Goal: Information Seeking & Learning: Compare options

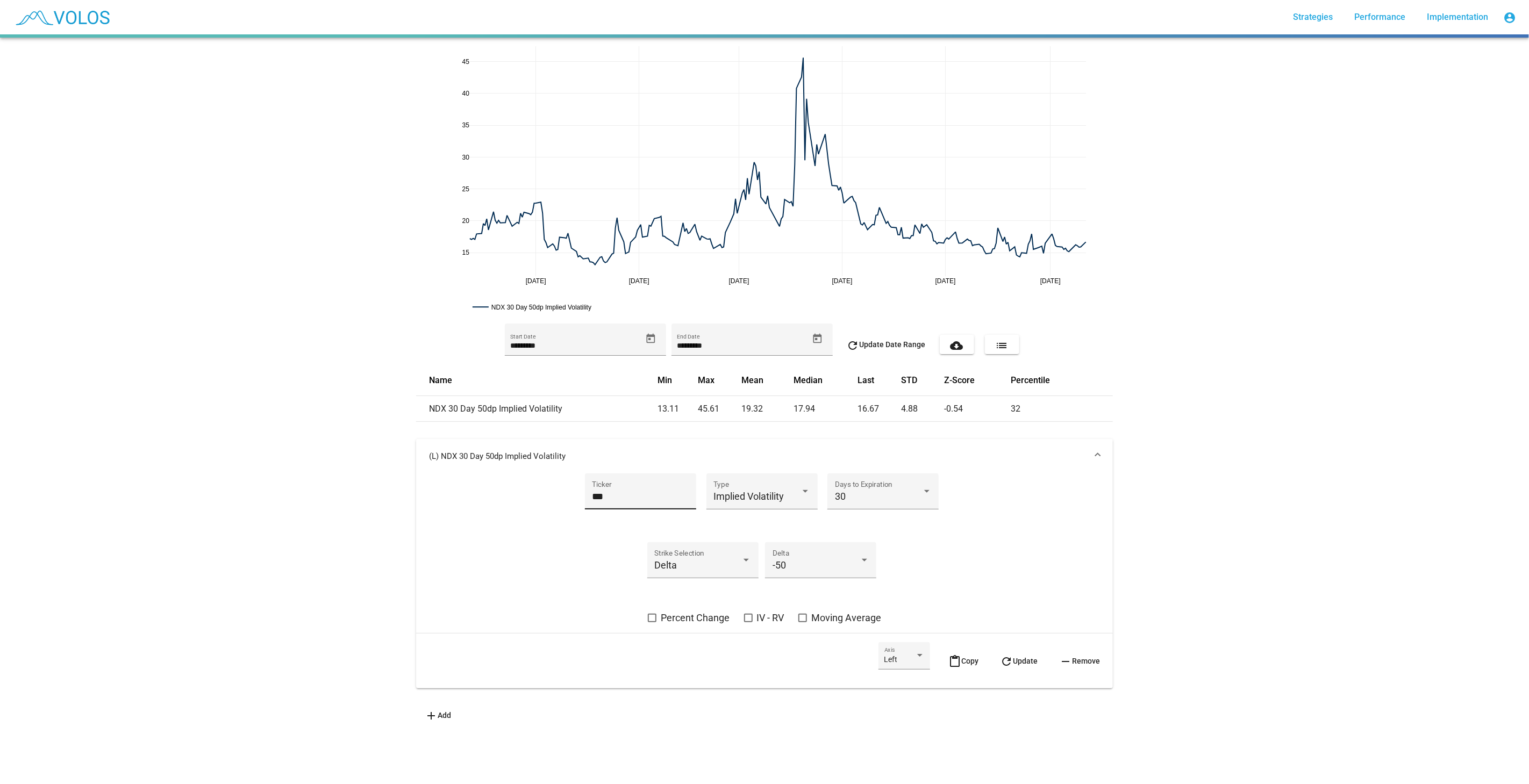
click at [634, 494] on input "***" at bounding box center [641, 497] width 97 height 11
type input "***"
click at [1007, 564] on span "refresh Update" at bounding box center [1019, 661] width 37 height 9
click at [815, 564] on span "Moving Average" at bounding box center [847, 617] width 70 height 13
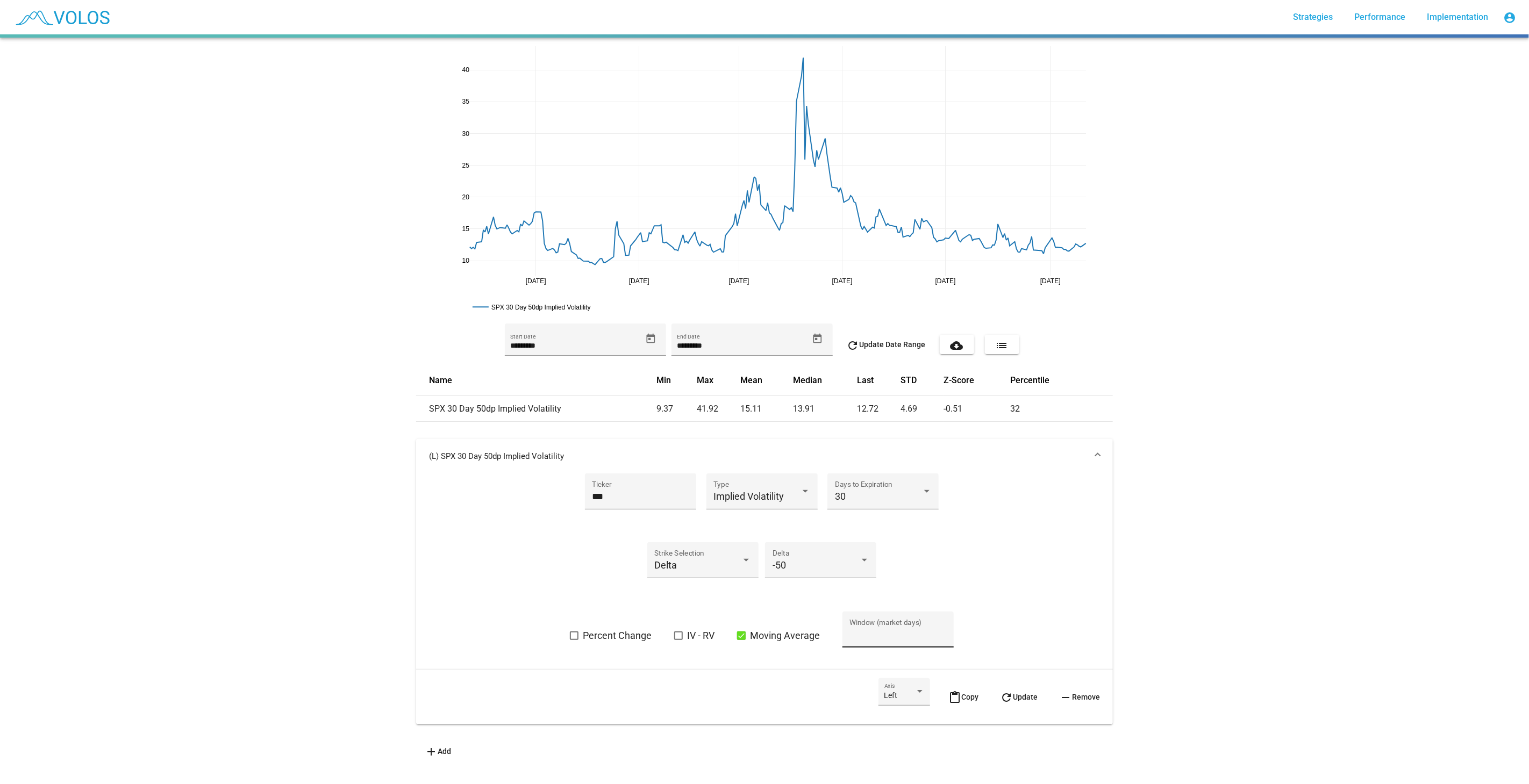
click at [864, 564] on div "** Window (market days)" at bounding box center [899, 632] width 97 height 28
click at [864, 564] on input "**" at bounding box center [899, 634] width 97 height 11
type input "**"
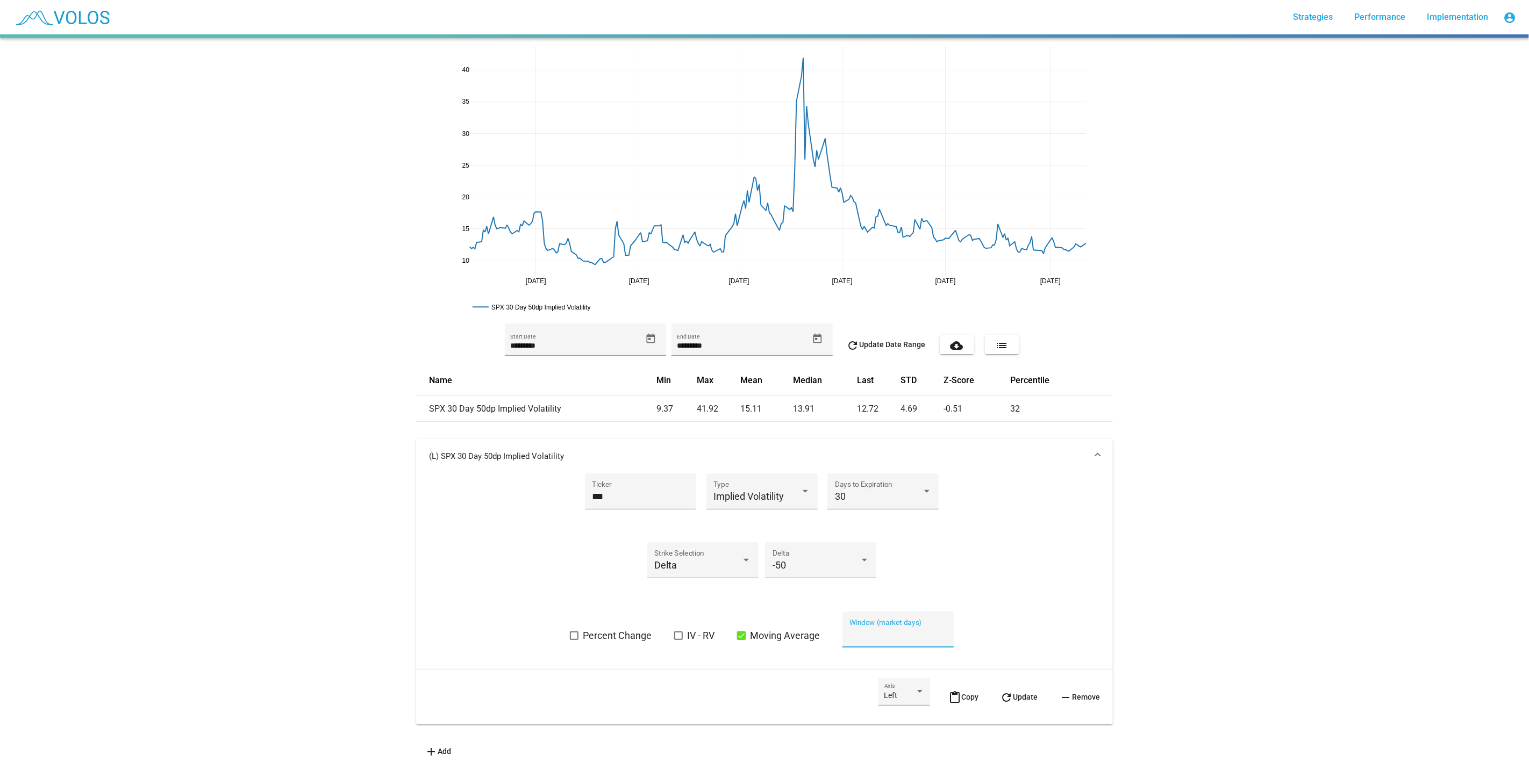
click at [1001, 564] on mat-icon "refresh" at bounding box center [1007, 697] width 13 height 13
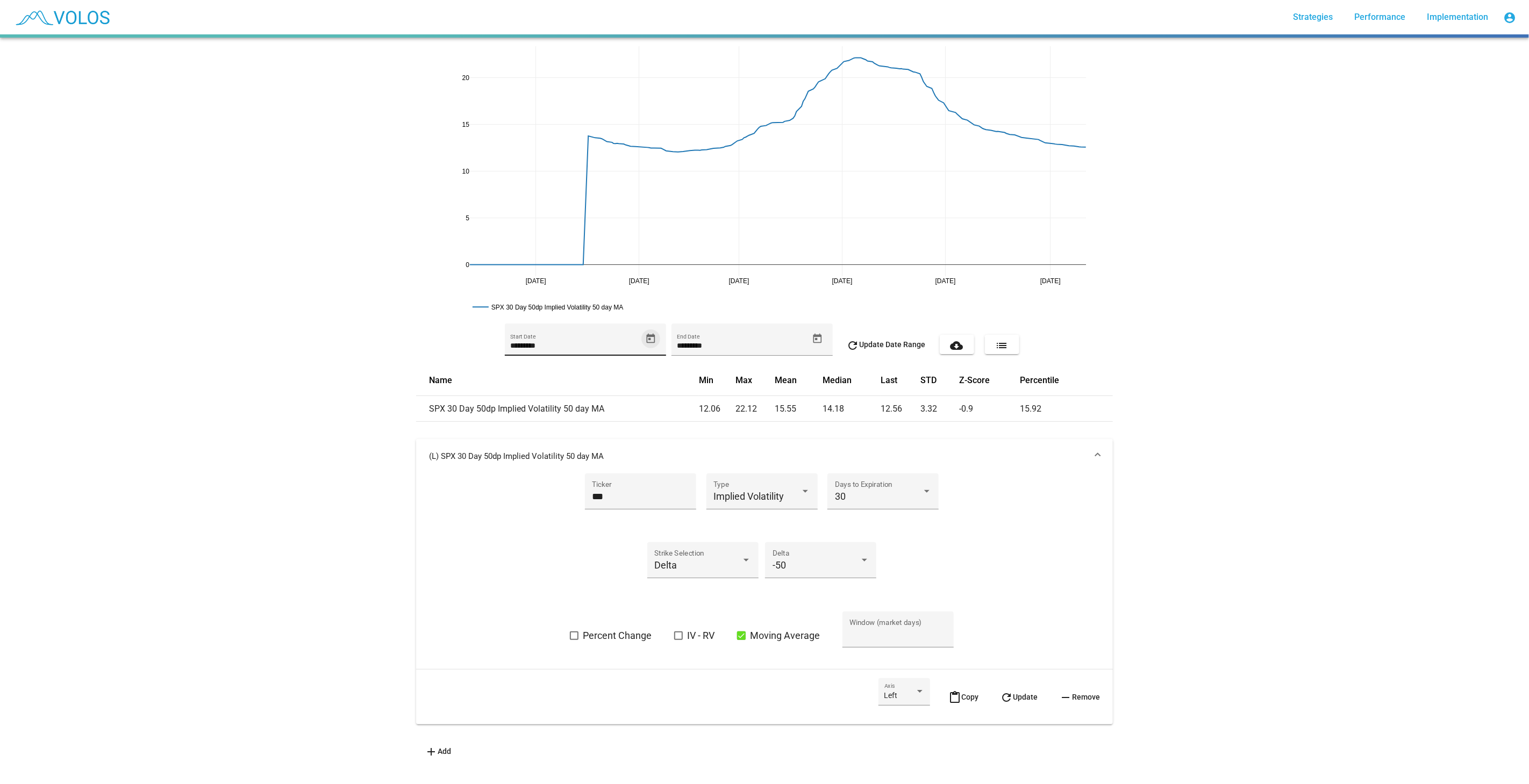
click at [648, 338] on icon "Open calendar" at bounding box center [650, 338] width 11 height 11
click at [542, 378] on span "[DATE]" at bounding box center [527, 378] width 31 height 9
click at [621, 385] on button "Previous 20 years" at bounding box center [624, 378] width 21 height 21
click at [633, 514] on div "2015" at bounding box center [636, 519] width 34 height 20
click at [530, 432] on div "JAN" at bounding box center [523, 432] width 34 height 20
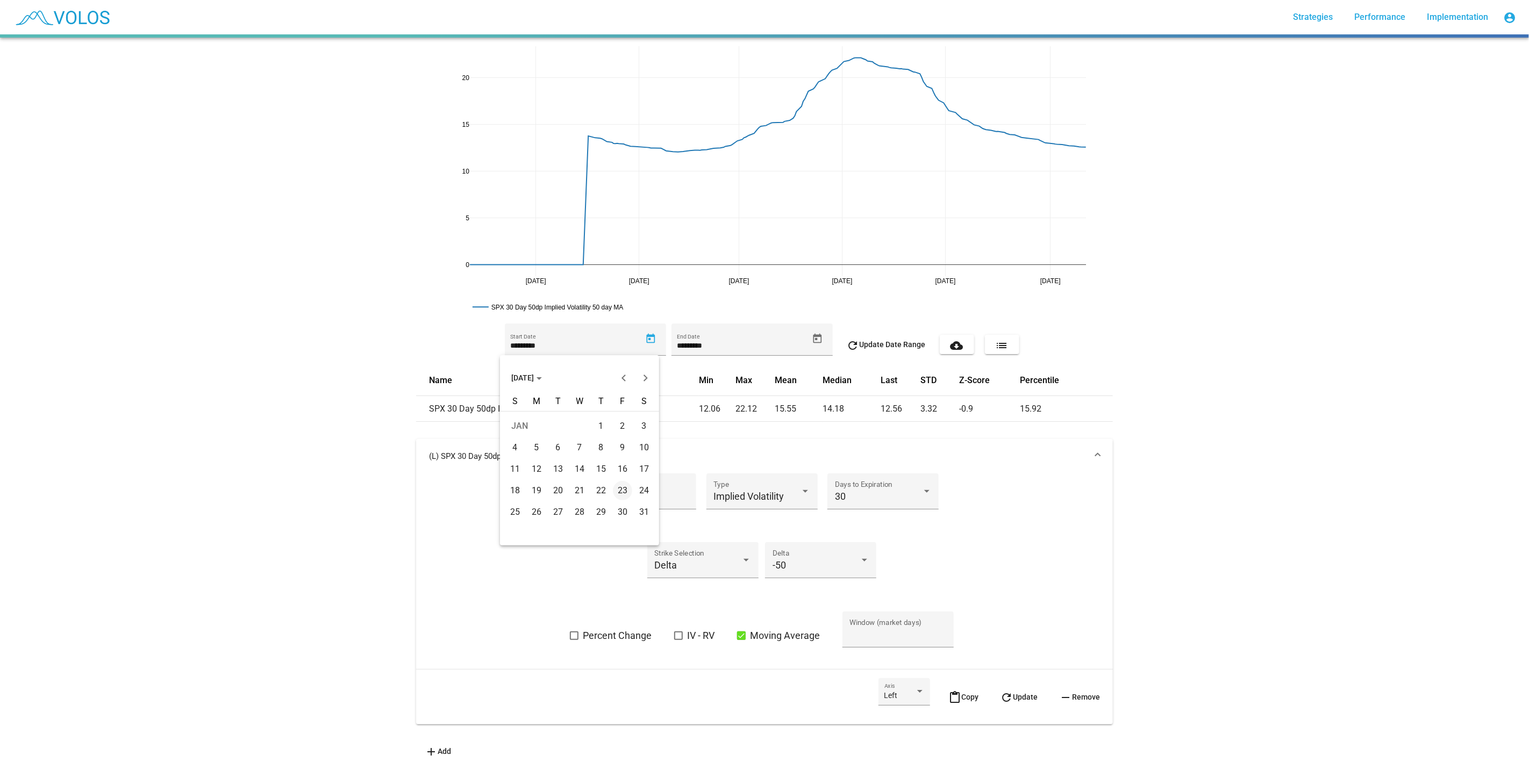
click at [596, 429] on div "1" at bounding box center [601, 426] width 20 height 20
type input "********"
click at [918, 343] on span "refresh Update Date Range" at bounding box center [886, 344] width 79 height 9
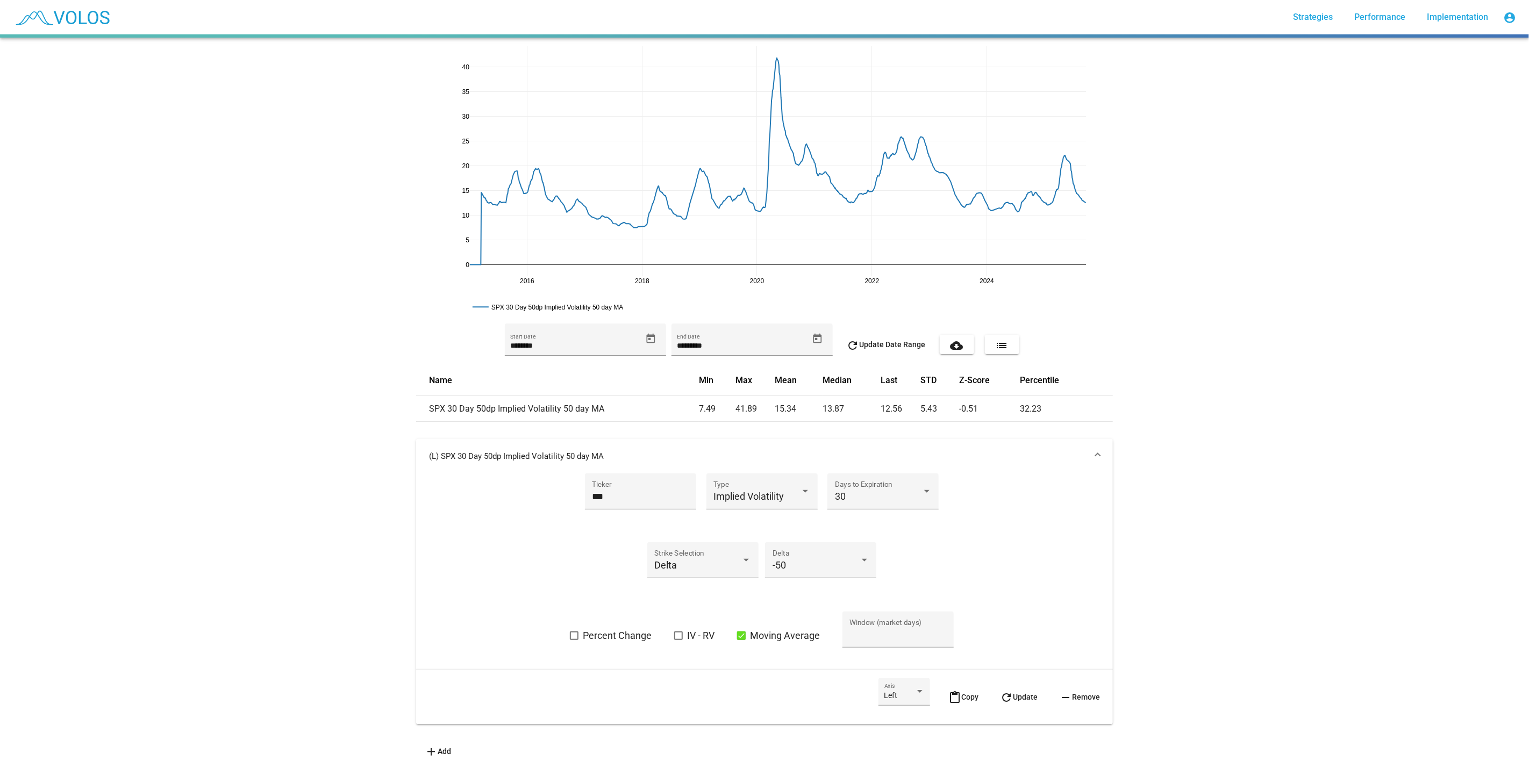
click at [956, 564] on span "content_paste Copy" at bounding box center [963, 697] width 30 height 9
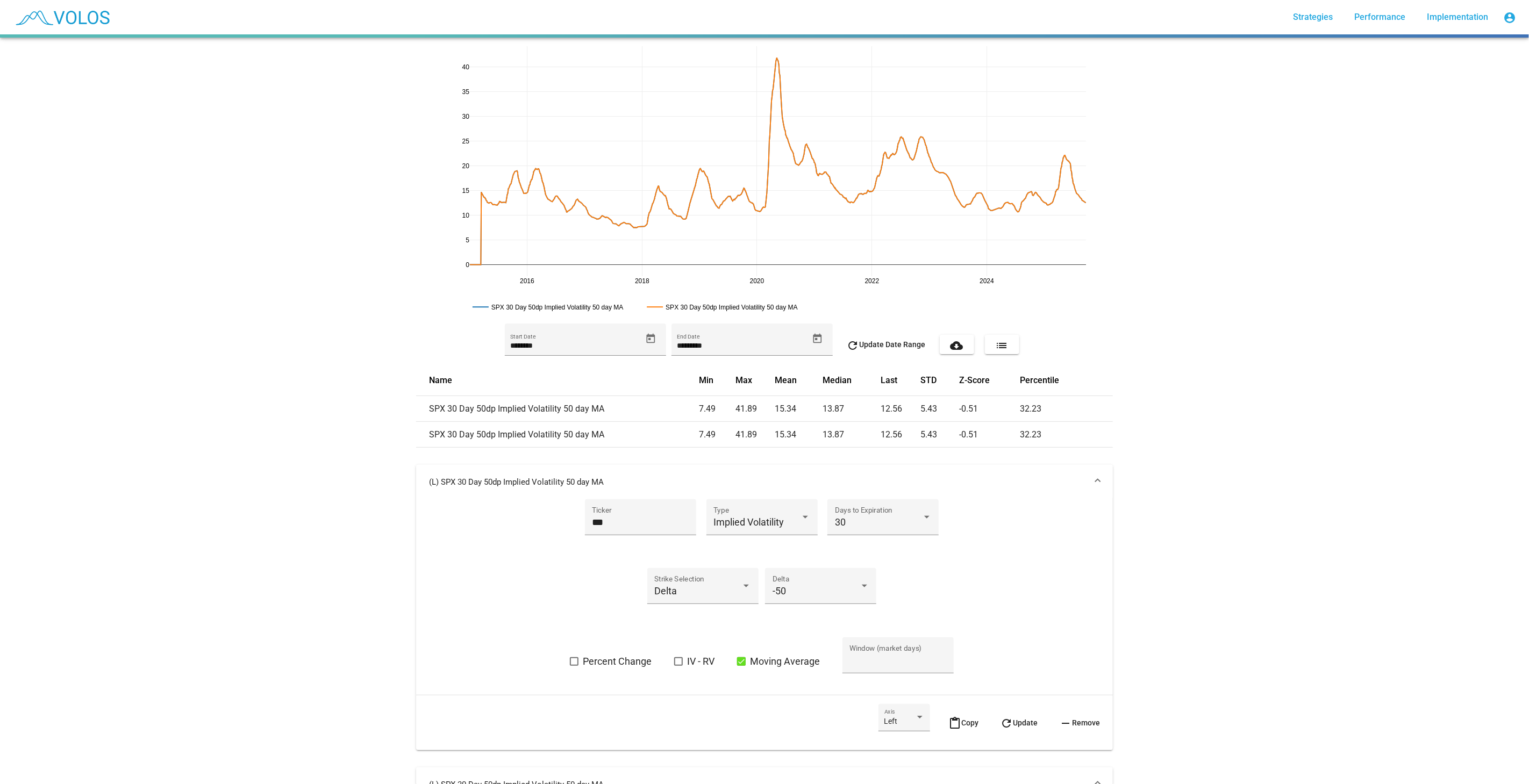
click at [961, 483] on mat-panel-title "(L) SPX 30 Day 50dp Implied Volatility 50 day MA" at bounding box center [758, 482] width 659 height 11
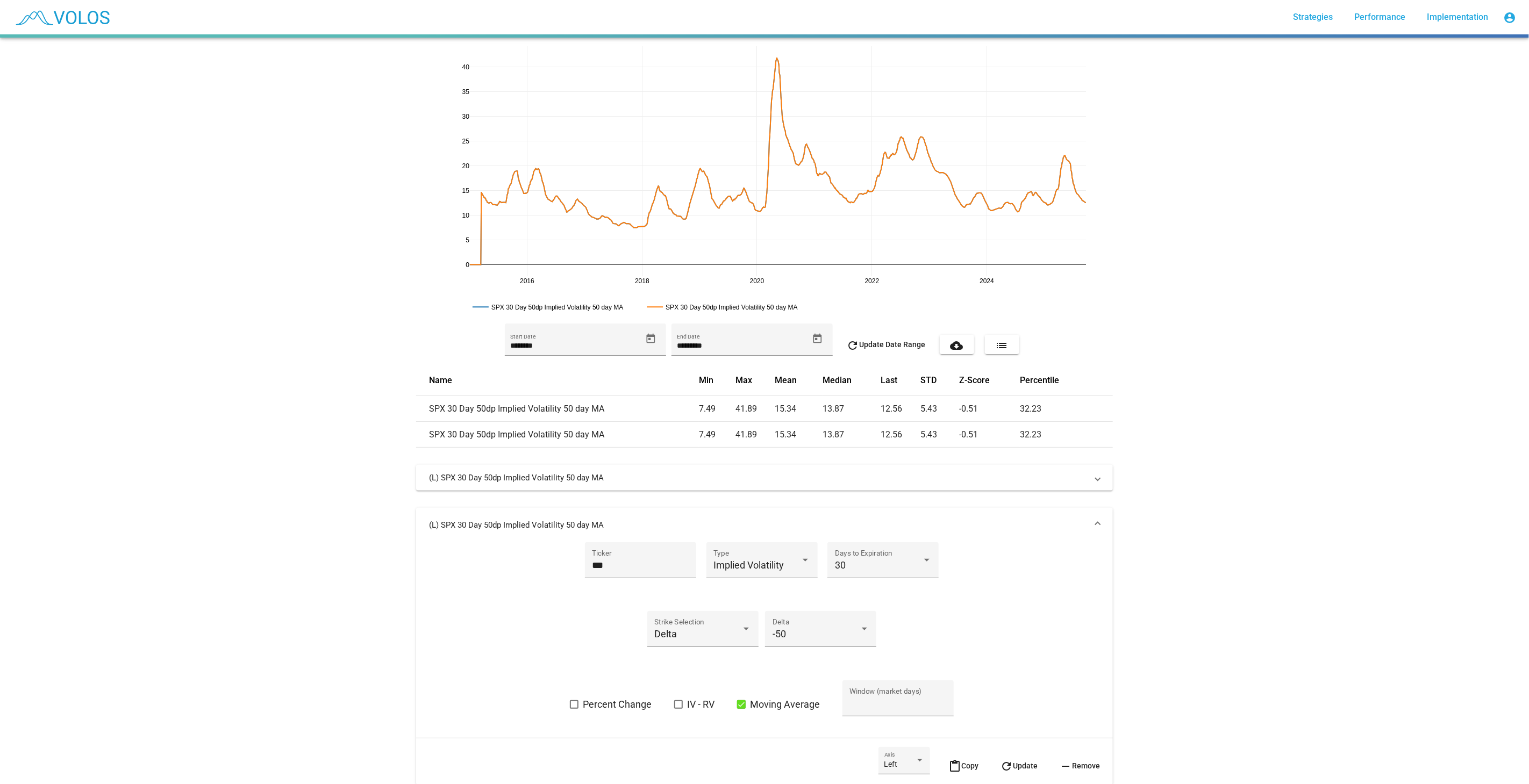
click at [769, 564] on div "Percent Change IV - RV Moving Average ** Window (market days)" at bounding box center [765, 705] width 322 height 49
click at [786, 564] on span "Moving Average" at bounding box center [785, 704] width 70 height 13
click at [1005, 564] on mat-icon "refresh" at bounding box center [1007, 730] width 13 height 13
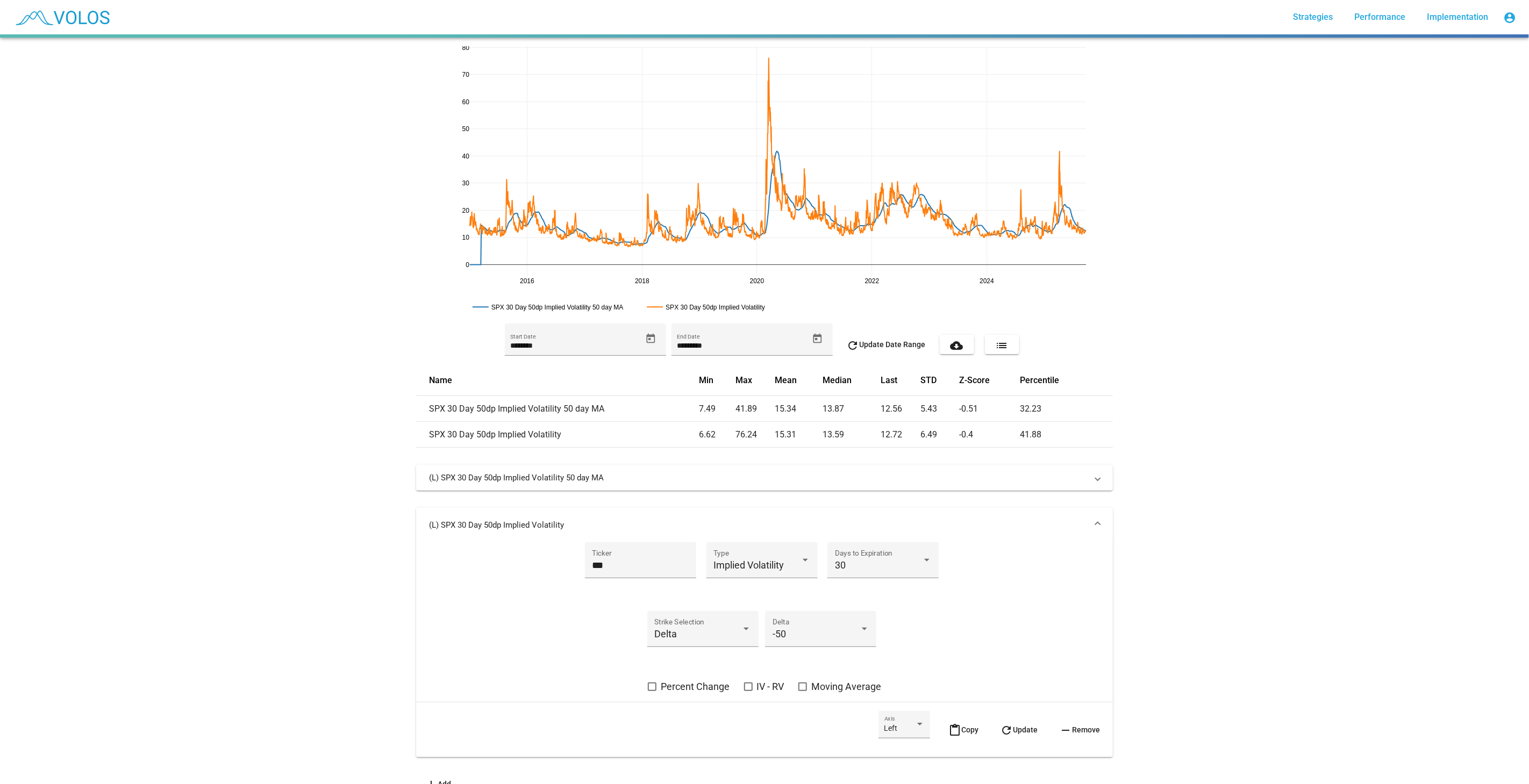
click at [1007, 512] on mat-expansion-panel-header "(L) SPX 30 Day 50dp Implied Volatility" at bounding box center [764, 525] width 697 height 34
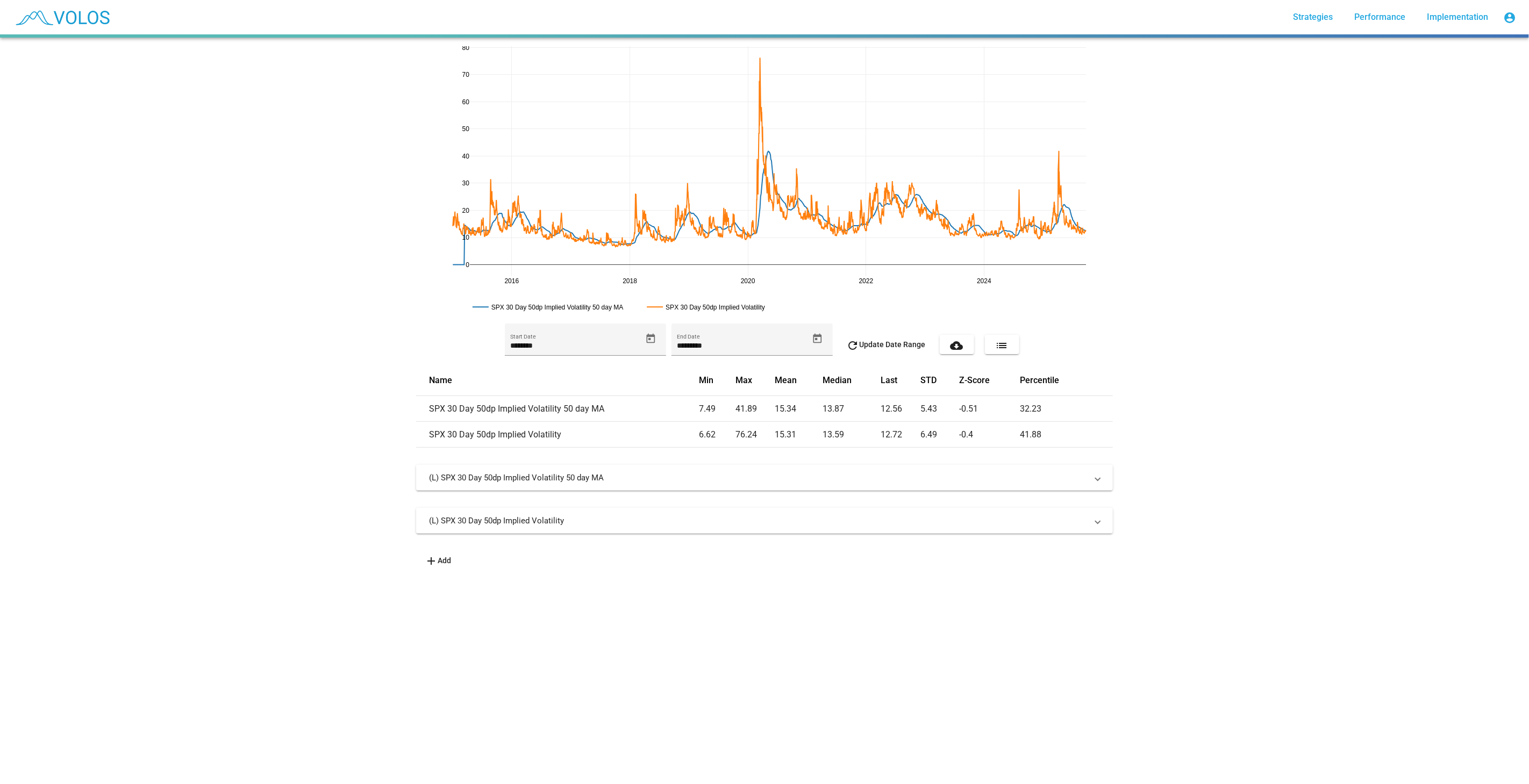
drag, startPoint x: 468, startPoint y: 282, endPoint x: 453, endPoint y: 288, distance: 16.2
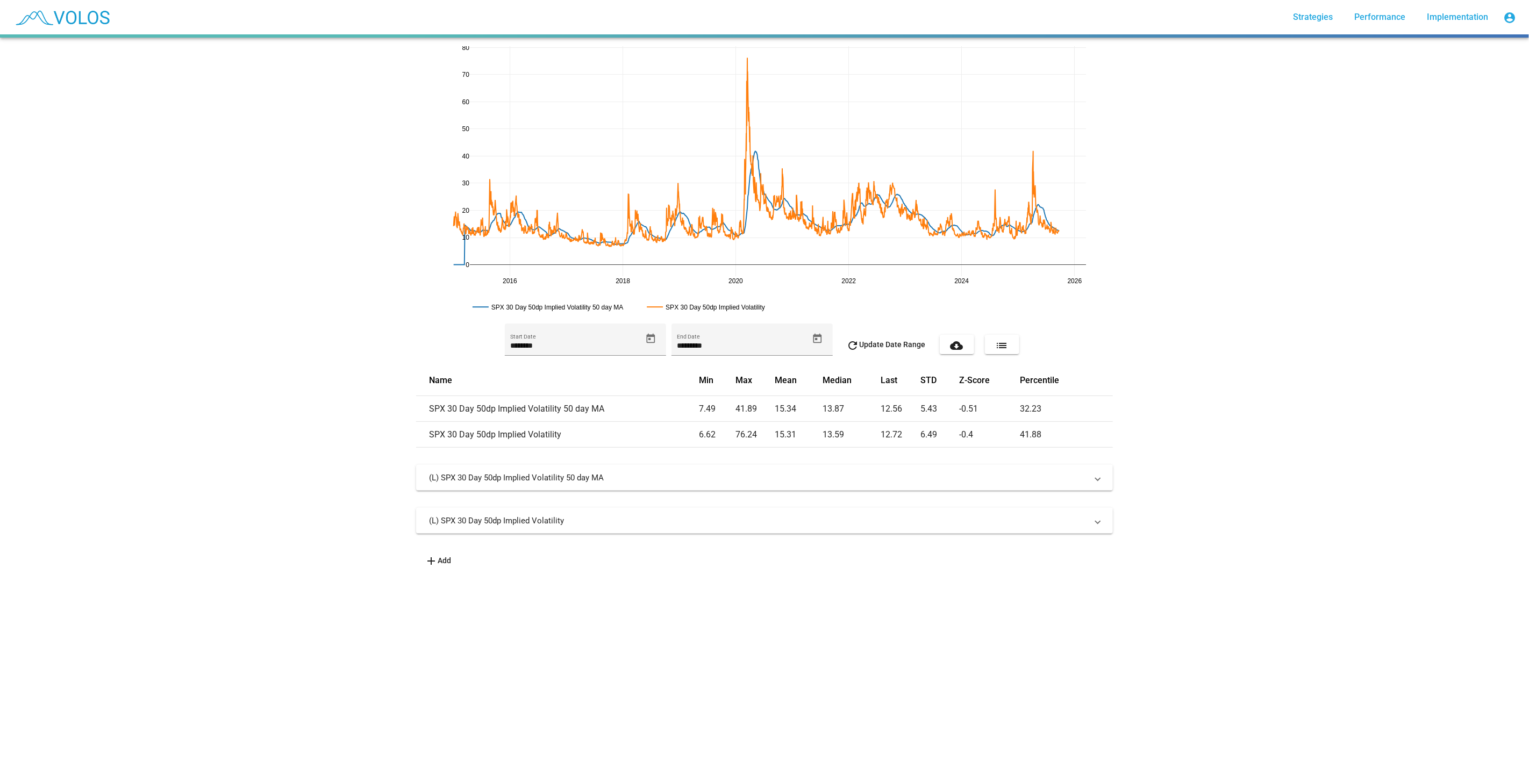
drag, startPoint x: 1087, startPoint y: 281, endPoint x: 1060, endPoint y: 278, distance: 27.2
drag, startPoint x: 458, startPoint y: 58, endPoint x: 464, endPoint y: 71, distance: 14.3
click at [1075, 49] on link at bounding box center [1080, 52] width 13 height 13
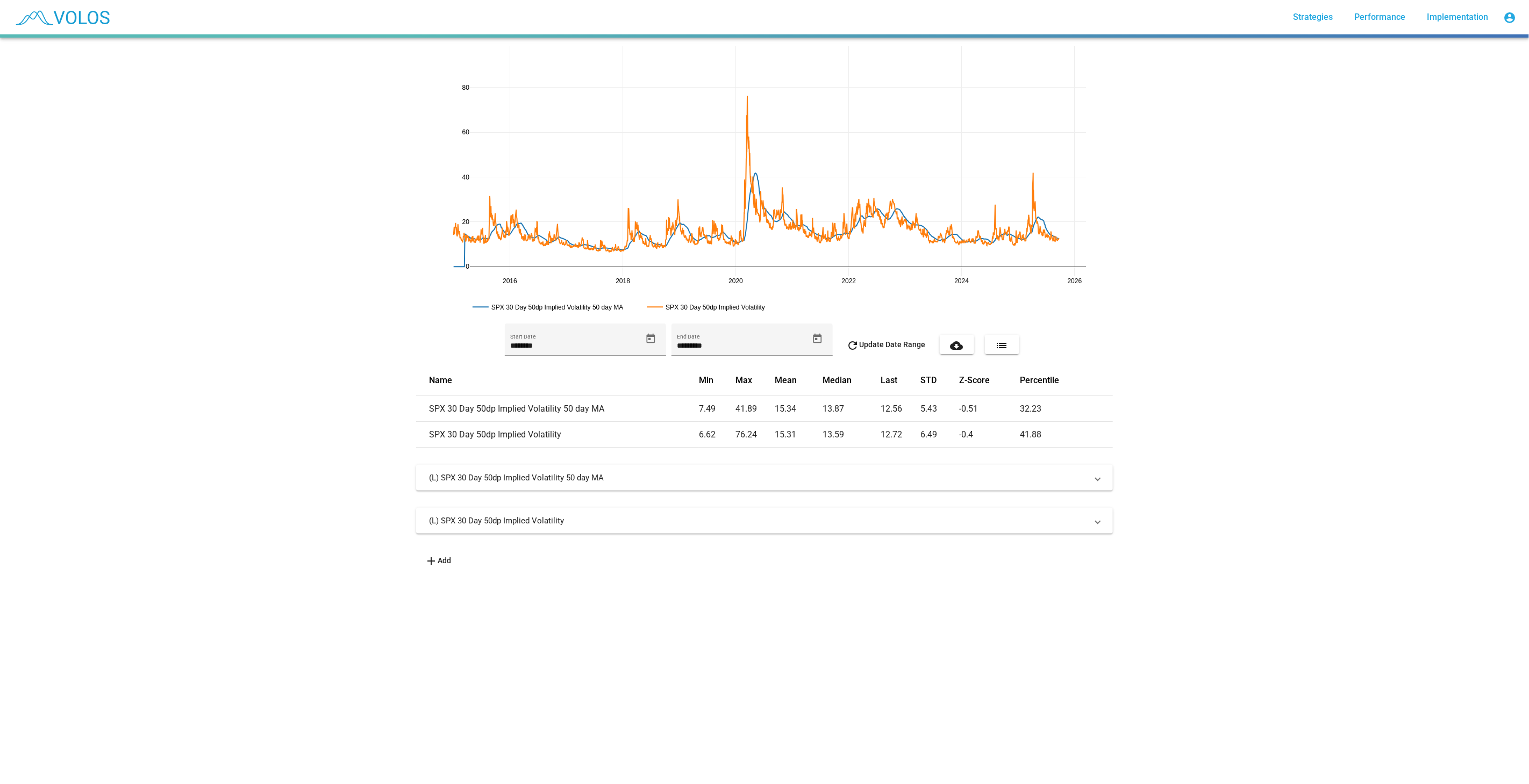
drag, startPoint x: 461, startPoint y: 62, endPoint x: 473, endPoint y: 90, distance: 30.5
click at [653, 467] on mat-expansion-panel-header "(L) SPX 30 Day 50dp Implied Volatility 50 day MA" at bounding box center [764, 478] width 697 height 26
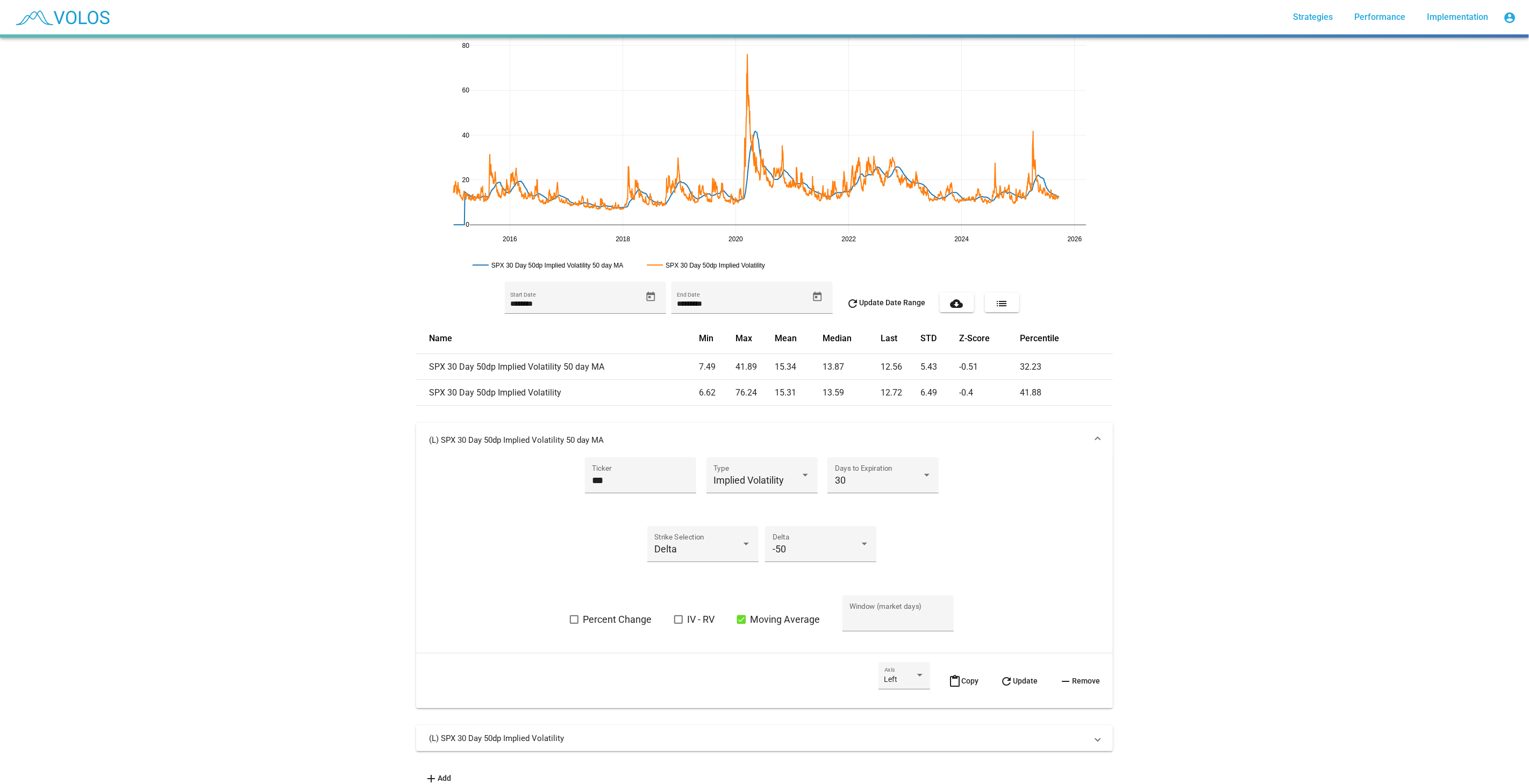
scroll to position [60, 0]
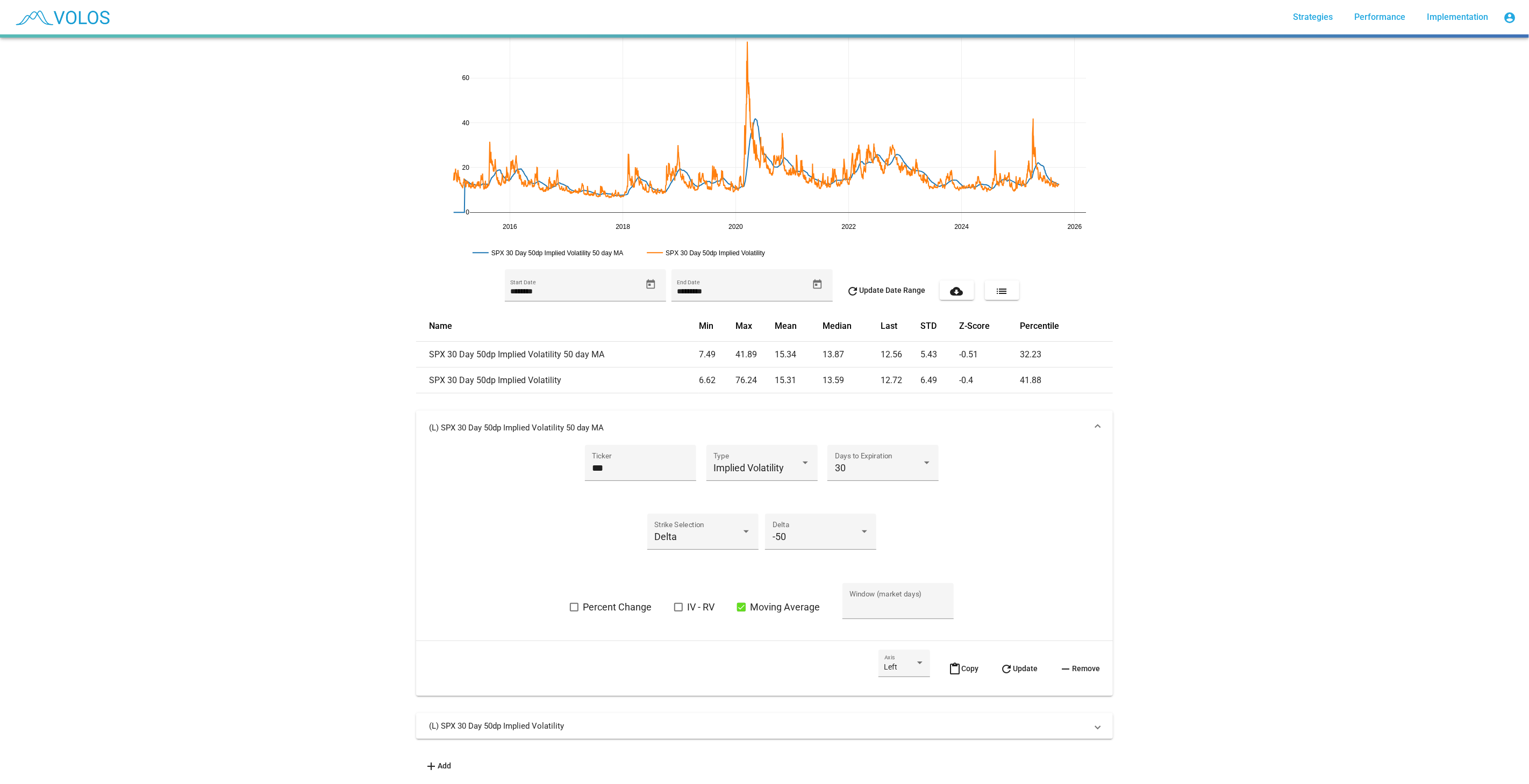
click at [961, 564] on span "content_paste Copy" at bounding box center [963, 668] width 30 height 9
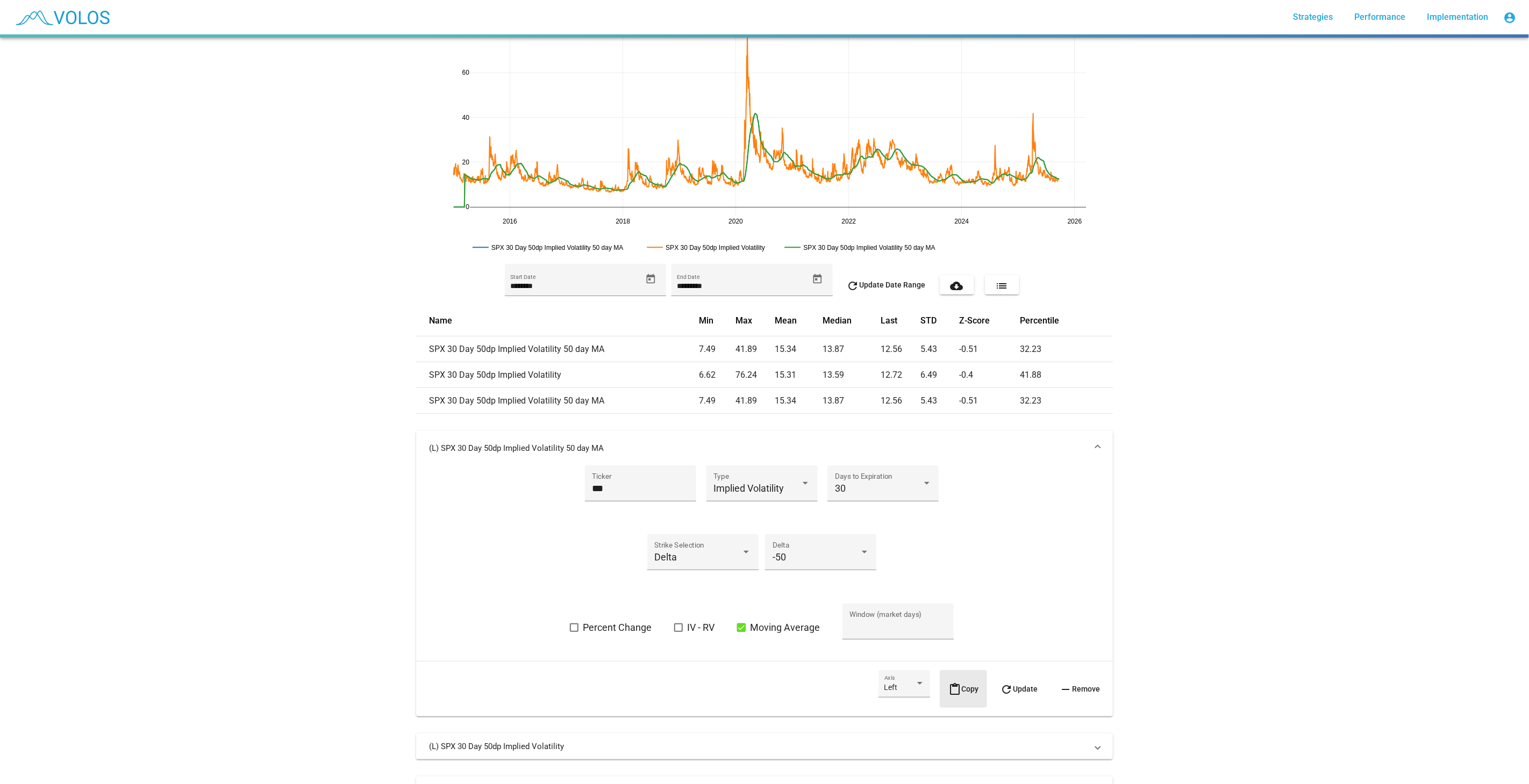
click at [968, 564] on span "content_paste Copy" at bounding box center [963, 689] width 30 height 9
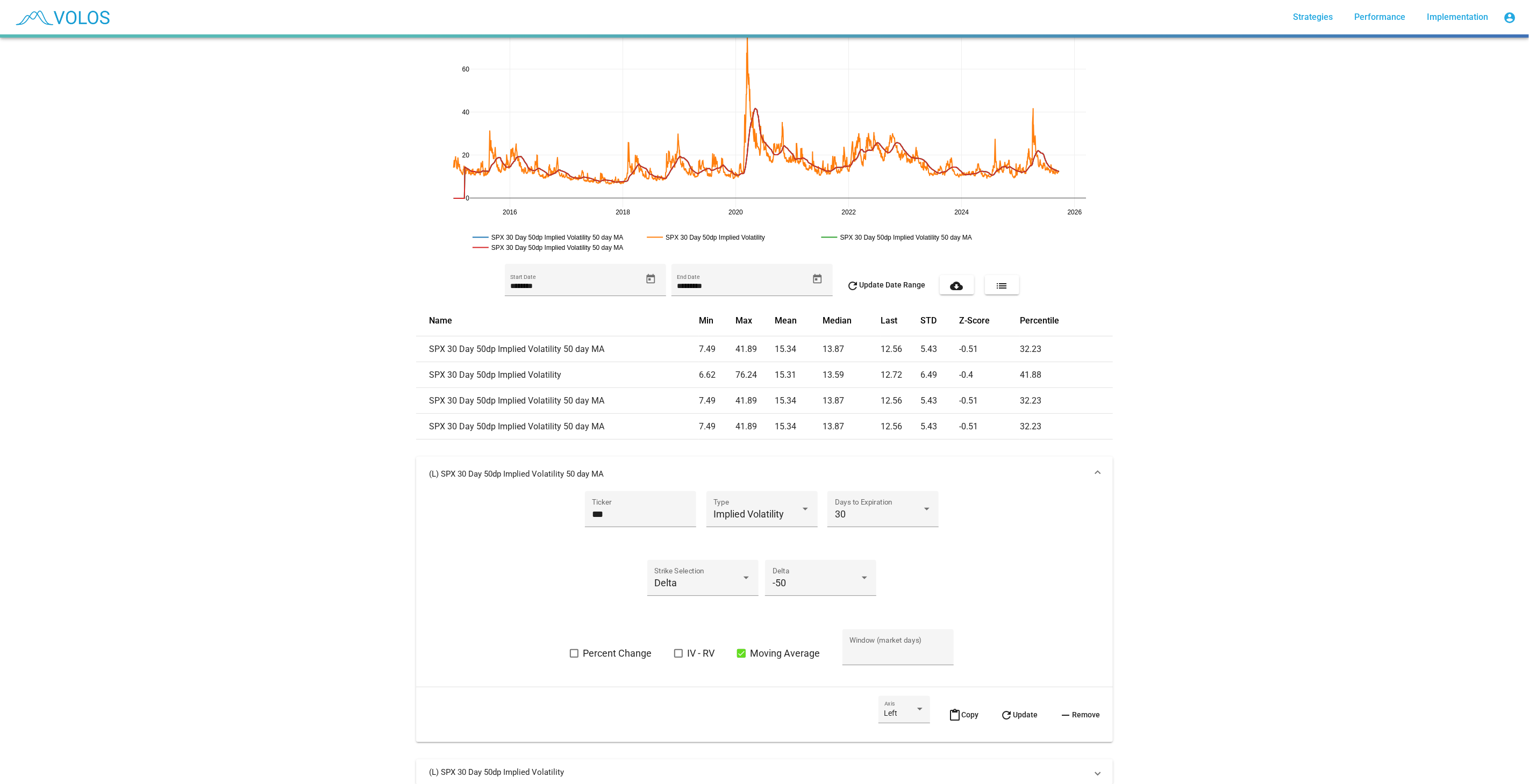
click at [967, 564] on button "content_paste Copy" at bounding box center [964, 714] width 48 height 37
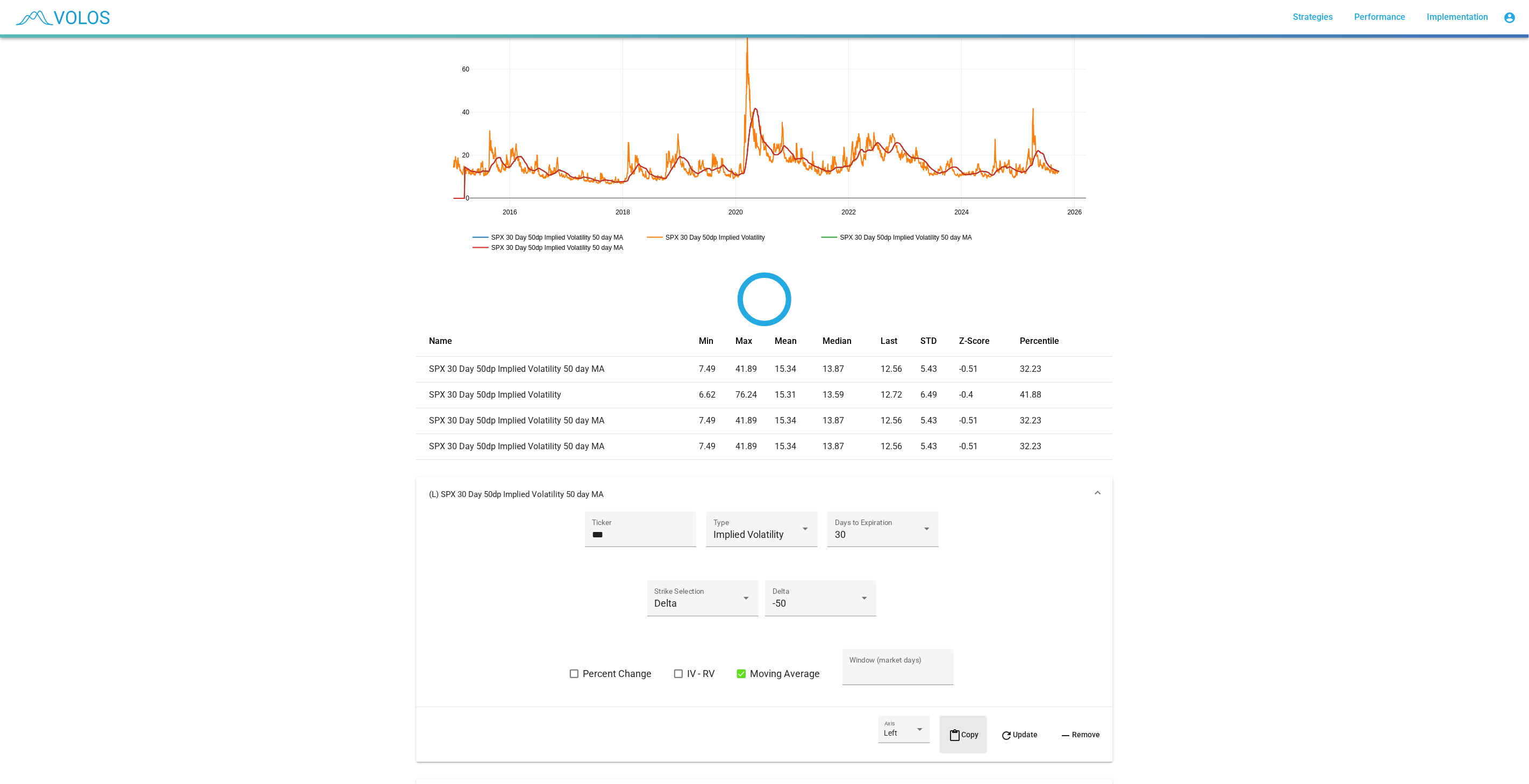
click at [967, 564] on button "content_paste Copy" at bounding box center [964, 735] width 48 height 37
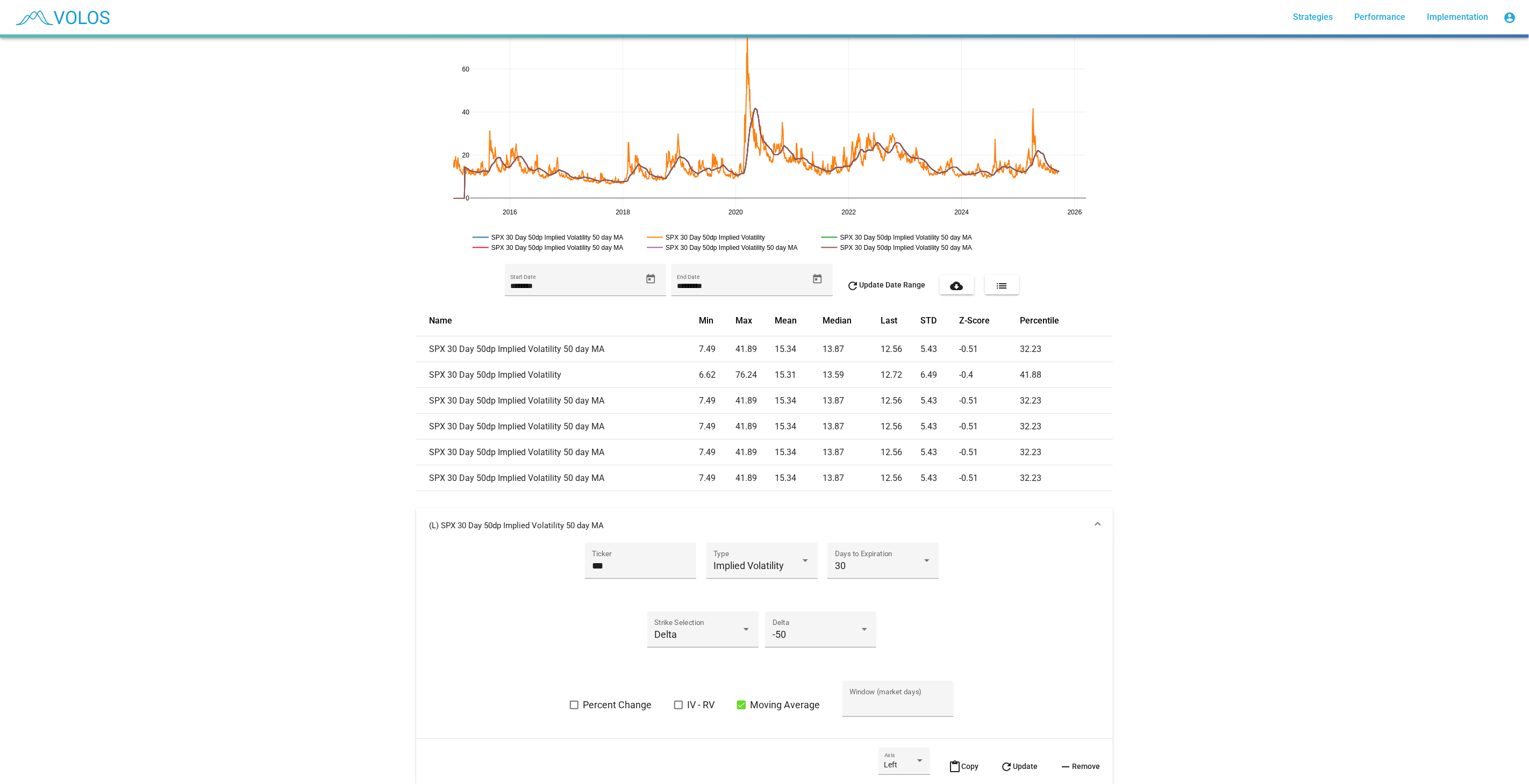
click at [994, 517] on mat-expansion-panel-header "(L) SPX 30 Day 50dp Implied Volatility 50 day MA" at bounding box center [764, 526] width 697 height 34
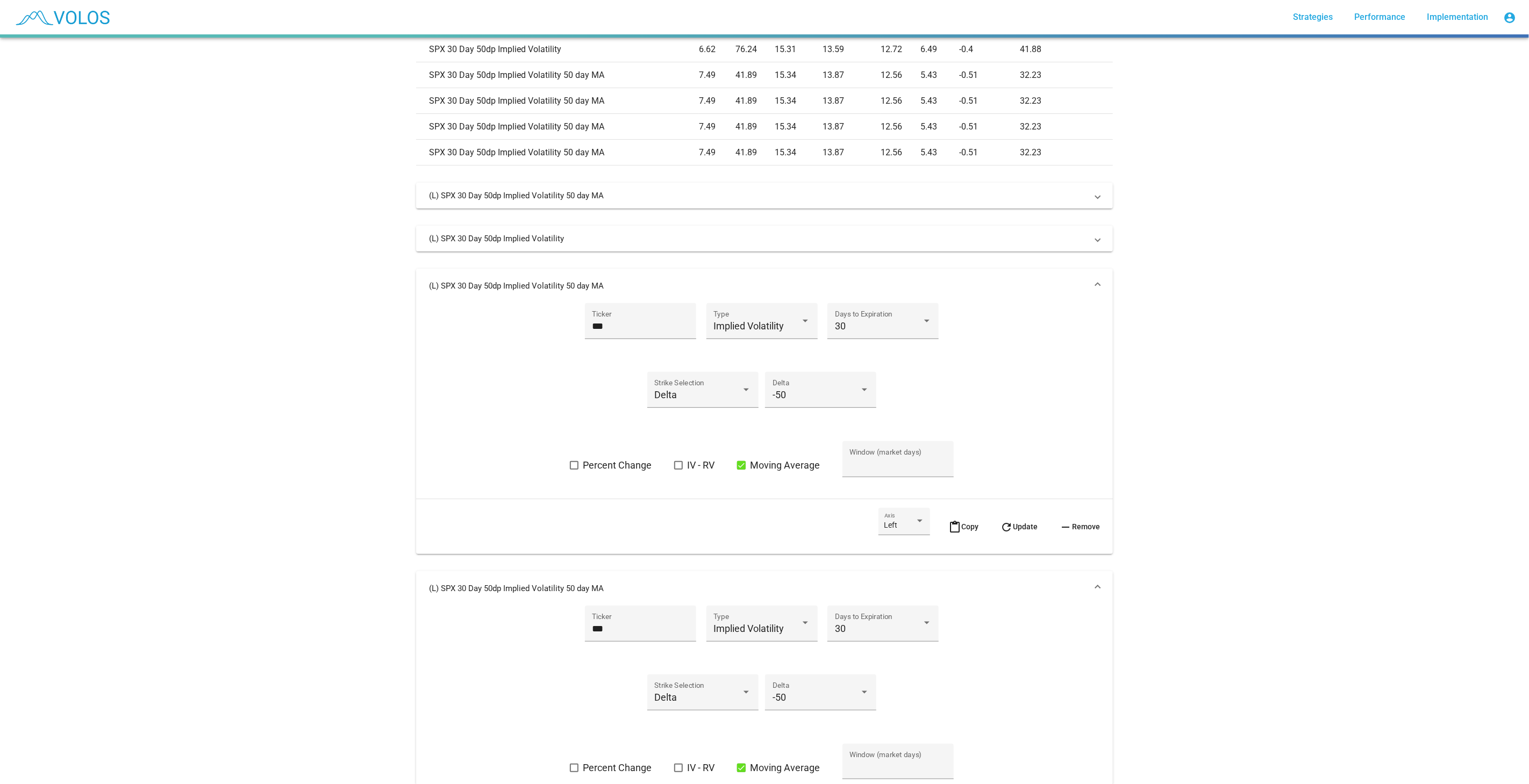
scroll to position [418, 0]
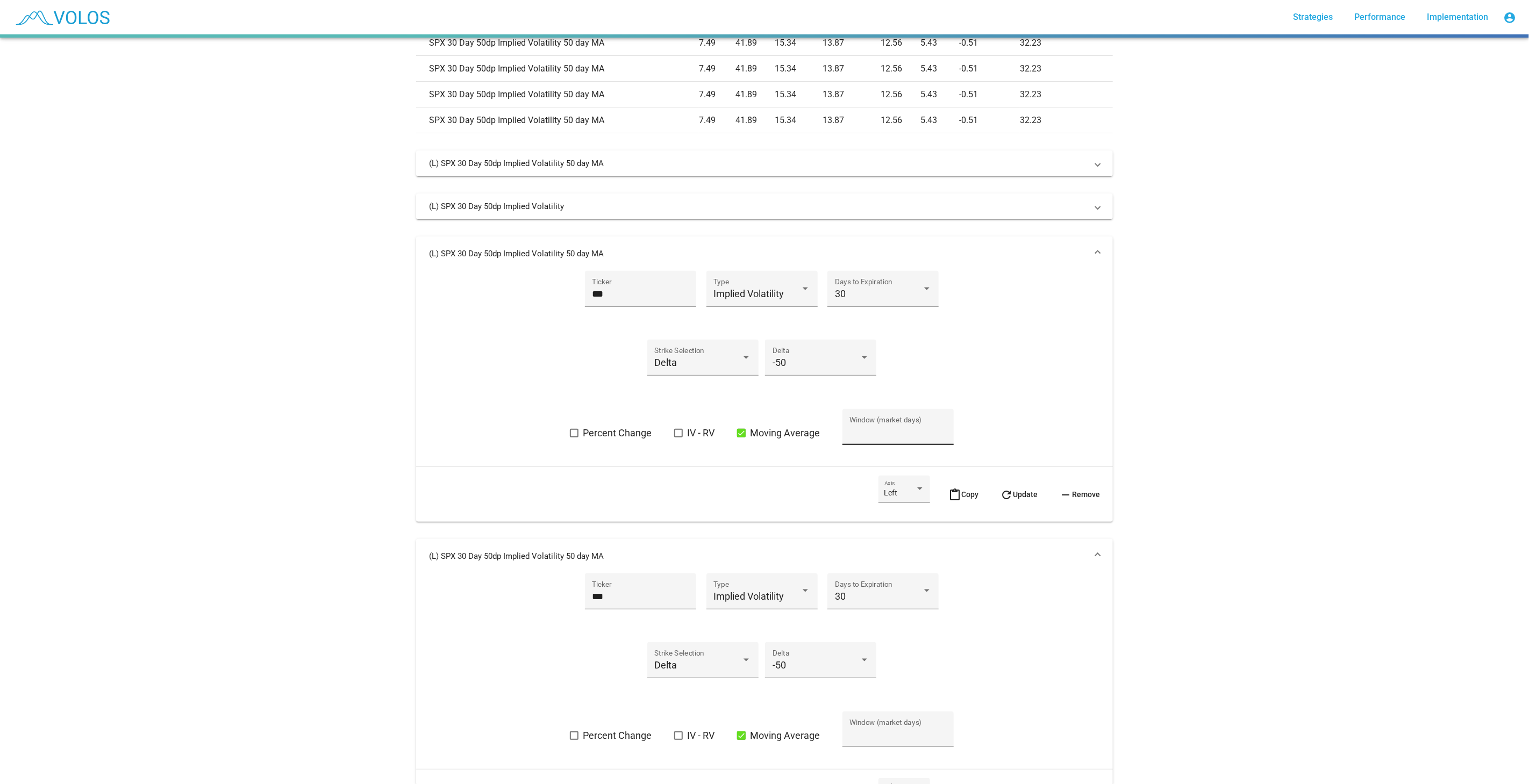
click at [863, 436] on input "**" at bounding box center [899, 432] width 97 height 11
click at [860, 436] on div "** Window (market days)" at bounding box center [899, 429] width 97 height 28
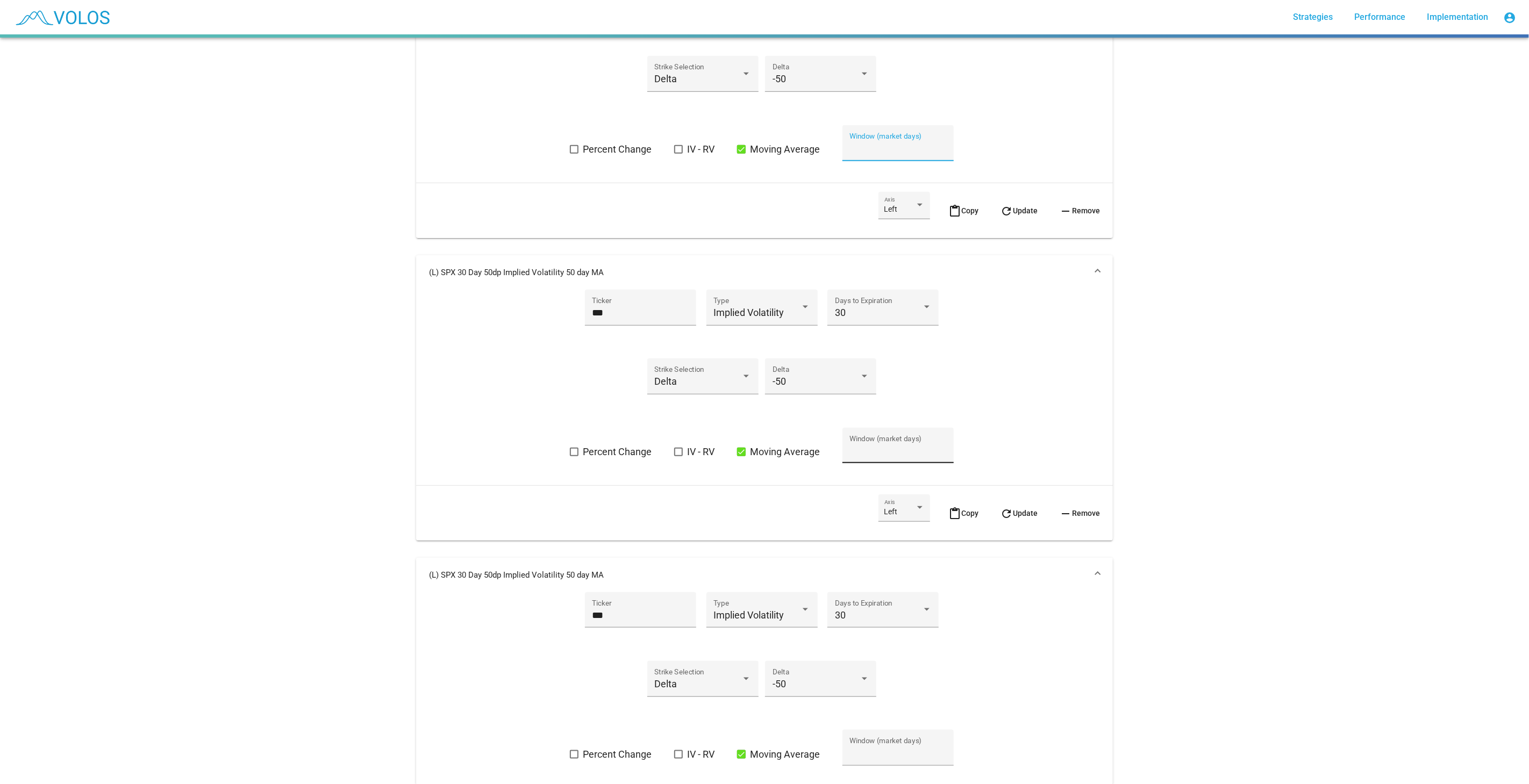
scroll to position [716, 0]
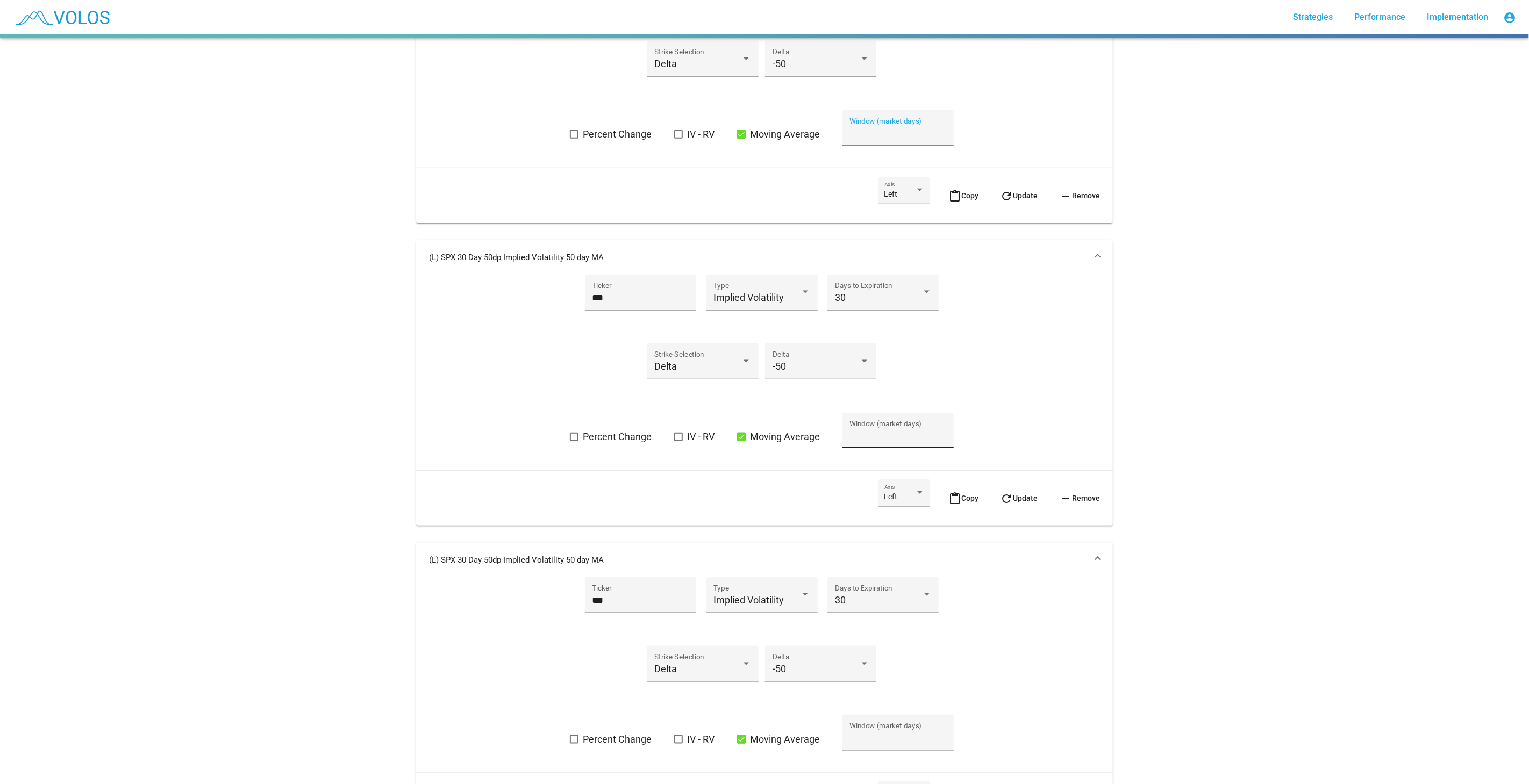
type input "**"
click at [879, 436] on input "**" at bounding box center [899, 435] width 97 height 11
click at [877, 438] on input "**" at bounding box center [899, 435] width 97 height 11
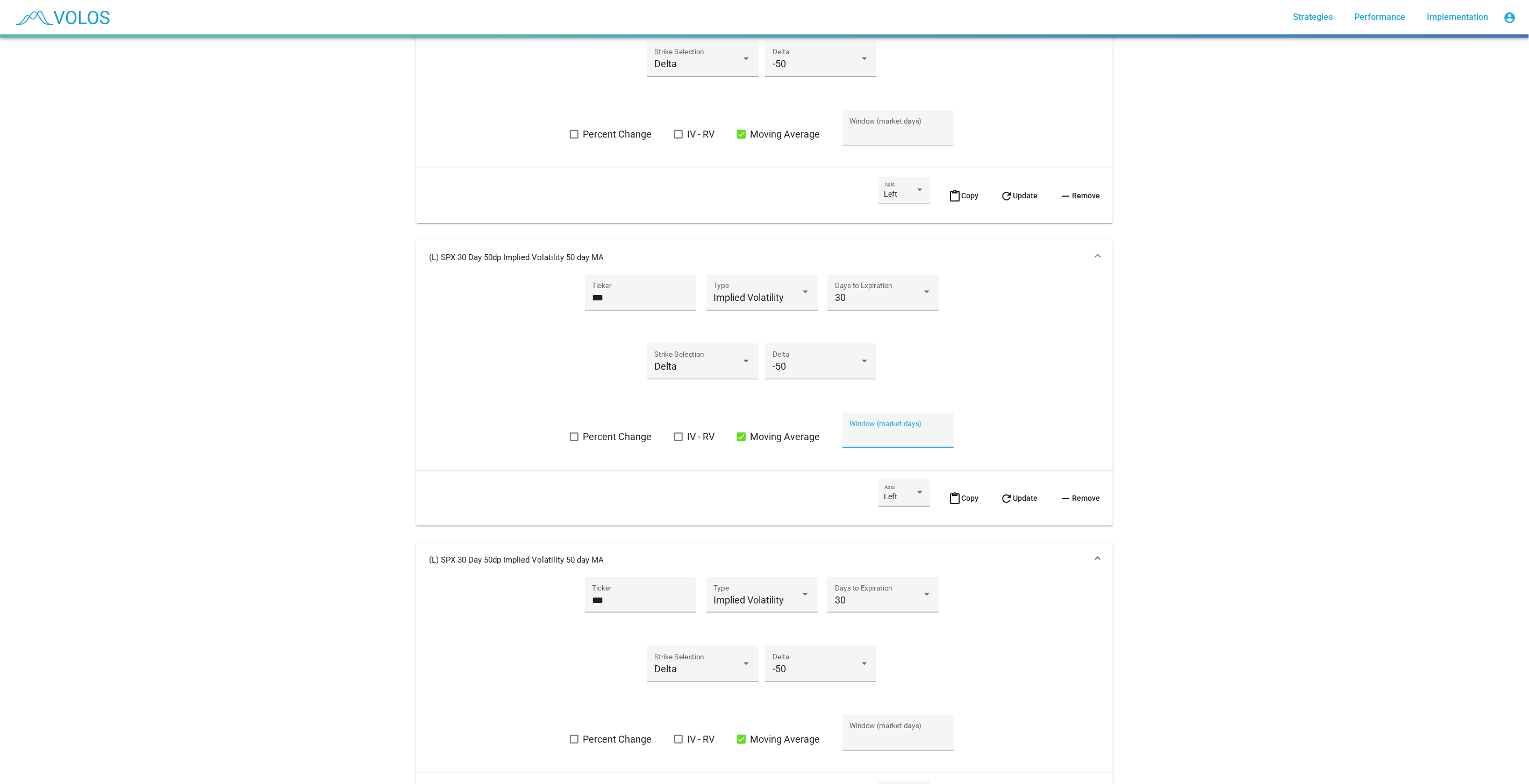
type input "**"
click at [1025, 330] on div "*** Ticker Implied Volatility Type 30 Days to Expiration Delta Strike Selection…" at bounding box center [764, 368] width 671 height 187
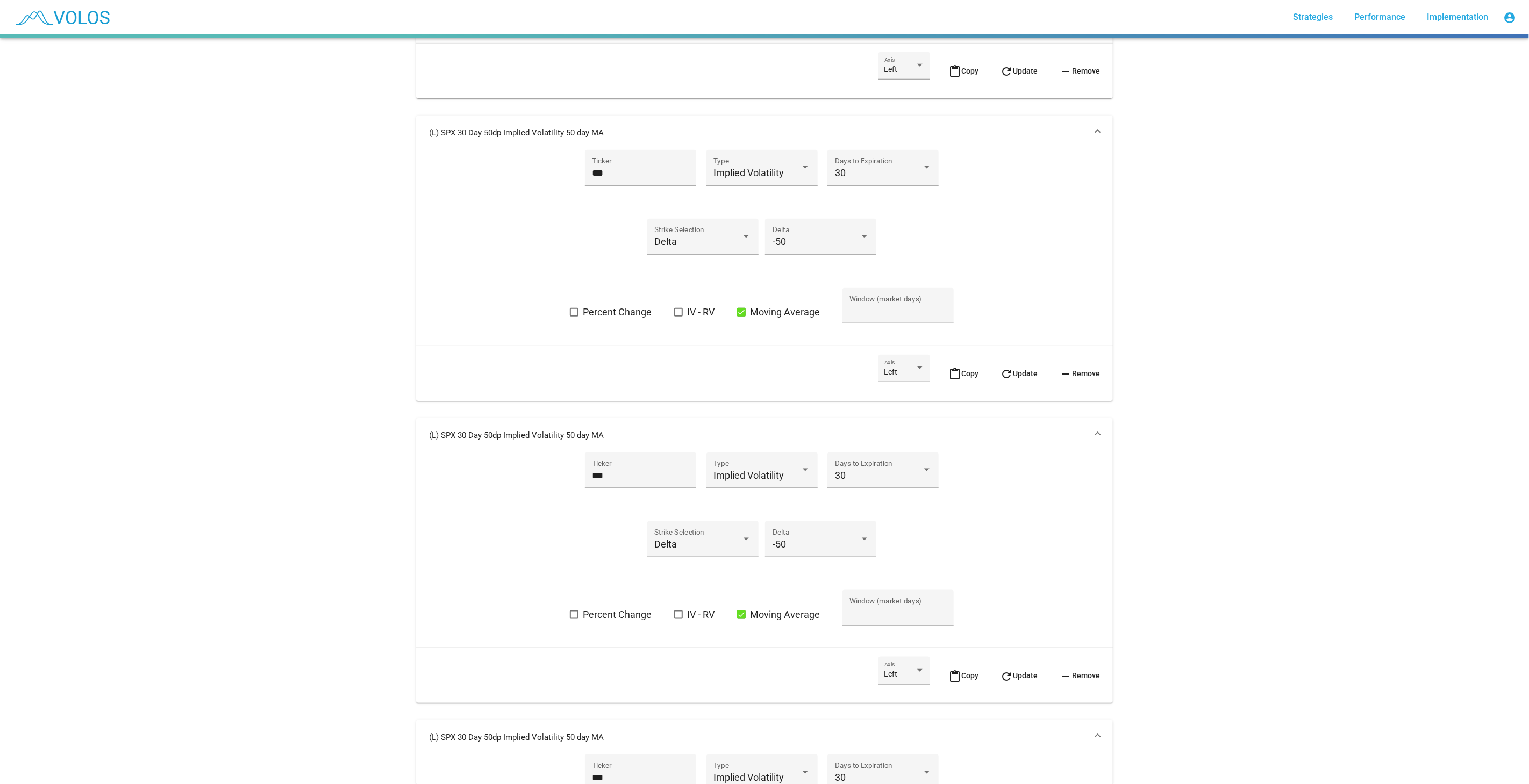
scroll to position [1014, 0]
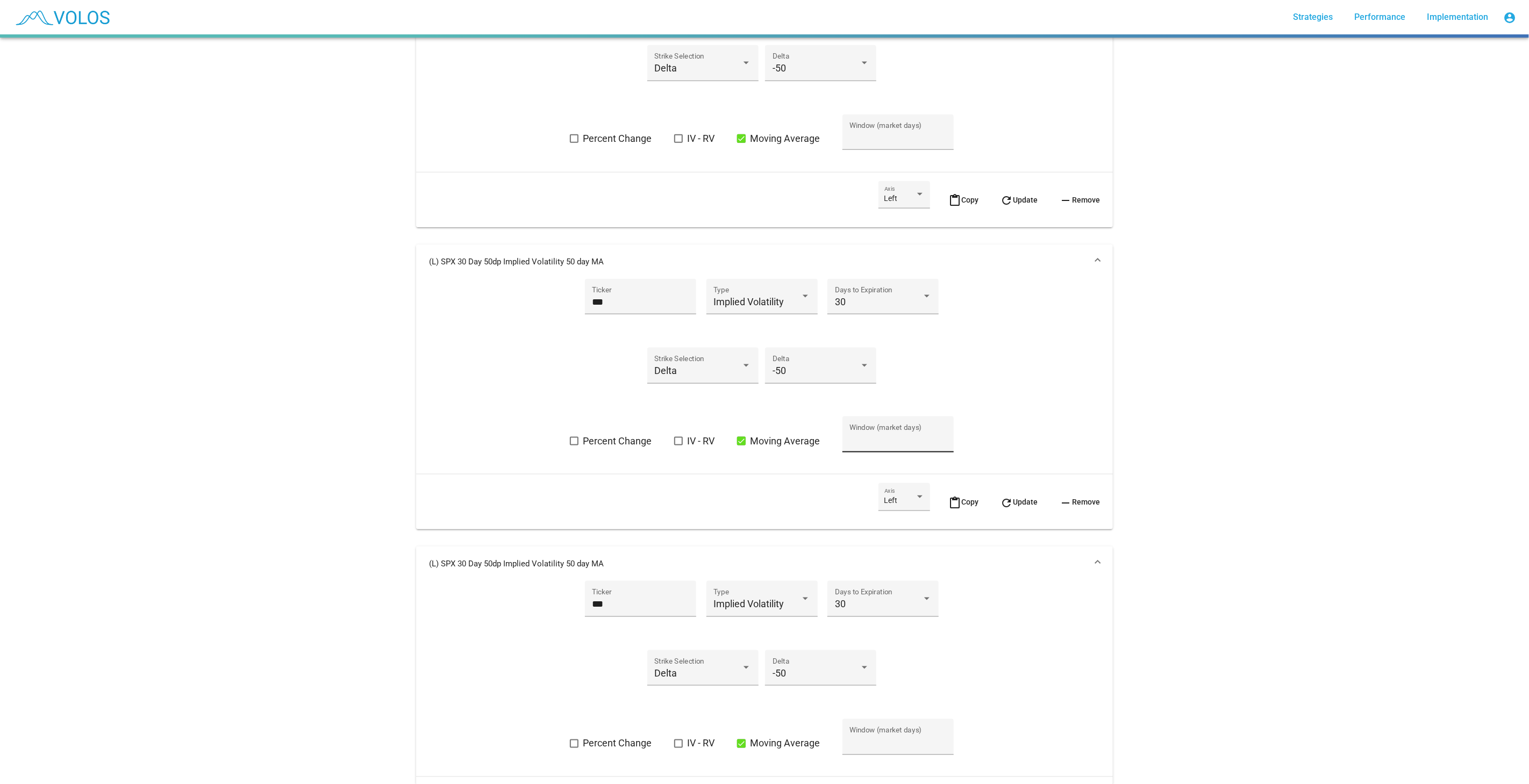
click at [850, 435] on input "**" at bounding box center [899, 440] width 97 height 11
type input "**"
click at [1006, 394] on div "*** Ticker Implied Volatility Type 30 Days to Expiration Delta Strike Selection…" at bounding box center [764, 372] width 671 height 187
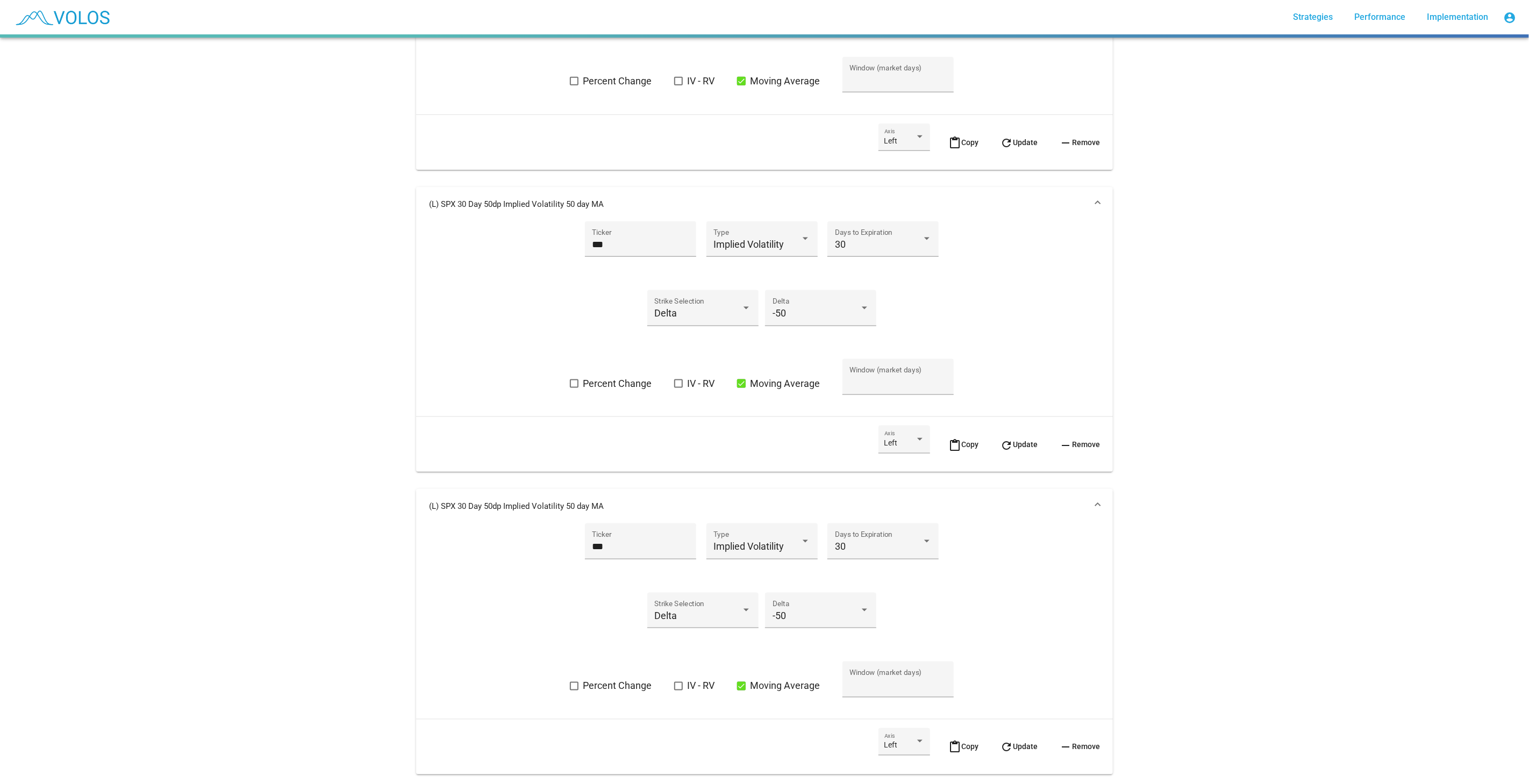
scroll to position [1114, 0]
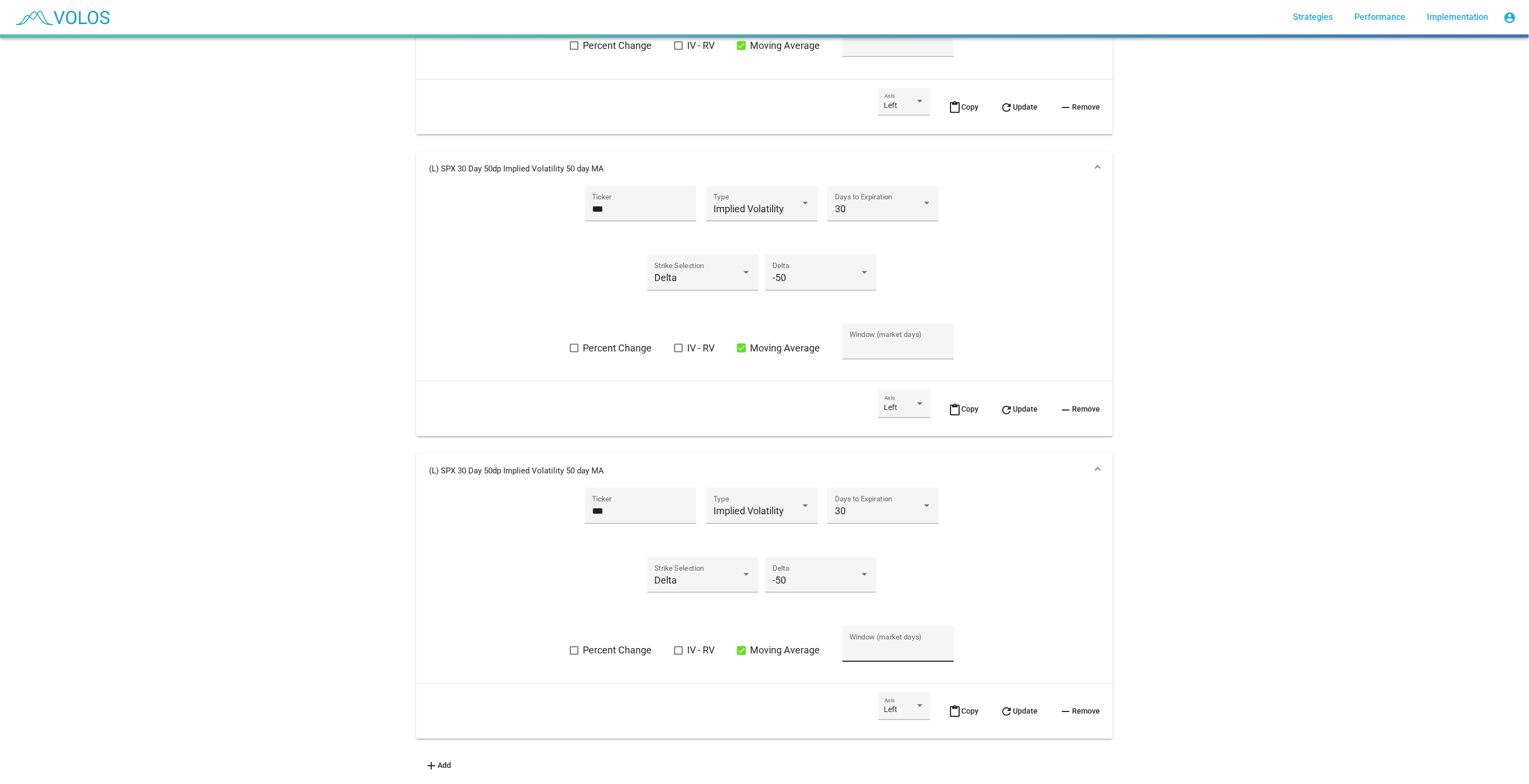
click at [857, 564] on div "** Window (market days)" at bounding box center [899, 647] width 97 height 28
click at [862, 564] on input "**" at bounding box center [899, 649] width 97 height 11
type input "**"
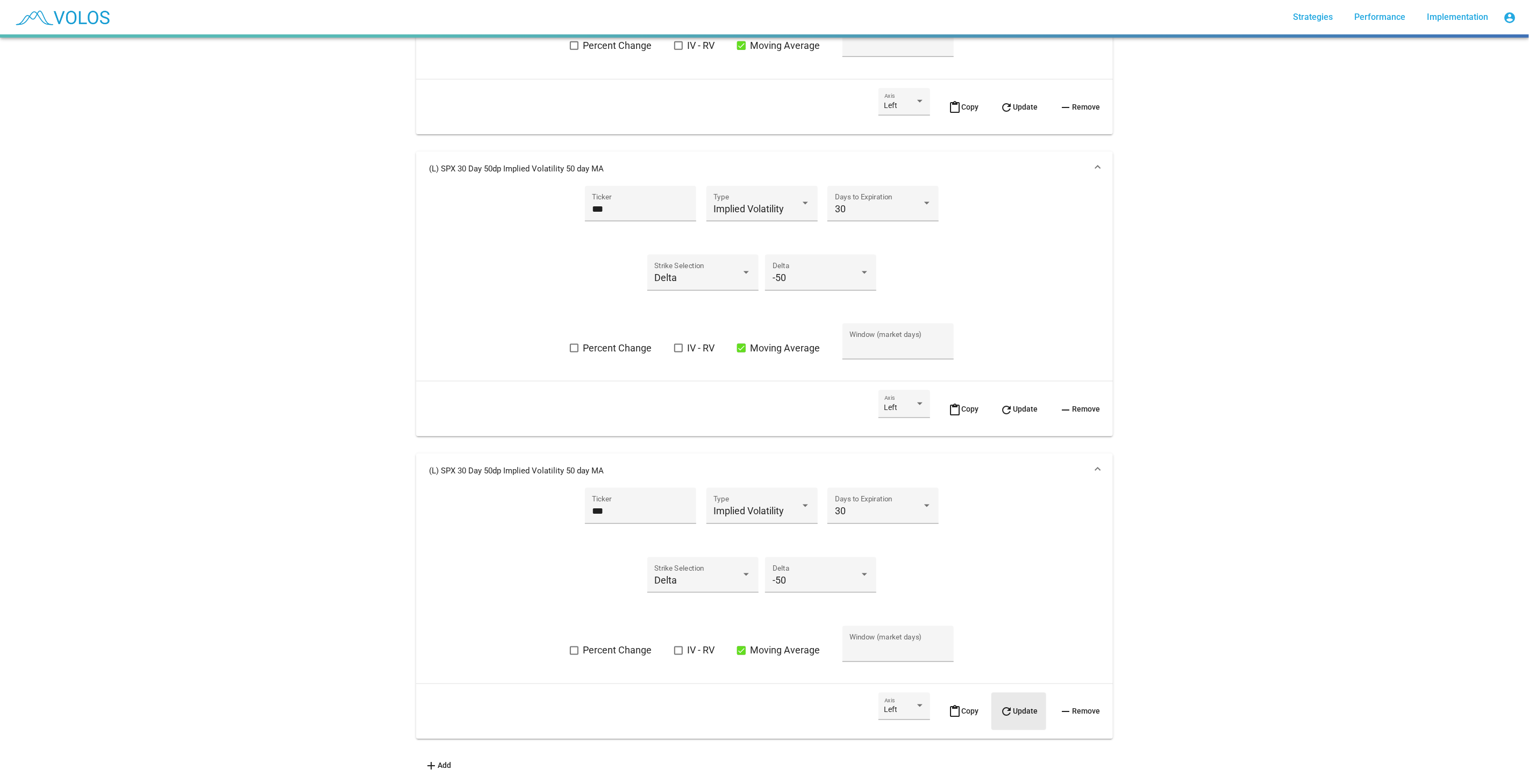
click at [1018, 564] on button "refresh Update" at bounding box center [1018, 712] width 54 height 37
click at [1009, 410] on button "refresh Update" at bounding box center [1018, 409] width 54 height 37
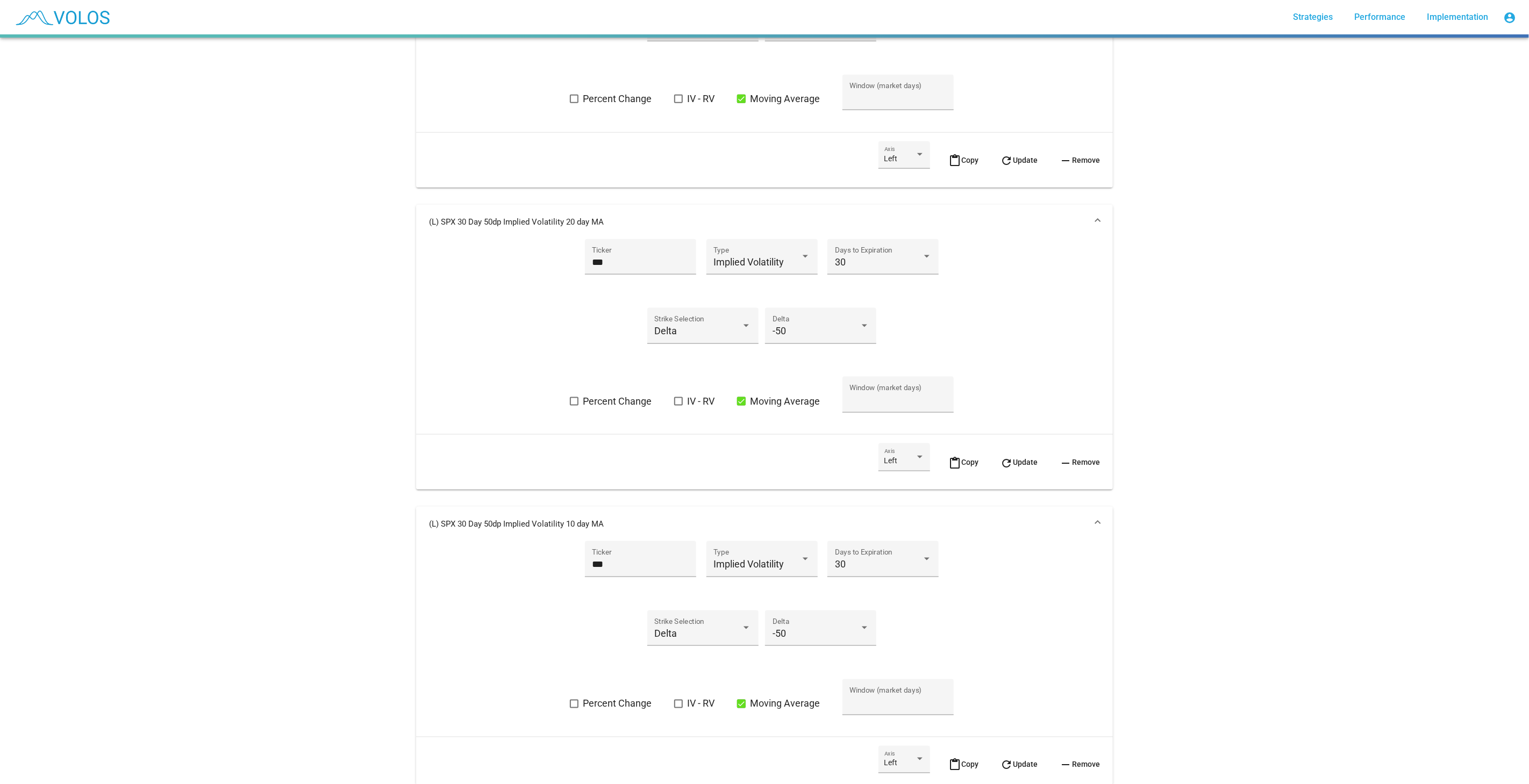
click at [1018, 158] on span "refresh Update" at bounding box center [1019, 160] width 37 height 9
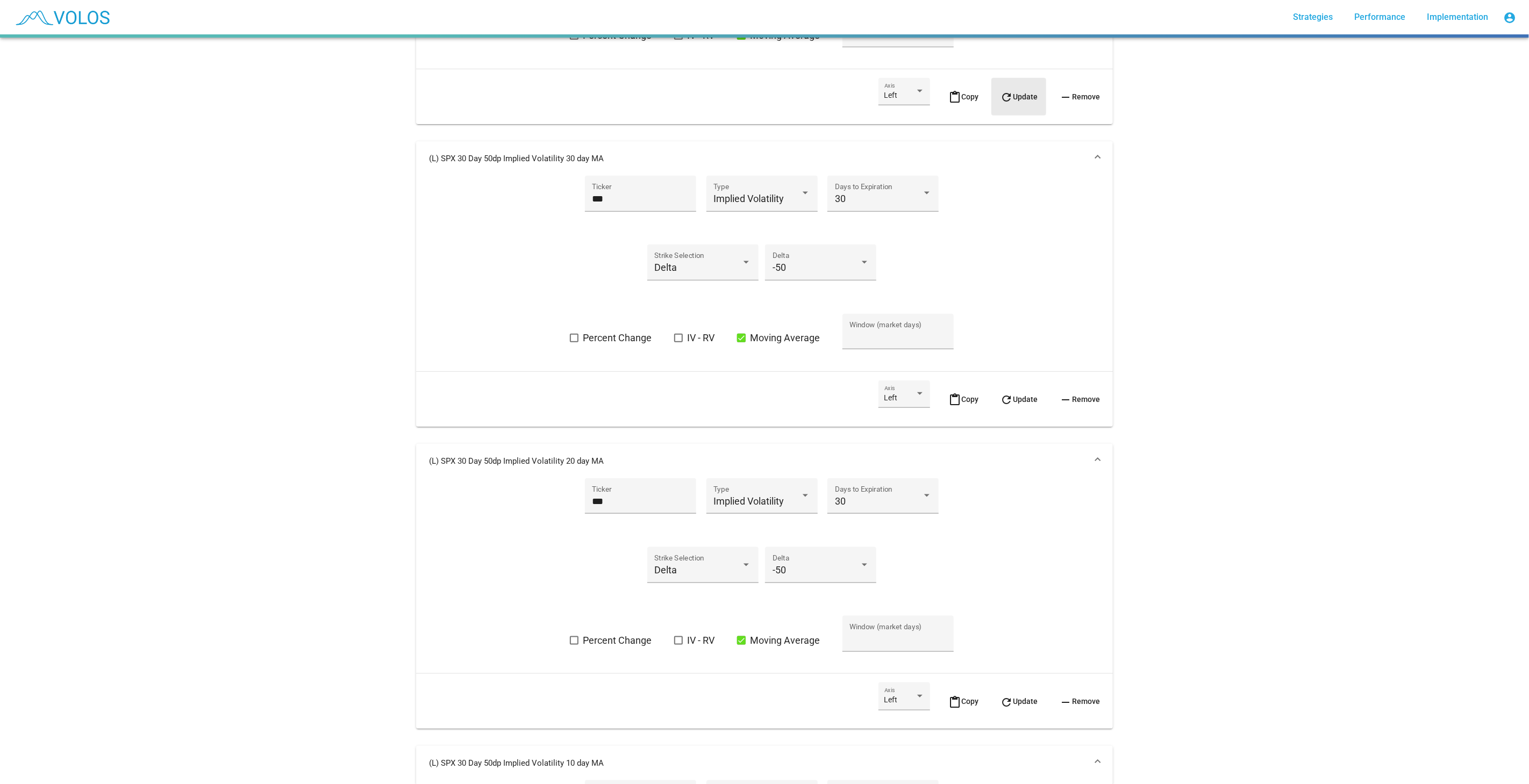
click at [999, 103] on button "refresh Update" at bounding box center [1018, 97] width 54 height 37
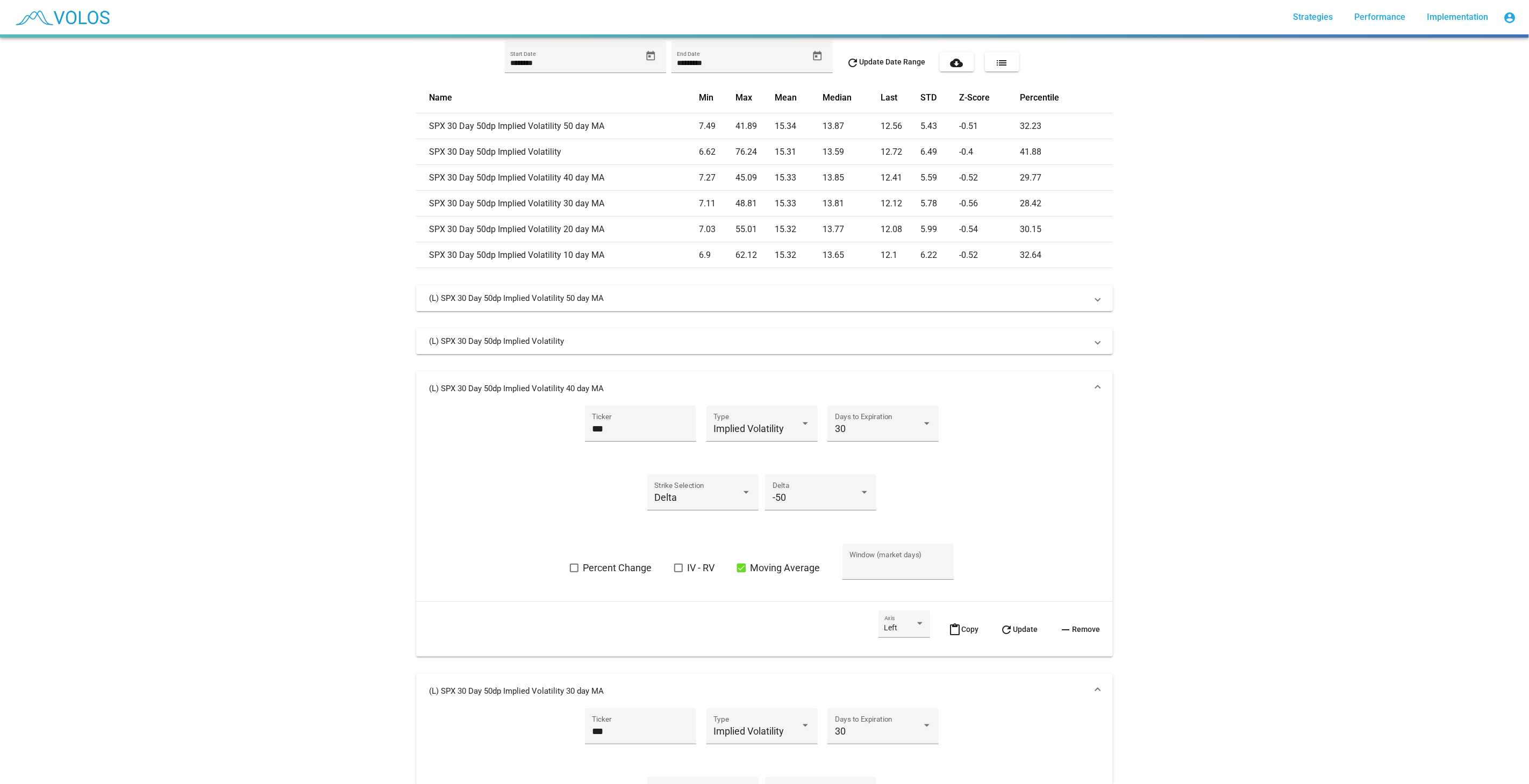
scroll to position [278, 0]
click at [977, 380] on mat-expansion-panel-header "(L) SPX 30 Day 50dp Implied Volatility 40 day MA" at bounding box center [764, 393] width 697 height 34
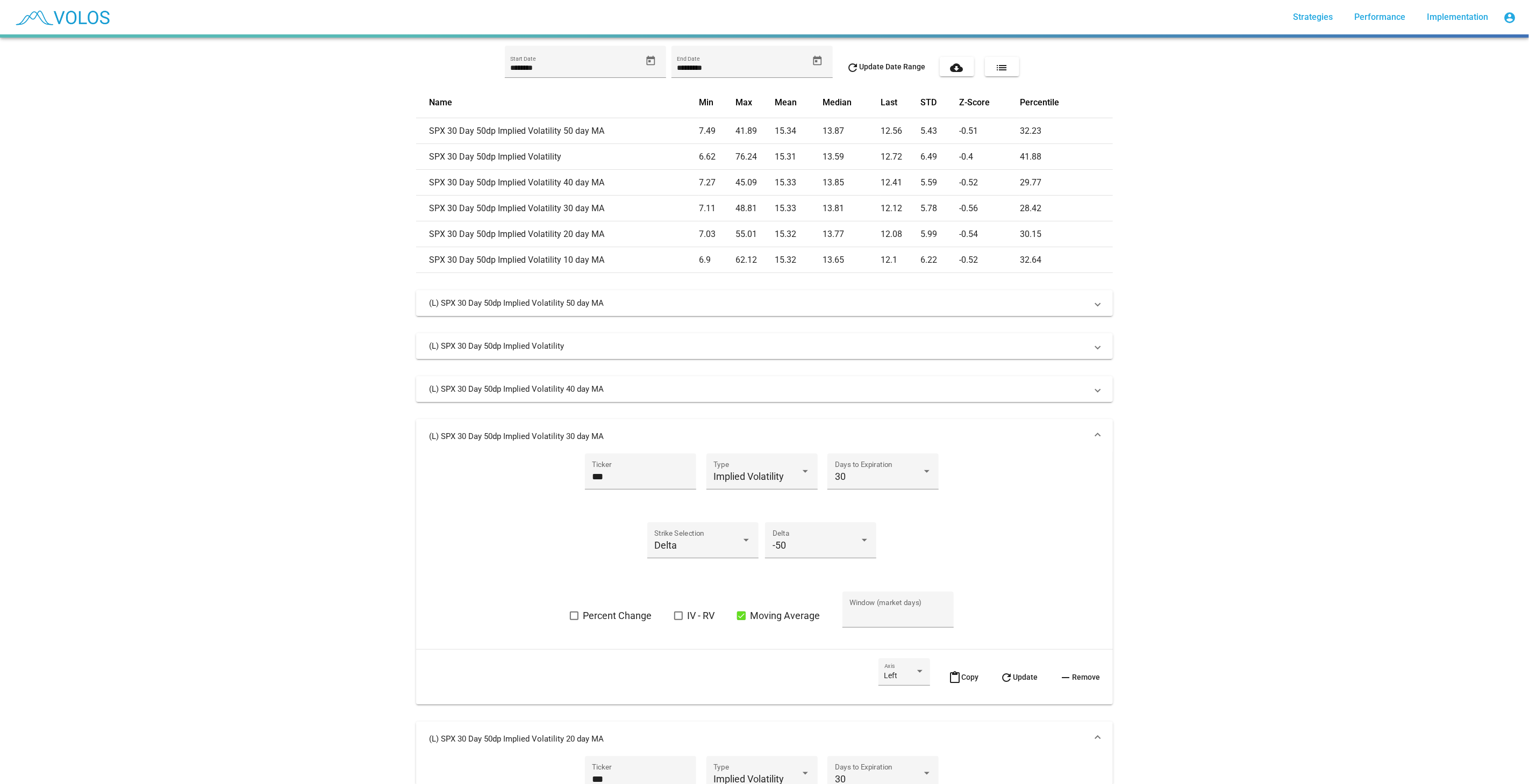
click at [1011, 437] on mat-panel-title "(L) SPX 30 Day 50dp Implied Volatility 30 day MA" at bounding box center [758, 436] width 659 height 11
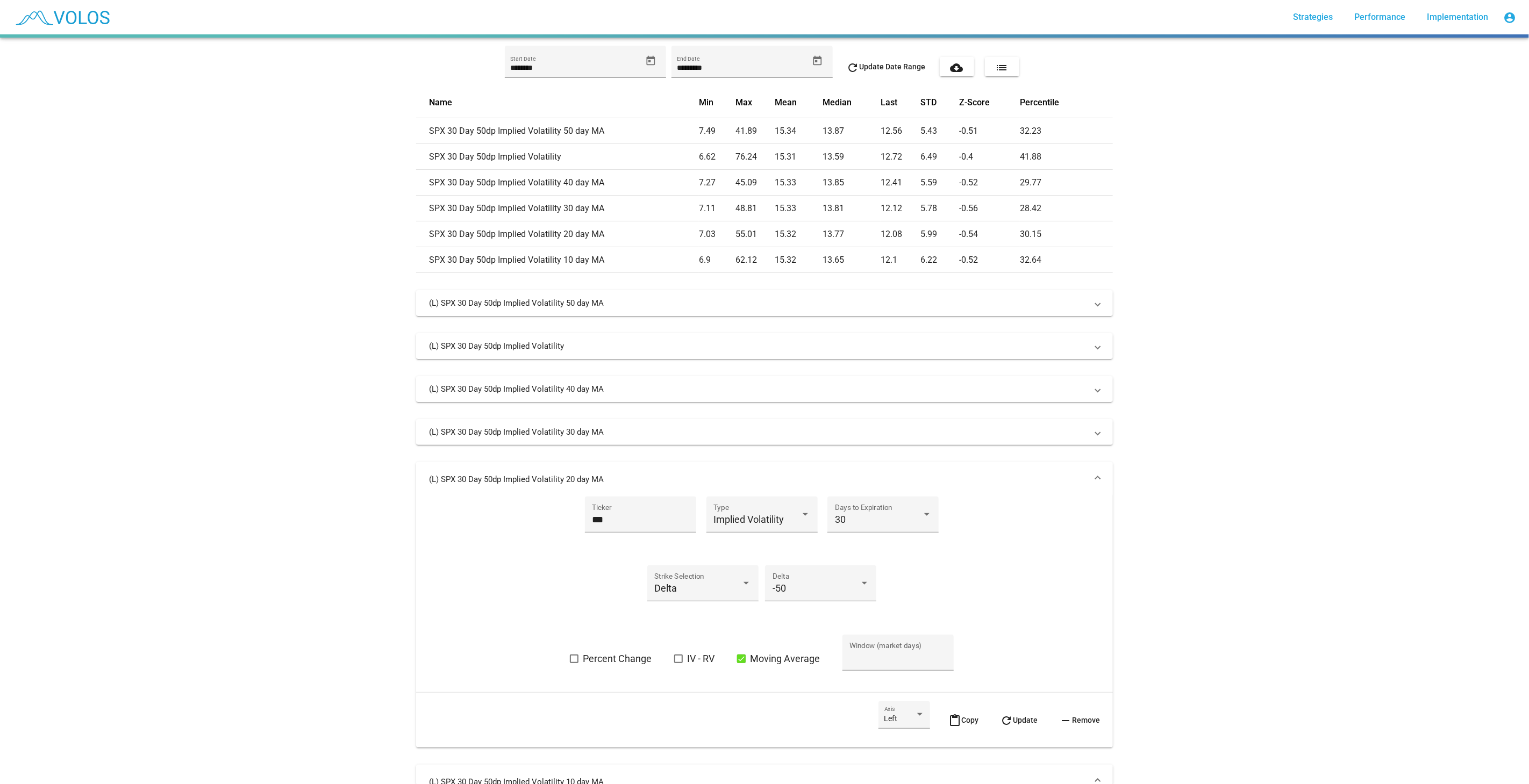
click at [1025, 479] on mat-panel-title "(L) SPX 30 Day 50dp Implied Volatility 20 day MA" at bounding box center [758, 479] width 659 height 11
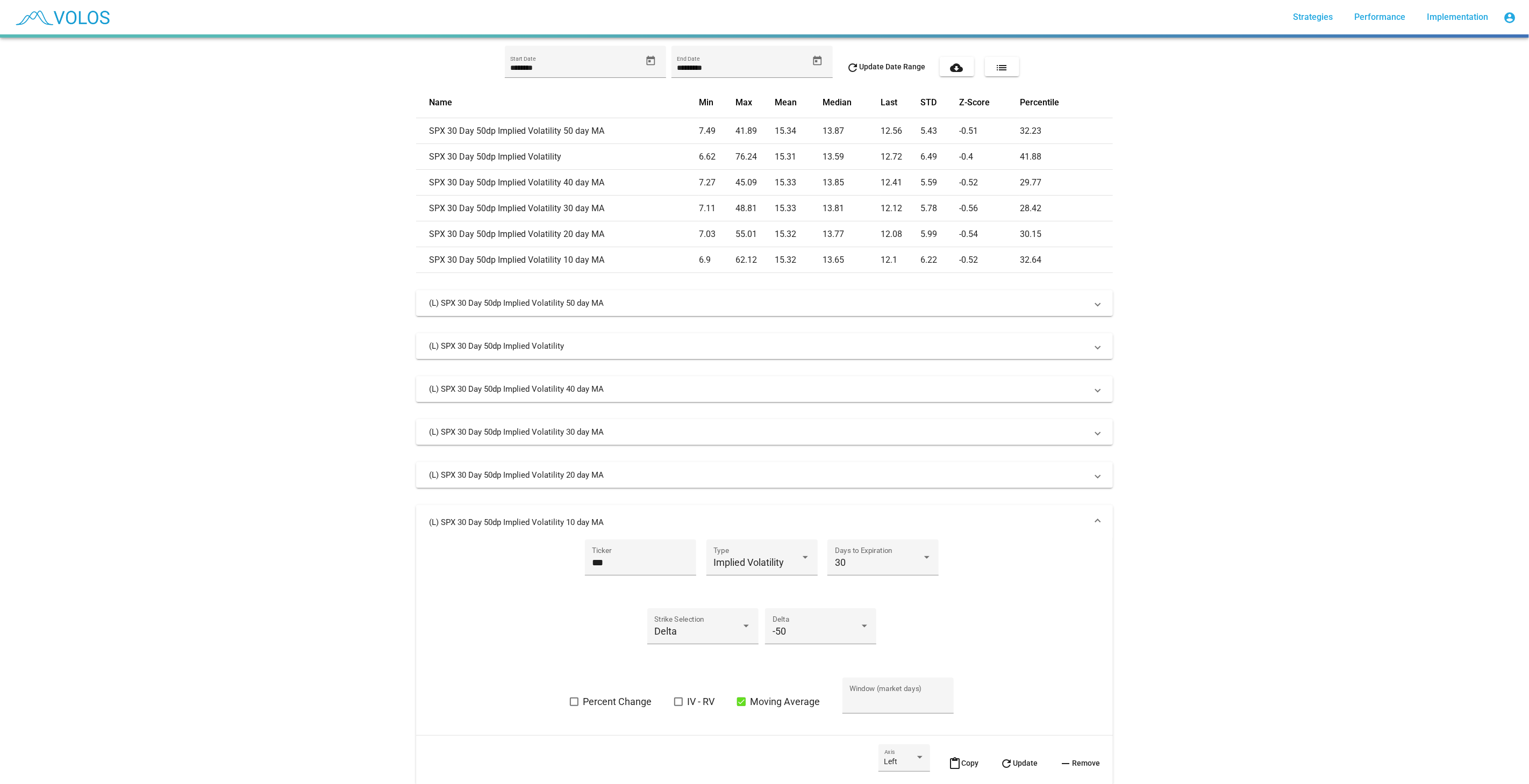
click at [1034, 520] on mat-panel-title "(L) SPX 30 Day 50dp Implied Volatility 10 day MA" at bounding box center [758, 522] width 659 height 11
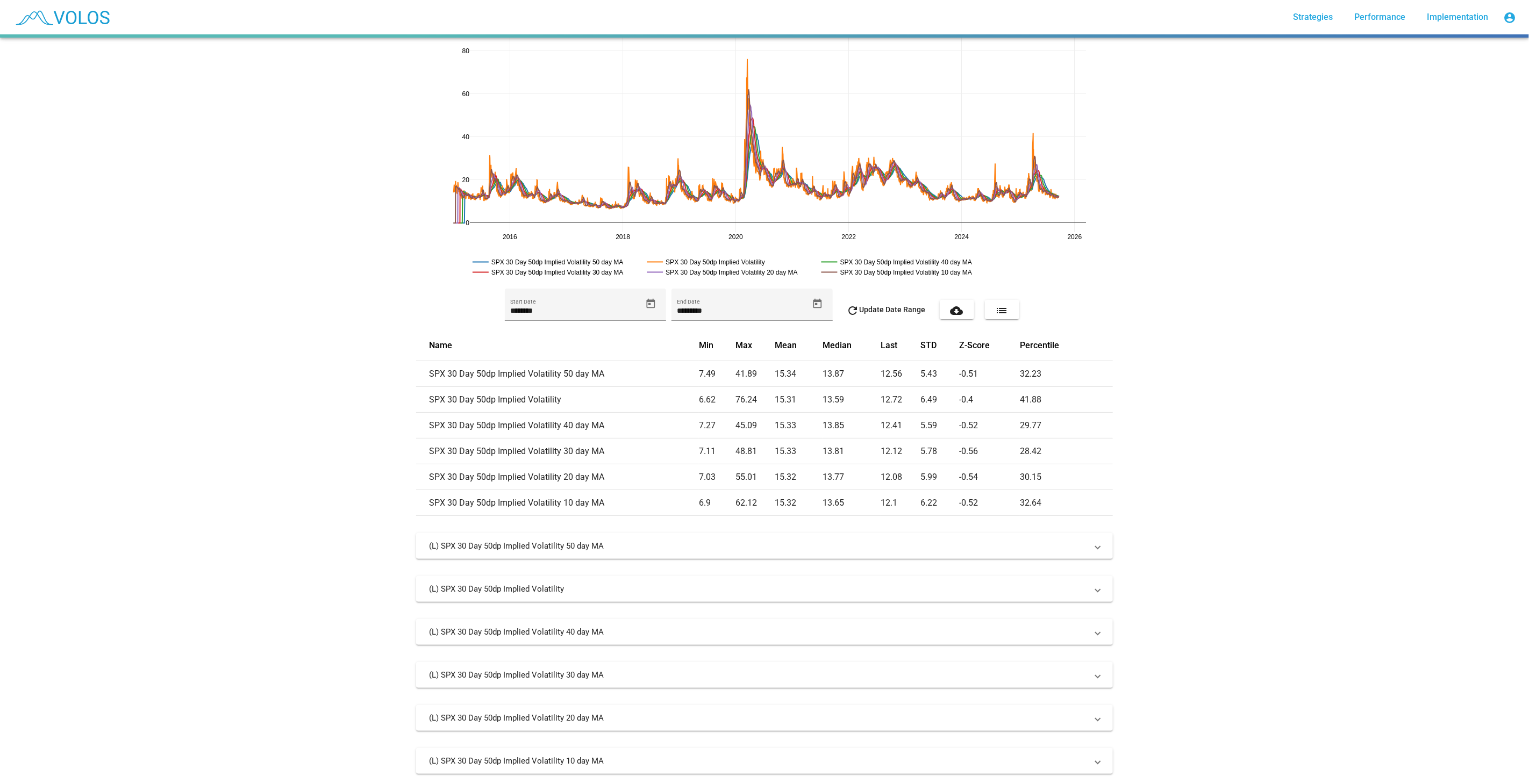
scroll to position [0, 0]
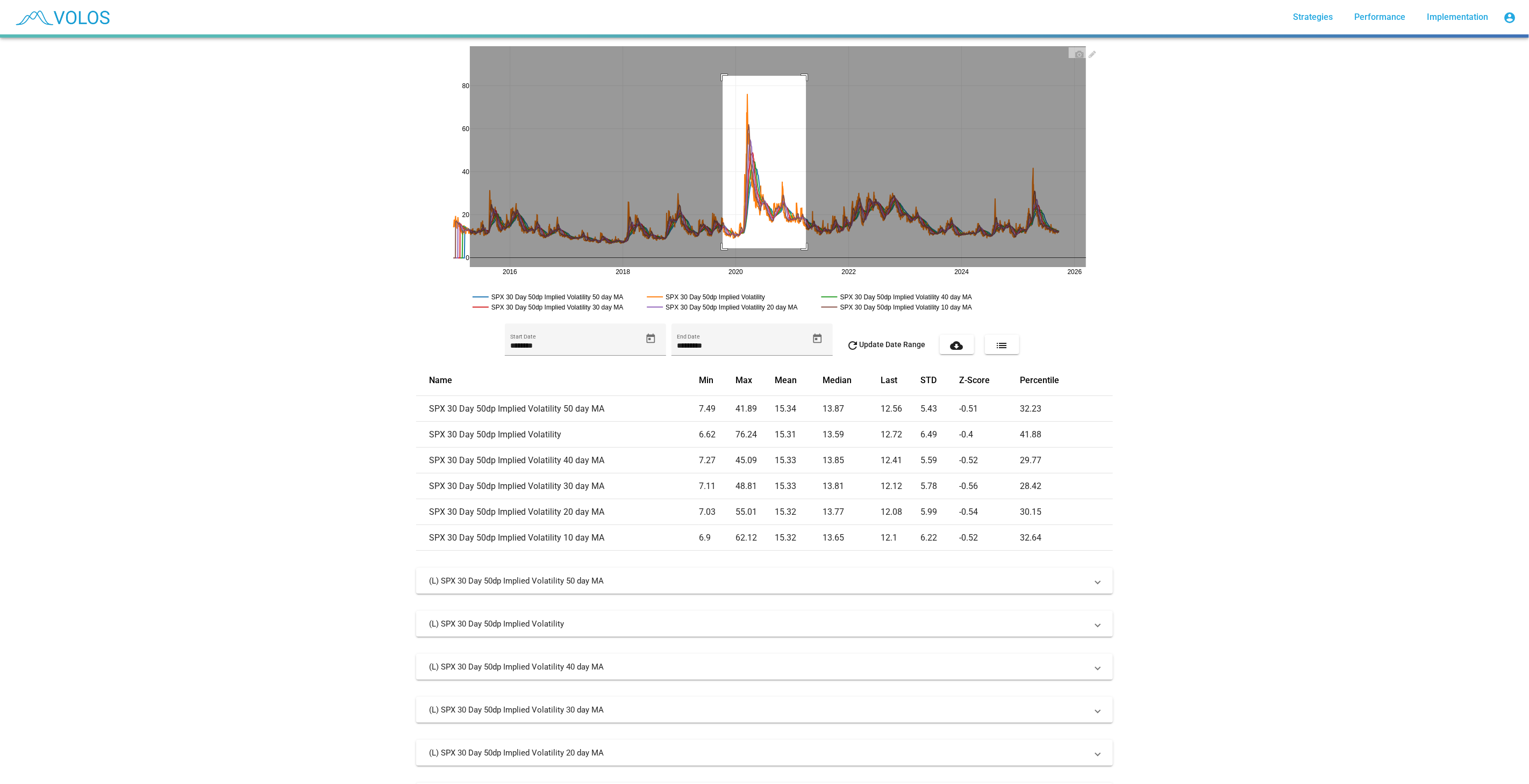
drag, startPoint x: 718, startPoint y: 76, endPoint x: 804, endPoint y: 251, distance: 195.0
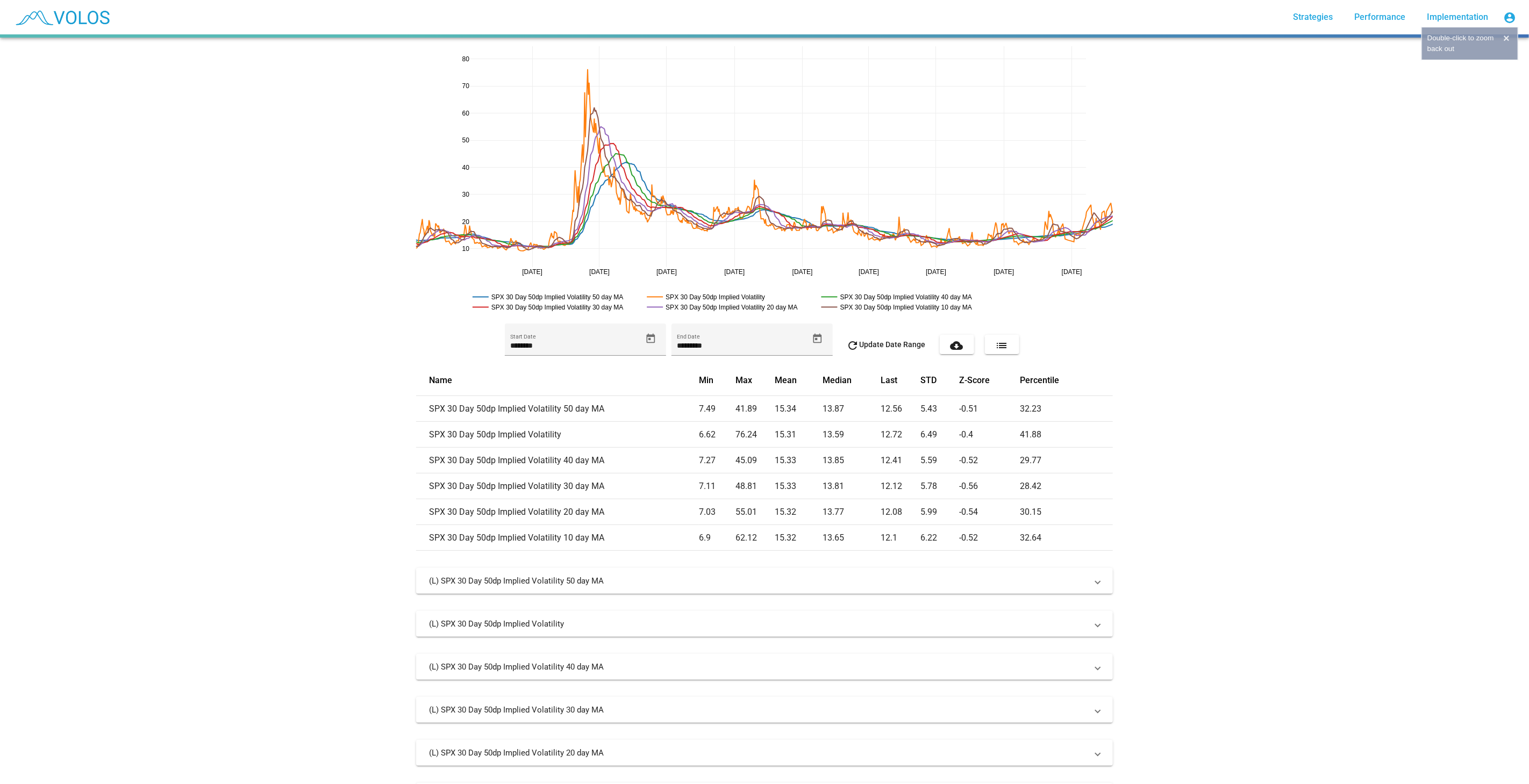
drag, startPoint x: 1081, startPoint y: 276, endPoint x: 872, endPoint y: 272, distance: 209.0
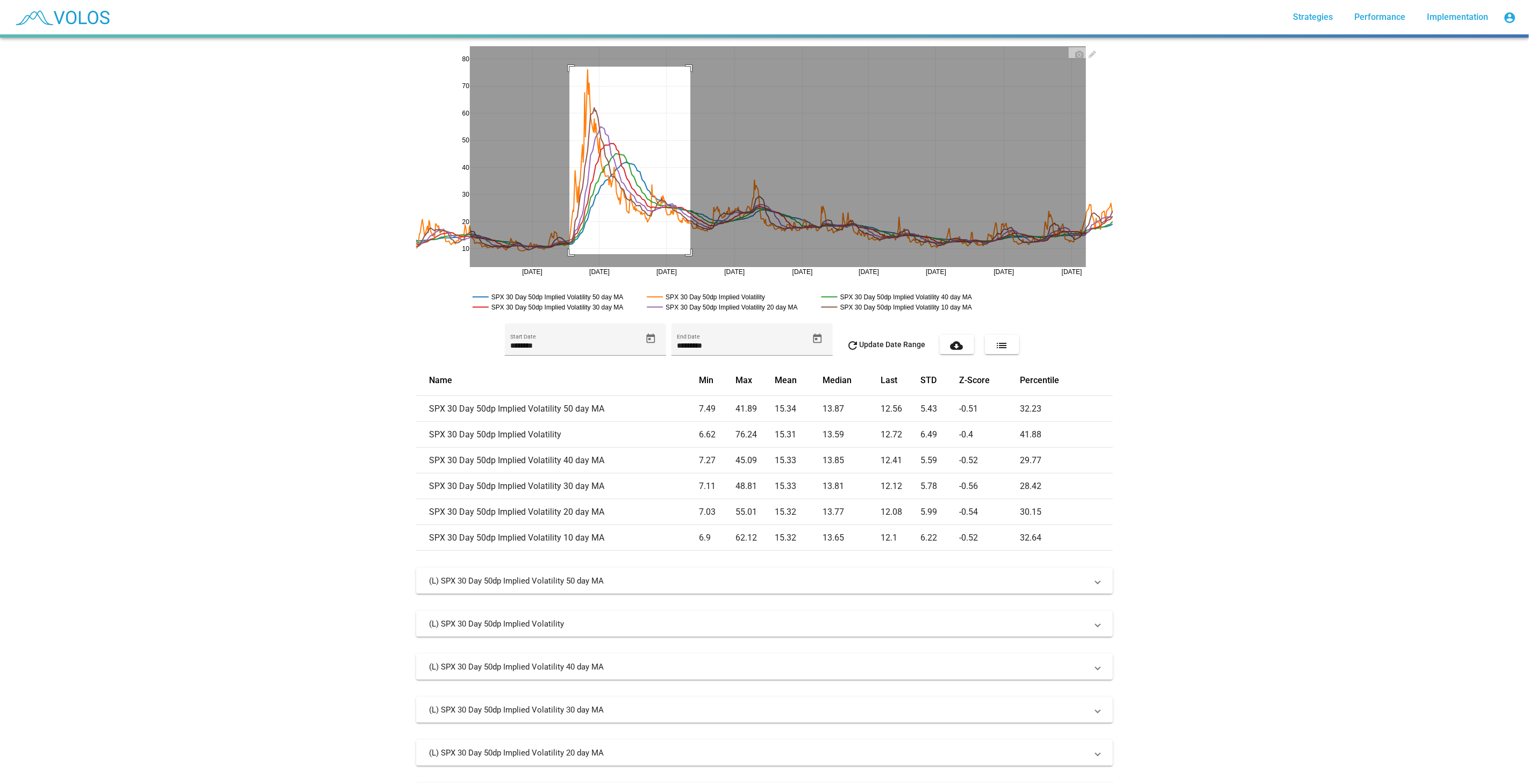
drag, startPoint x: 565, startPoint y: 66, endPoint x: 705, endPoint y: 261, distance: 240.1
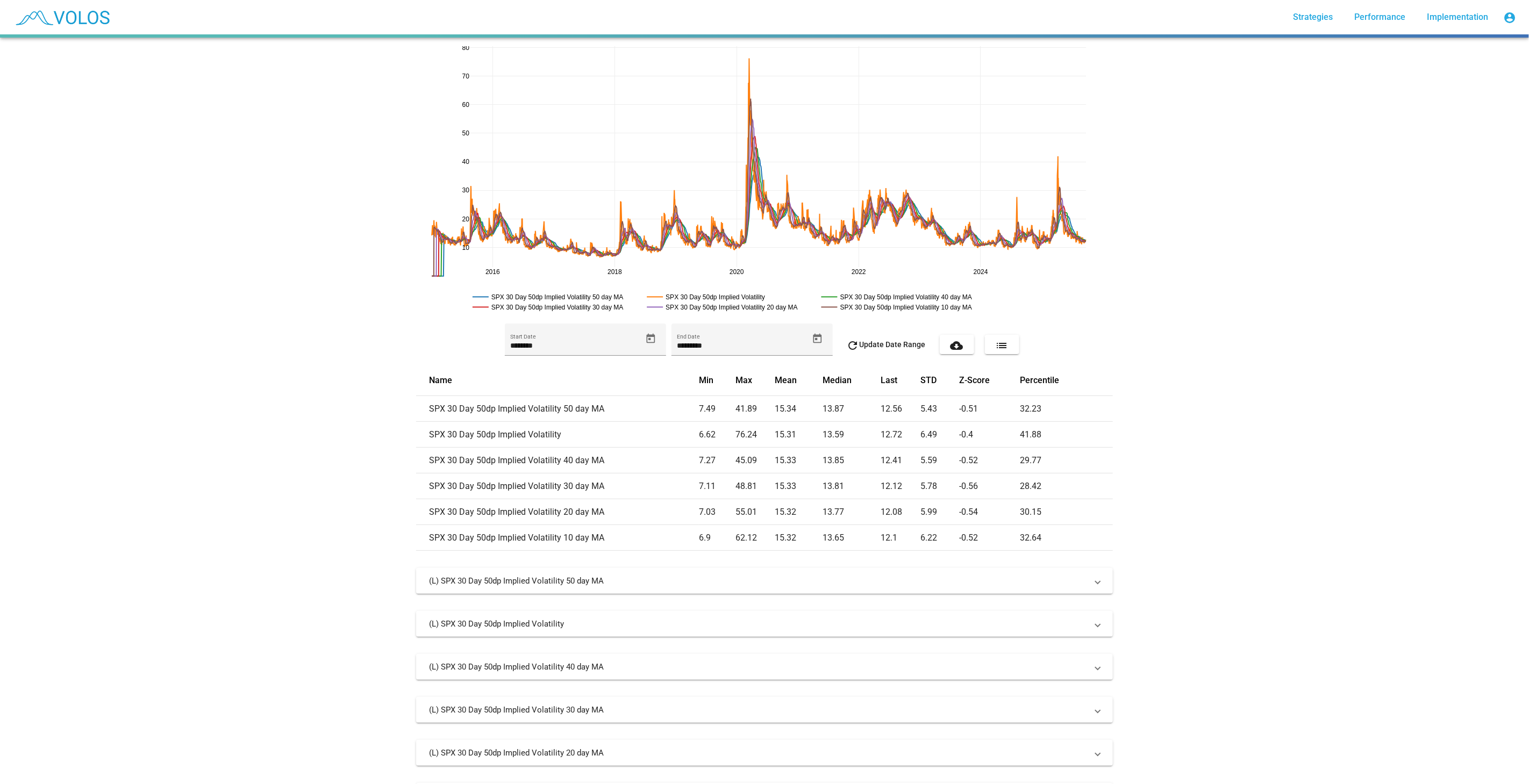
drag, startPoint x: 458, startPoint y: 268, endPoint x: 426, endPoint y: 284, distance: 35.8
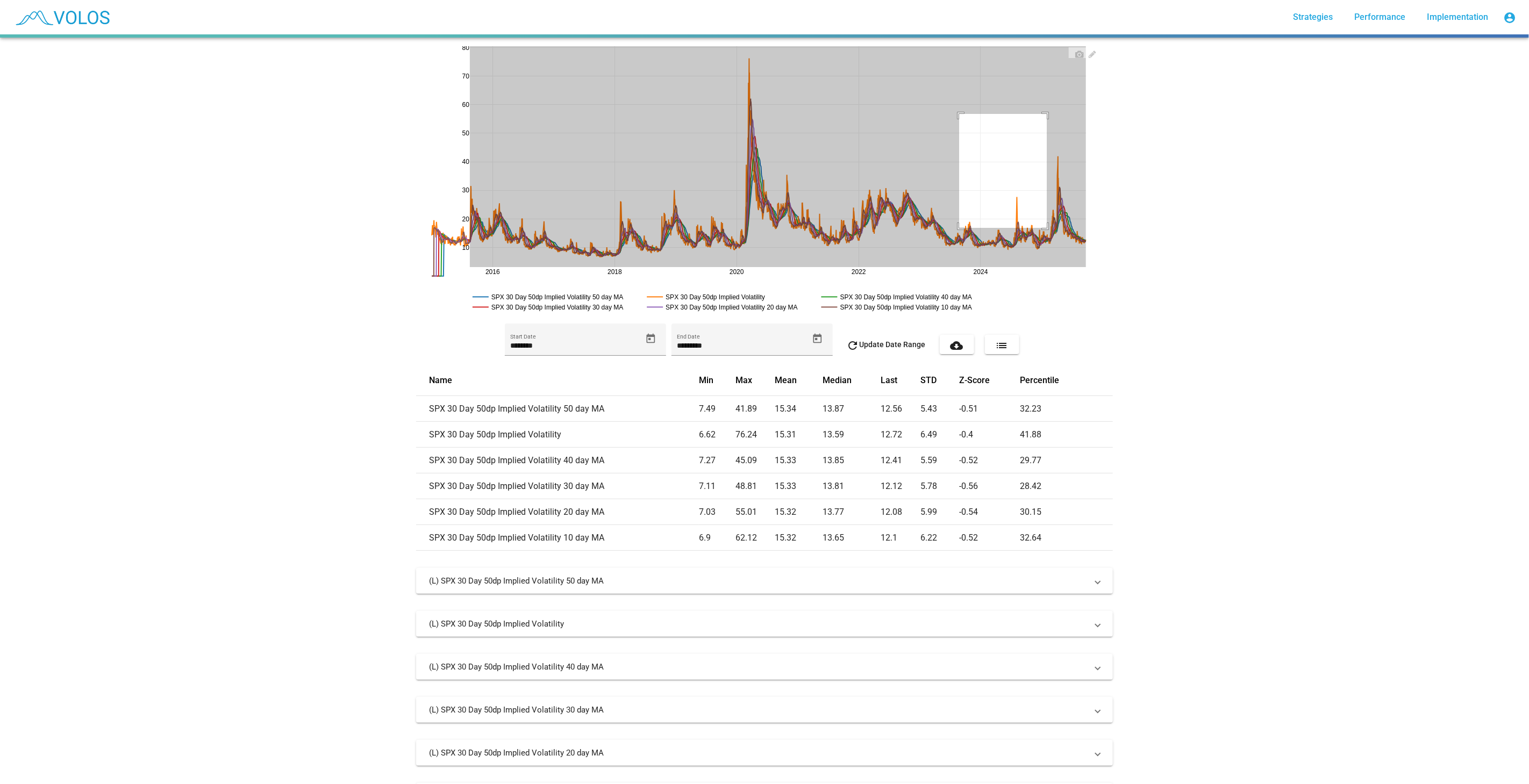
drag, startPoint x: 955, startPoint y: 114, endPoint x: 1104, endPoint y: 276, distance: 220.1
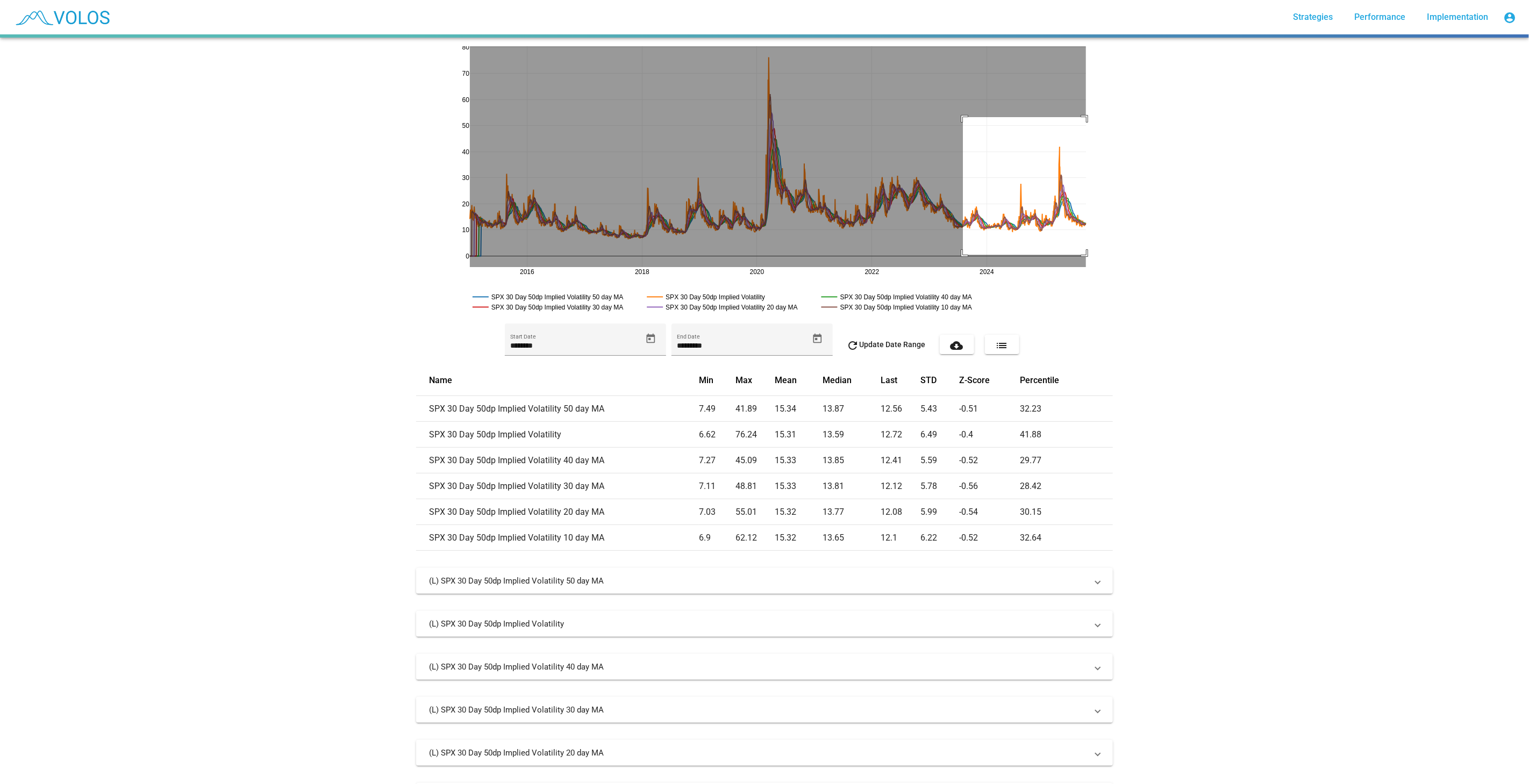
drag, startPoint x: 959, startPoint y: 117, endPoint x: 1110, endPoint y: 256, distance: 205.2
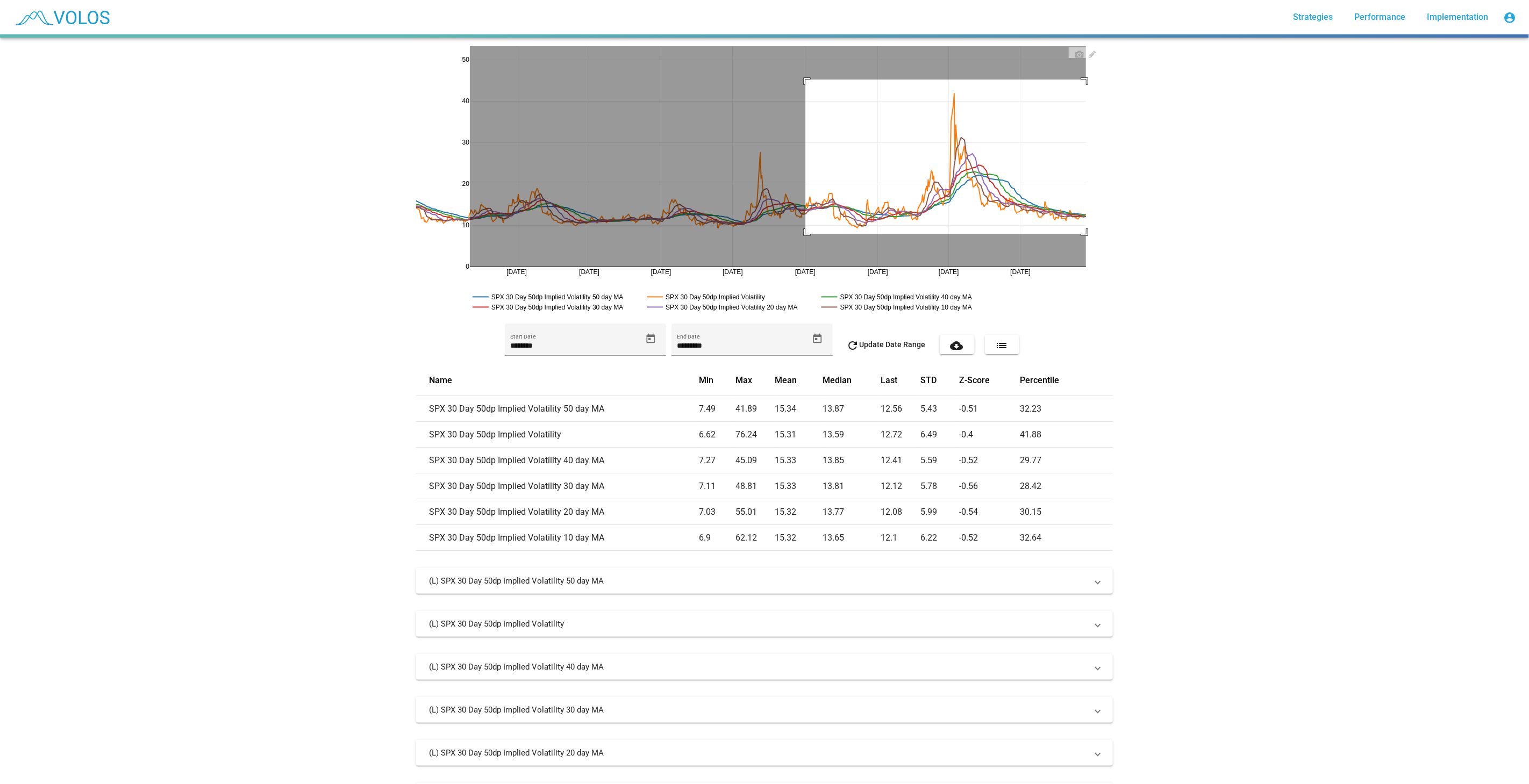
drag, startPoint x: 802, startPoint y: 80, endPoint x: 1087, endPoint y: 235, distance: 324.4
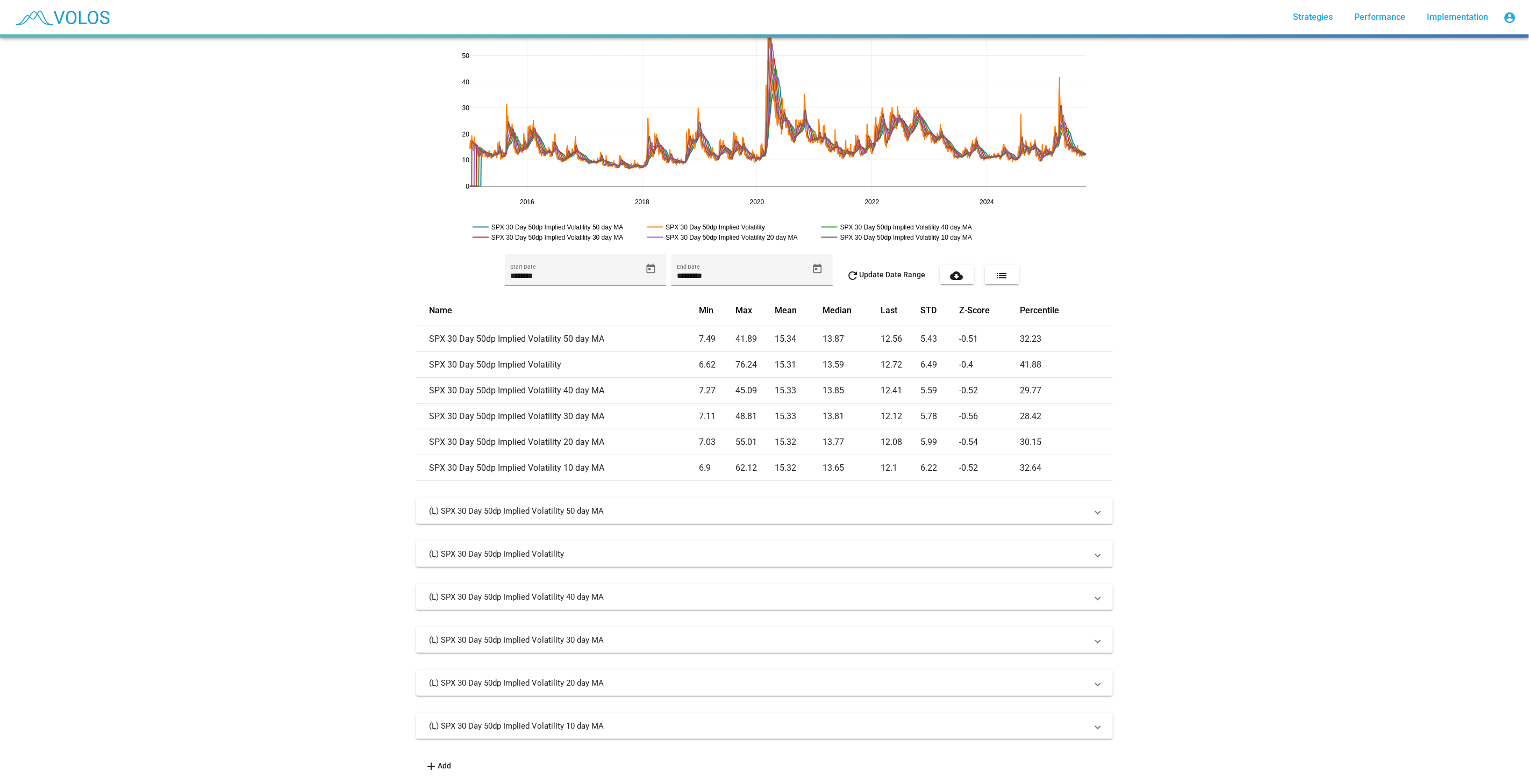
scroll to position [78, 0]
click at [590, 564] on mat-expansion-panel-header "(L) SPX 30 Day 50dp Implied Volatility 10 day MA" at bounding box center [764, 726] width 697 height 26
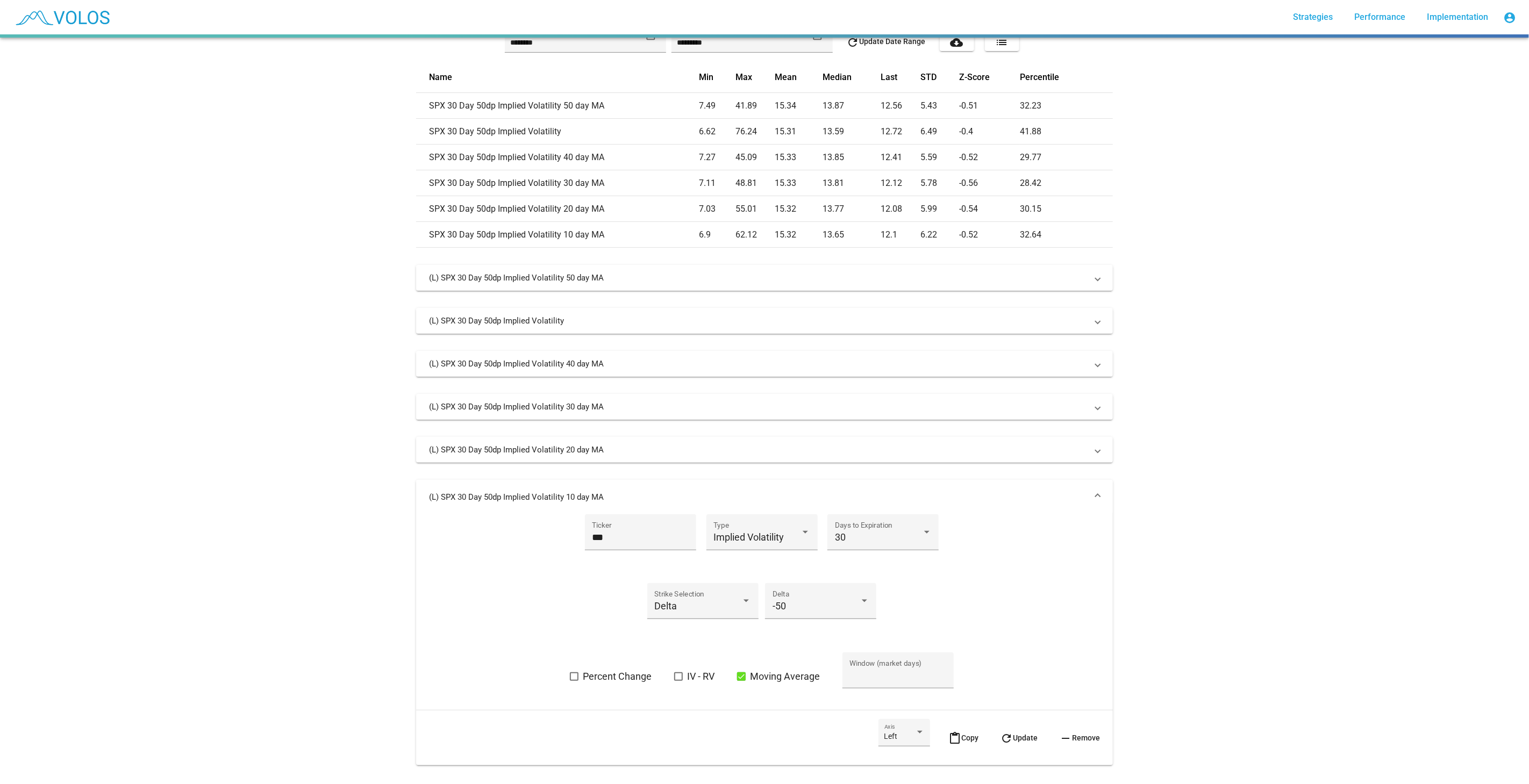
scroll to position [337, 0]
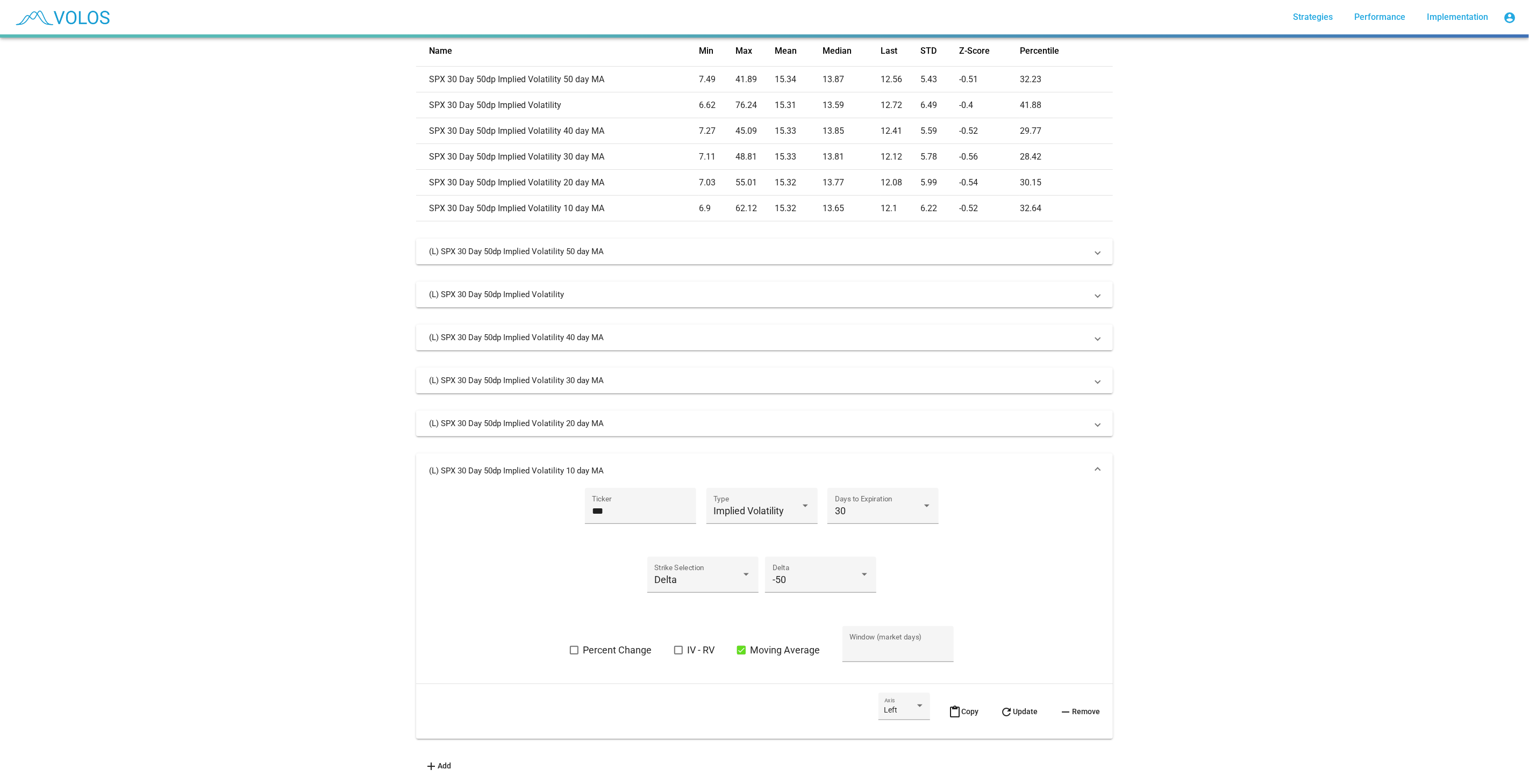
click at [965, 564] on span "content_paste Copy" at bounding box center [963, 712] width 30 height 9
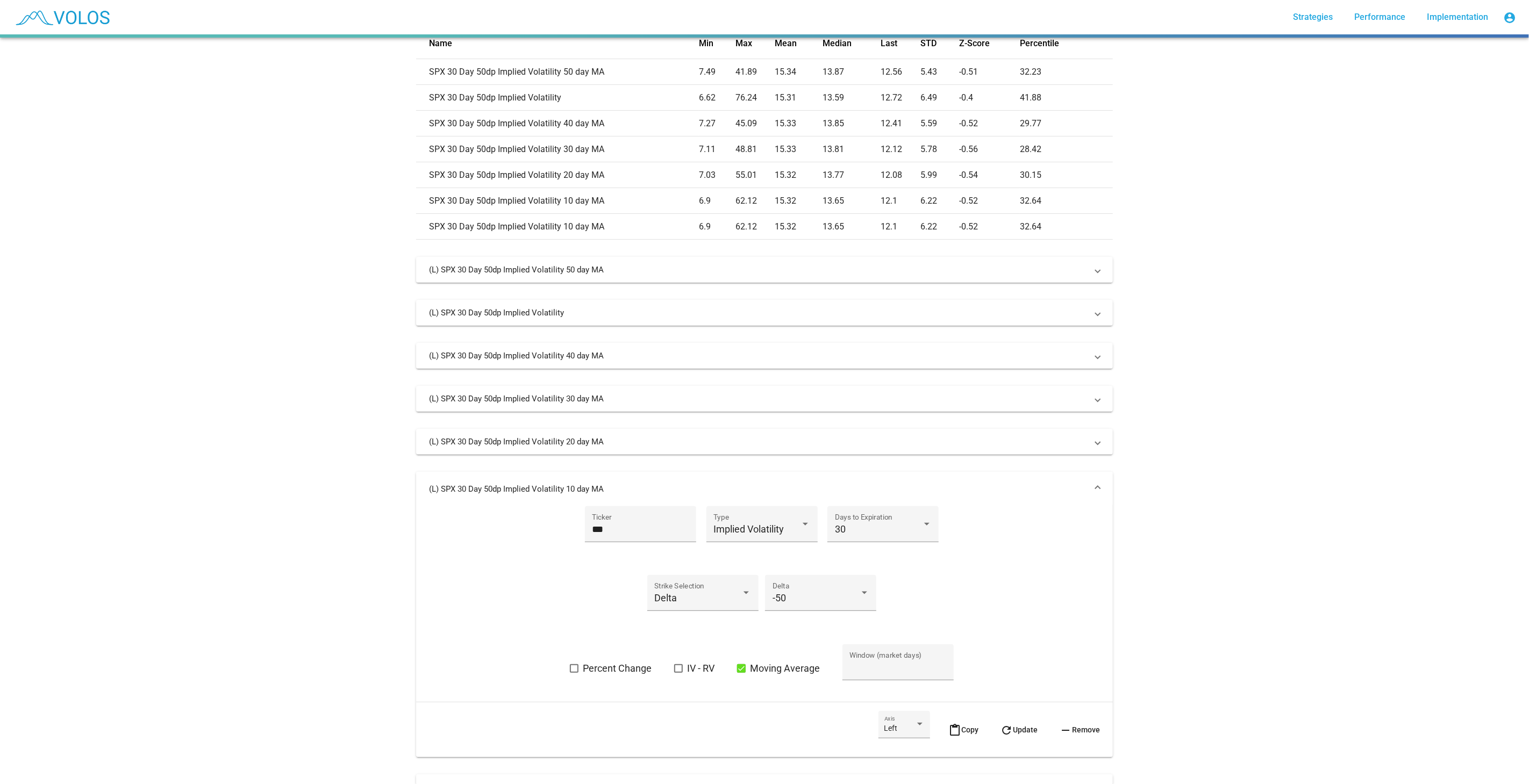
drag, startPoint x: 962, startPoint y: 489, endPoint x: 961, endPoint y: 495, distance: 6.1
click at [961, 490] on mat-panel-title "(L) SPX 30 Day 50dp Implied Volatility 10 day MA" at bounding box center [758, 489] width 659 height 11
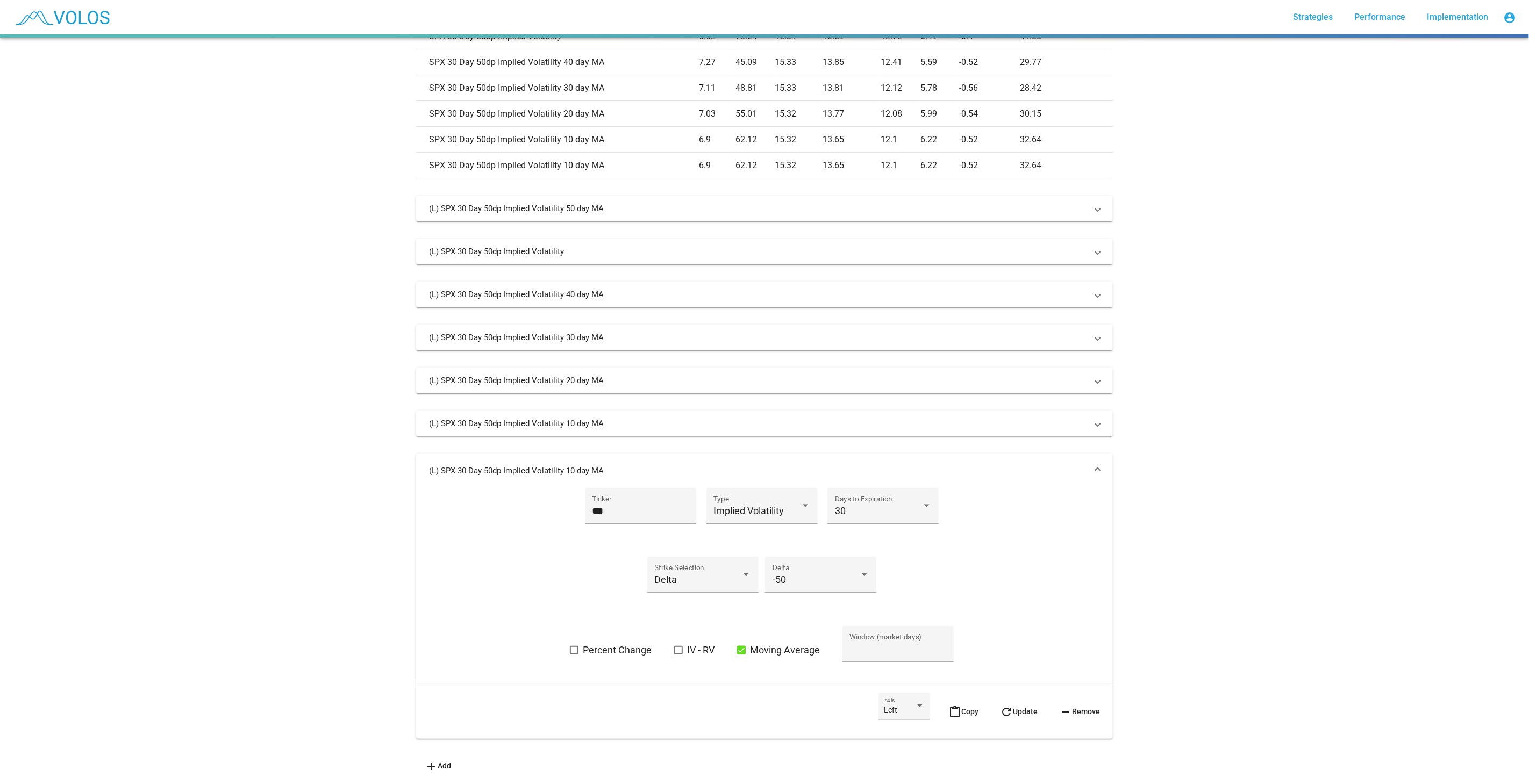
scroll to position [406, 0]
click at [851, 564] on input "**" at bounding box center [899, 649] width 97 height 11
type input "*"
click at [1003, 564] on mat-icon "refresh" at bounding box center [1007, 712] width 13 height 13
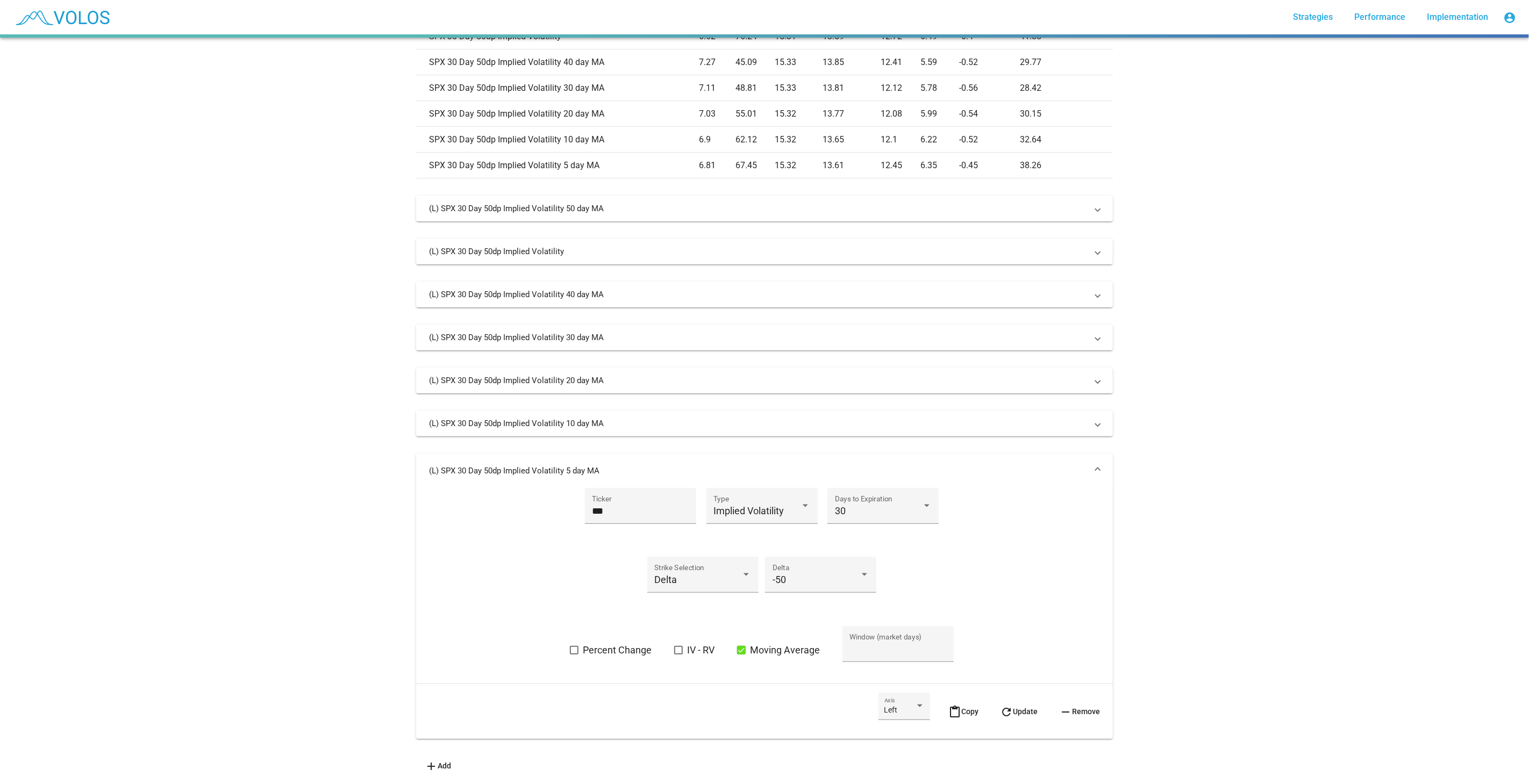
click at [1012, 465] on mat-panel-title "(L) SPX 30 Day 50dp Implied Volatility 5 day MA" at bounding box center [758, 470] width 659 height 11
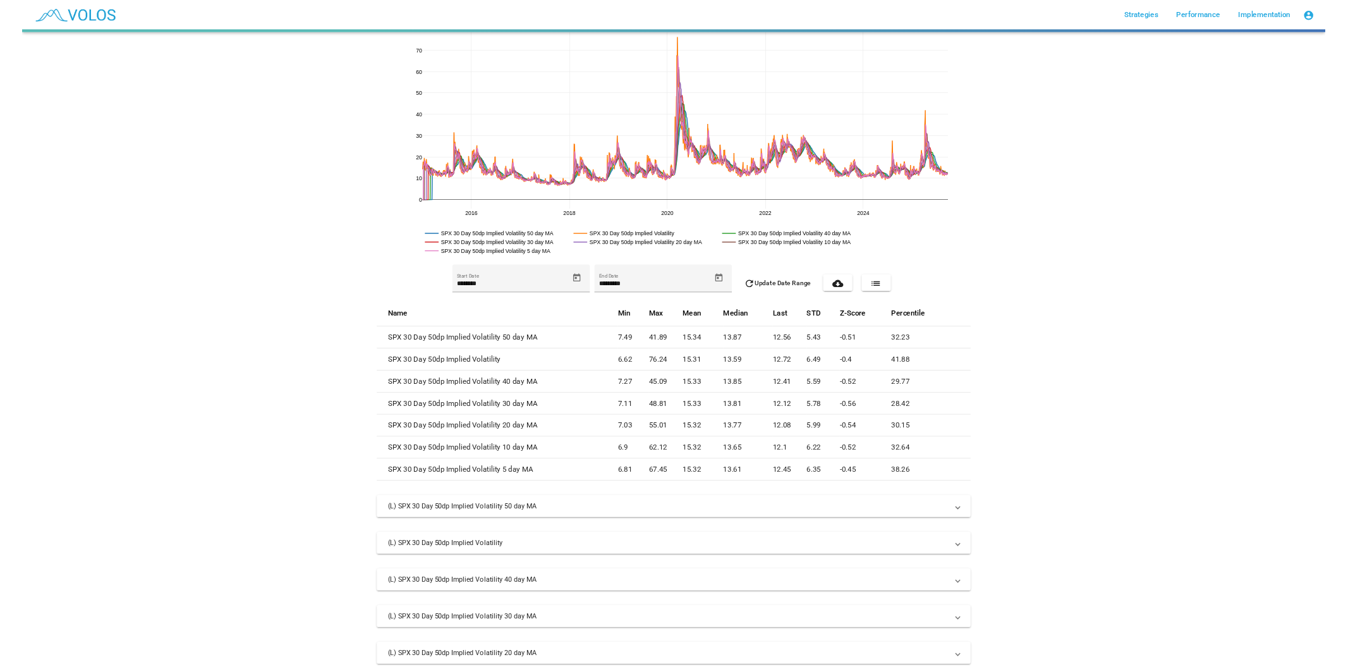
scroll to position [0, 0]
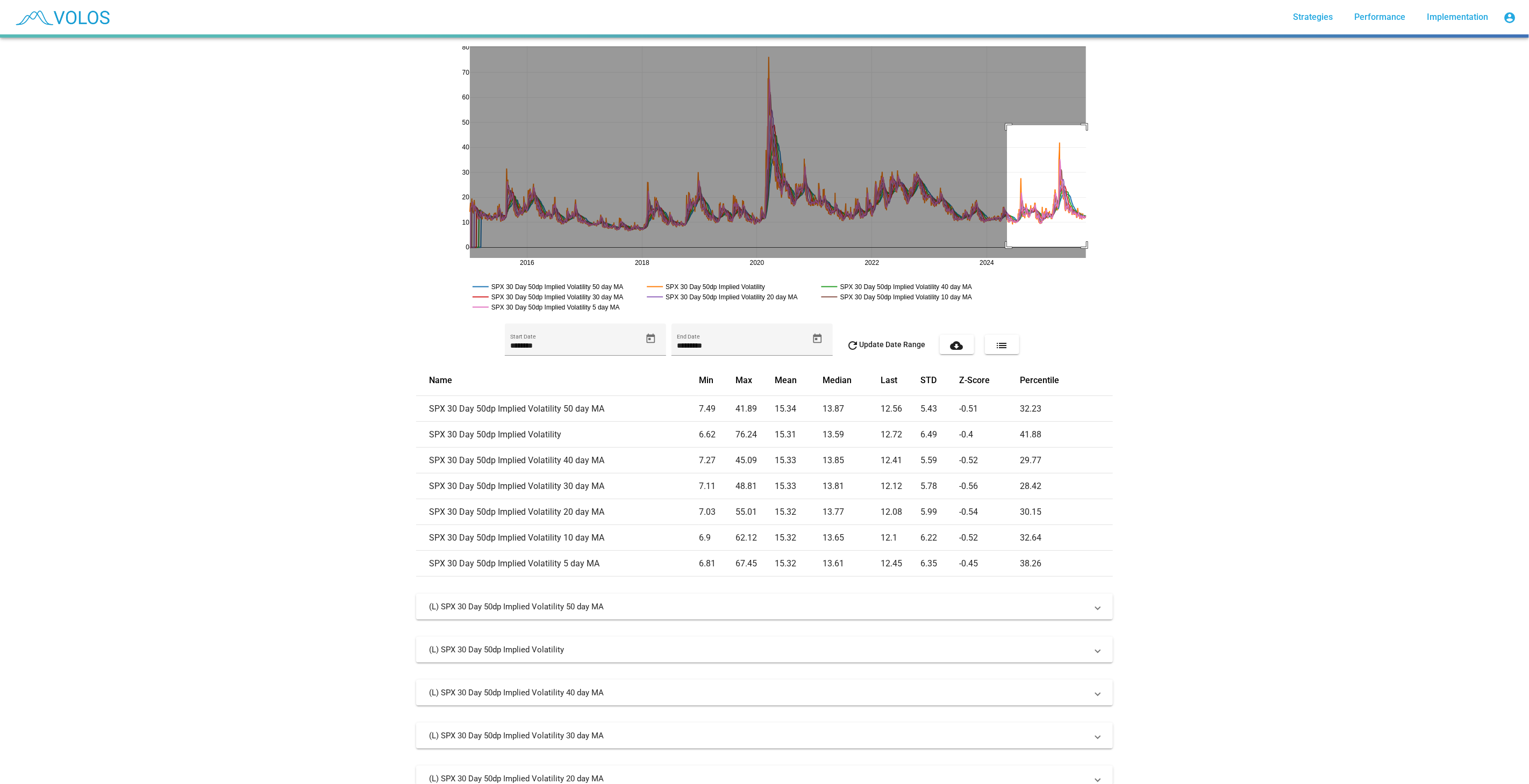
drag, startPoint x: 1003, startPoint y: 125, endPoint x: 1144, endPoint y: 249, distance: 187.8
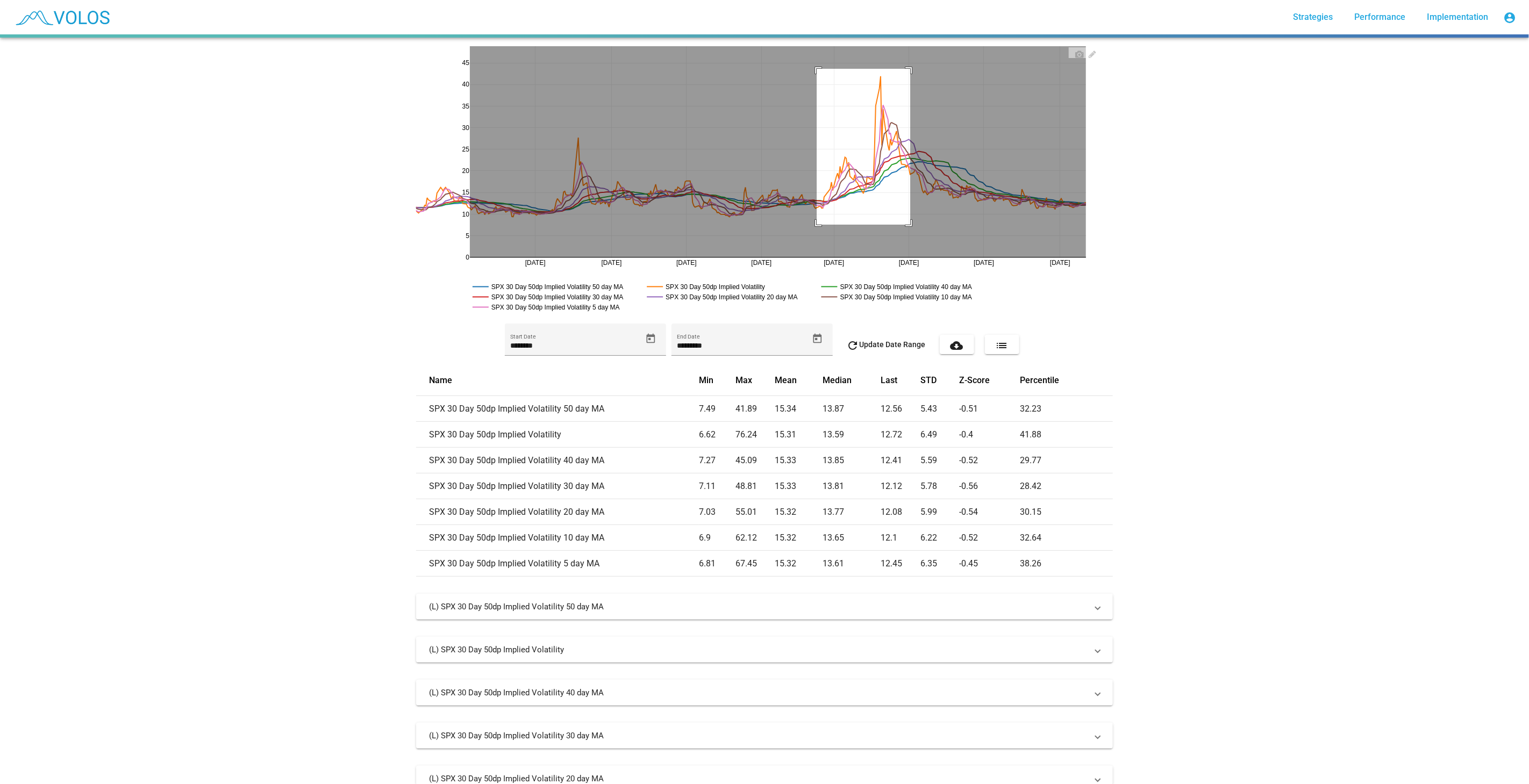
drag, startPoint x: 813, startPoint y: 224, endPoint x: 905, endPoint y: 68, distance: 181.1
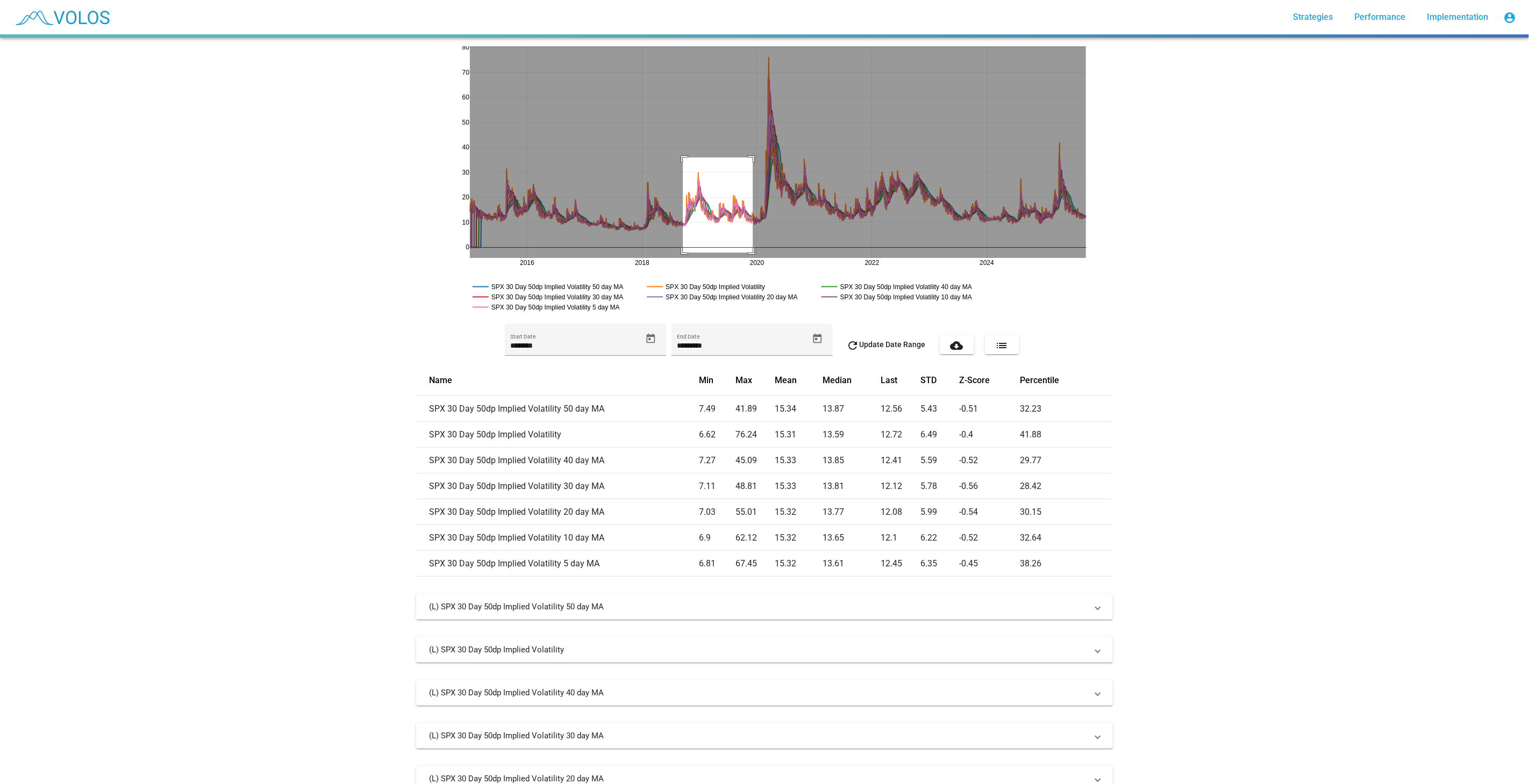
drag, startPoint x: 679, startPoint y: 157, endPoint x: 749, endPoint y: 253, distance: 118.8
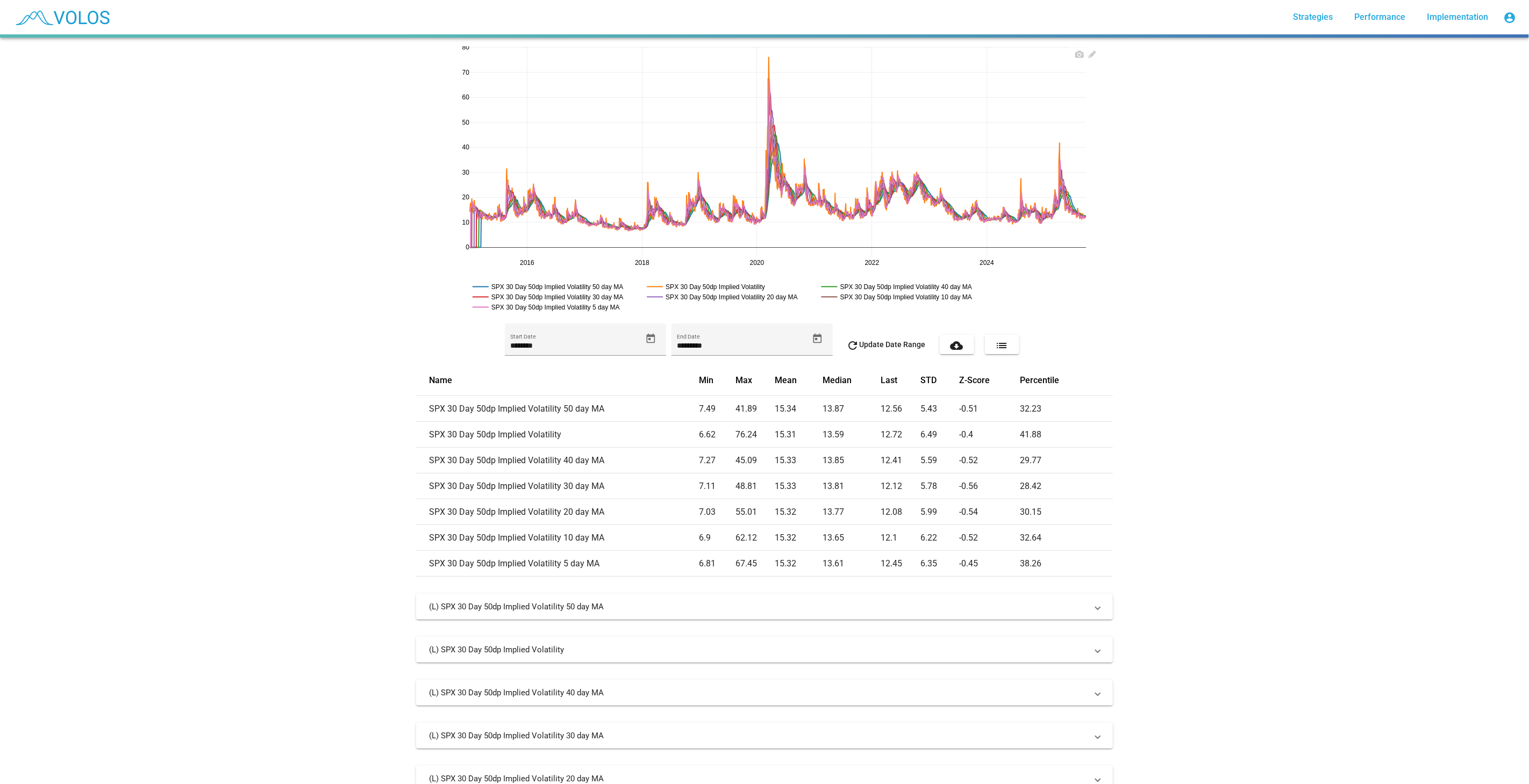
click at [592, 308] on rect at bounding box center [554, 307] width 168 height 10
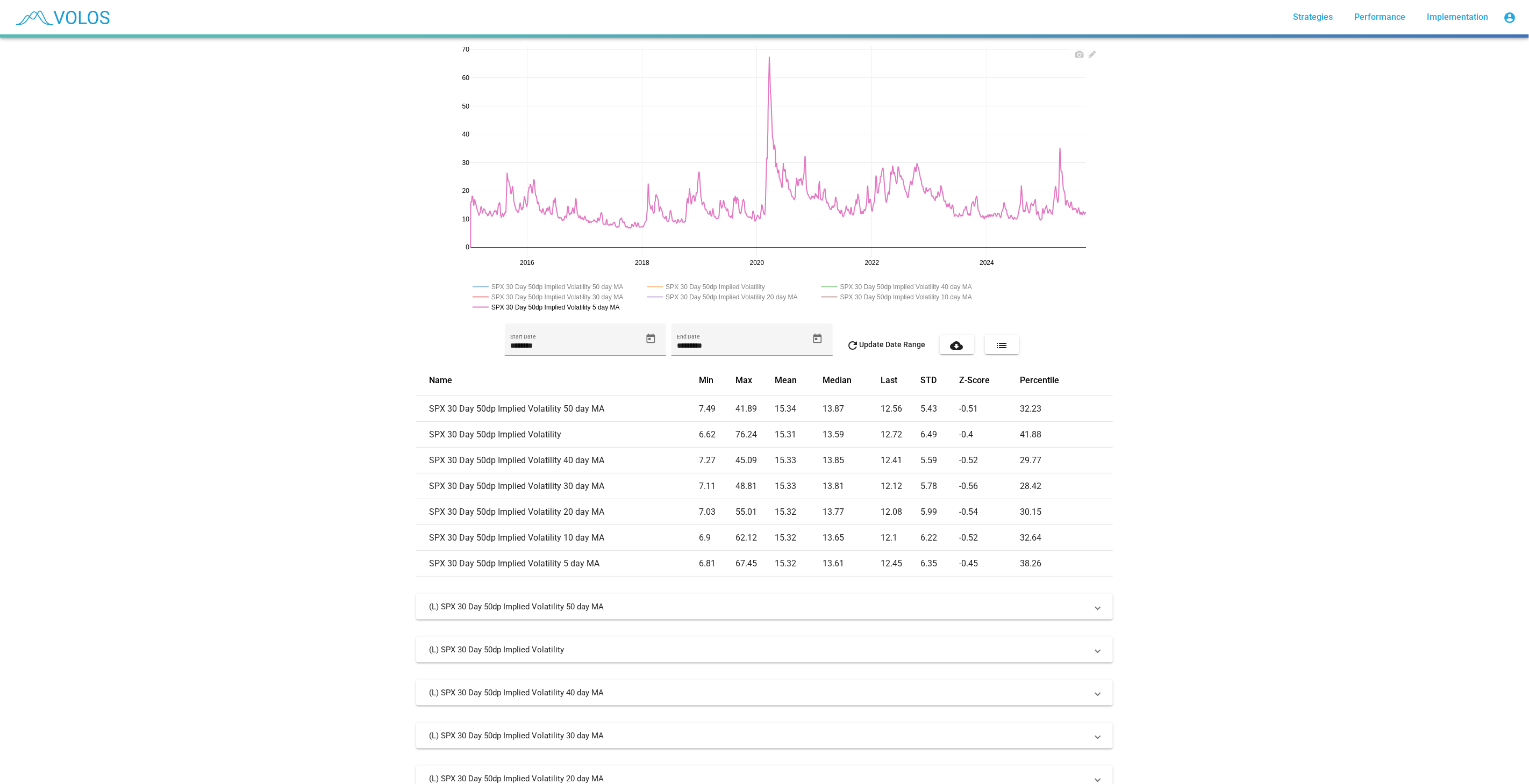
click at [597, 284] on rect at bounding box center [556, 287] width 174 height 10
click at [748, 287] on rect at bounding box center [712, 287] width 137 height 10
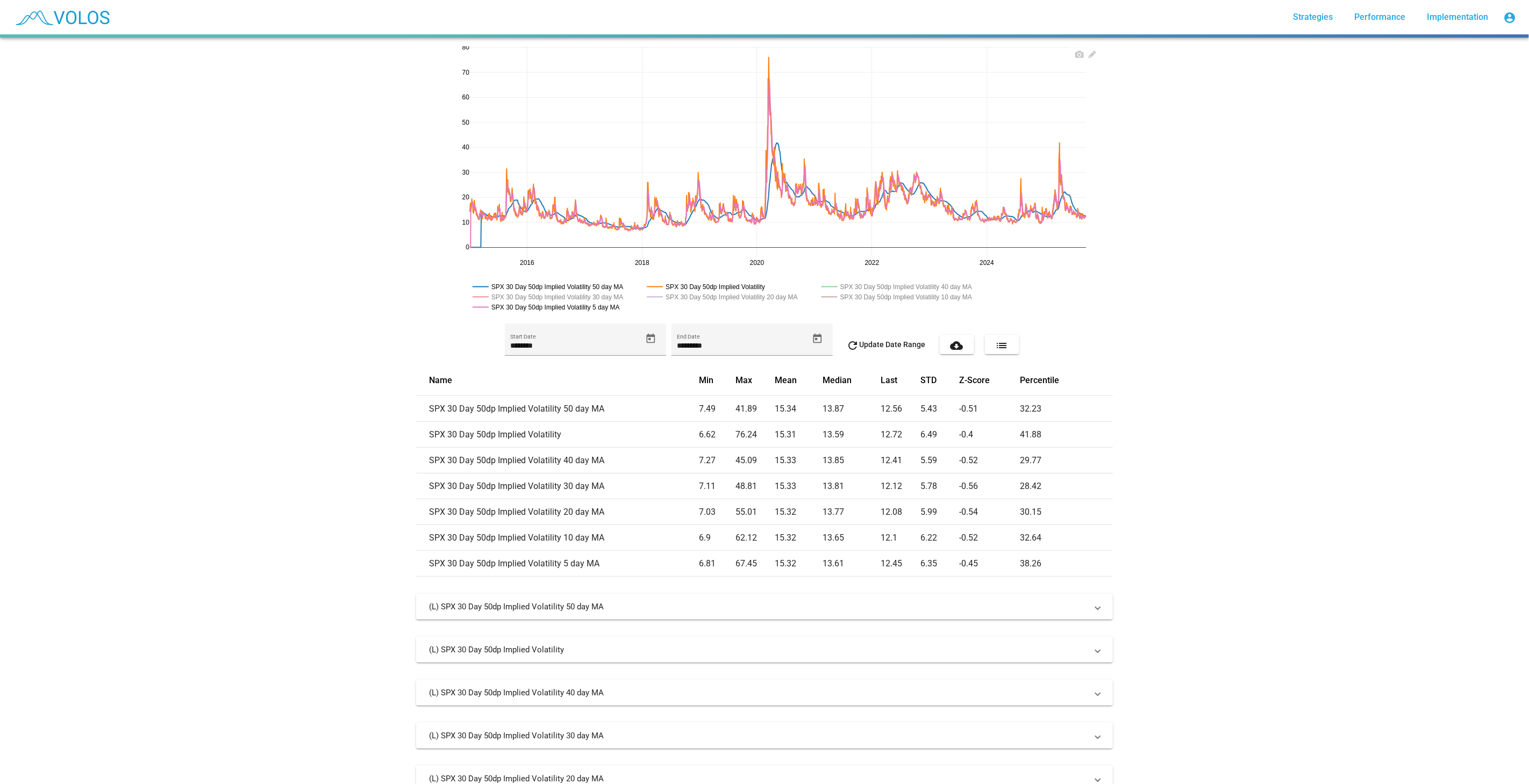
click at [581, 284] on rect at bounding box center [556, 287] width 174 height 10
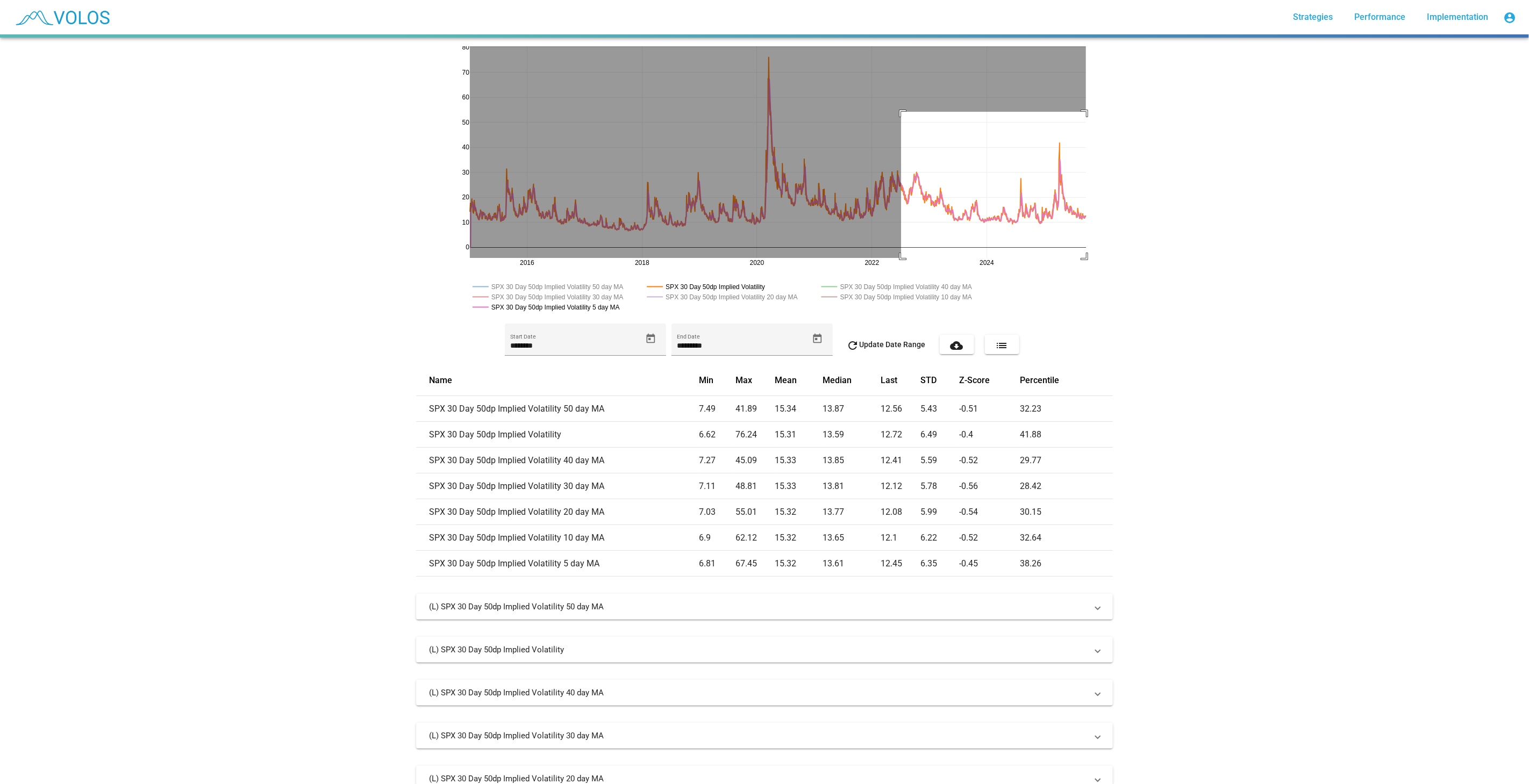
drag, startPoint x: 897, startPoint y: 111, endPoint x: 1111, endPoint y: 259, distance: 260.2
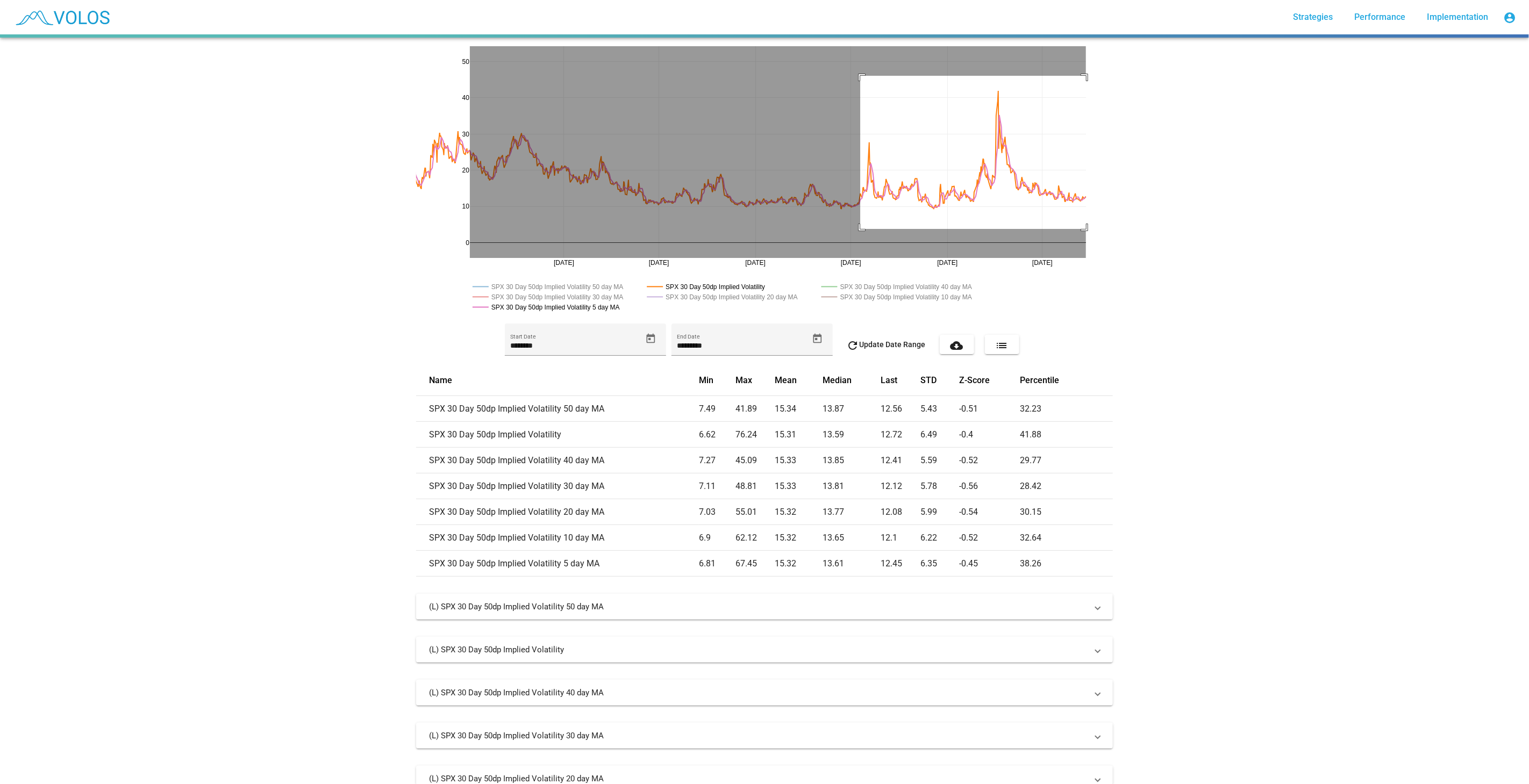
drag, startPoint x: 856, startPoint y: 76, endPoint x: 1100, endPoint y: 229, distance: 288.0
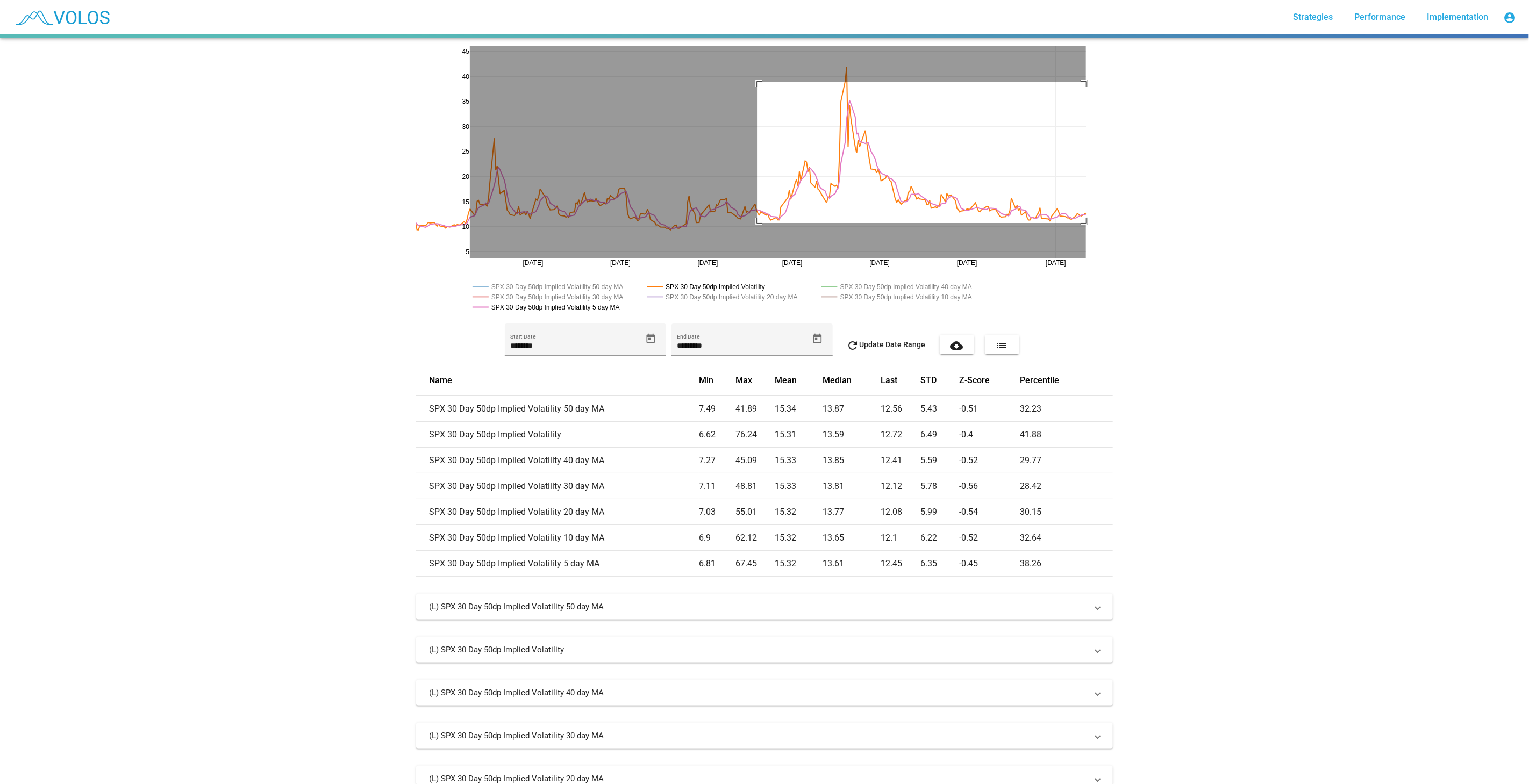
drag, startPoint x: 753, startPoint y: 82, endPoint x: 1129, endPoint y: 229, distance: 403.7
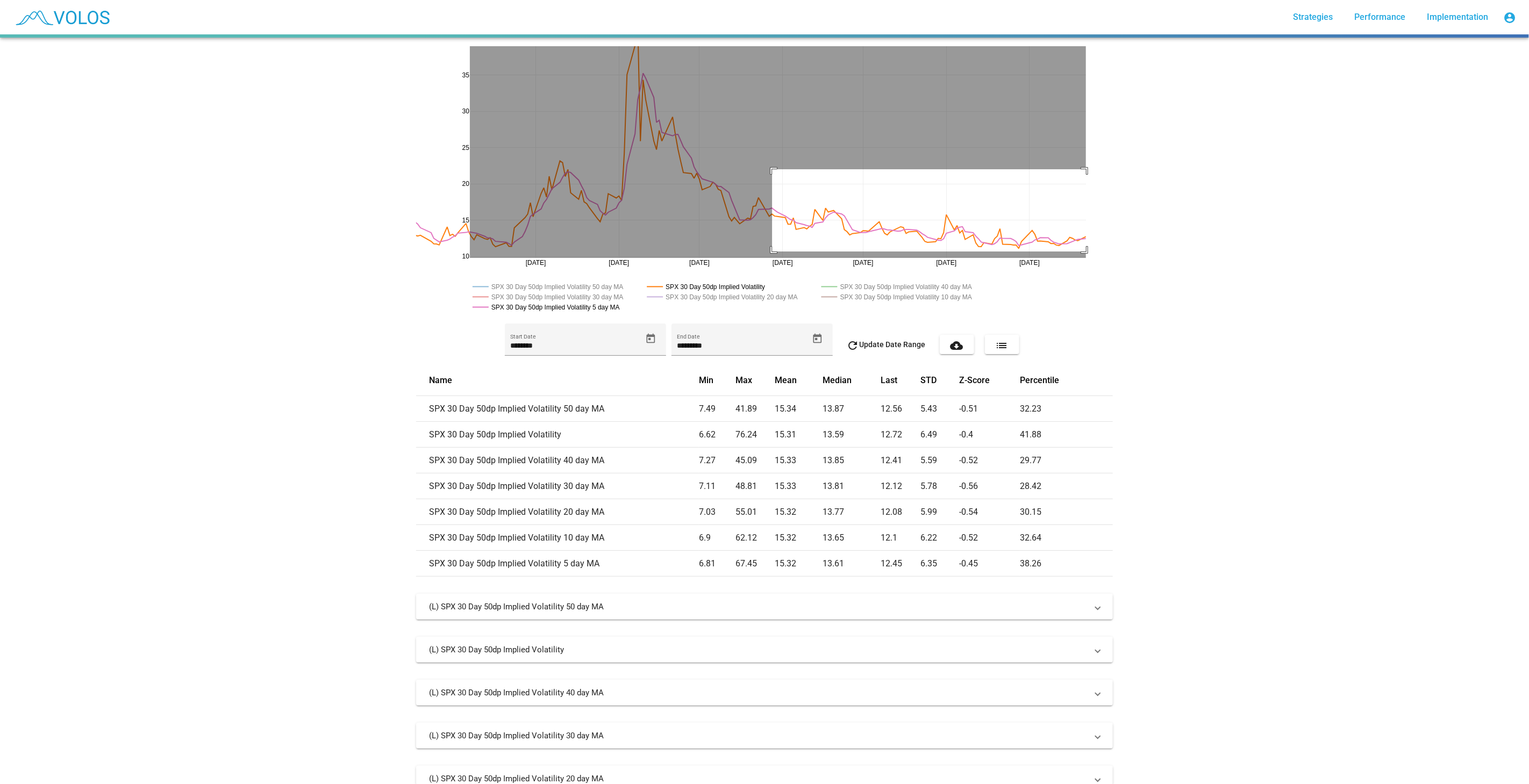
drag, startPoint x: 768, startPoint y: 169, endPoint x: 1133, endPoint y: 252, distance: 374.3
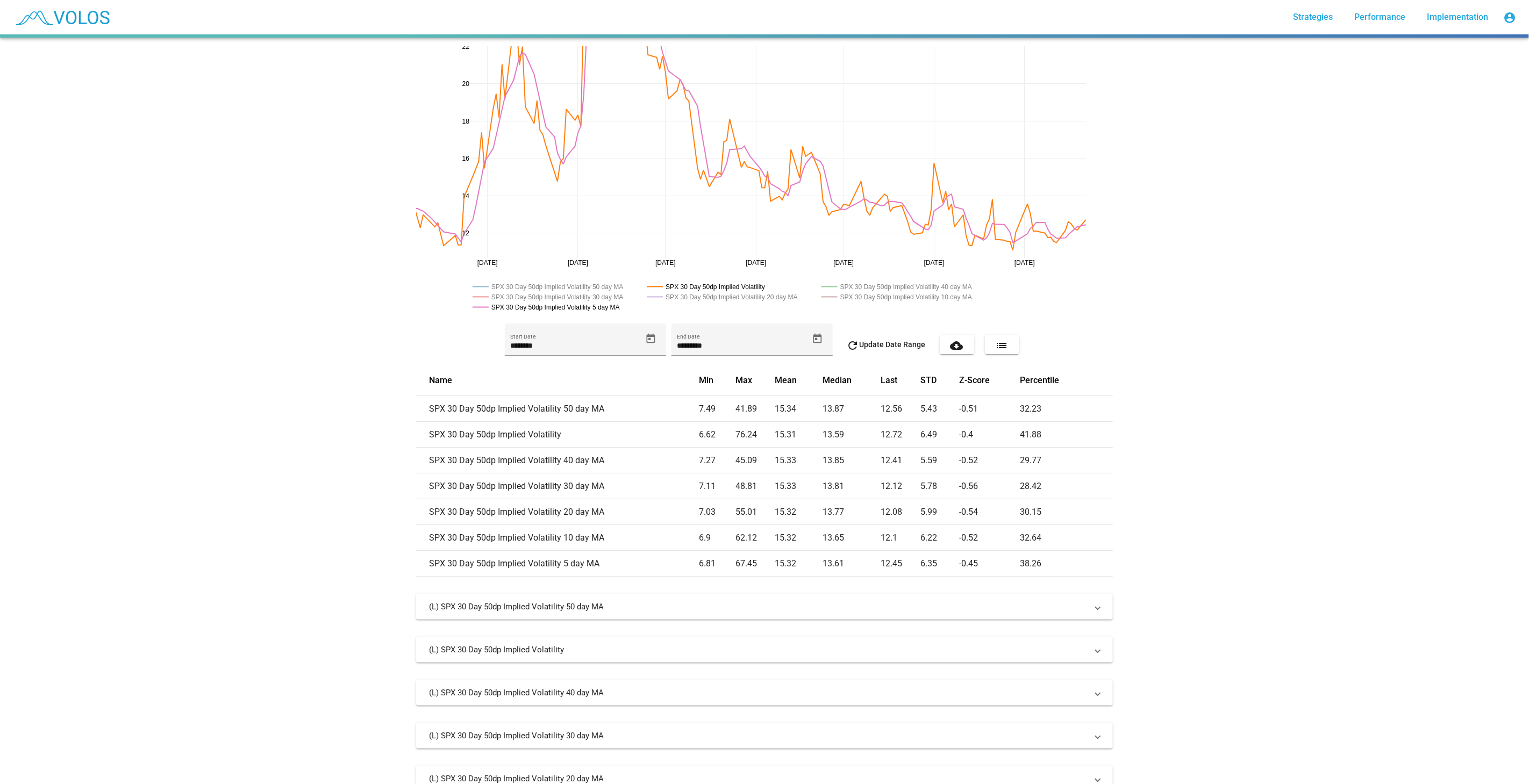
drag, startPoint x: 459, startPoint y: 264, endPoint x: 734, endPoint y: 262, distance: 275.0
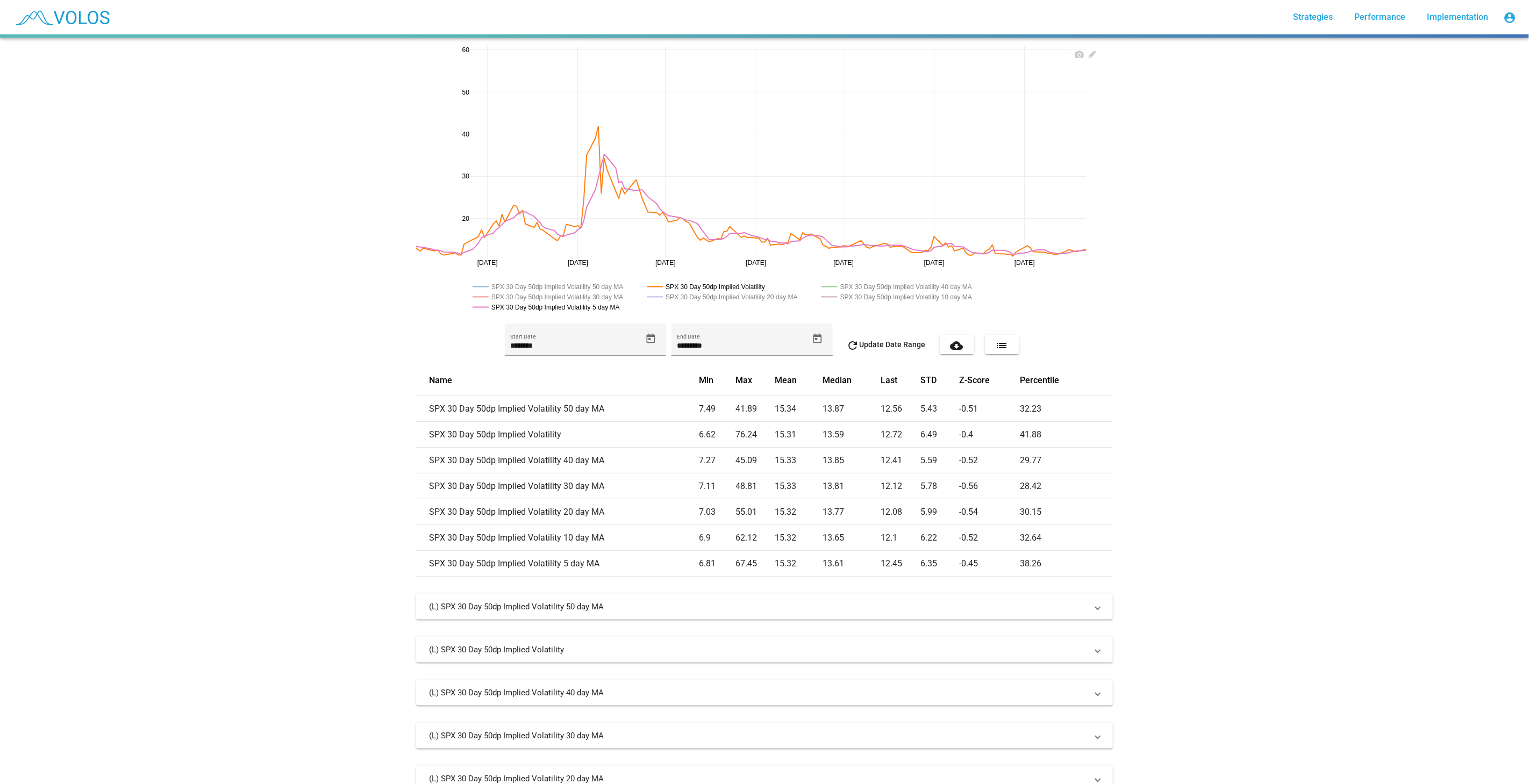
drag, startPoint x: 461, startPoint y: 54, endPoint x: 482, endPoint y: 221, distance: 168.3
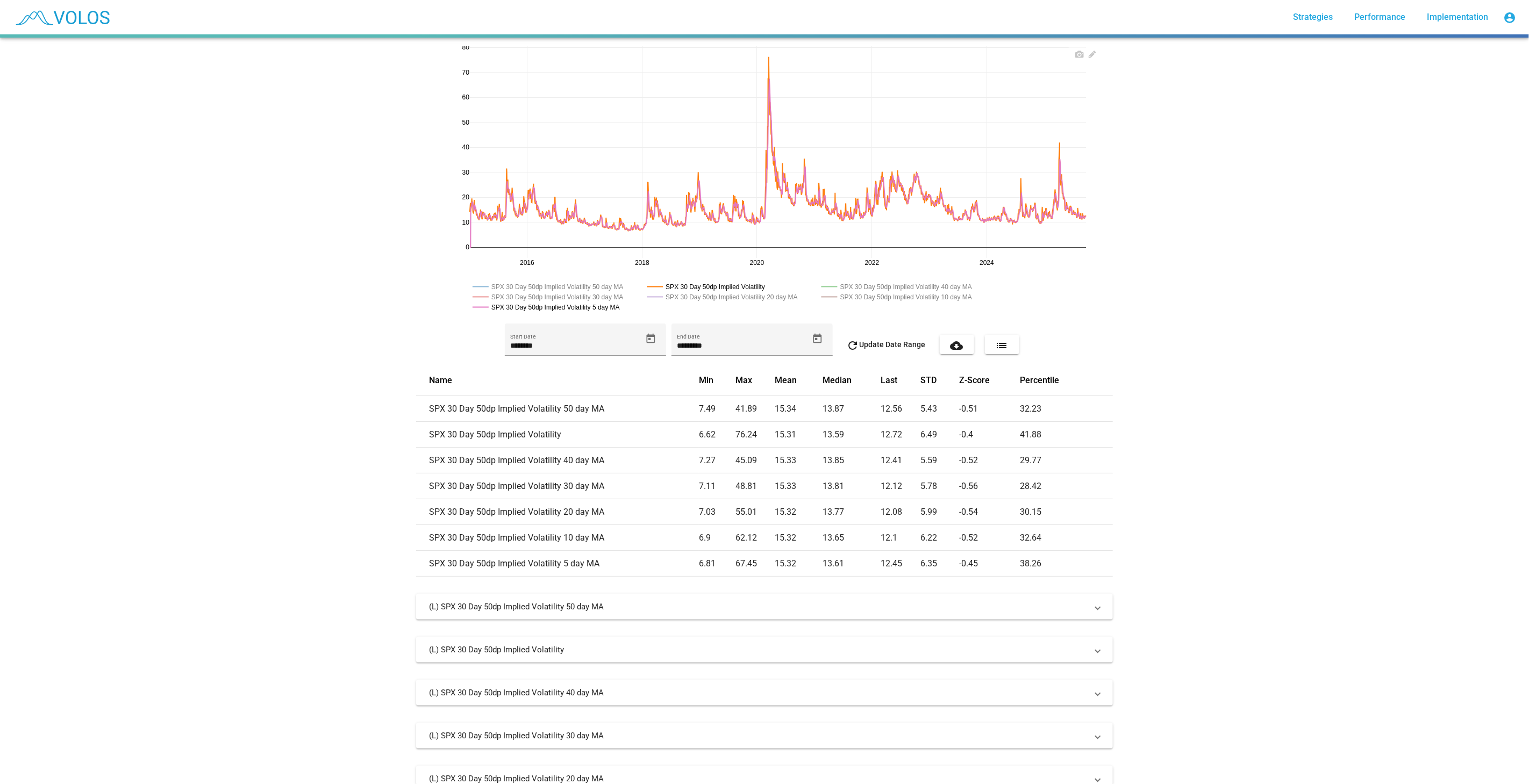
click at [857, 291] on rect at bounding box center [906, 287] width 174 height 10
click at [894, 297] on rect at bounding box center [906, 297] width 174 height 10
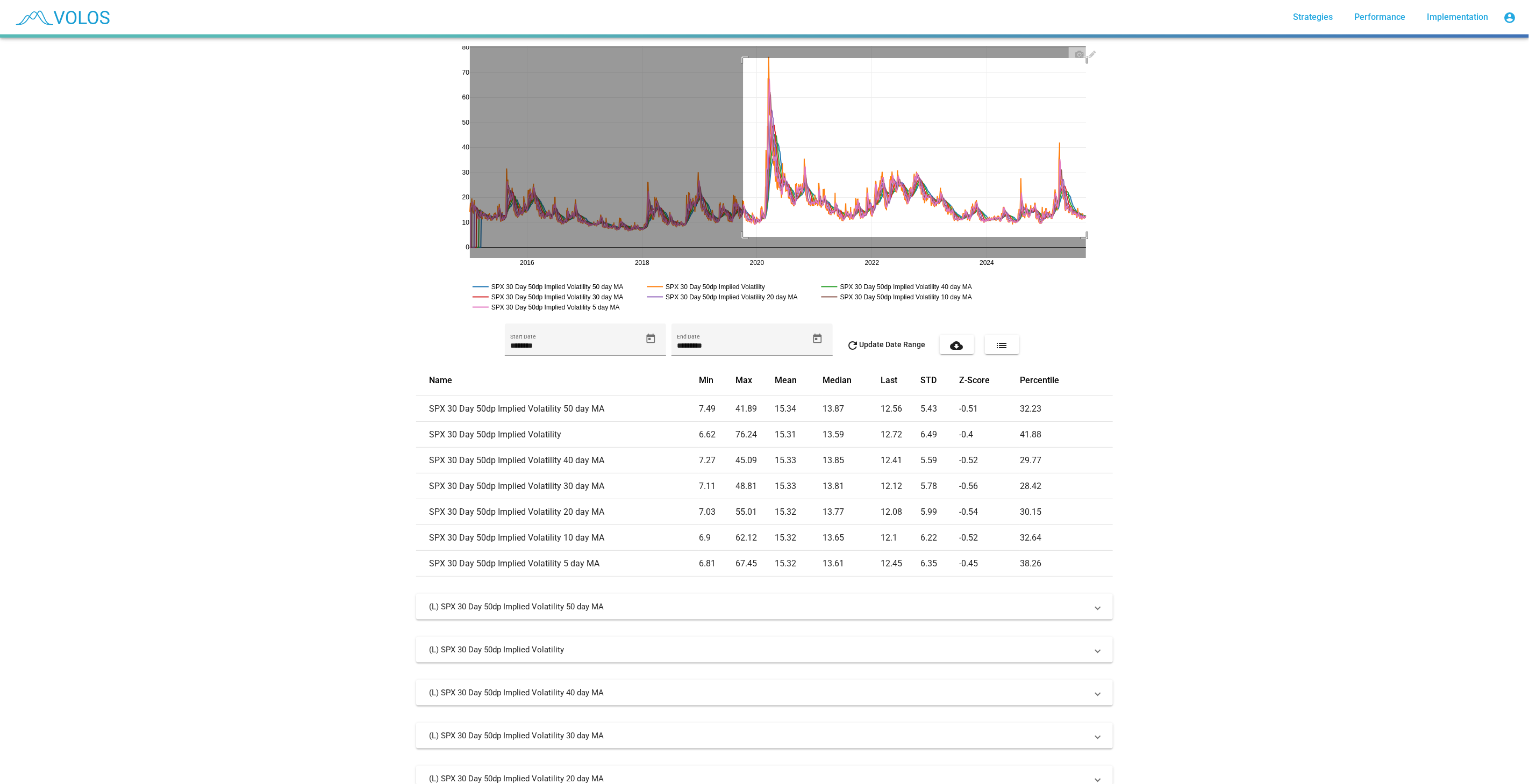
drag, startPoint x: 739, startPoint y: 58, endPoint x: 1103, endPoint y: 237, distance: 405.6
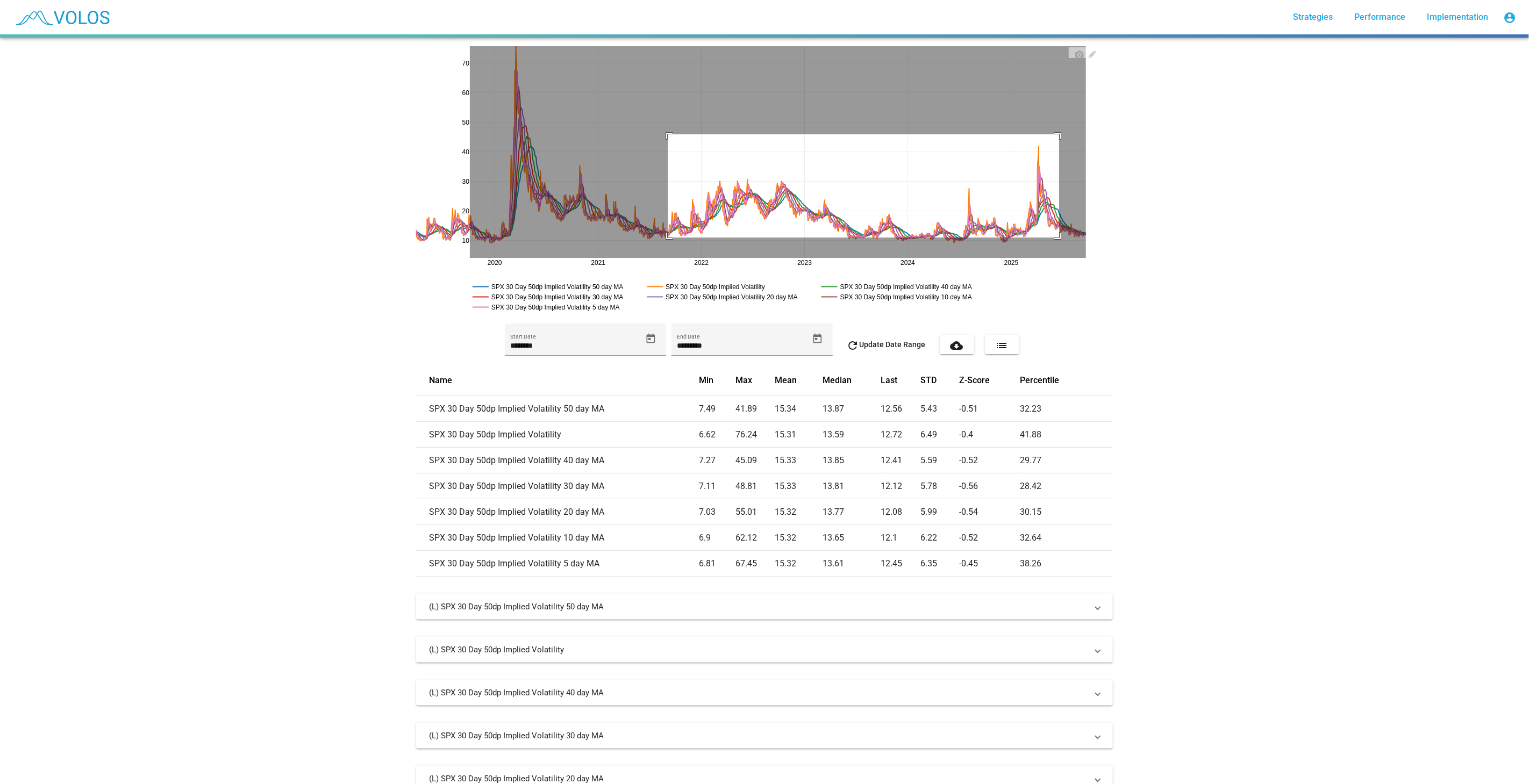
drag, startPoint x: 664, startPoint y: 134, endPoint x: 1099, endPoint y: 252, distance: 450.7
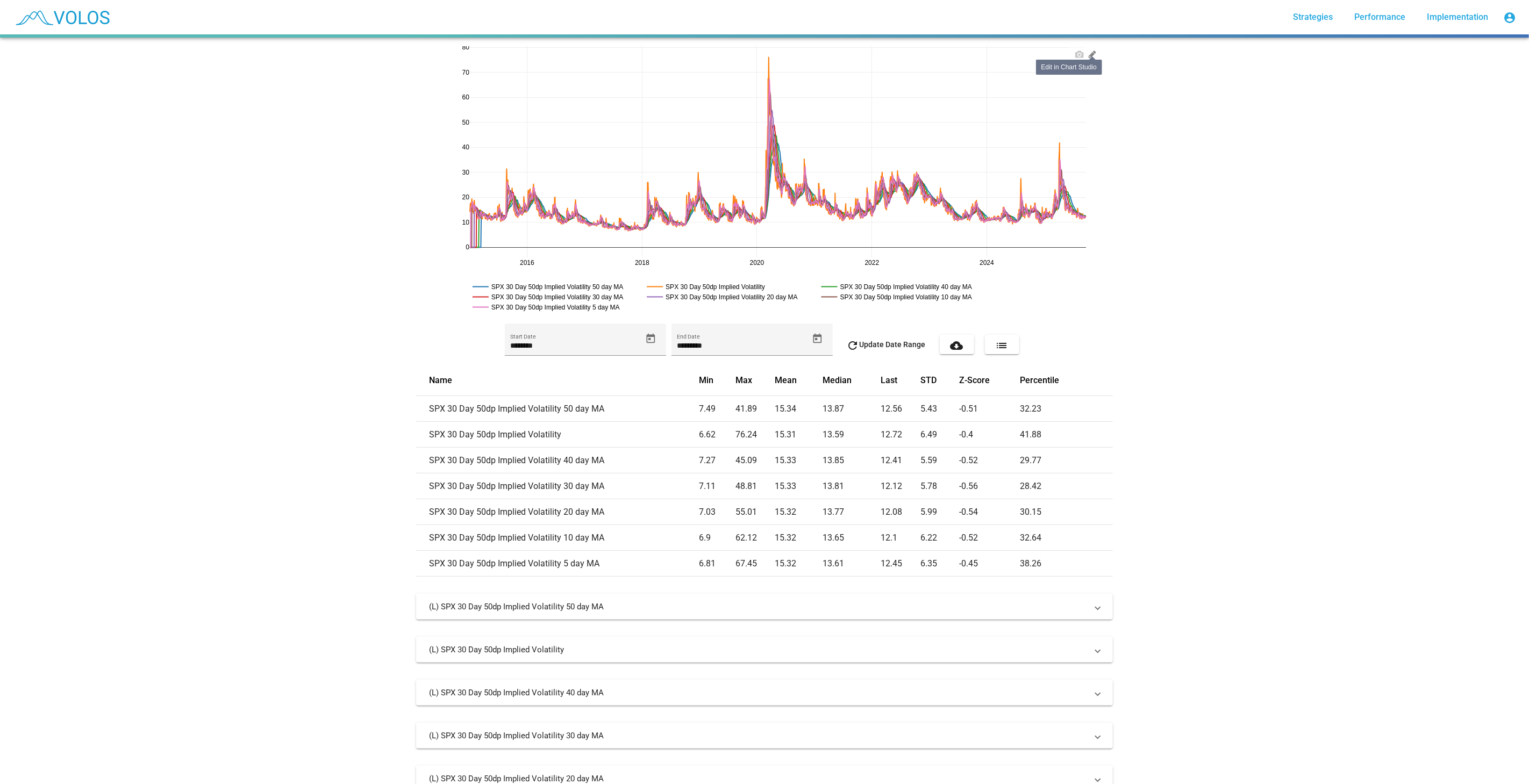
click at [1091, 57] on icon at bounding box center [1093, 54] width 9 height 9
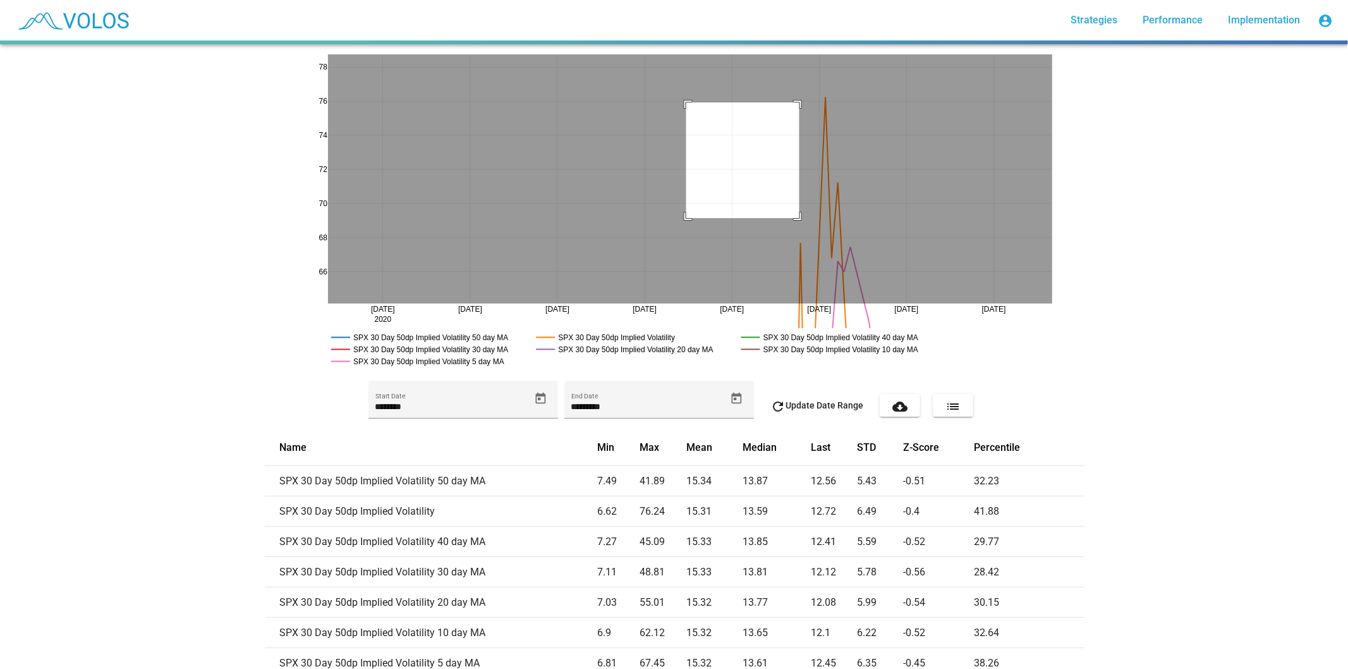
drag, startPoint x: 681, startPoint y: 102, endPoint x: 796, endPoint y: 219, distance: 164.0
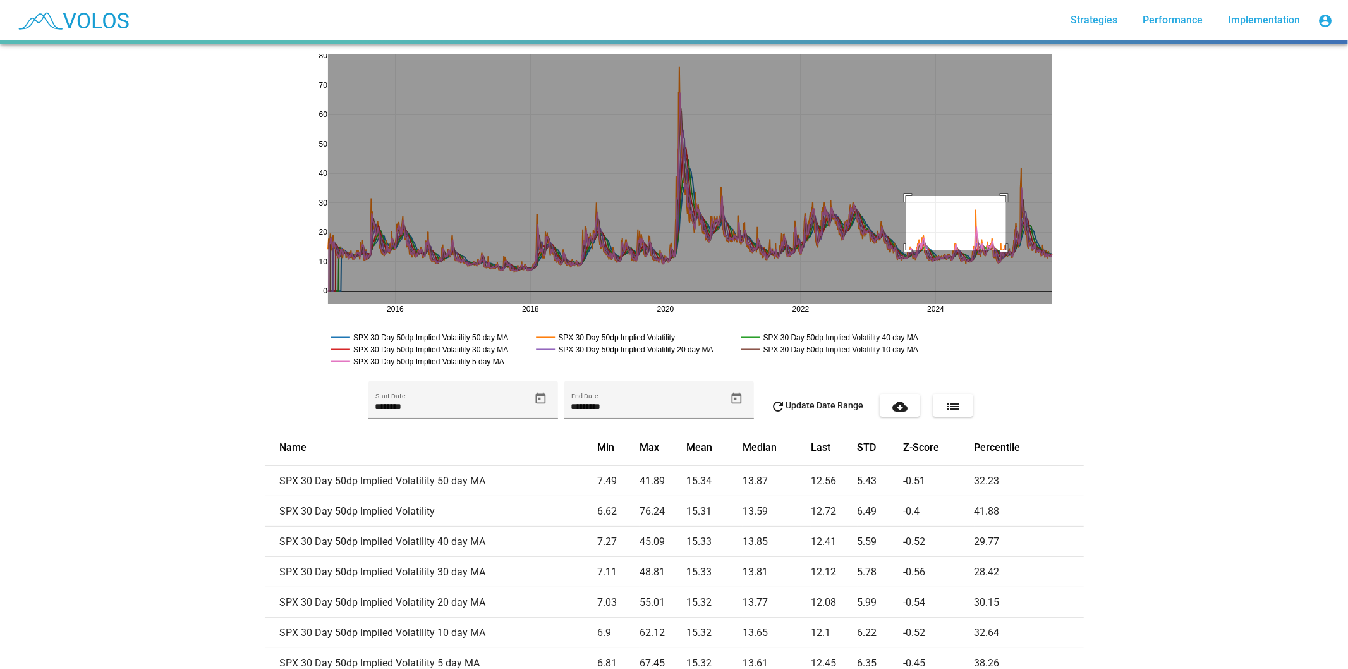
drag, startPoint x: 901, startPoint y: 250, endPoint x: 1000, endPoint y: 196, distance: 113.4
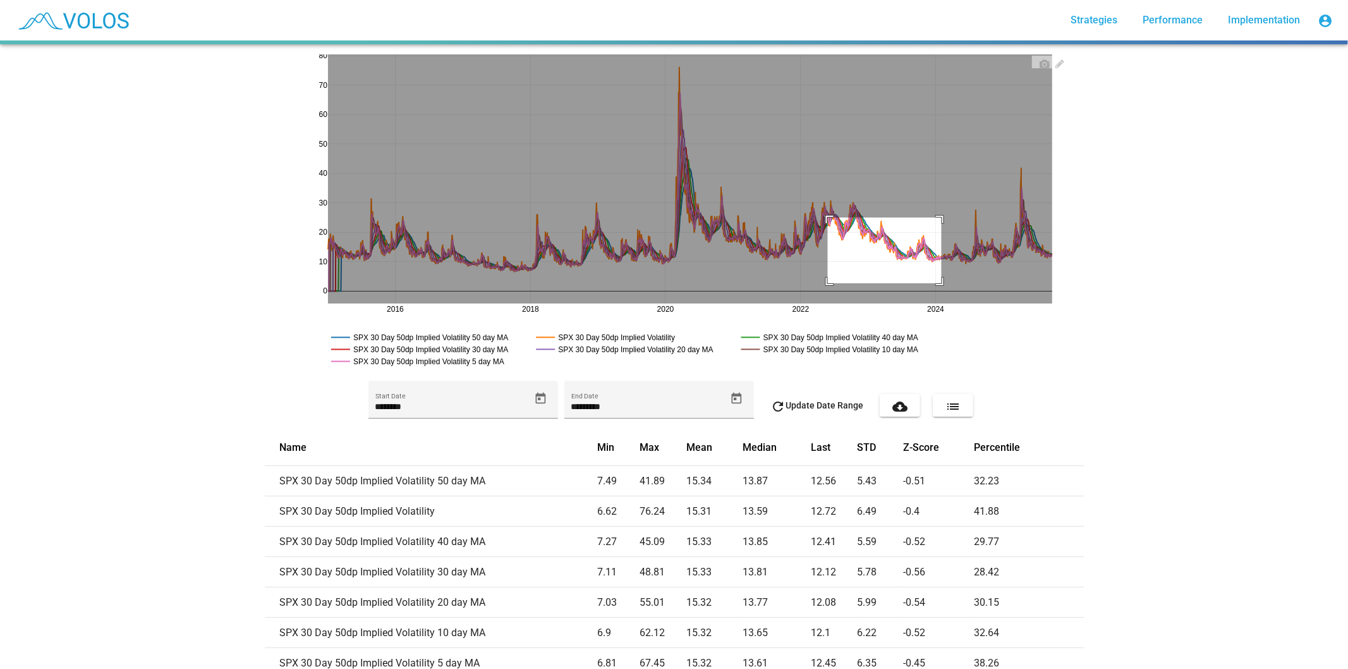
drag, startPoint x: 936, startPoint y: 283, endPoint x: 777, endPoint y: 190, distance: 184.2
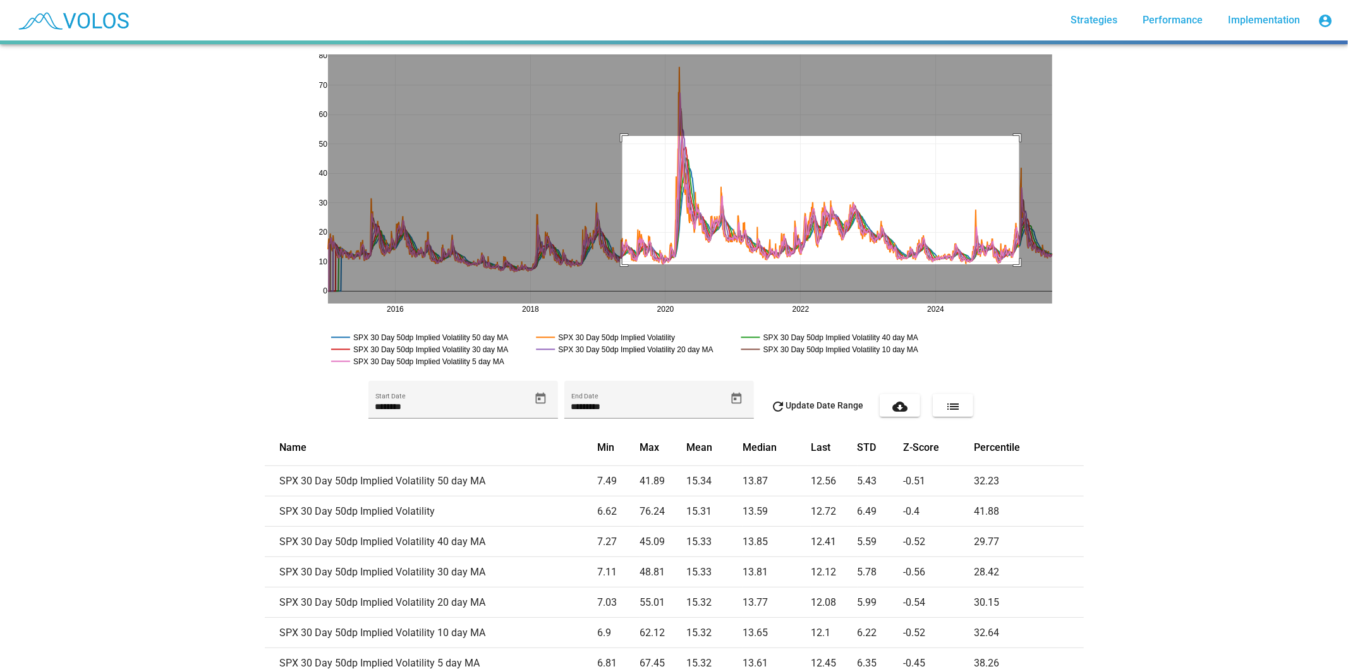
drag, startPoint x: 617, startPoint y: 136, endPoint x: 1014, endPoint y: 264, distance: 417.1
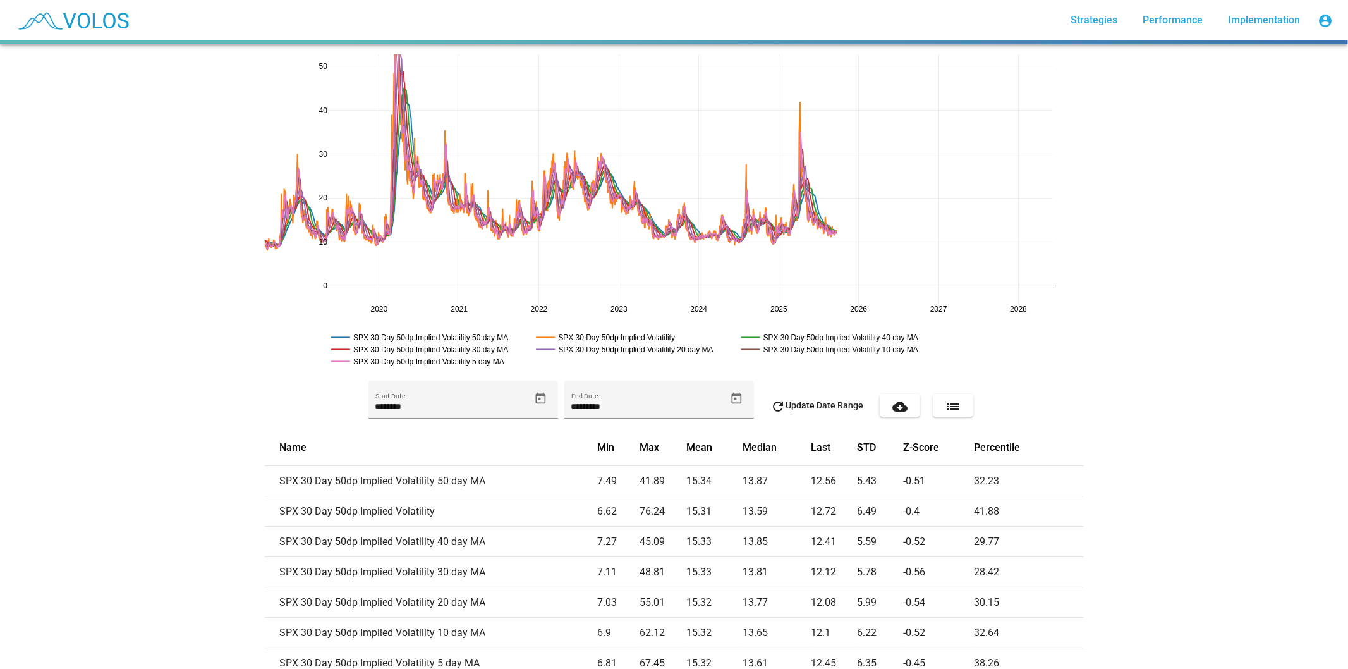
drag, startPoint x: 1051, startPoint y: 310, endPoint x: 796, endPoint y: 253, distance: 261.1
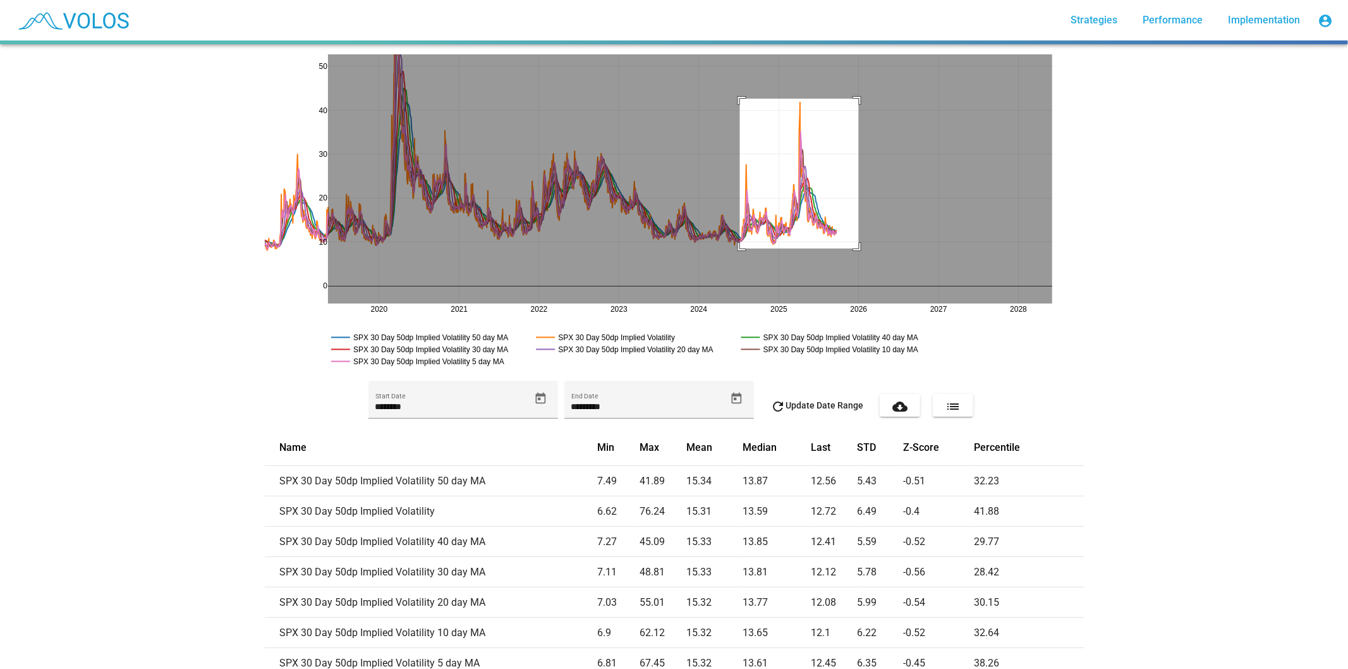
drag, startPoint x: 853, startPoint y: 248, endPoint x: 734, endPoint y: 99, distance: 191.2
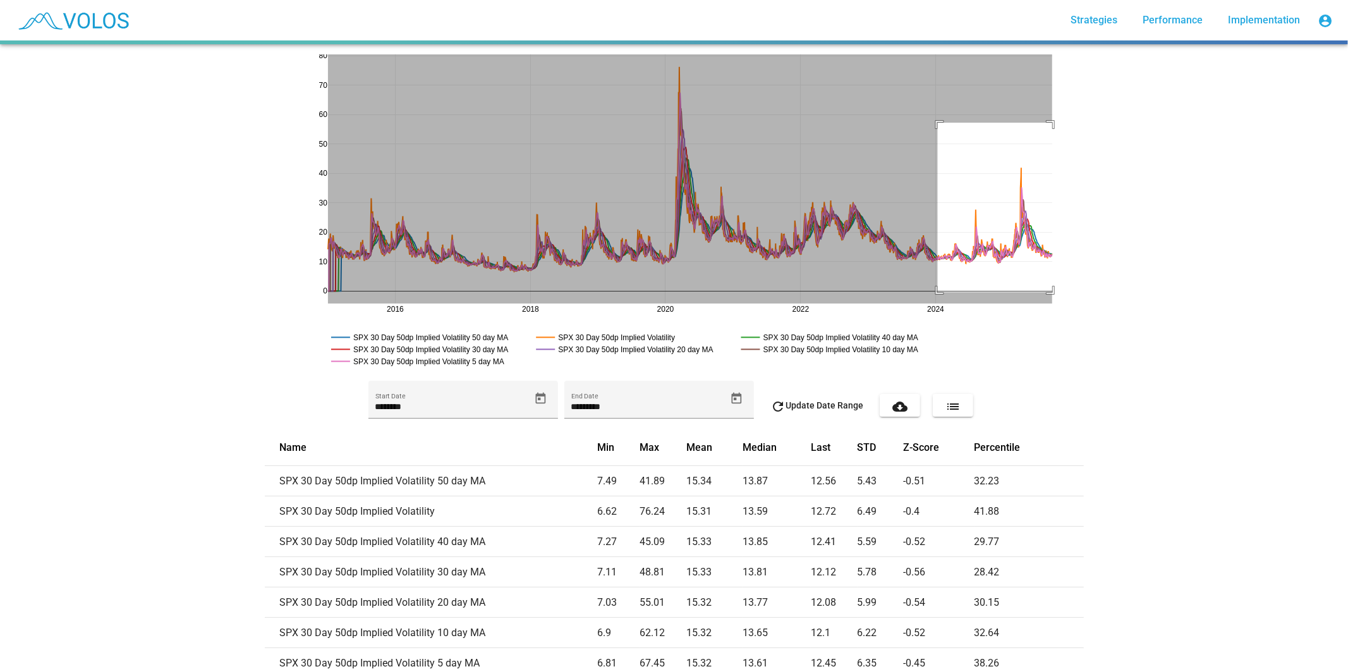
drag, startPoint x: 932, startPoint y: 123, endPoint x: 1109, endPoint y: 305, distance: 254.3
click at [1109, 305] on div "2016 2018 2020 2022 2024 20 30 10 40 0 50 60 70 80 SPX 30 Day 50dp Implied Vola…" at bounding box center [674, 356] width 1348 height 624
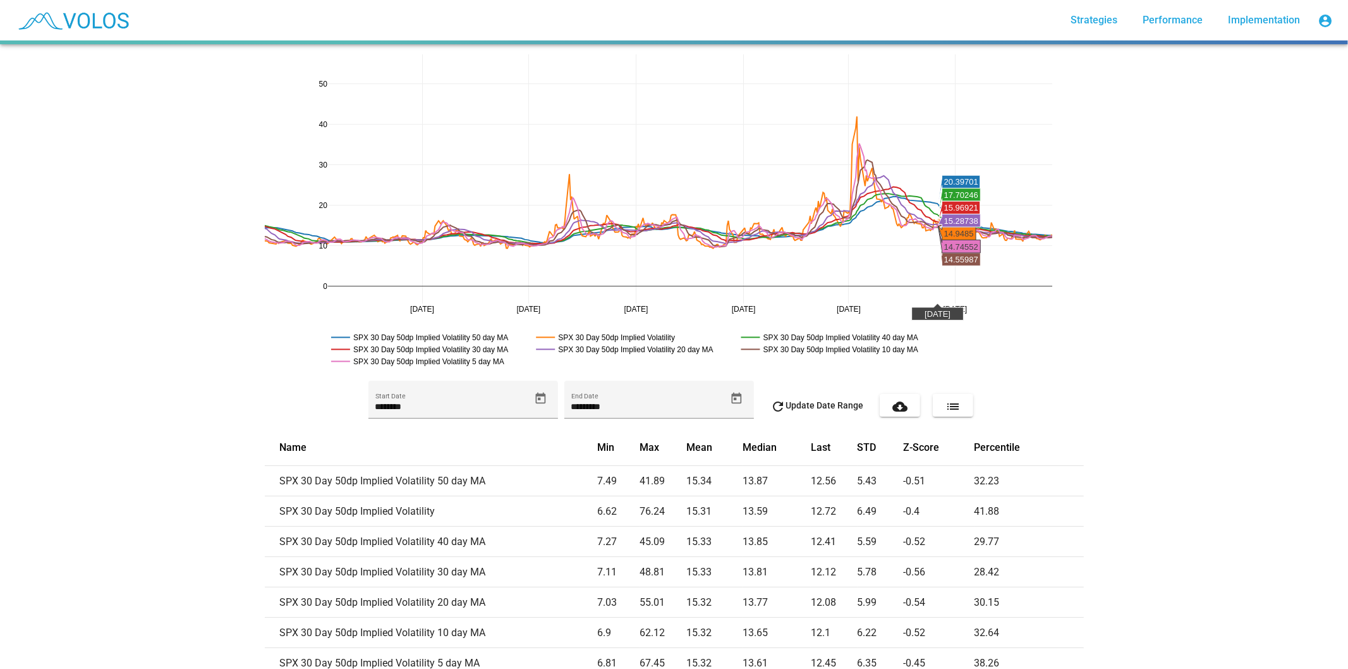
click at [1109, 305] on div "Apr 2024 Jul 2024 Oct 2024 Jan 2025 Apr 2025 Jul 2025 20 30 10 40 0 50 SPX 30 D…" at bounding box center [674, 356] width 1348 height 624
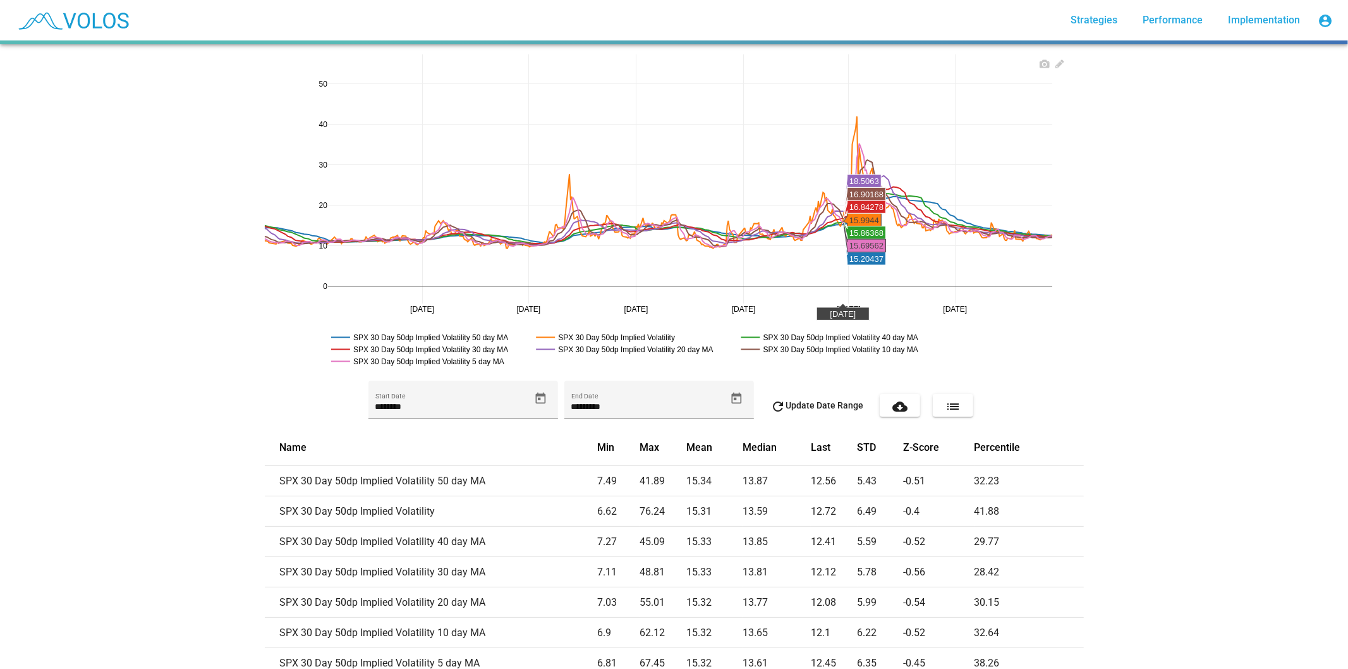
drag, startPoint x: 838, startPoint y: 103, endPoint x: 906, endPoint y: 161, distance: 89.2
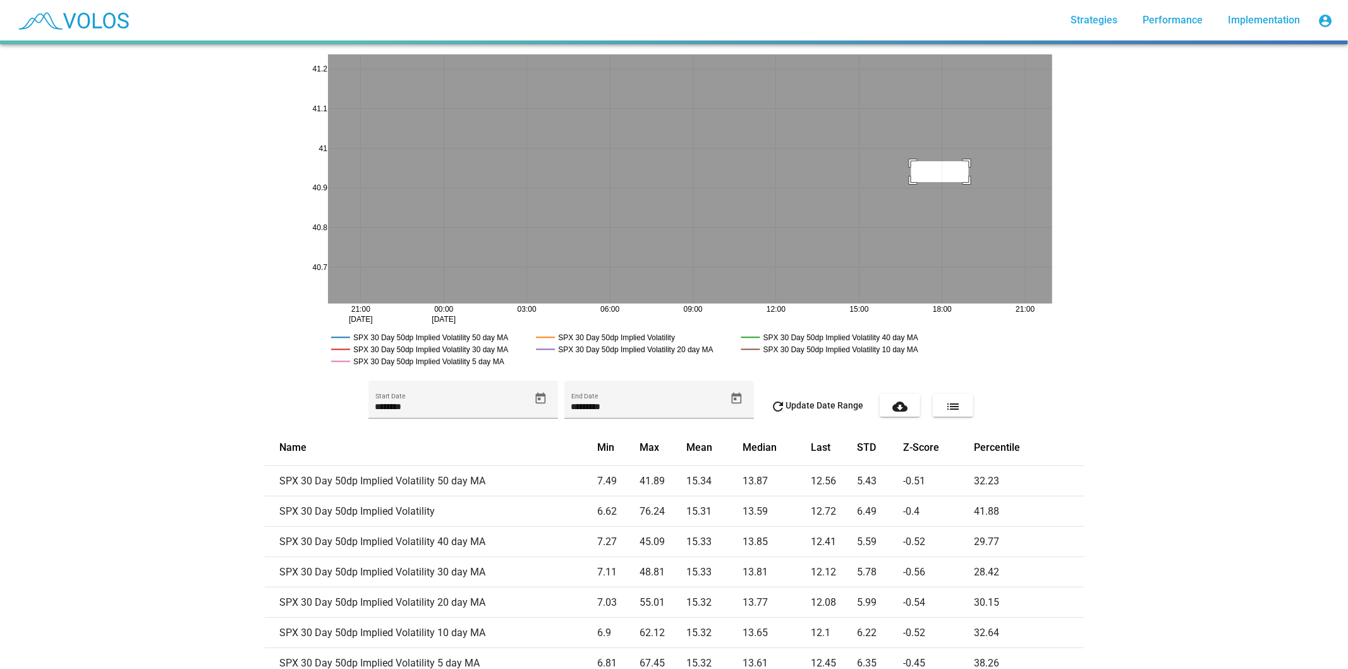
drag, startPoint x: 906, startPoint y: 161, endPoint x: 963, endPoint y: 182, distance: 61.2
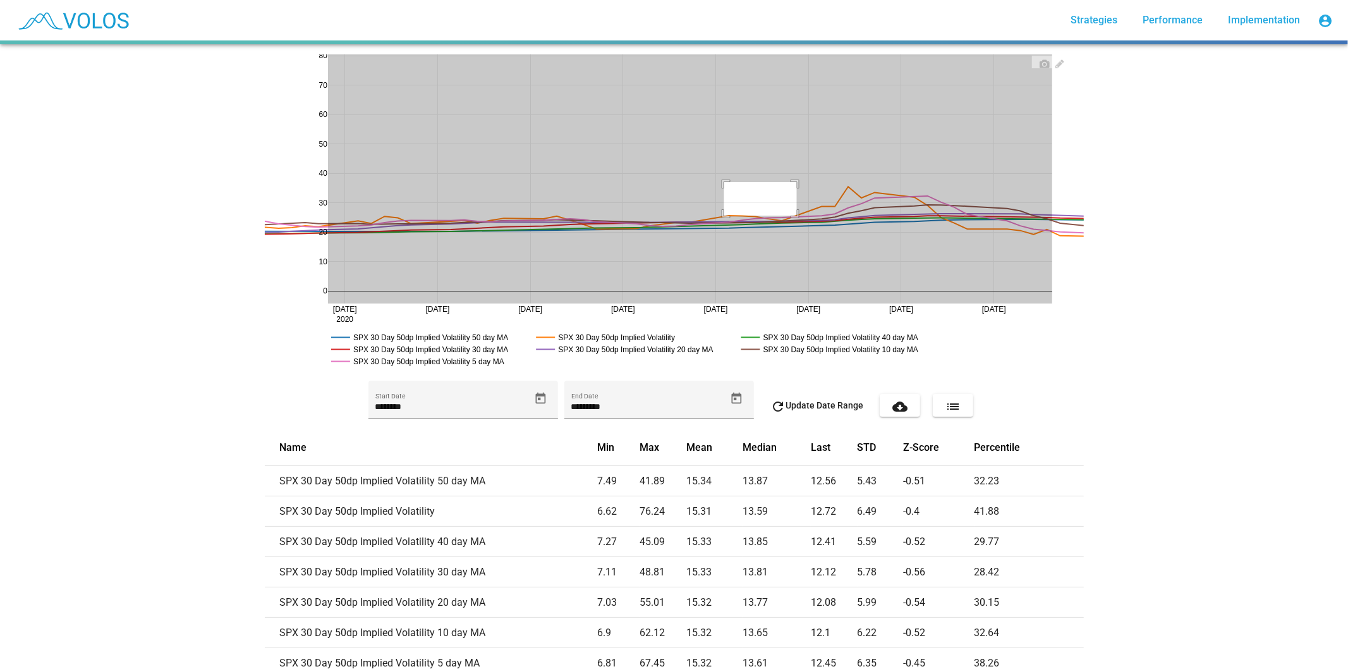
drag, startPoint x: 719, startPoint y: 182, endPoint x: 837, endPoint y: 231, distance: 128.1
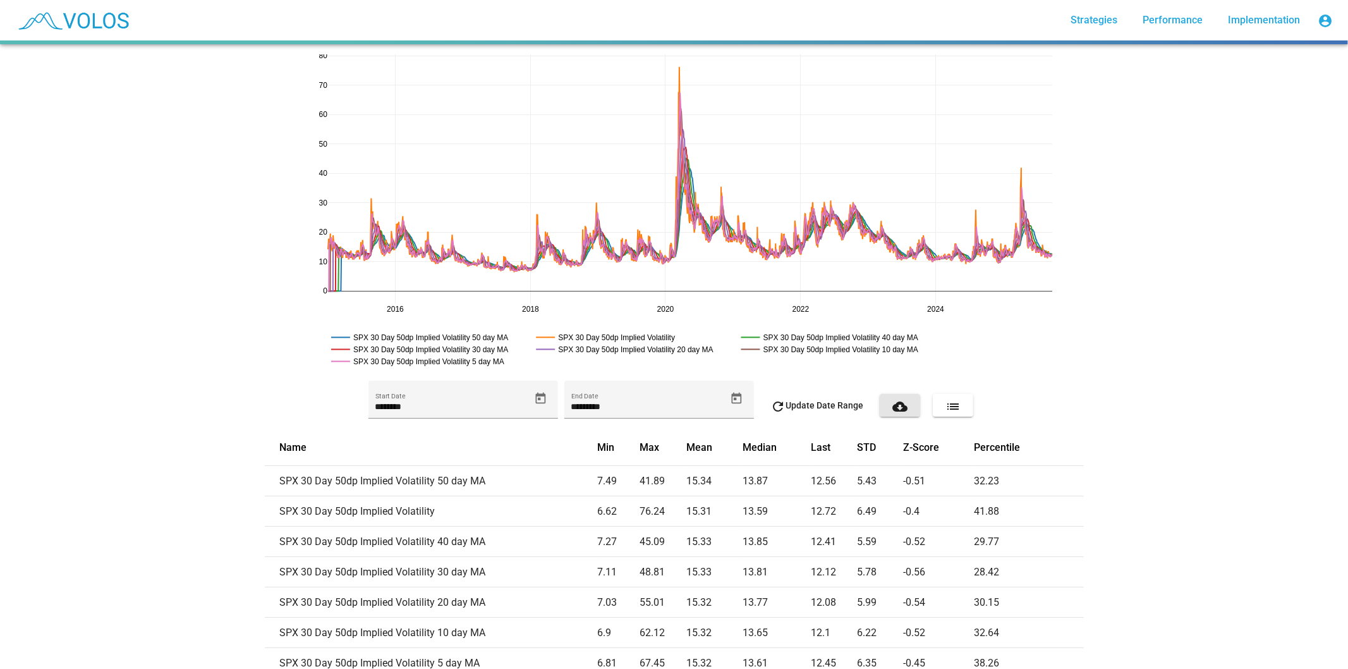
click at [898, 407] on mat-icon "cloud_download" at bounding box center [899, 406] width 15 height 15
click at [226, 128] on div "2016 2018 2020 2022 2024 30 0 10 20 40 50 60 70 80 SPX 30 Day 50dp Implied Vola…" at bounding box center [674, 356] width 1348 height 624
click at [1280, 149] on div "2016 2018 2020 2022 2024 30 0 10 20 40 50 60 70 80 SPX 30 Day 50dp Implied Vola…" at bounding box center [674, 356] width 1348 height 624
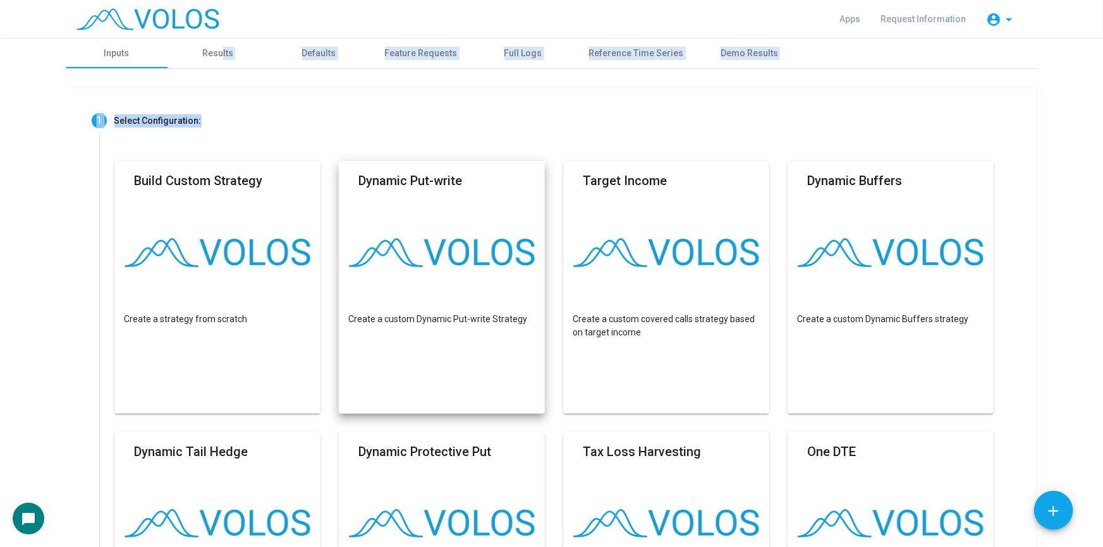
drag, startPoint x: 201, startPoint y: 75, endPoint x: 217, endPoint y: 65, distance: 19.0
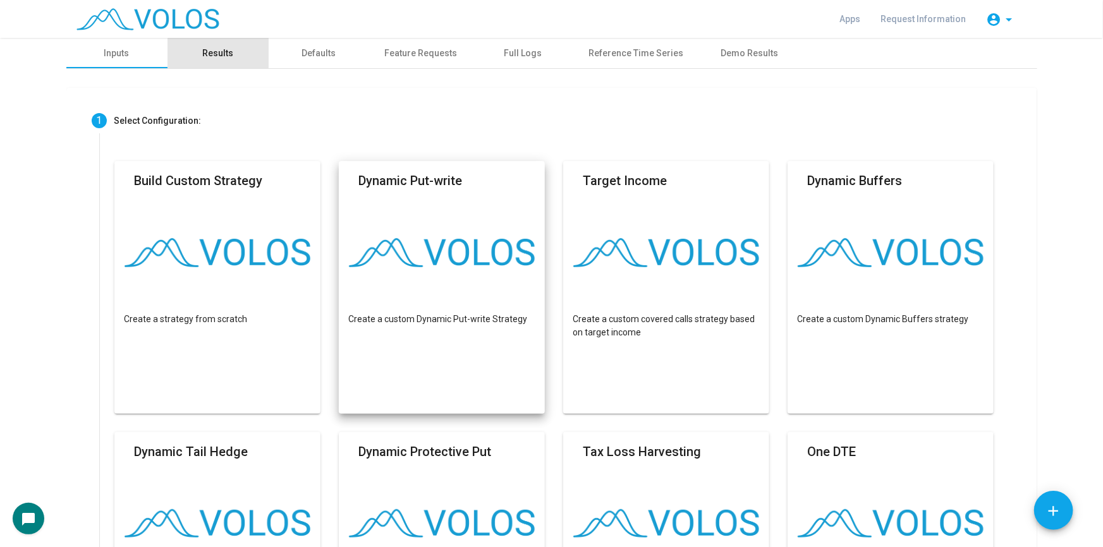
click at [216, 59] on div "Results" at bounding box center [217, 53] width 101 height 30
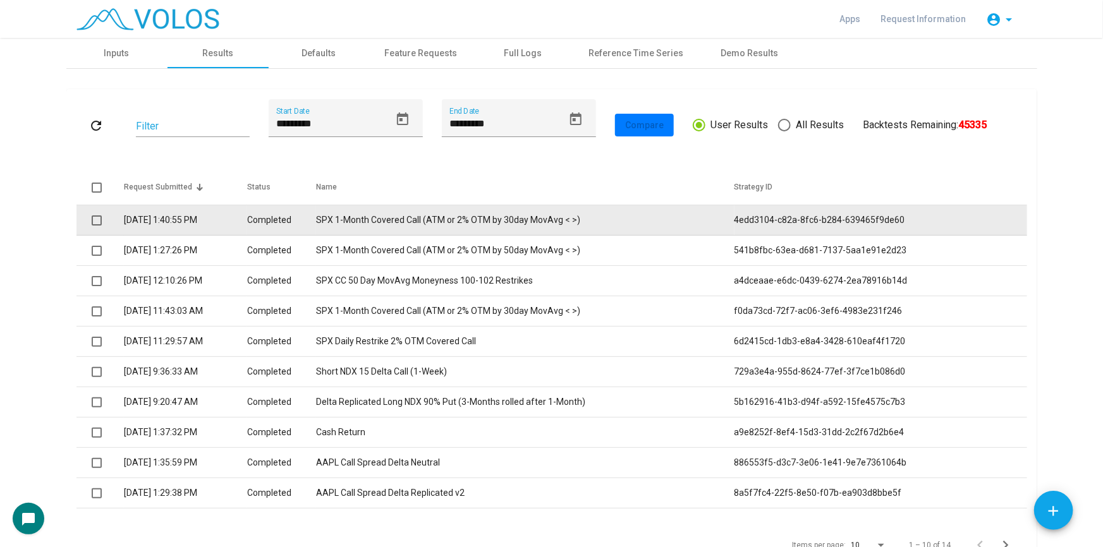
click at [170, 211] on td "9/23/2025 1:40:55 PM" at bounding box center [186, 220] width 124 height 30
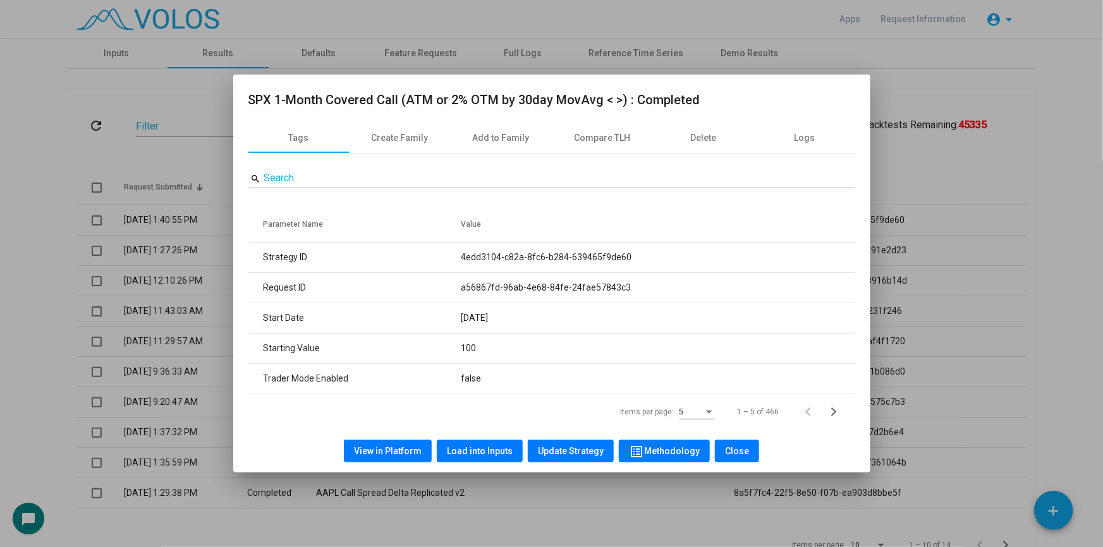
click at [95, 224] on div at bounding box center [551, 273] width 1103 height 547
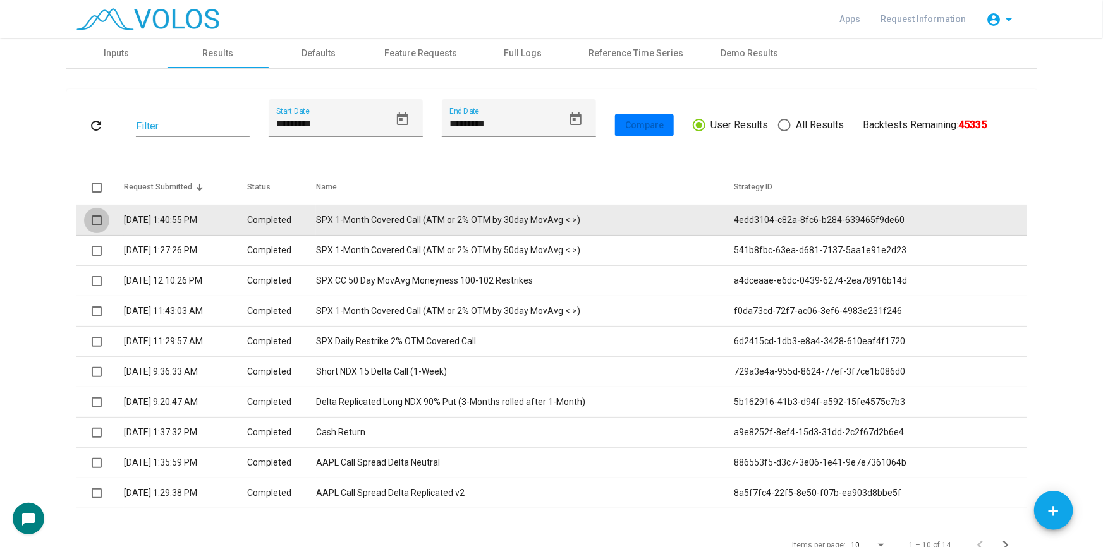
click at [92, 220] on span at bounding box center [97, 221] width 10 height 10
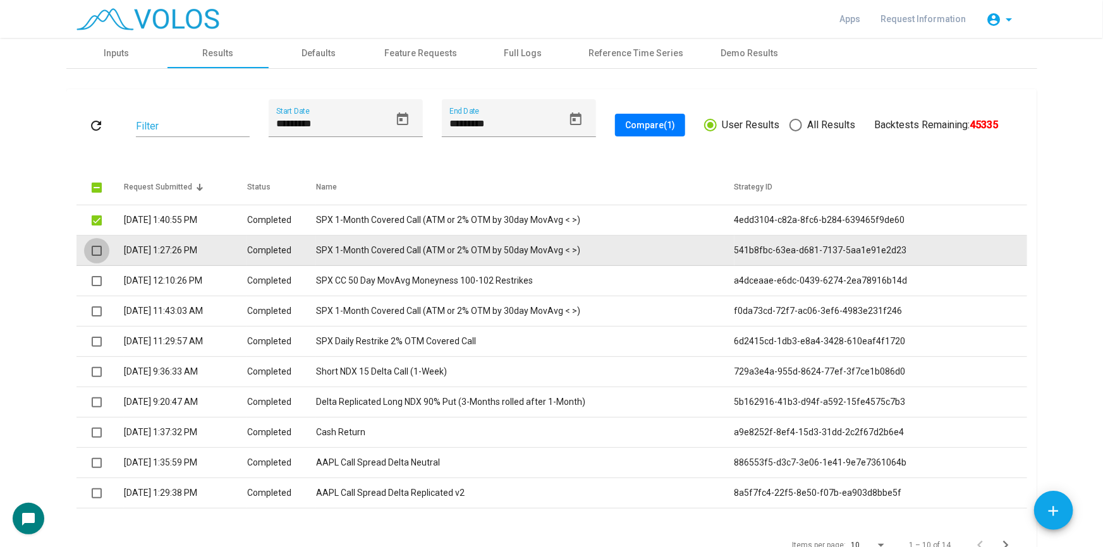
click at [92, 247] on span at bounding box center [97, 251] width 10 height 10
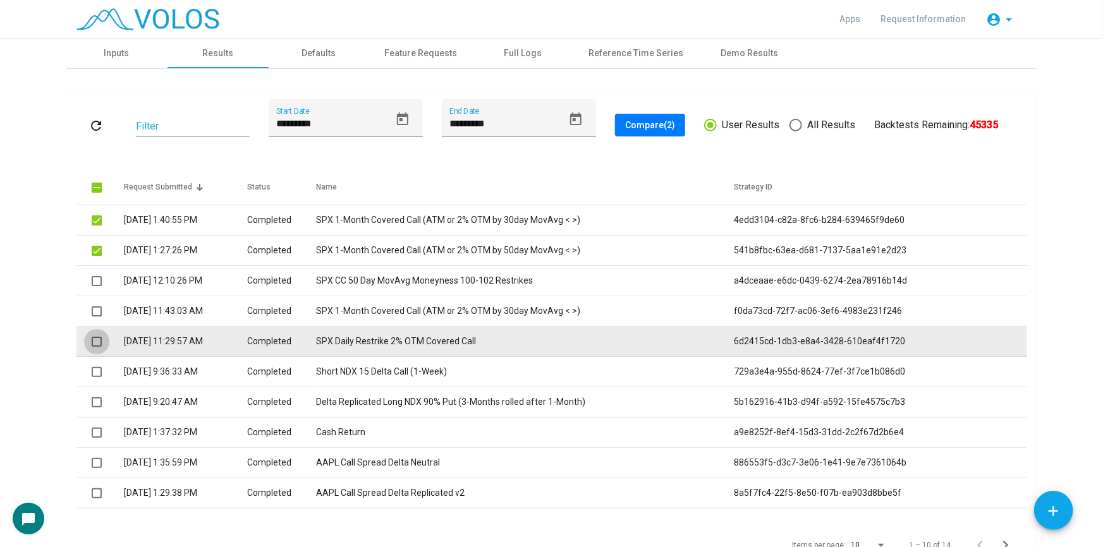
click at [92, 345] on span at bounding box center [97, 342] width 10 height 10
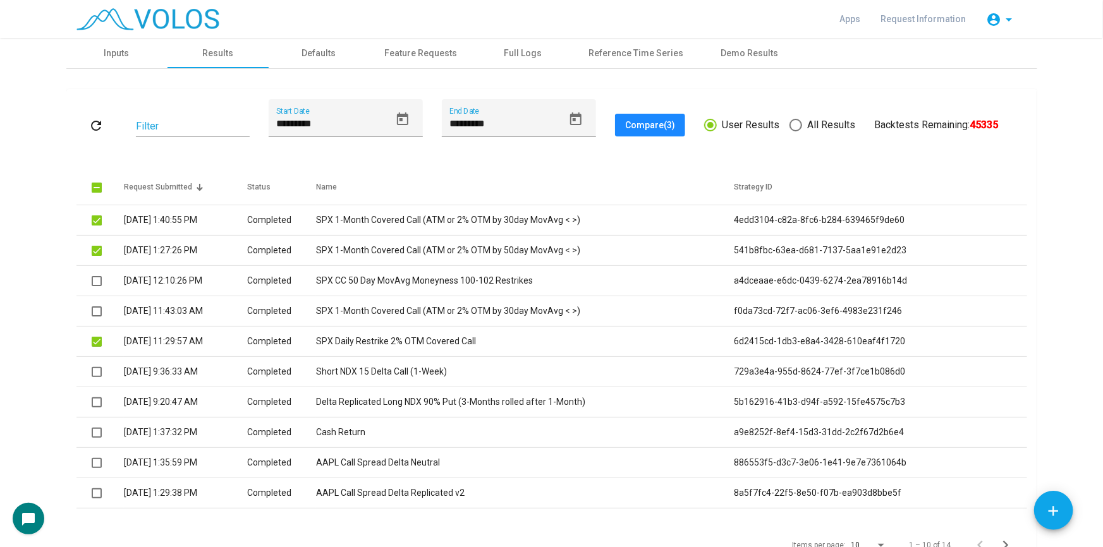
click at [665, 114] on button "Compare (3)" at bounding box center [650, 125] width 70 height 23
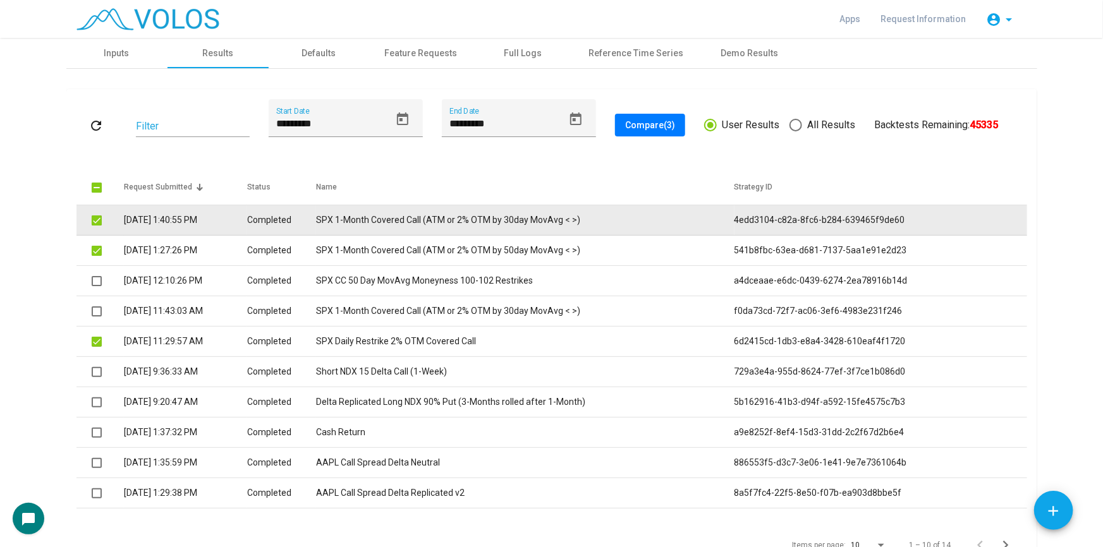
click at [291, 227] on td "Completed" at bounding box center [281, 220] width 69 height 30
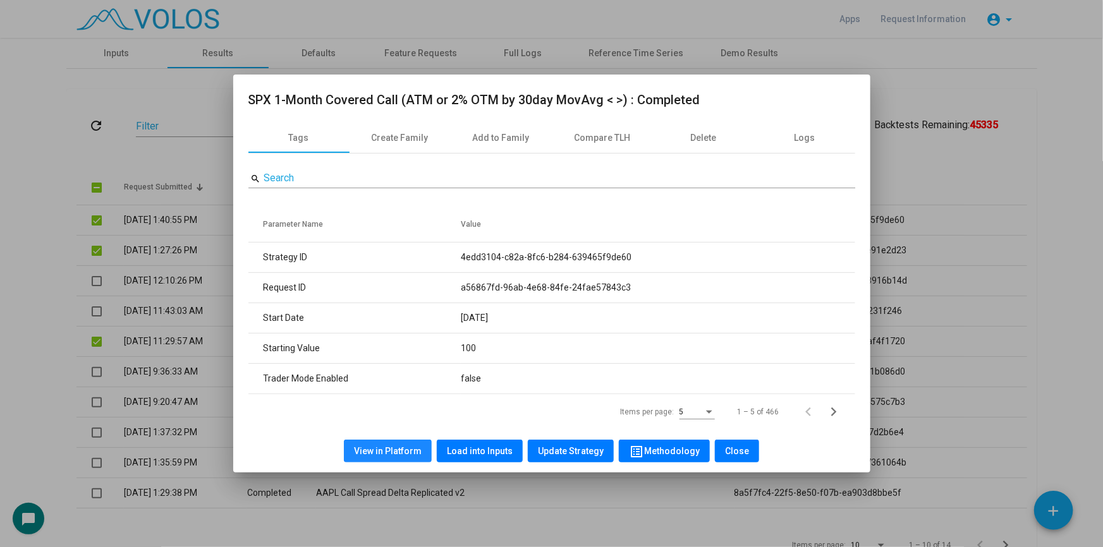
click at [397, 451] on span "View in Platform" at bounding box center [388, 451] width 68 height 10
click at [76, 164] on div at bounding box center [551, 273] width 1103 height 547
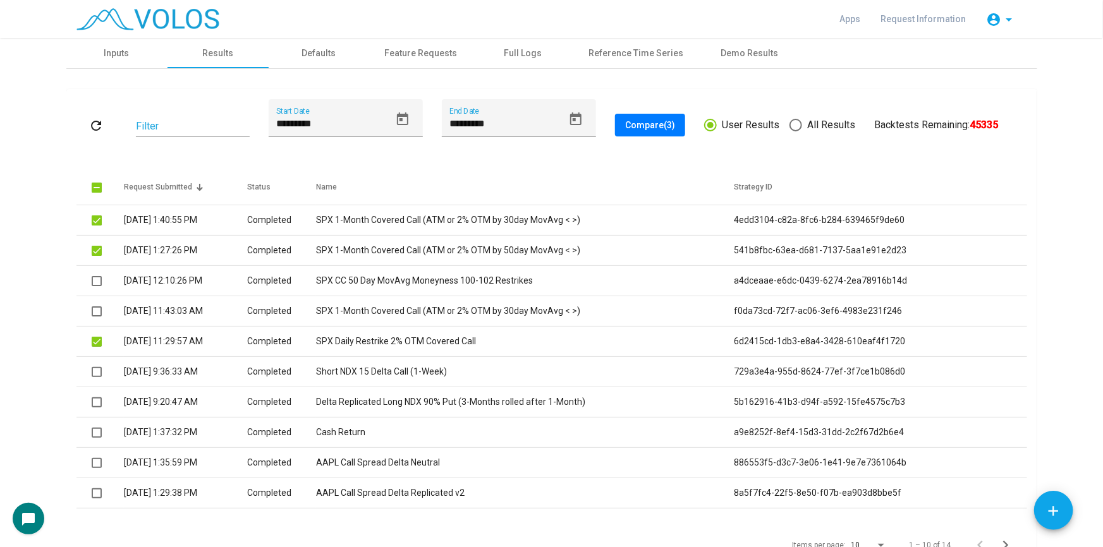
click at [76, 164] on div "refresh Filter ********* Start Date ********* End Date Compare (3) User Results…" at bounding box center [551, 348] width 951 height 498
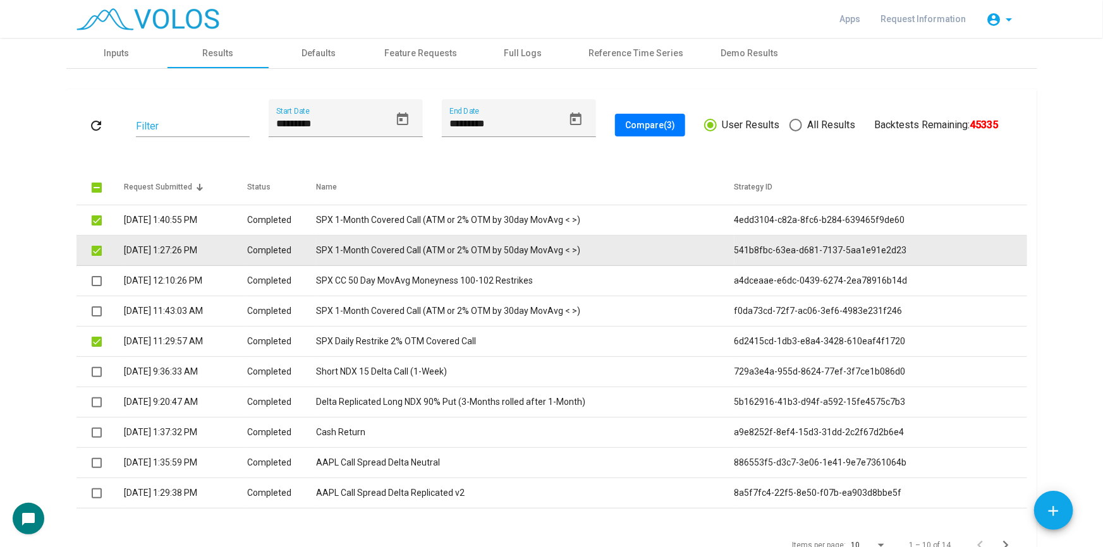
click at [181, 250] on td "9/23/2025 1:27:26 PM" at bounding box center [186, 251] width 124 height 30
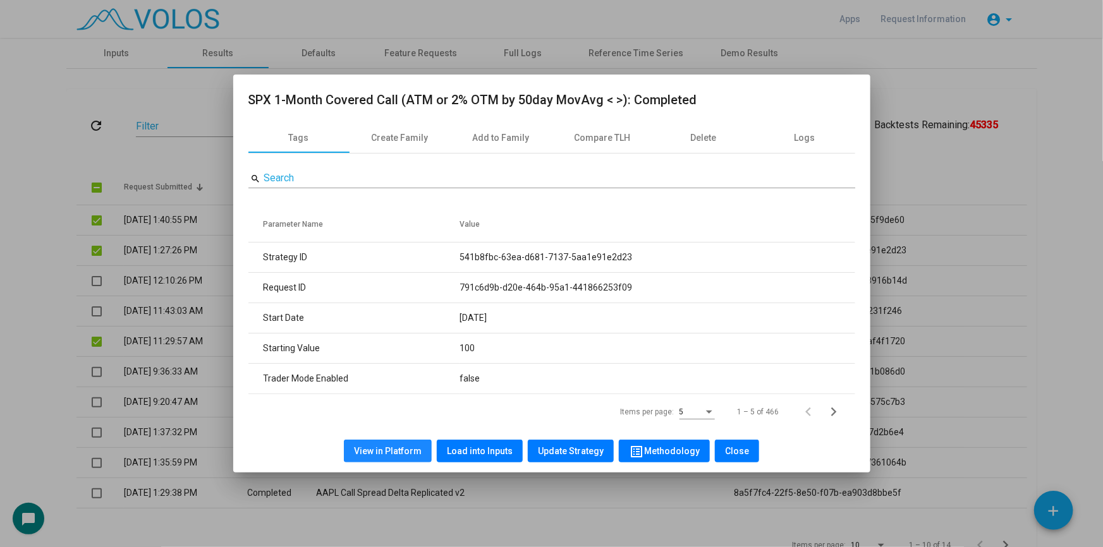
click at [392, 443] on button "View in Platform" at bounding box center [388, 451] width 88 height 23
click at [116, 174] on div at bounding box center [551, 273] width 1103 height 547
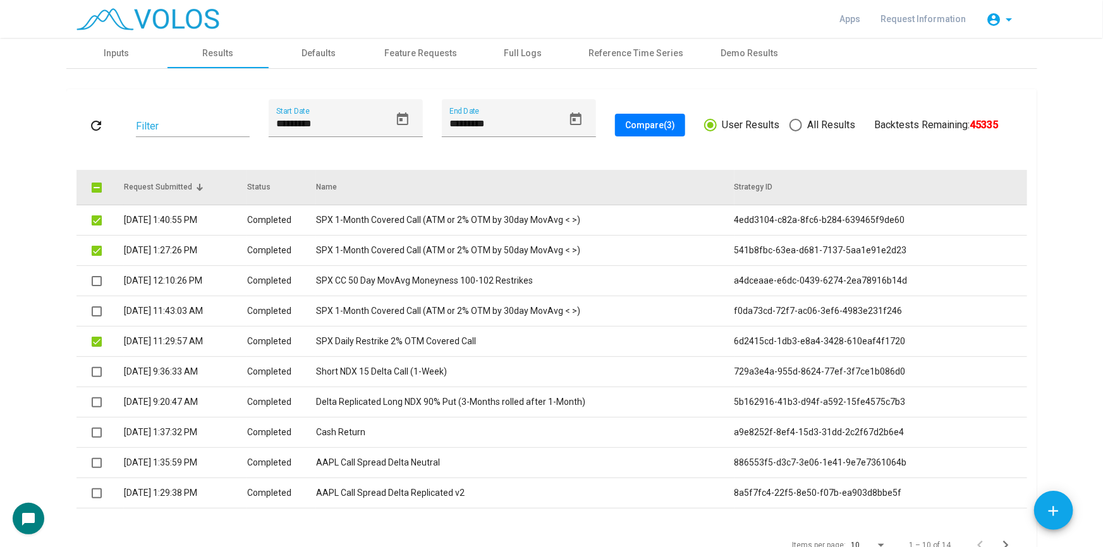
click at [96, 185] on span at bounding box center [97, 188] width 10 height 10
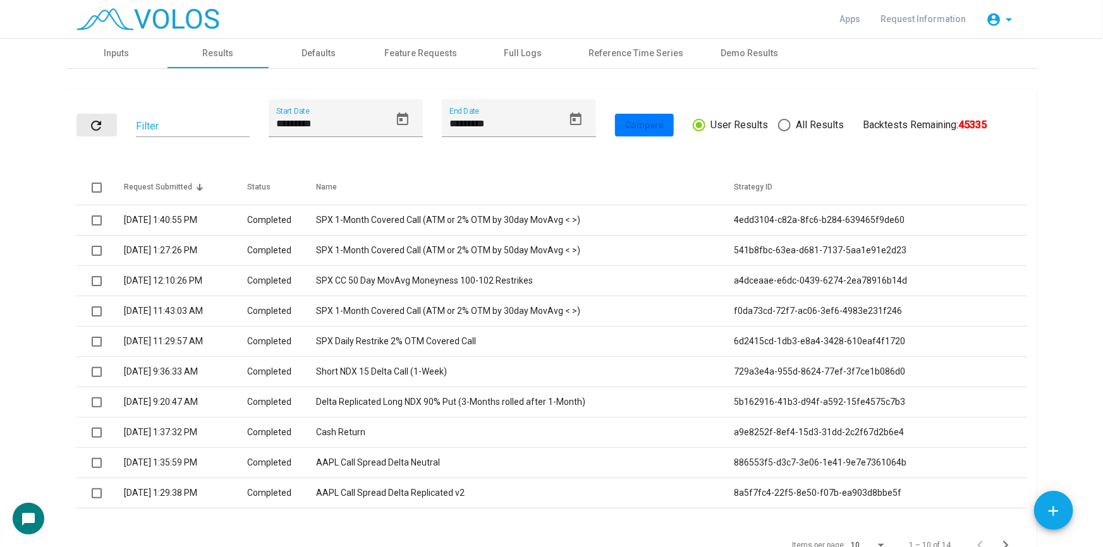
click at [92, 127] on mat-icon "refresh" at bounding box center [96, 125] width 15 height 15
click at [169, 16] on img at bounding box center [147, 19] width 143 height 22
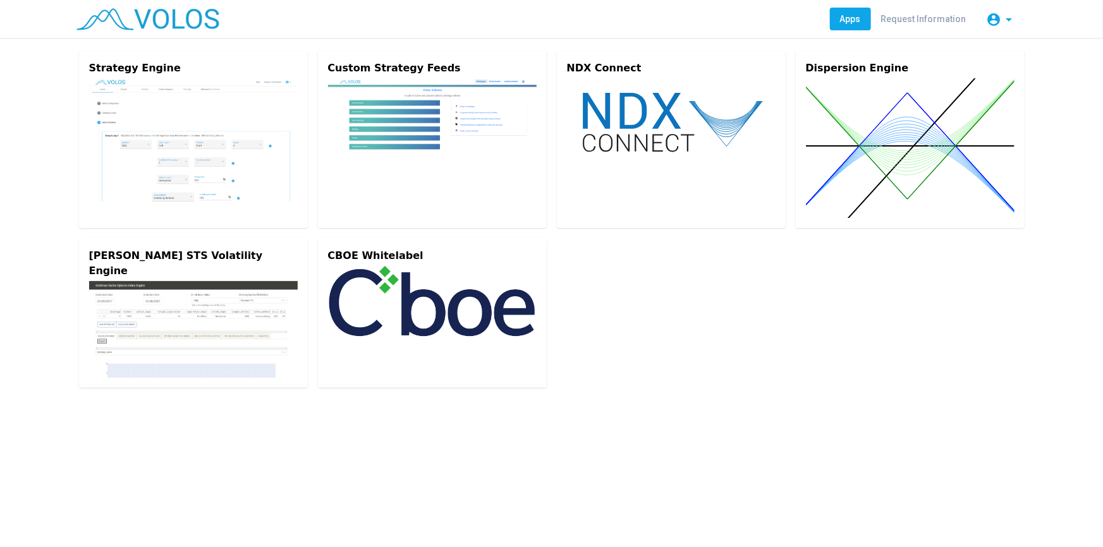
click at [228, 105] on img at bounding box center [193, 139] width 209 height 123
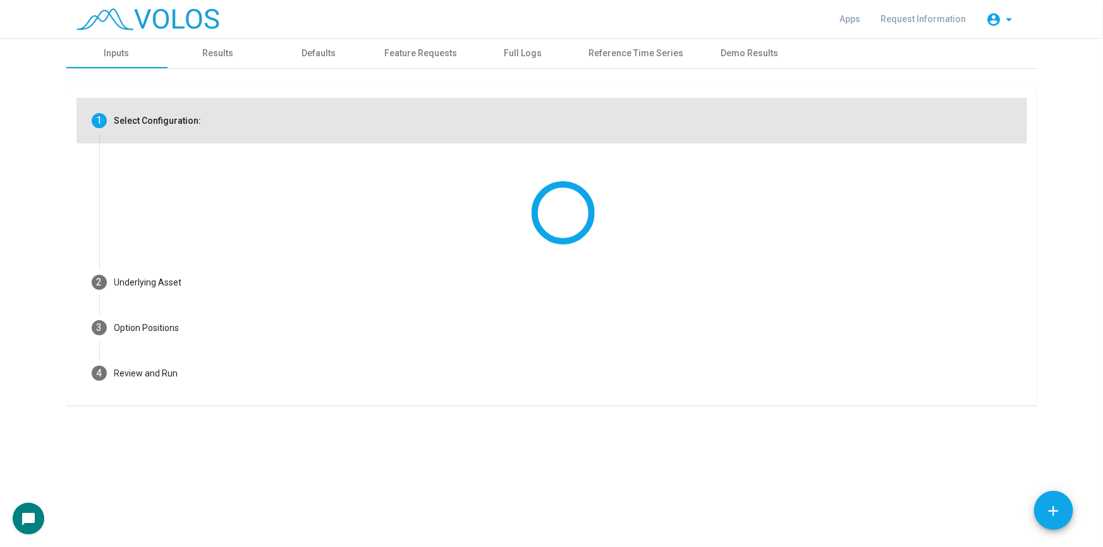
click at [228, 105] on mat-step-header "1 Select Configuration:" at bounding box center [551, 121] width 951 height 46
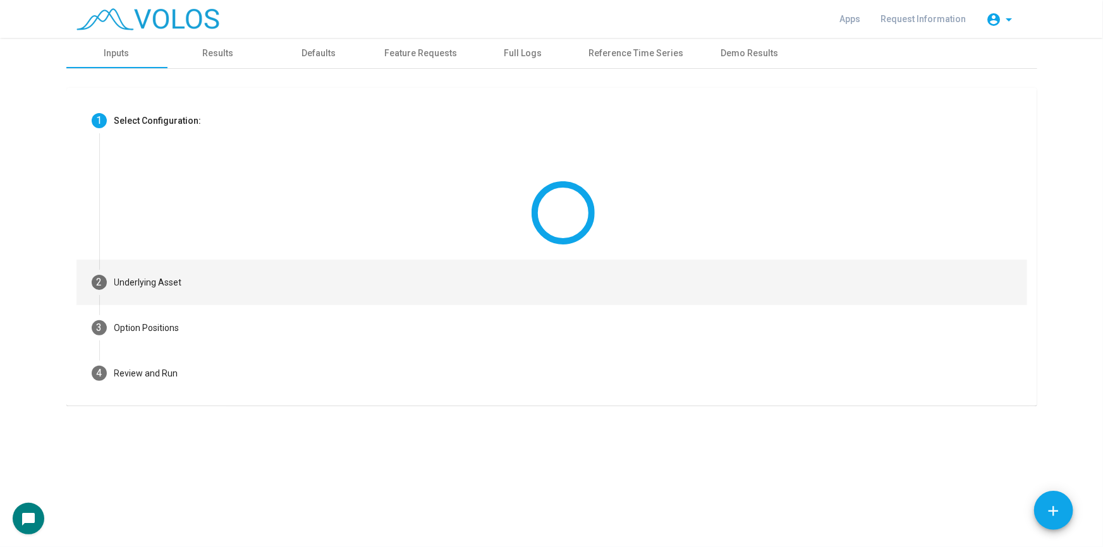
click at [217, 285] on mat-vertical-stepper "1 Select Configuration: 2 Underlying Asset info Include underlying asset? add A…" at bounding box center [551, 247] width 951 height 298
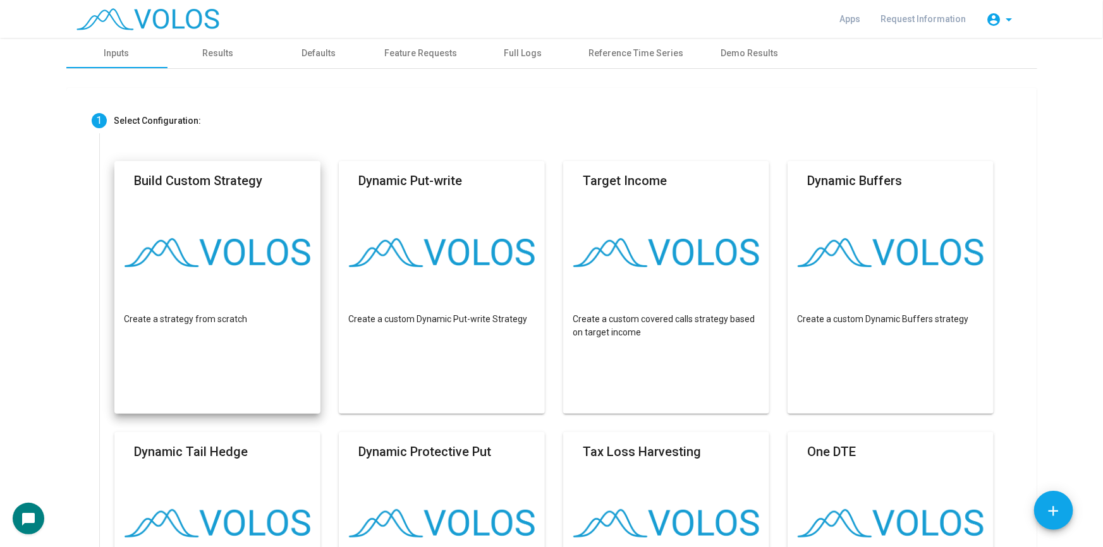
click at [276, 291] on mat-card "Build Custom Strategy Create a strategy from scratch" at bounding box center [217, 287] width 207 height 253
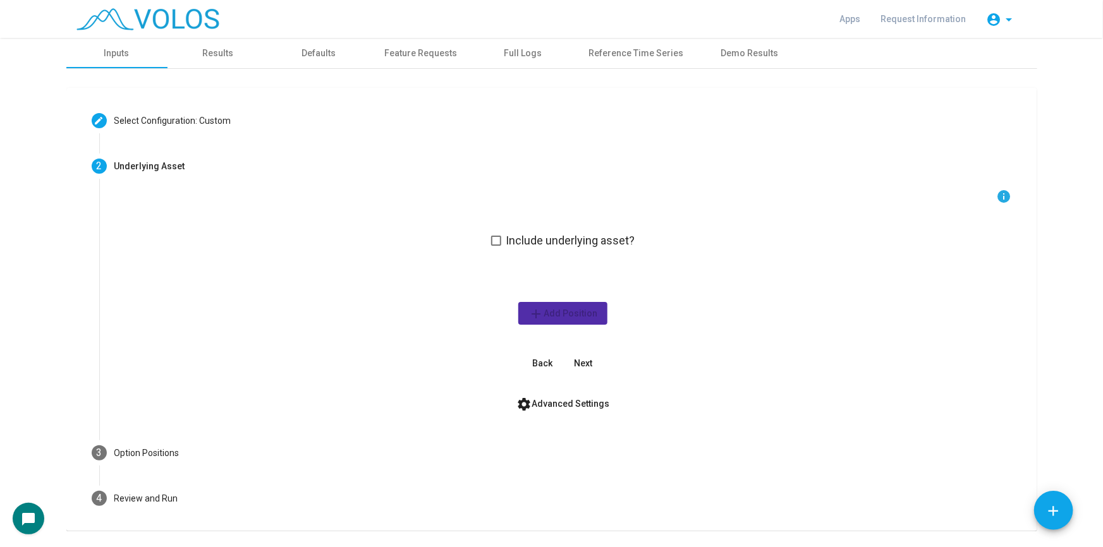
click at [554, 248] on div "info Include underlying asset? add Add Position Back Next" at bounding box center [562, 282] width 897 height 186
click at [571, 236] on span "Include underlying asset?" at bounding box center [570, 240] width 129 height 15
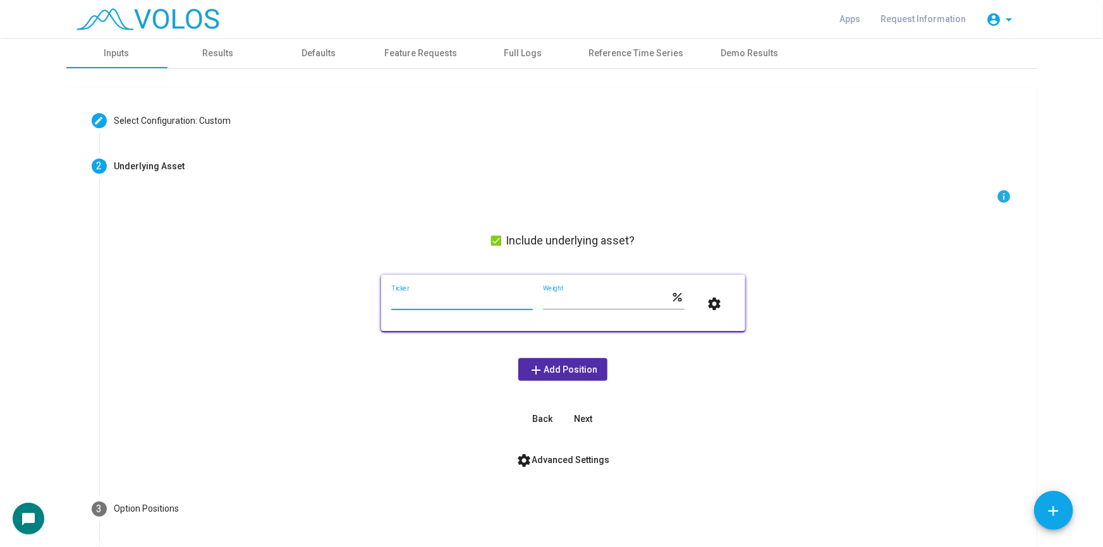
click at [457, 298] on input "Ticker" at bounding box center [462, 301] width 142 height 10
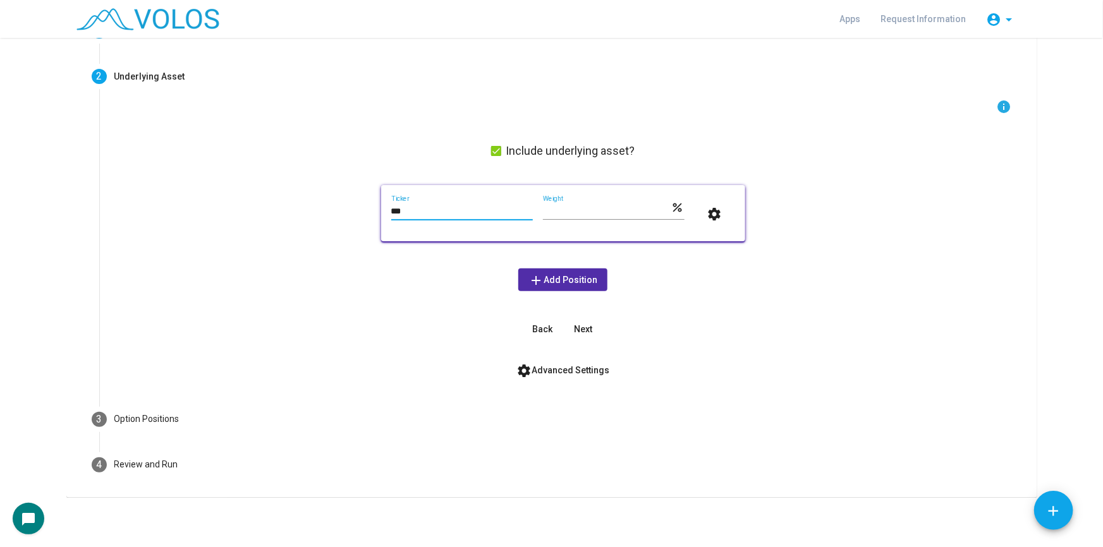
type input "***"
click at [580, 334] on span "Next" at bounding box center [583, 329] width 18 height 10
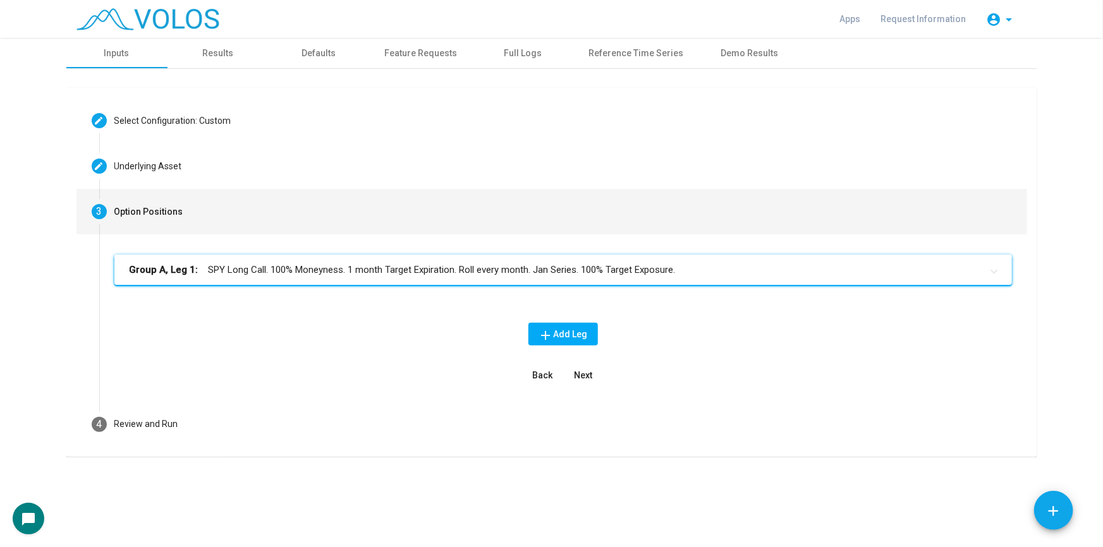
click at [506, 271] on mat-panel-title "Group A, Leg 1: SPY Long Call. 100% Moneyness. 1 month Target Expiration. Roll …" at bounding box center [556, 270] width 852 height 15
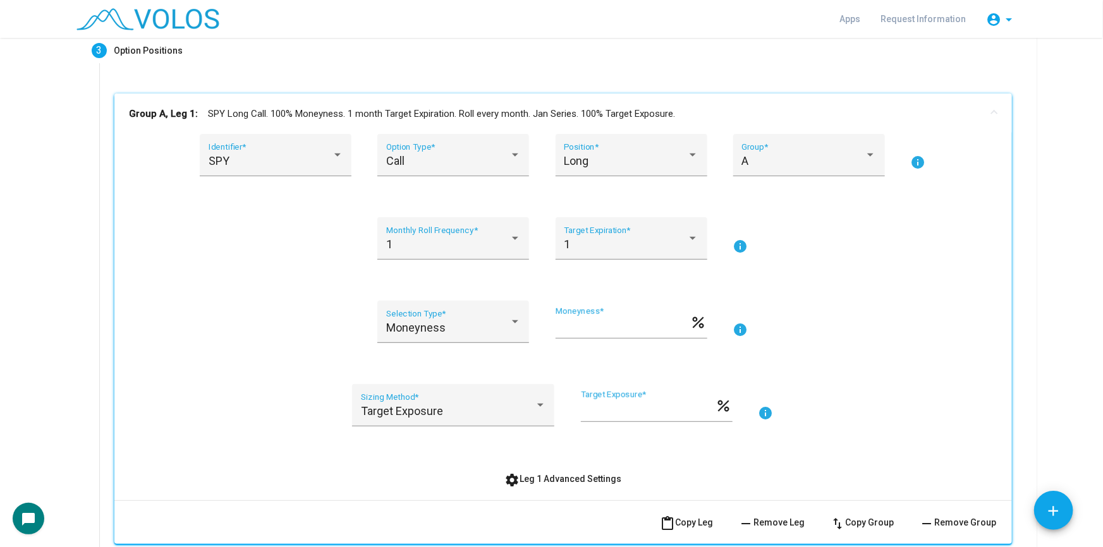
scroll to position [173, 0]
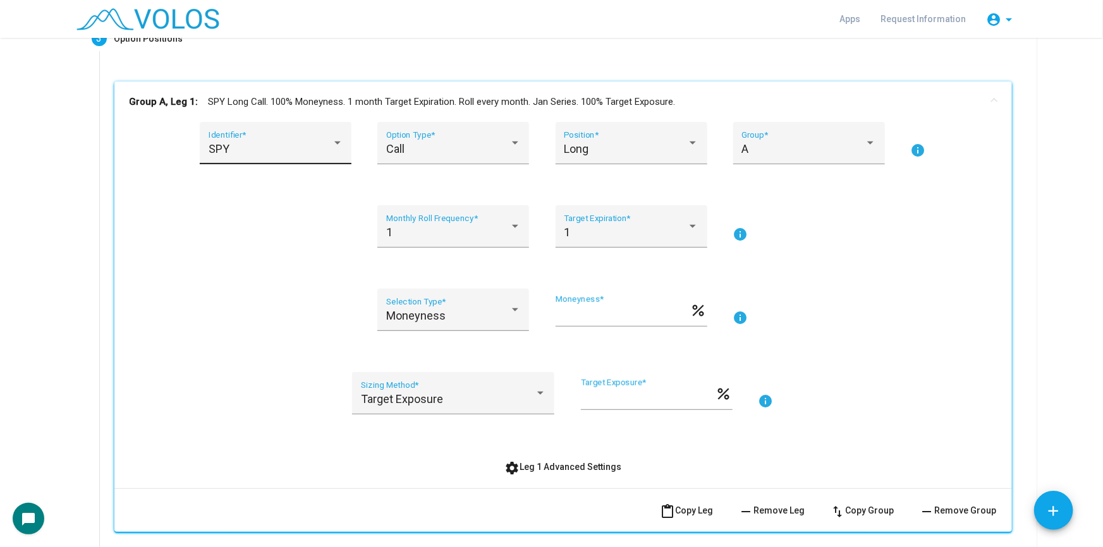
click at [232, 149] on div "SPY" at bounding box center [270, 149] width 123 height 13
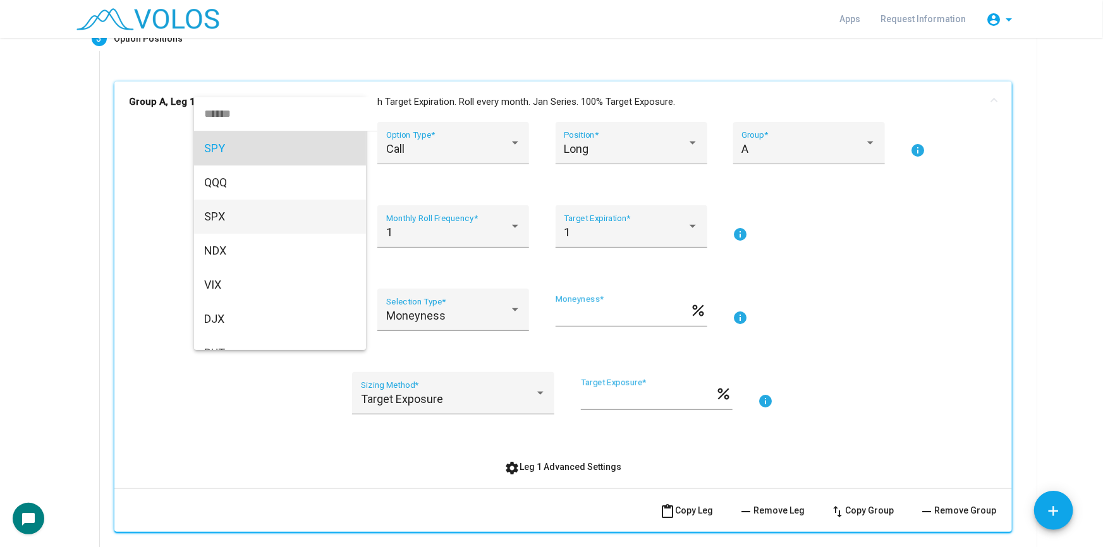
click at [257, 211] on span "SPX" at bounding box center [280, 217] width 152 height 34
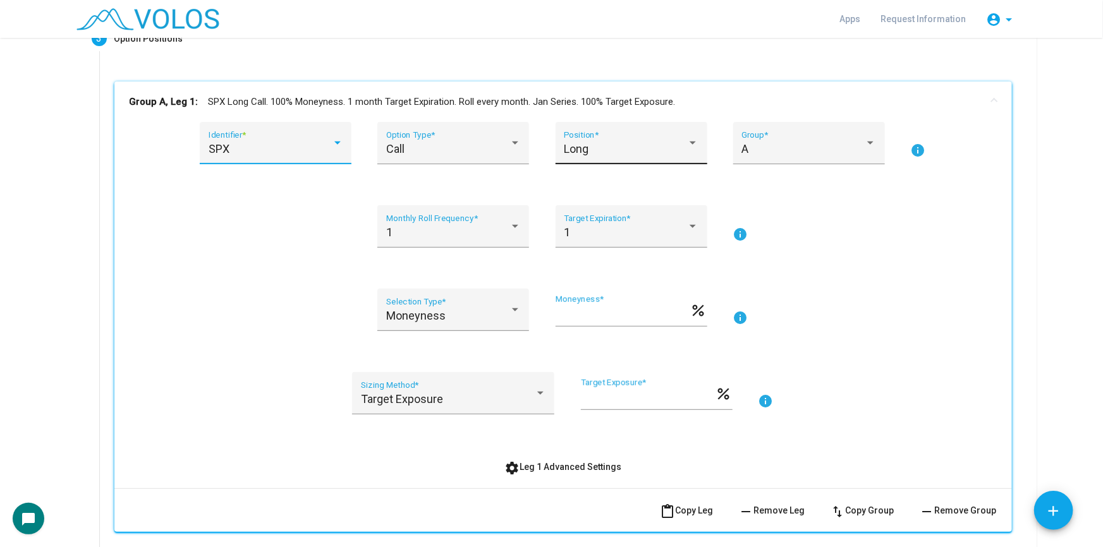
click at [663, 157] on div "Long Position *" at bounding box center [631, 147] width 135 height 33
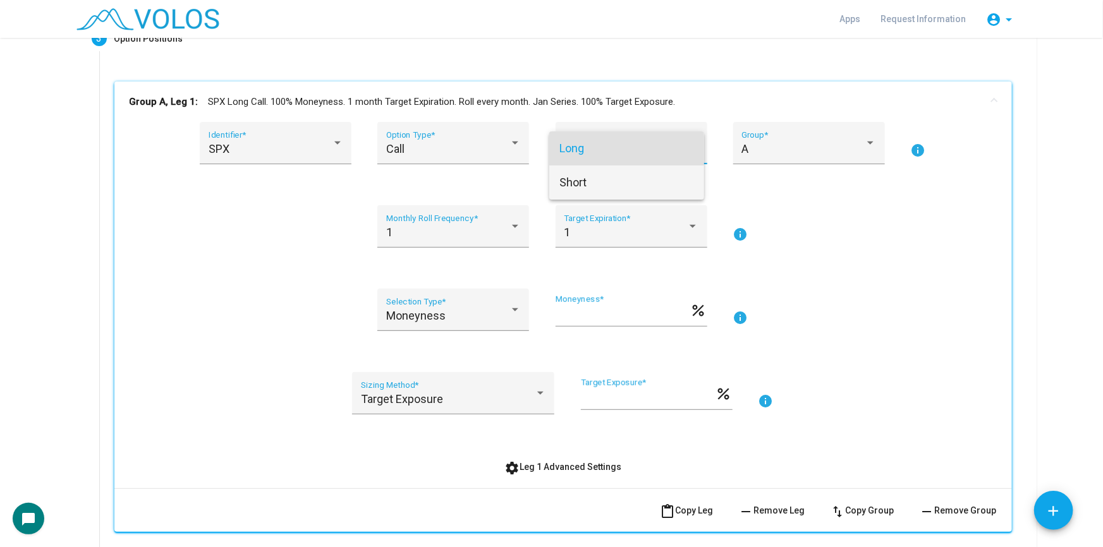
click at [634, 188] on span "Short" at bounding box center [626, 183] width 135 height 34
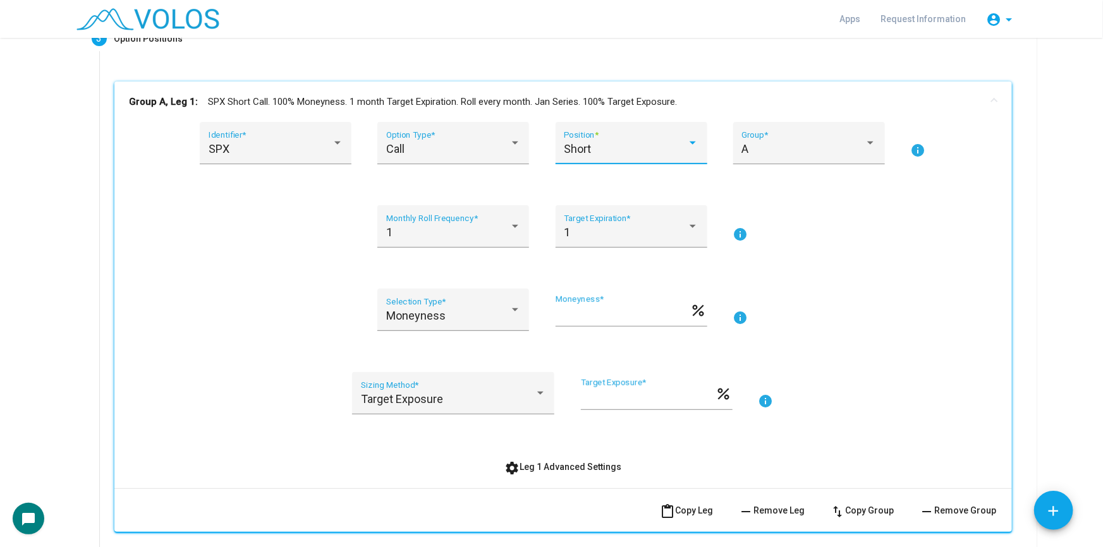
scroll to position [379, 0]
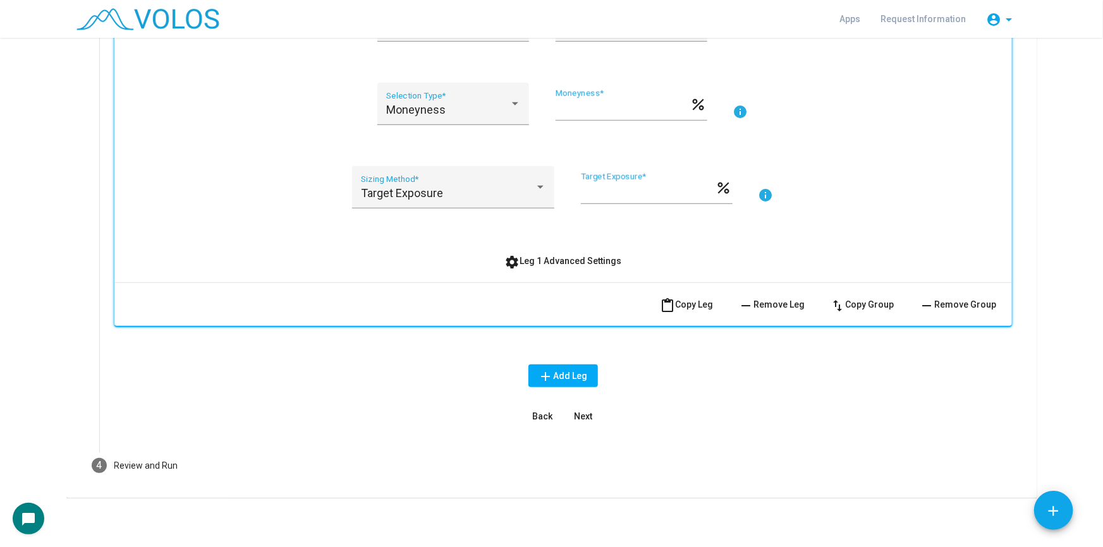
click at [587, 426] on button "Next" at bounding box center [583, 416] width 40 height 23
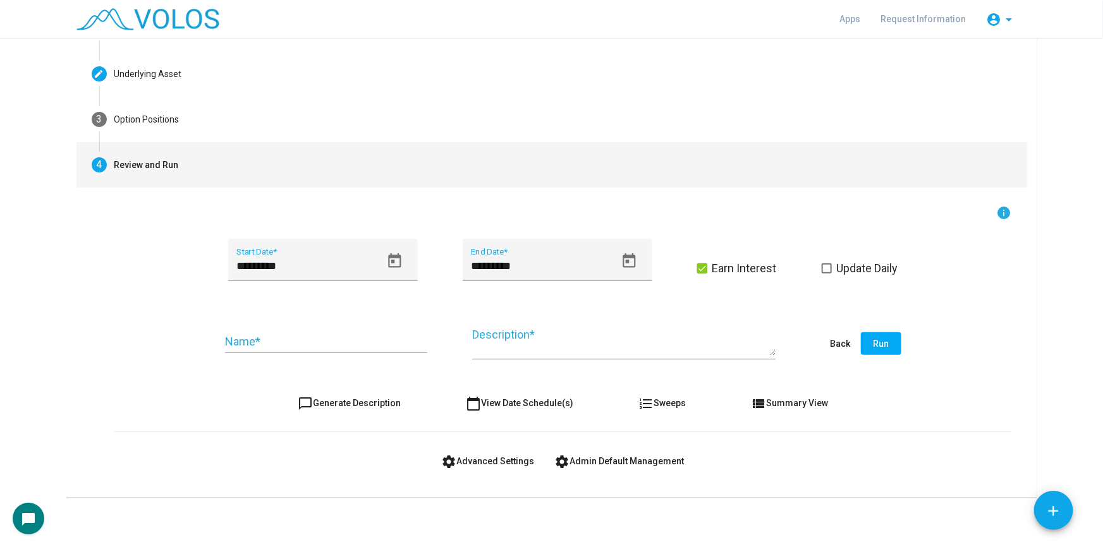
click at [377, 411] on button "chat_bubble_outline Generate Description" at bounding box center [349, 403] width 123 height 23
type textarea "**********"
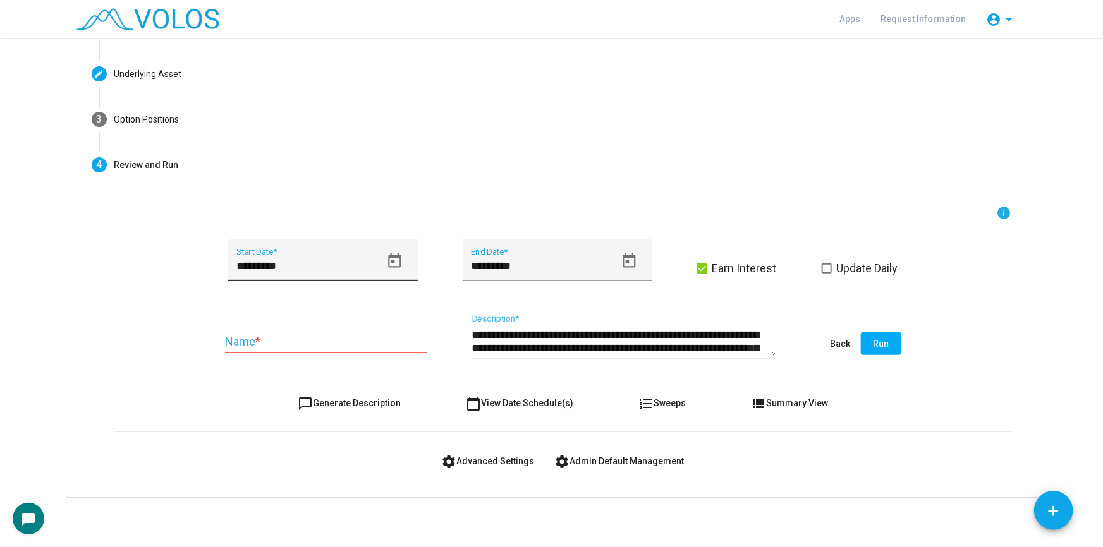
click at [392, 260] on icon "Open calendar" at bounding box center [394, 261] width 17 height 17
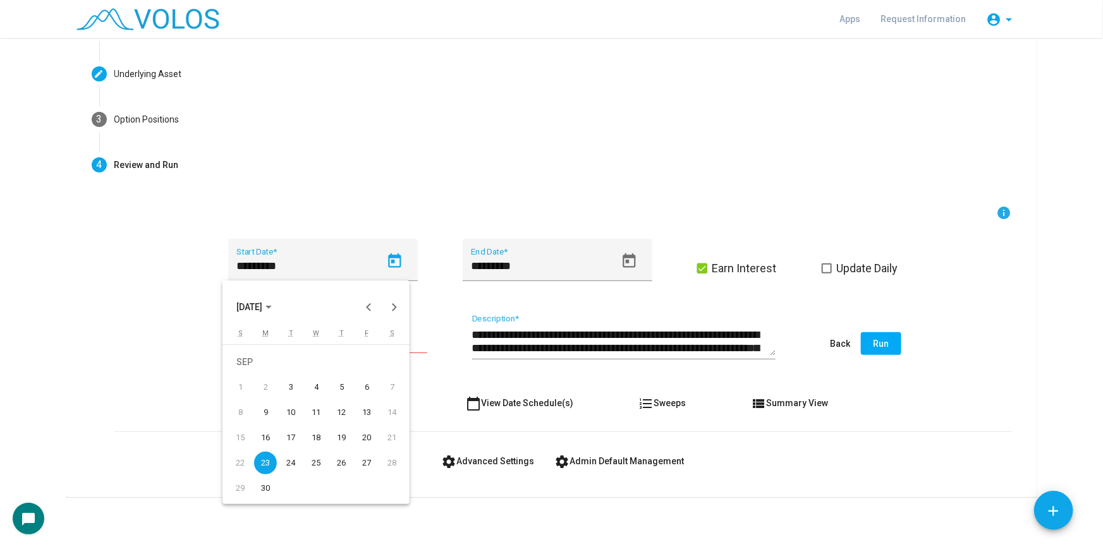
click at [277, 295] on button "[DATE]" at bounding box center [254, 307] width 56 height 25
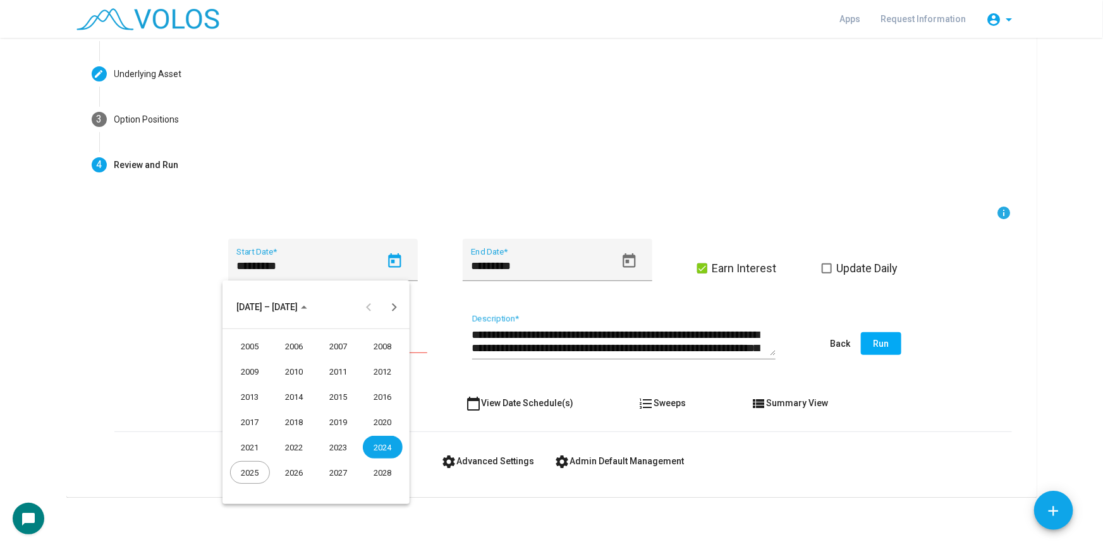
click at [382, 392] on div "2016" at bounding box center [383, 397] width 40 height 23
click at [245, 363] on div "JAN" at bounding box center [250, 371] width 40 height 23
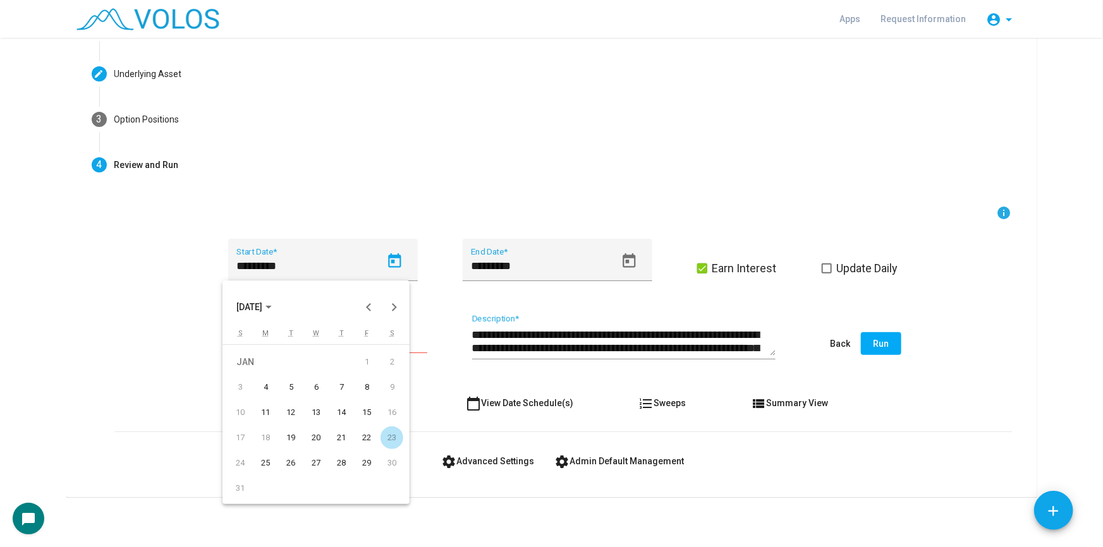
click at [263, 384] on div "4" at bounding box center [265, 387] width 23 height 23
type input "********"
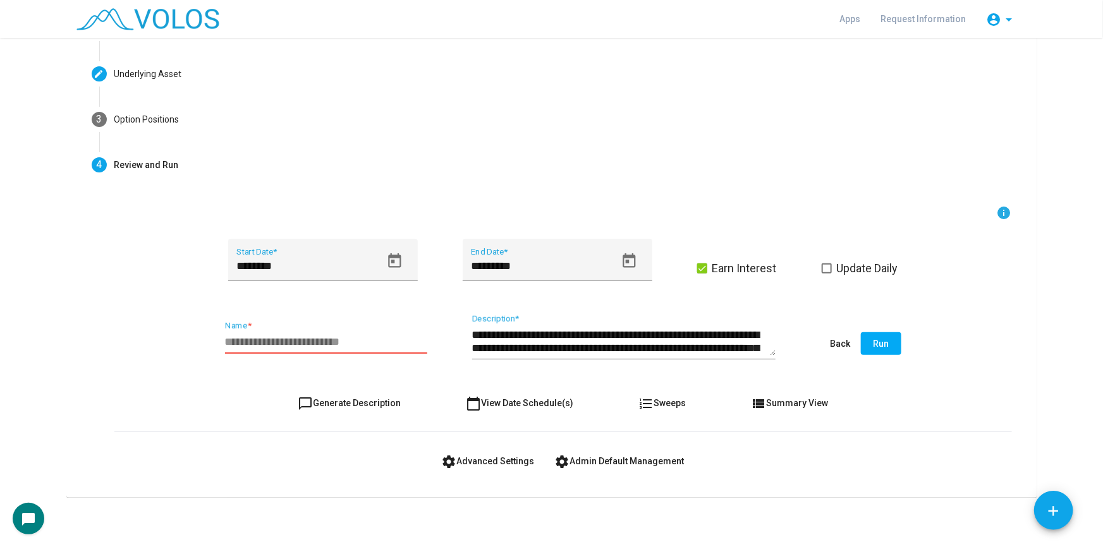
click at [310, 346] on input "Name *" at bounding box center [326, 342] width 202 height 13
paste input "**********"
type input "**********"
click at [853, 267] on span "Update Daily" at bounding box center [867, 268] width 61 height 15
click at [875, 343] on span "Run" at bounding box center [881, 344] width 16 height 10
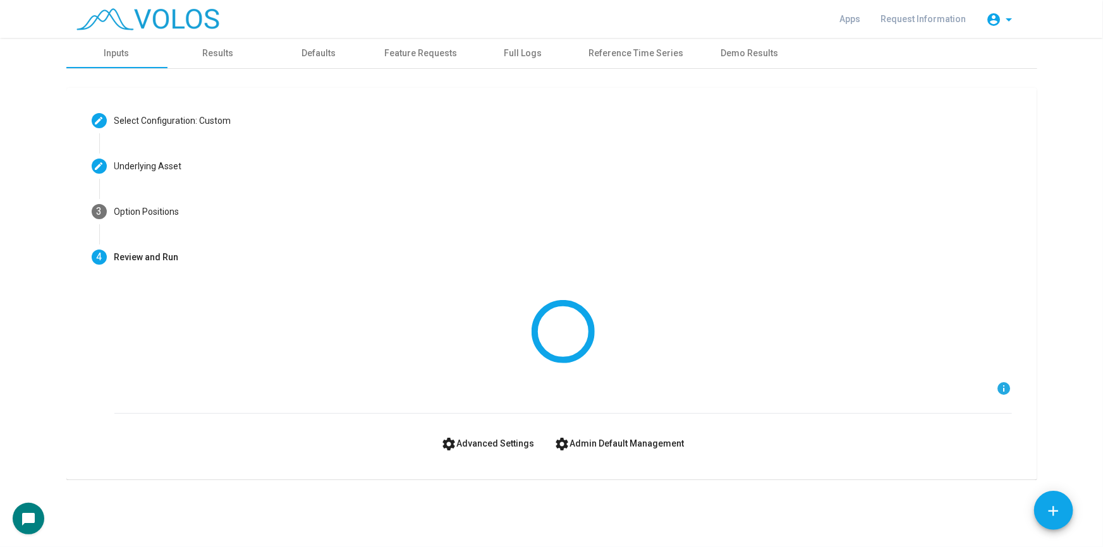
scroll to position [0, 0]
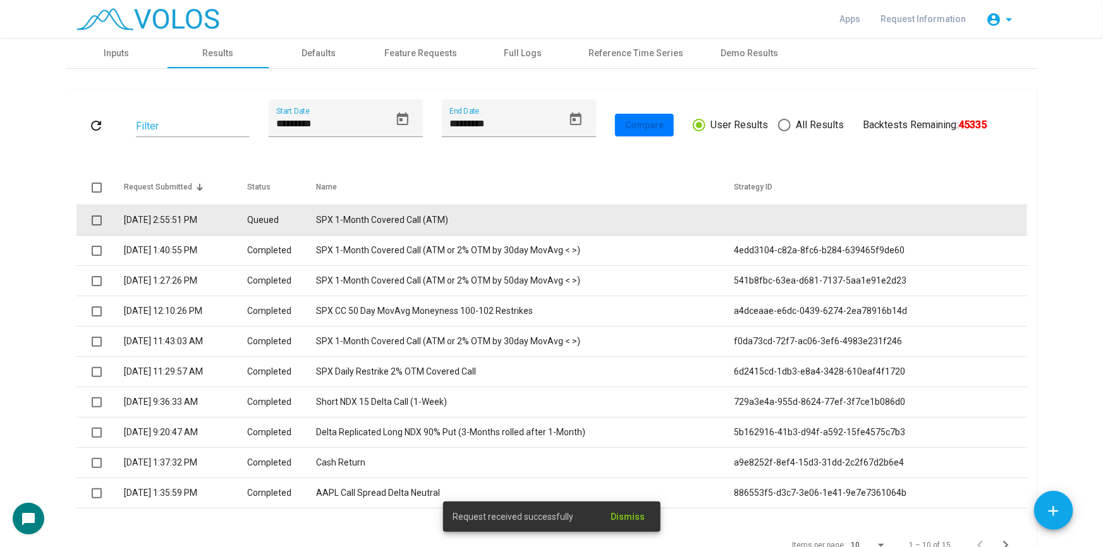
click at [366, 225] on td "SPX 1-Month Covered Call (ATM)" at bounding box center [525, 220] width 418 height 30
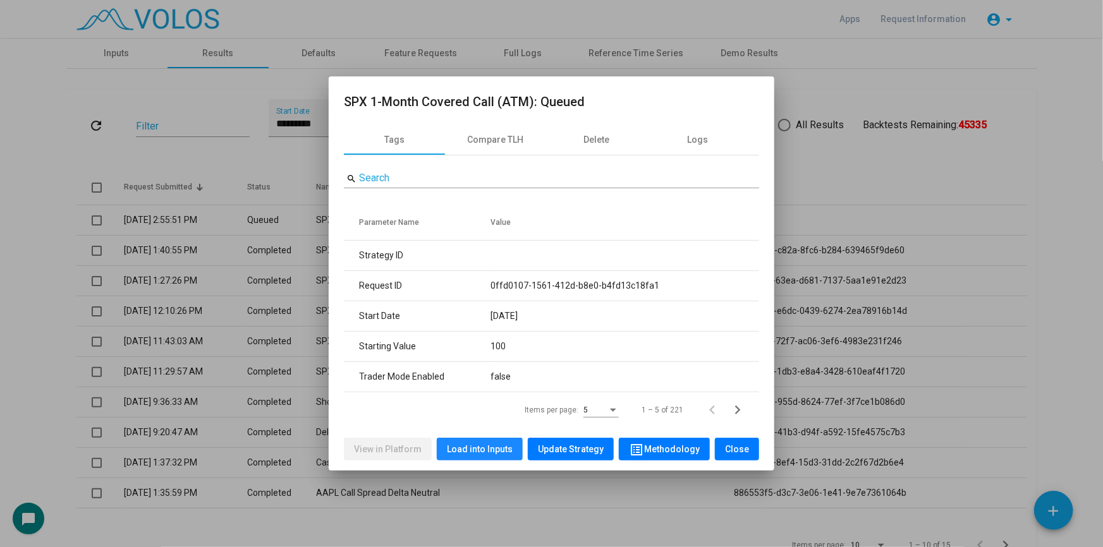
click at [489, 448] on span "Load into Inputs" at bounding box center [480, 449] width 66 height 10
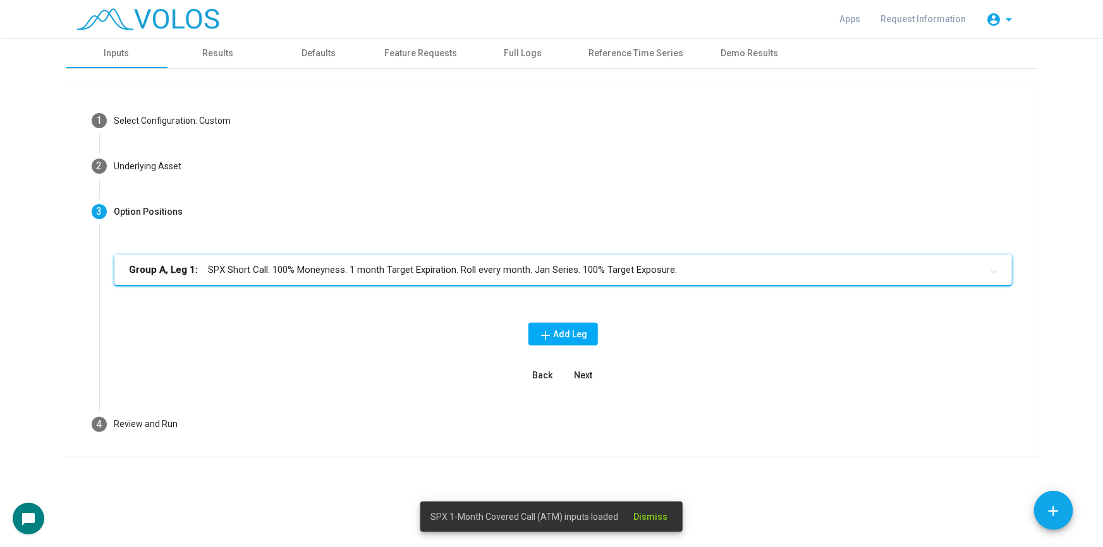
click at [356, 272] on mat-panel-title "Group A, Leg 1: SPX Short Call. 100% Moneyness. 1 month Target Expiration. Roll…" at bounding box center [556, 270] width 852 height 15
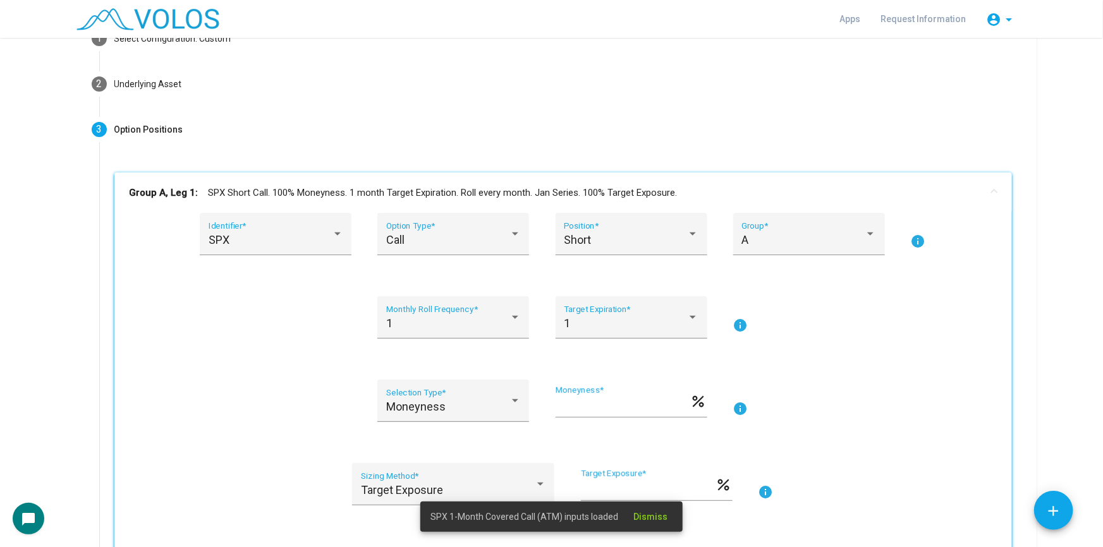
scroll to position [83, 0]
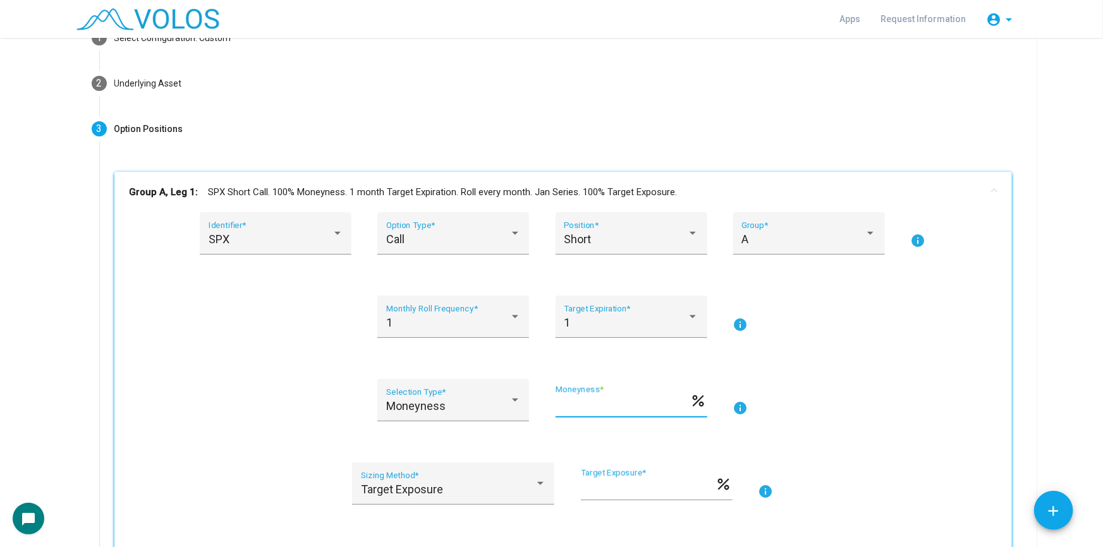
click at [581, 404] on input "***" at bounding box center [623, 405] width 135 height 13
type input "***"
click at [656, 196] on mat-panel-title "Group A, Leg 1: SPX Short Call. 102% Moneyness. 1 month Target Expiration. Roll…" at bounding box center [556, 192] width 852 height 15
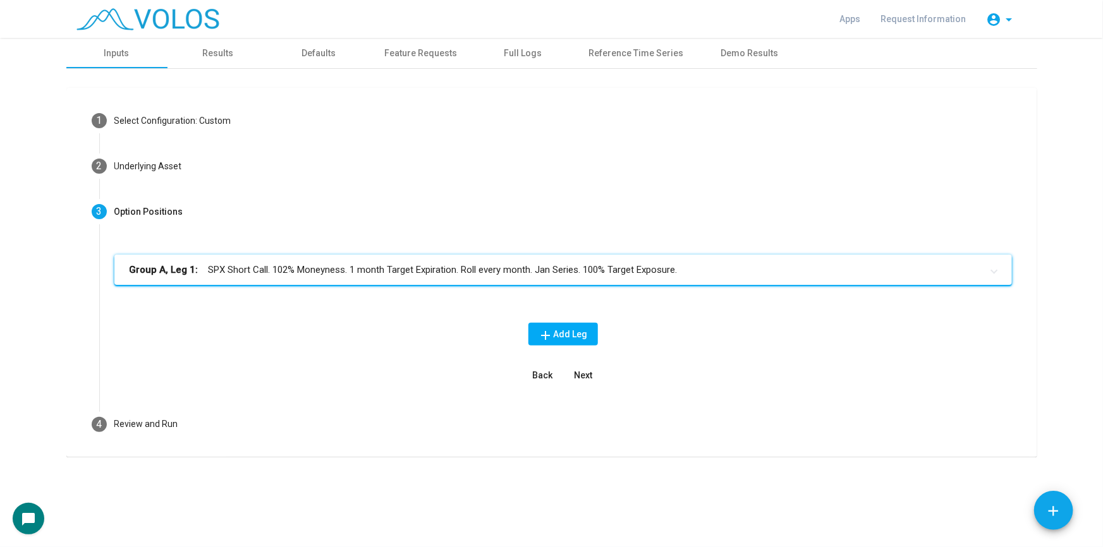
click at [587, 362] on div "Group A, Leg 1: SPX Short Call. 102% Moneyness. 1 month Target Expiration. Roll…" at bounding box center [562, 321] width 897 height 132
click at [587, 376] on span "Next" at bounding box center [583, 375] width 18 height 10
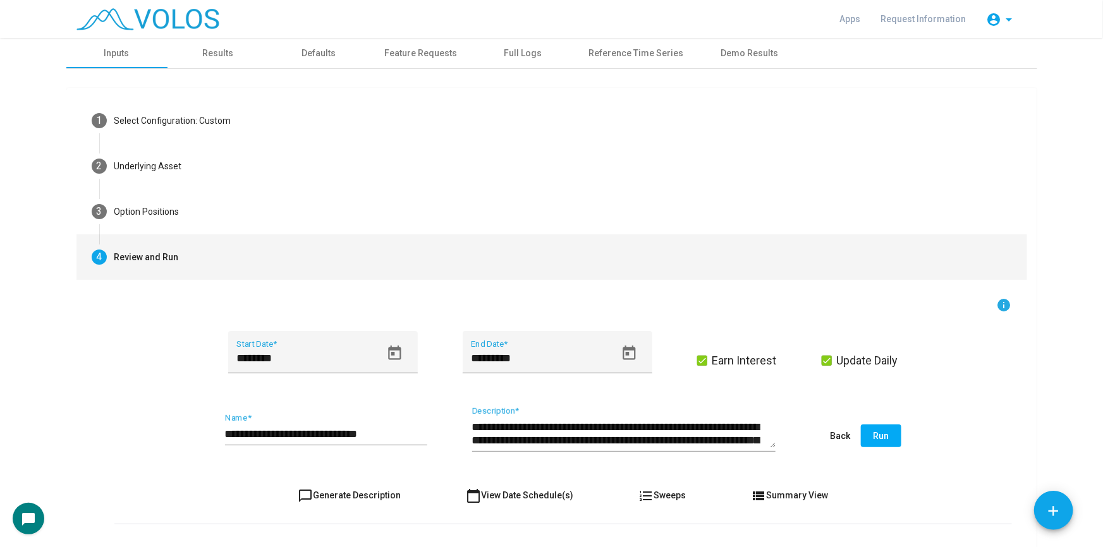
click at [379, 429] on input "**********" at bounding box center [326, 434] width 202 height 13
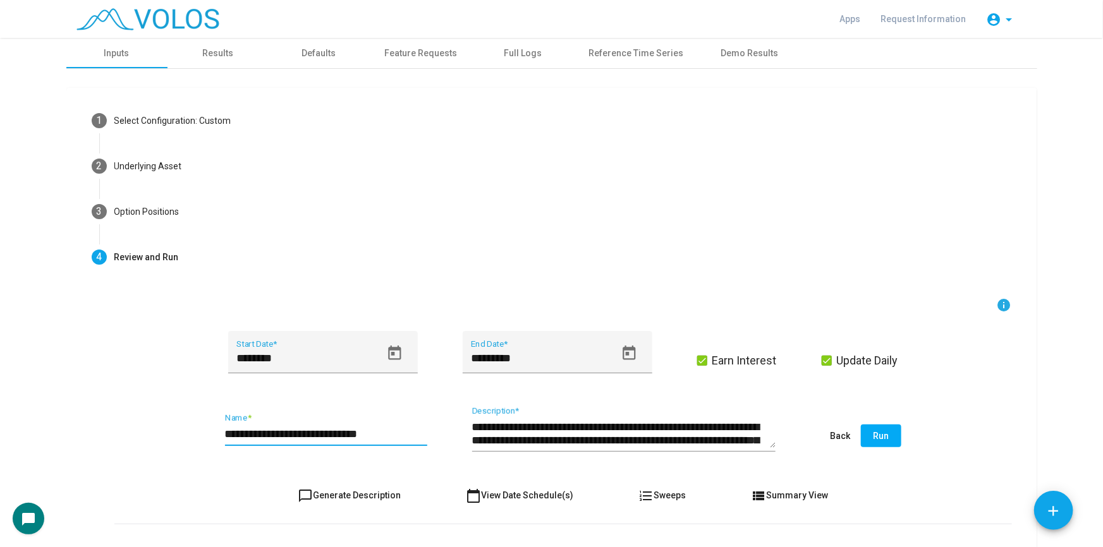
click at [379, 429] on input "**********" at bounding box center [326, 434] width 202 height 13
type input "**********"
click at [327, 499] on span "chat_bubble_outline Generate Description" at bounding box center [349, 495] width 103 height 10
type textarea "**********"
click at [891, 434] on button "Run" at bounding box center [881, 436] width 40 height 23
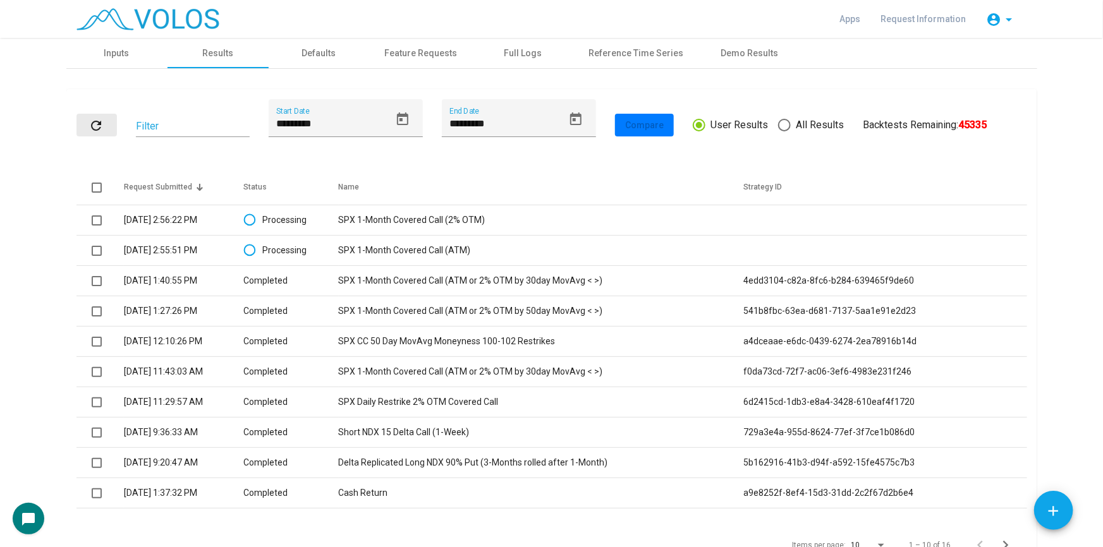
click at [90, 122] on mat-icon "refresh" at bounding box center [96, 125] width 15 height 15
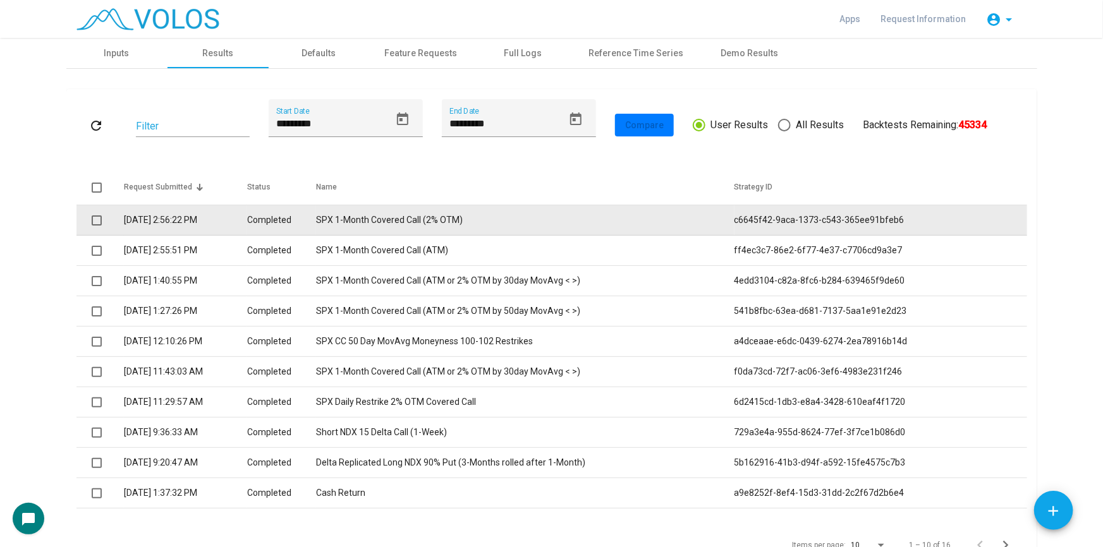
click at [92, 221] on span at bounding box center [97, 221] width 10 height 10
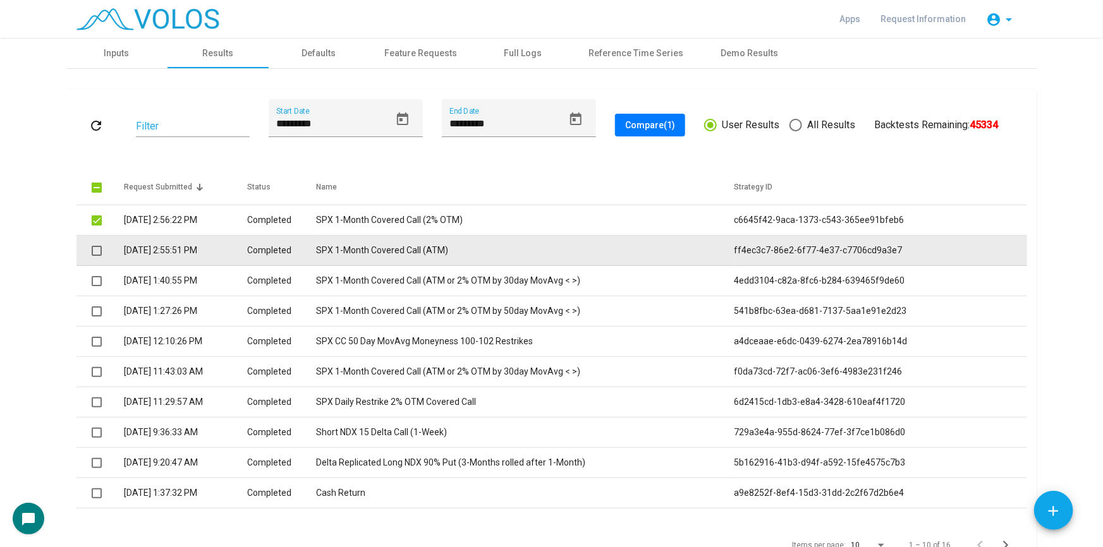
click at [92, 250] on span at bounding box center [97, 251] width 10 height 10
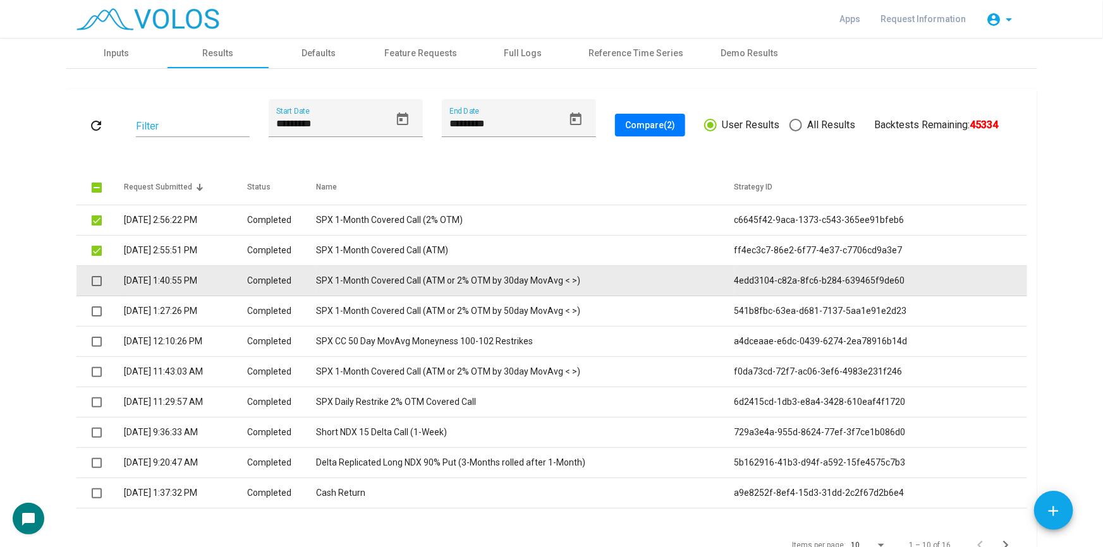
click at [92, 284] on span at bounding box center [97, 281] width 10 height 10
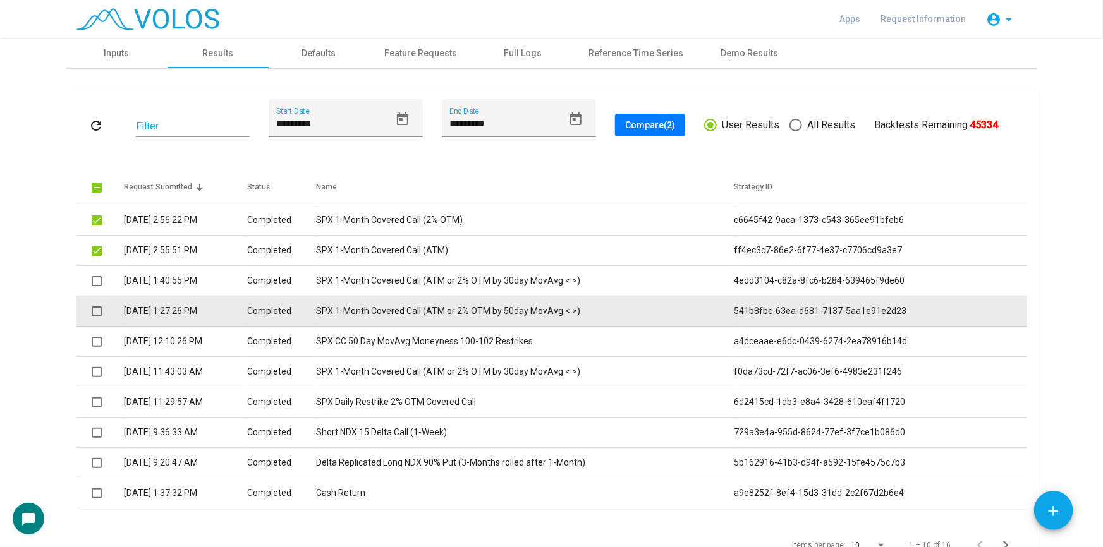
click at [92, 315] on span at bounding box center [97, 312] width 10 height 10
click at [92, 312] on span at bounding box center [97, 312] width 10 height 10
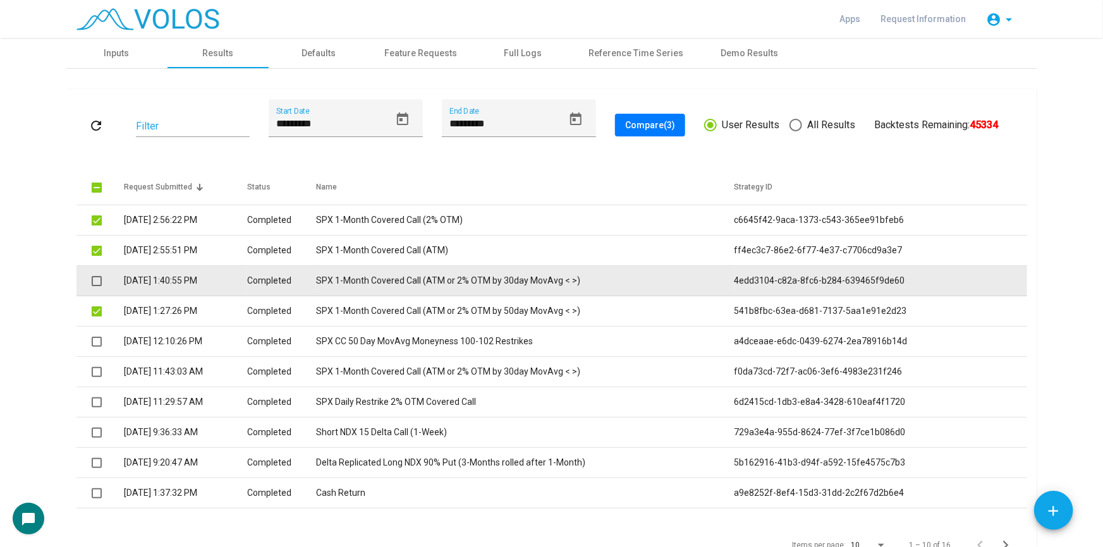
click at [93, 279] on span at bounding box center [97, 281] width 10 height 10
click at [94, 280] on span at bounding box center [97, 281] width 10 height 10
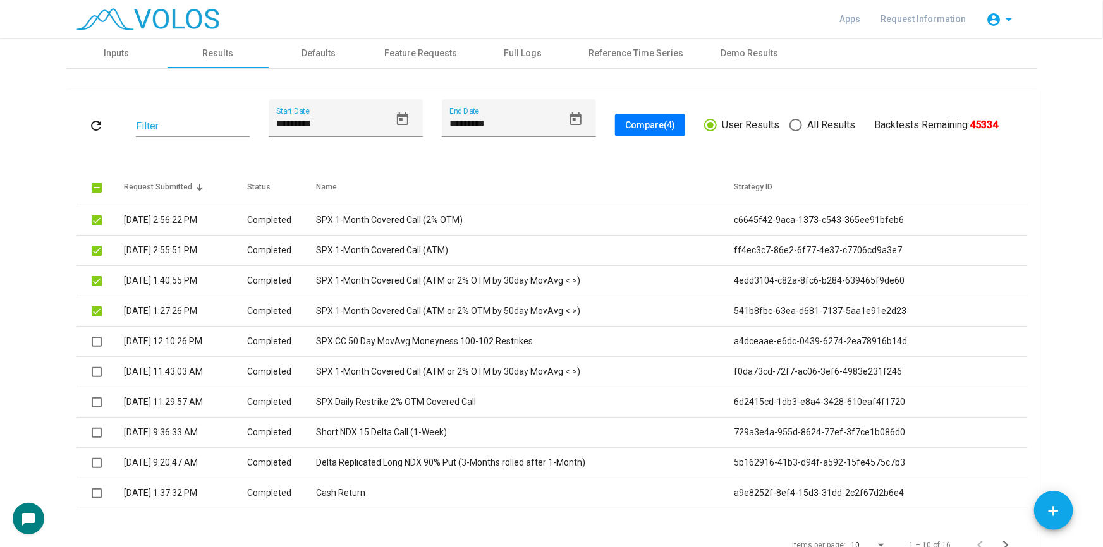
click at [631, 125] on span "Compare (4)" at bounding box center [650, 125] width 50 height 10
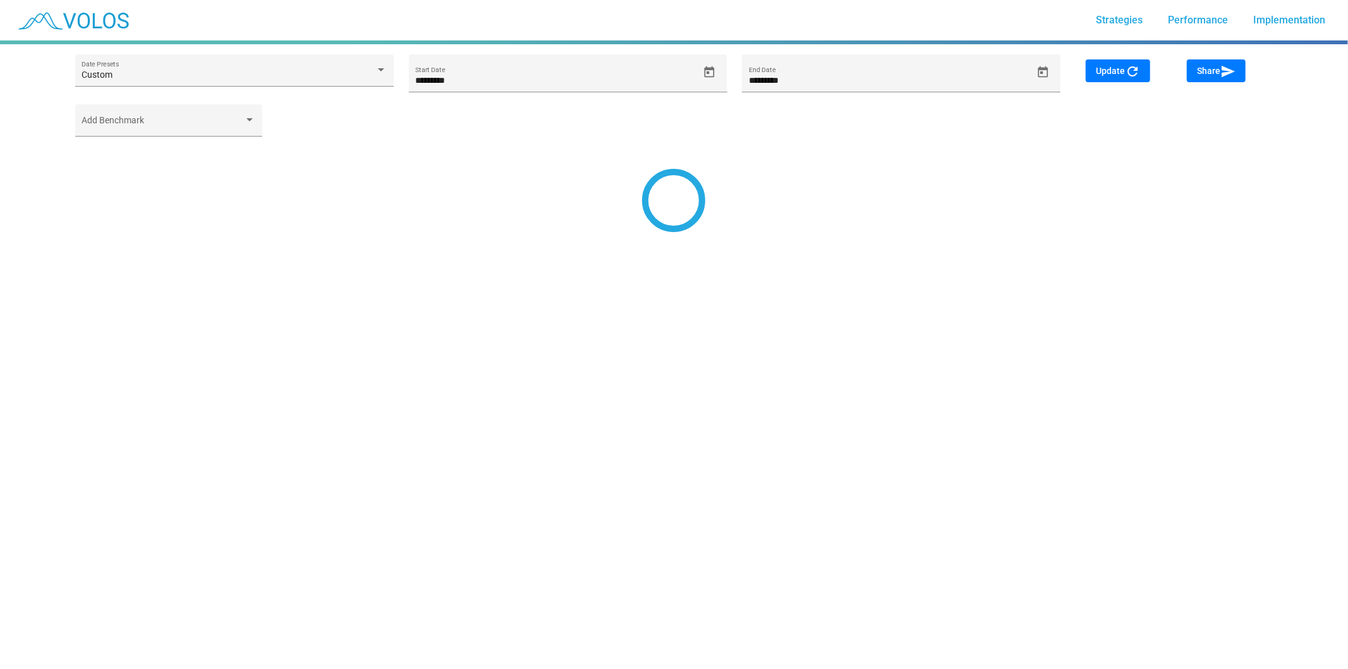
type input "*********"
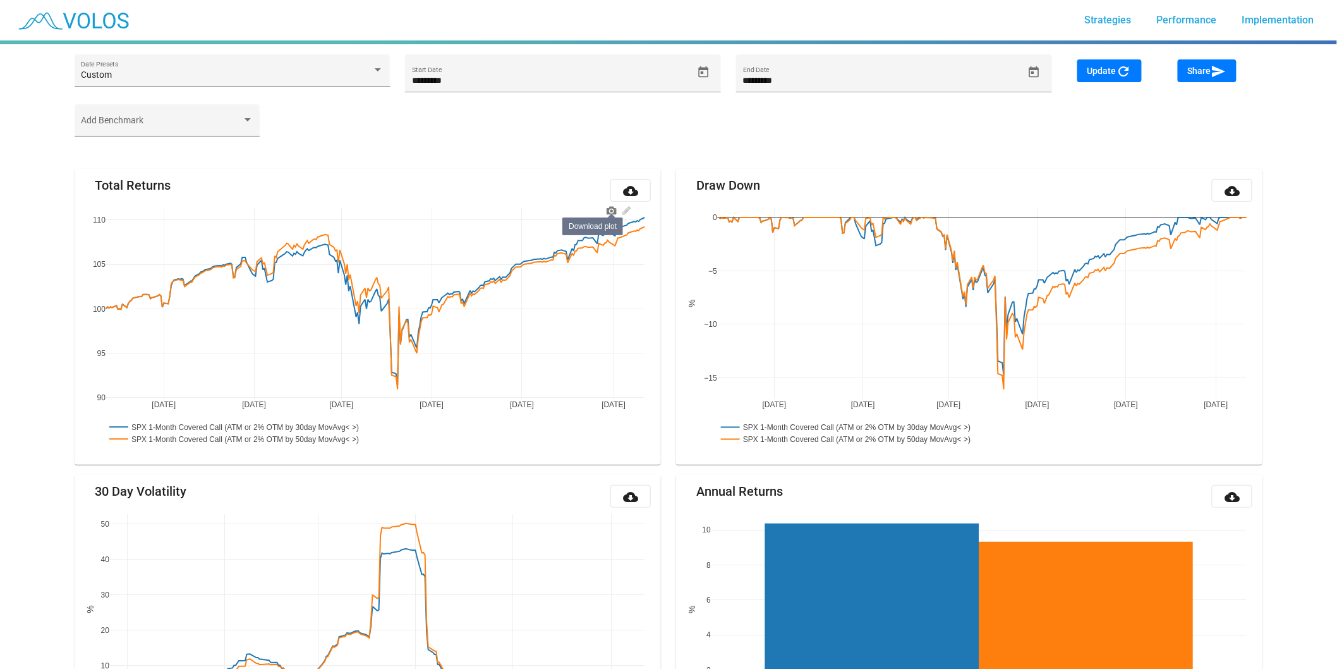
click at [610, 207] on icon at bounding box center [612, 211] width 10 height 8
click at [707, 66] on icon "Open calendar" at bounding box center [703, 72] width 13 height 13
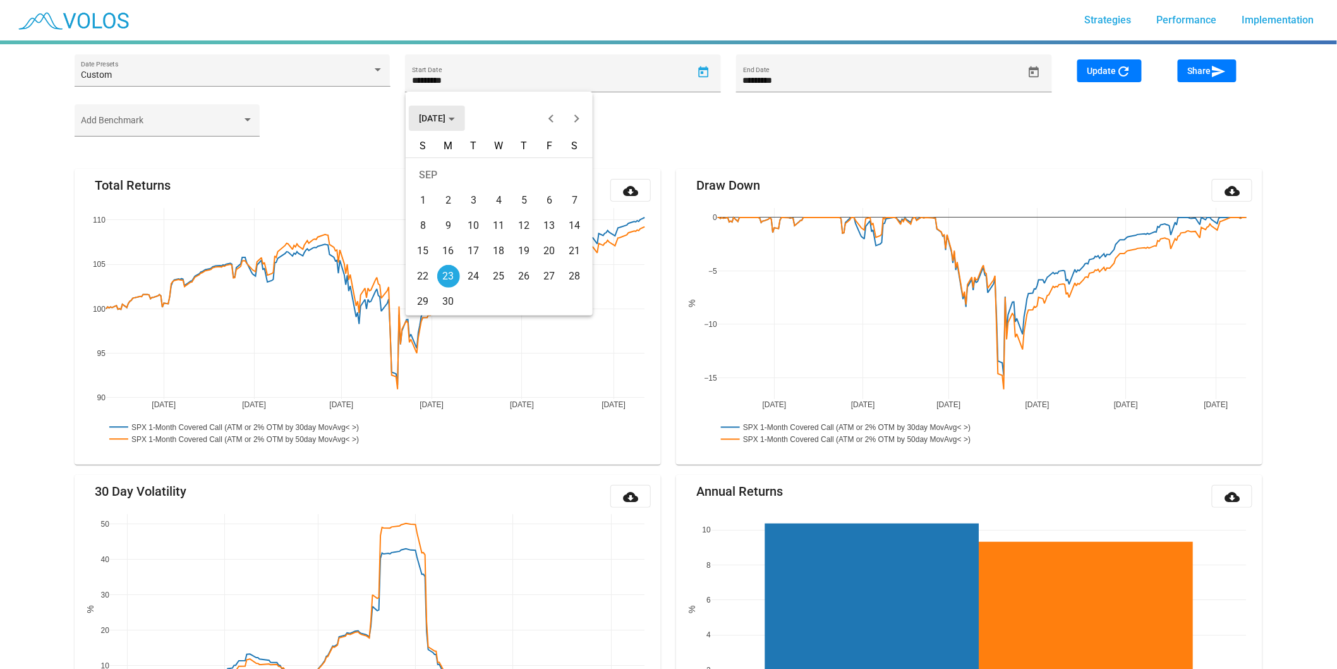
click at [445, 130] on button "[DATE]" at bounding box center [437, 118] width 56 height 25
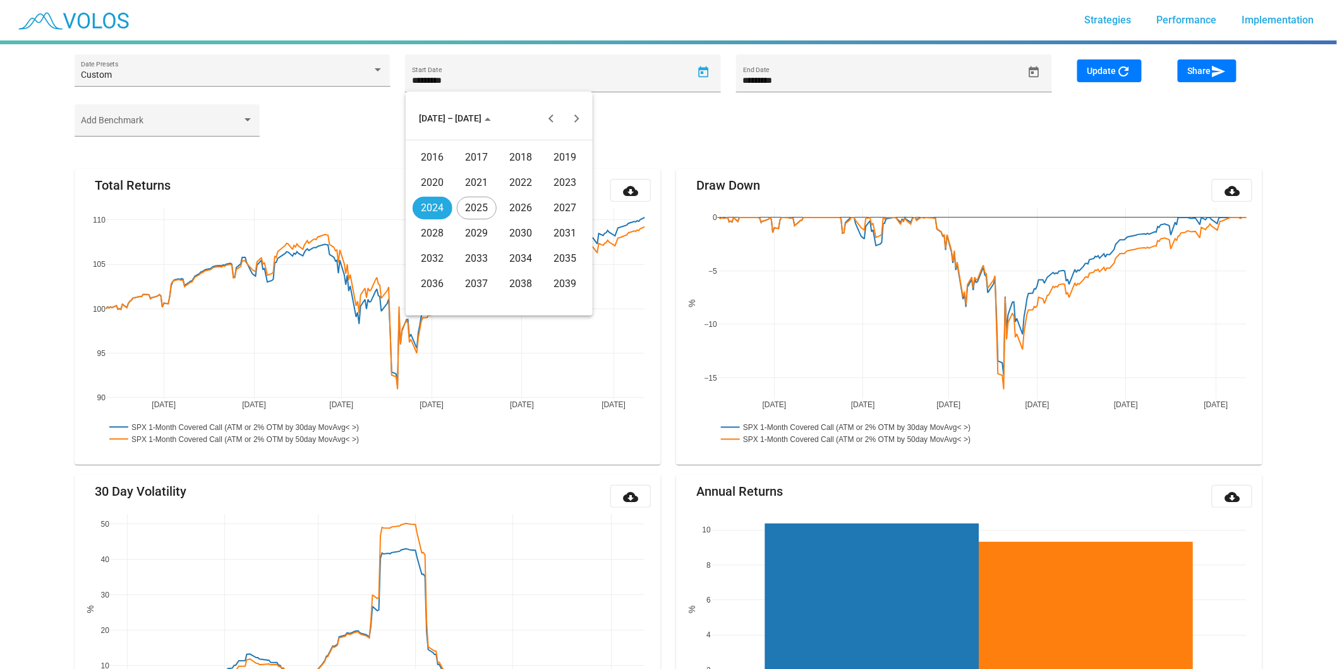
click at [437, 154] on div "2016" at bounding box center [433, 157] width 40 height 23
click at [431, 188] on div "JAN" at bounding box center [433, 182] width 40 height 23
click at [449, 198] on div "4" at bounding box center [448, 200] width 23 height 23
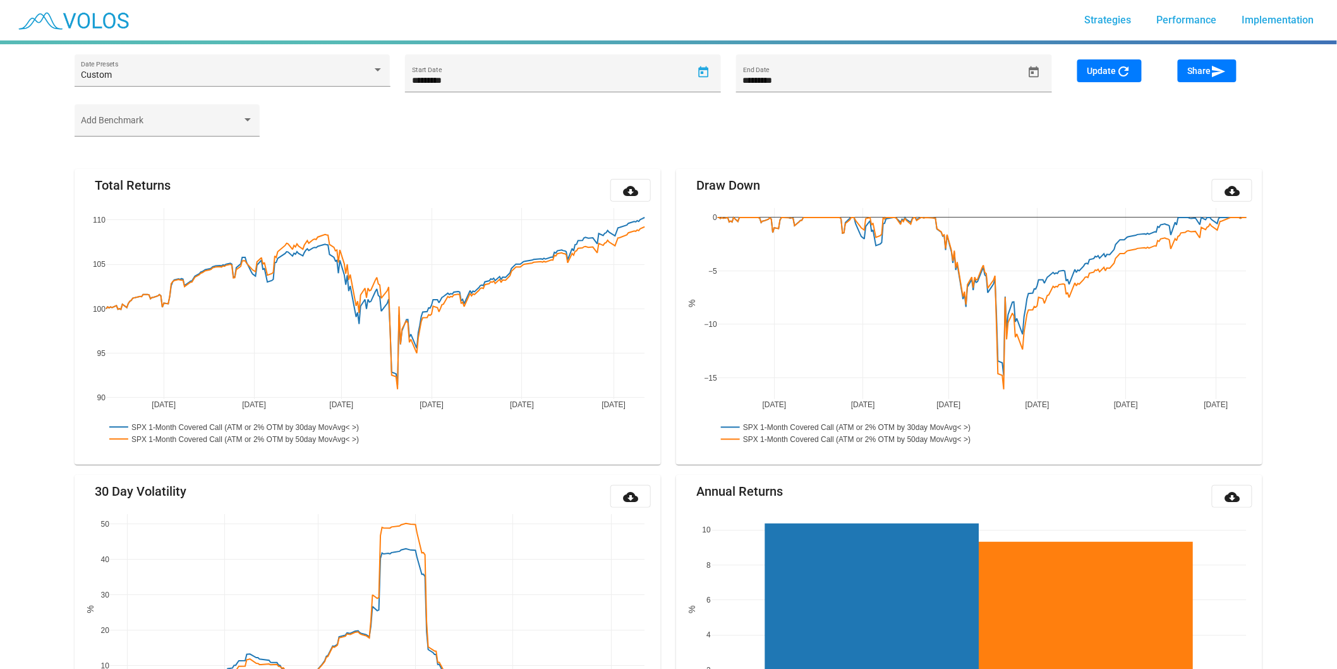
type input "********"
click at [1100, 71] on span "Update refresh" at bounding box center [1110, 71] width 44 height 10
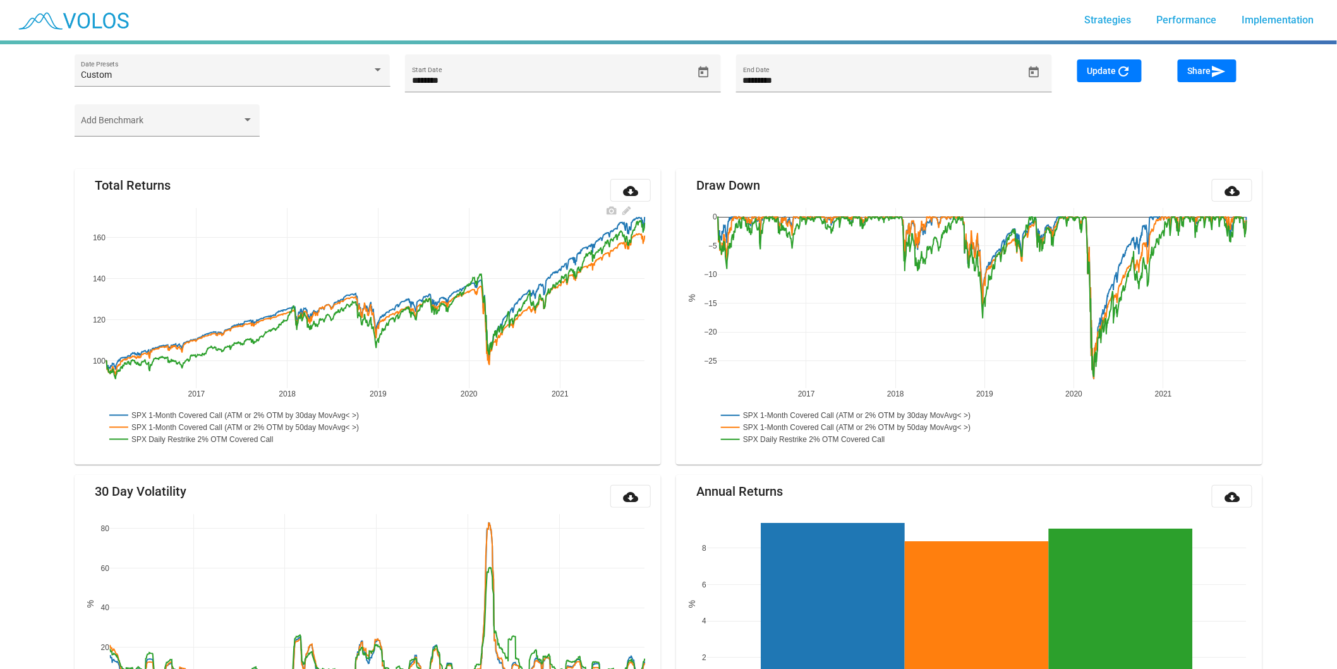
click at [257, 441] on rect at bounding box center [198, 439] width 185 height 12
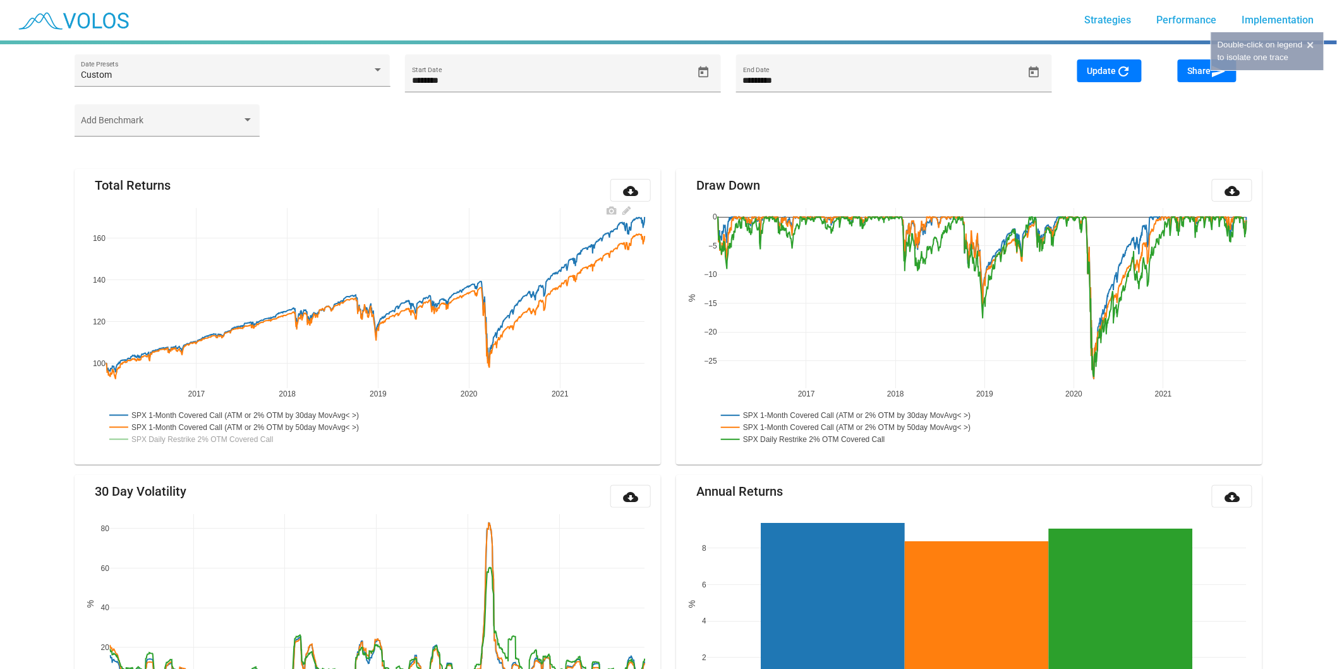
click at [257, 441] on rect at bounding box center [198, 439] width 185 height 12
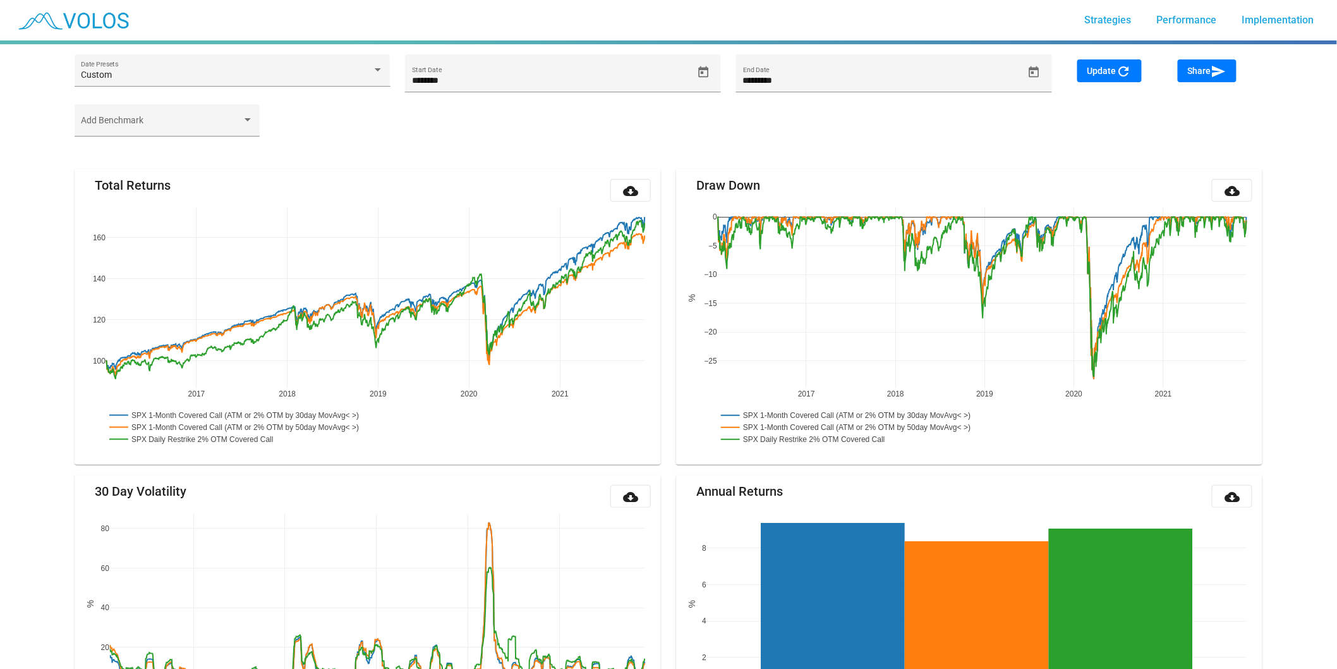
click at [1207, 75] on span "Share send" at bounding box center [1207, 71] width 39 height 10
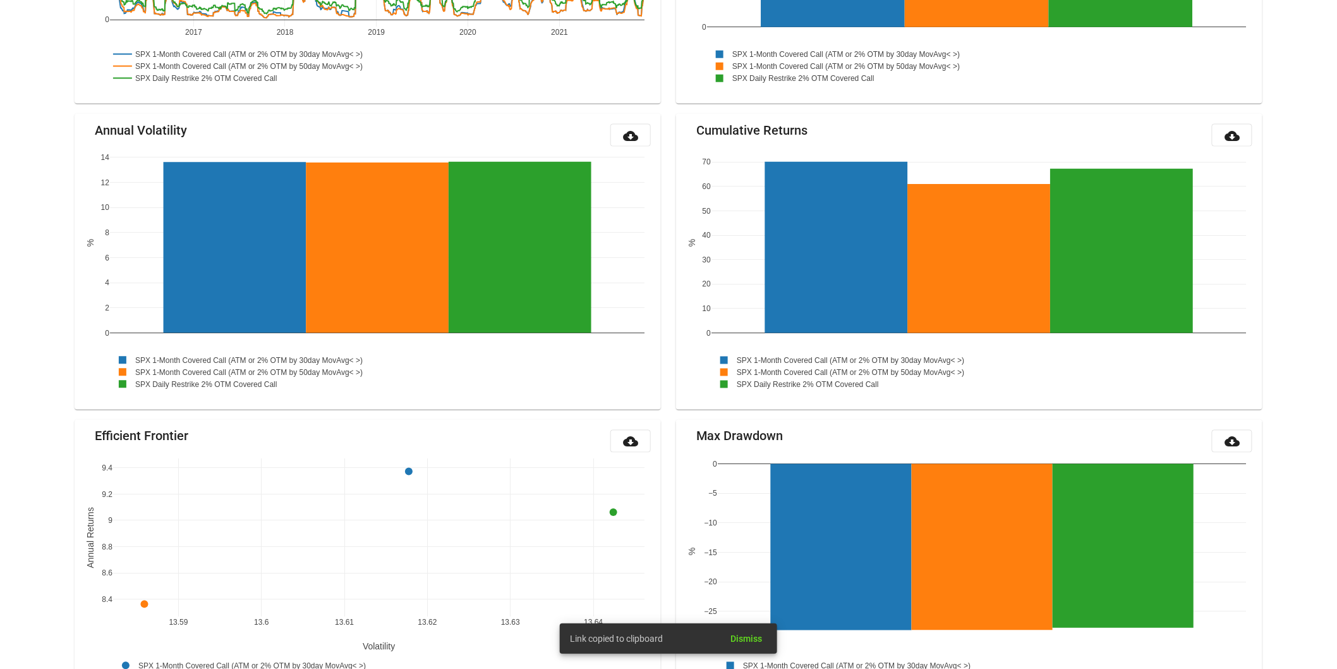
scroll to position [1219, 0]
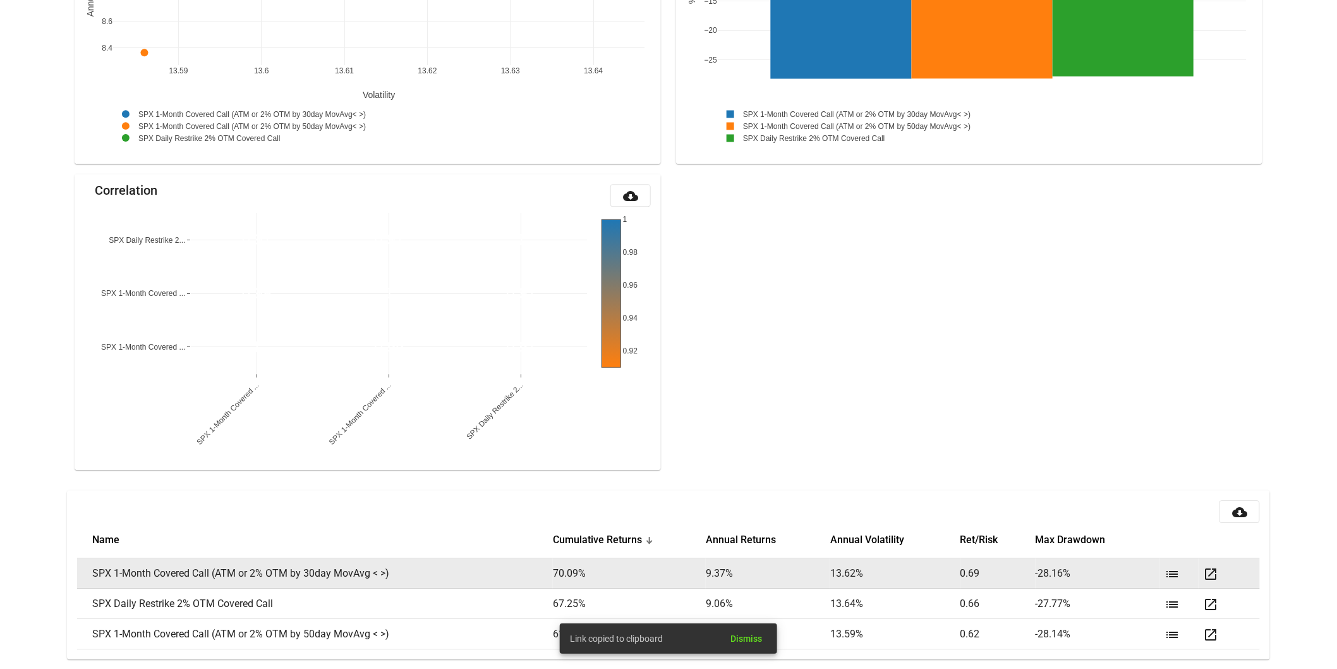
click at [1172, 572] on mat-icon "list" at bounding box center [1172, 573] width 15 height 15
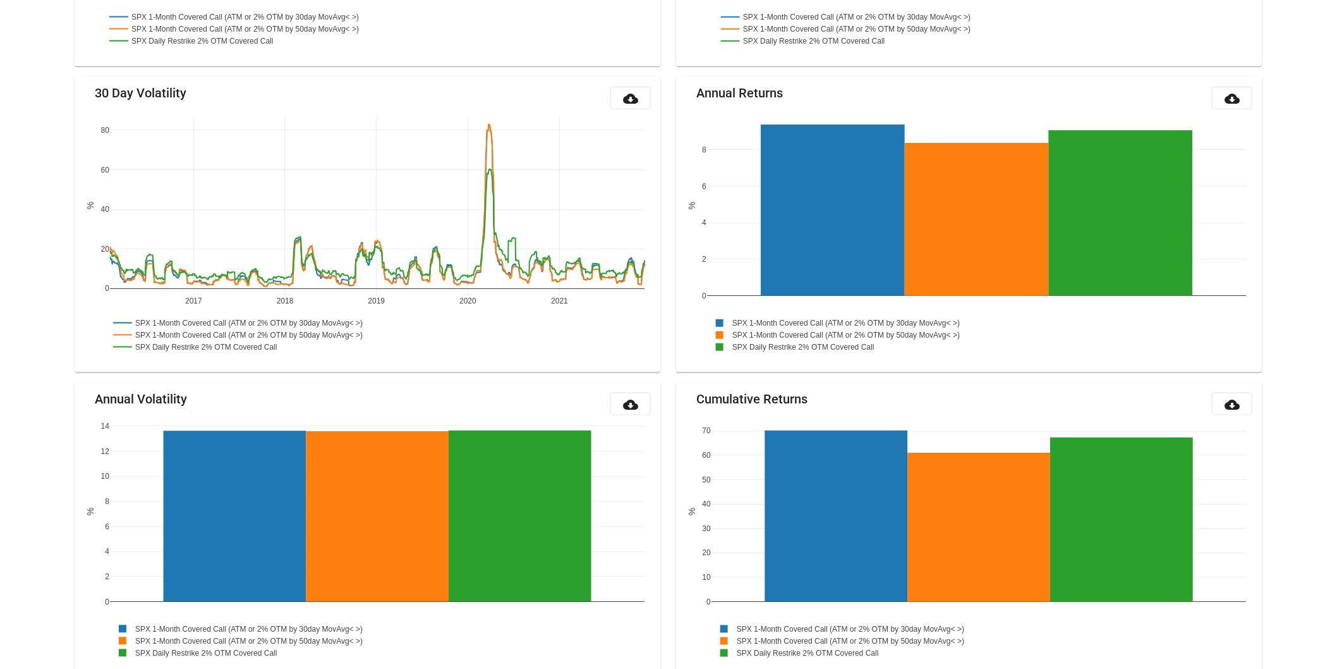
scroll to position [0, 0]
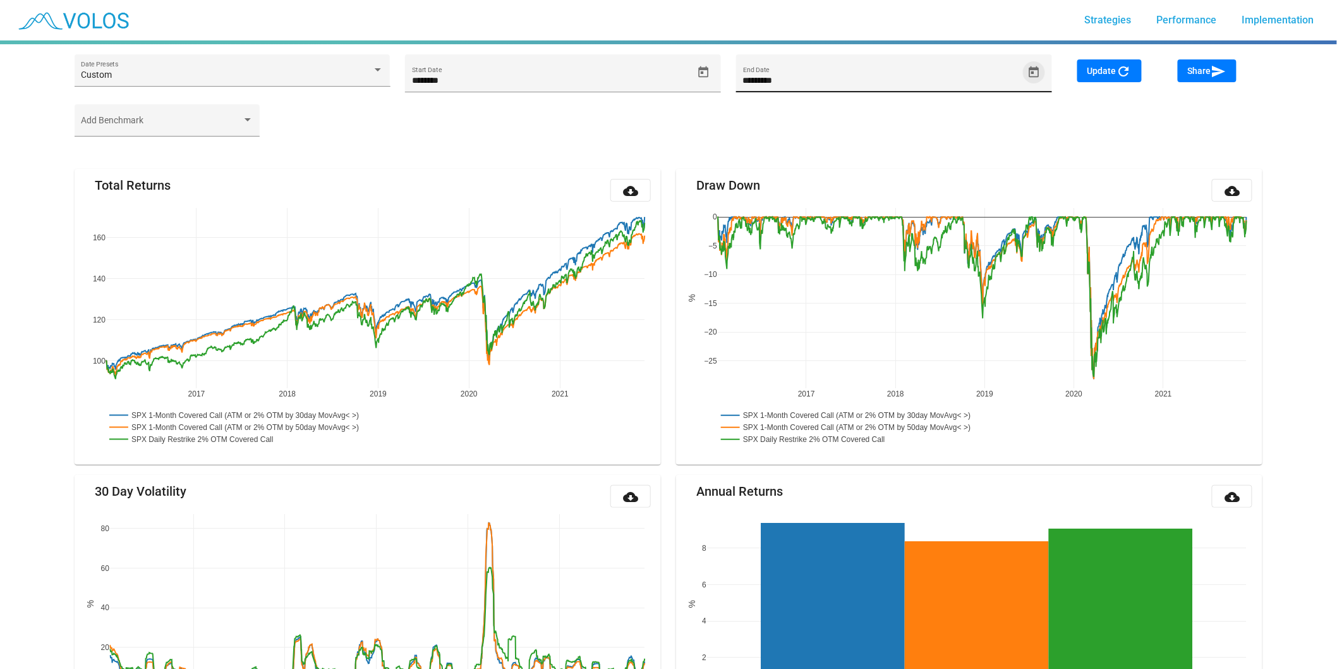
click at [1025, 71] on span "Open calendar" at bounding box center [1034, 72] width 22 height 13
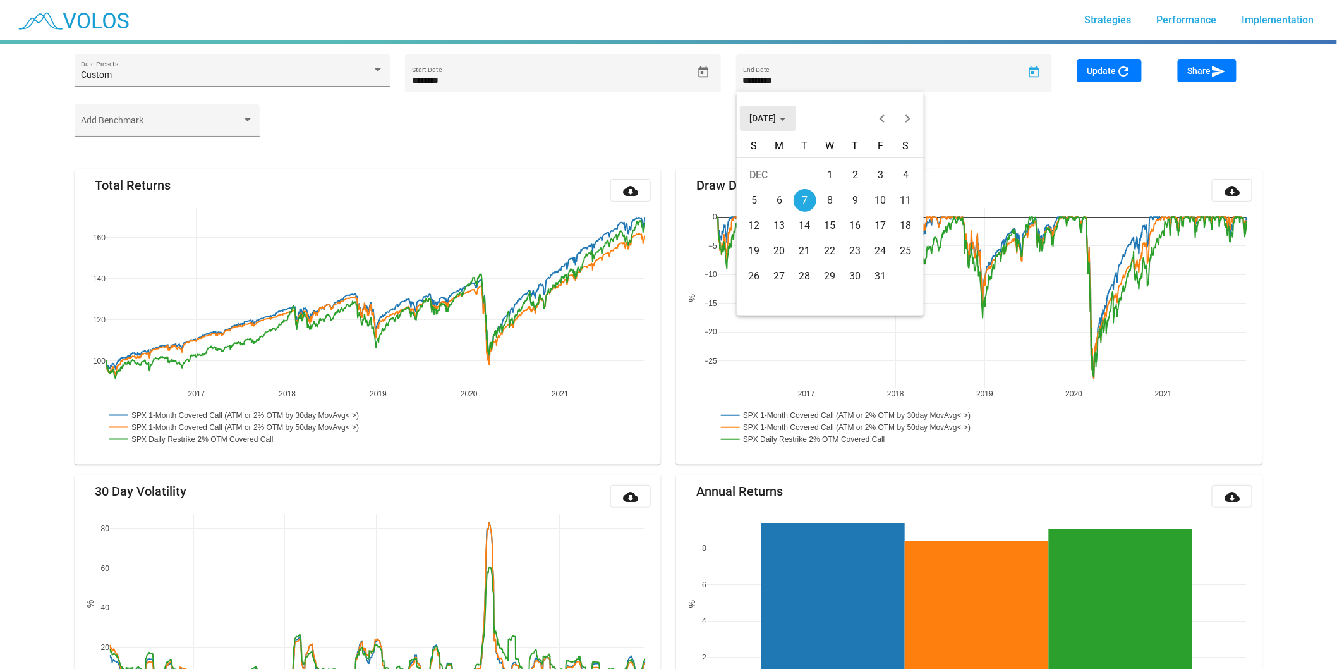
click at [782, 128] on button "DEC 2021" at bounding box center [768, 118] width 56 height 25
click at [805, 207] on div "2025" at bounding box center [808, 208] width 40 height 23
click at [899, 243] on div "DEC" at bounding box center [897, 233] width 40 height 23
click at [781, 204] on div "1" at bounding box center [780, 200] width 23 height 23
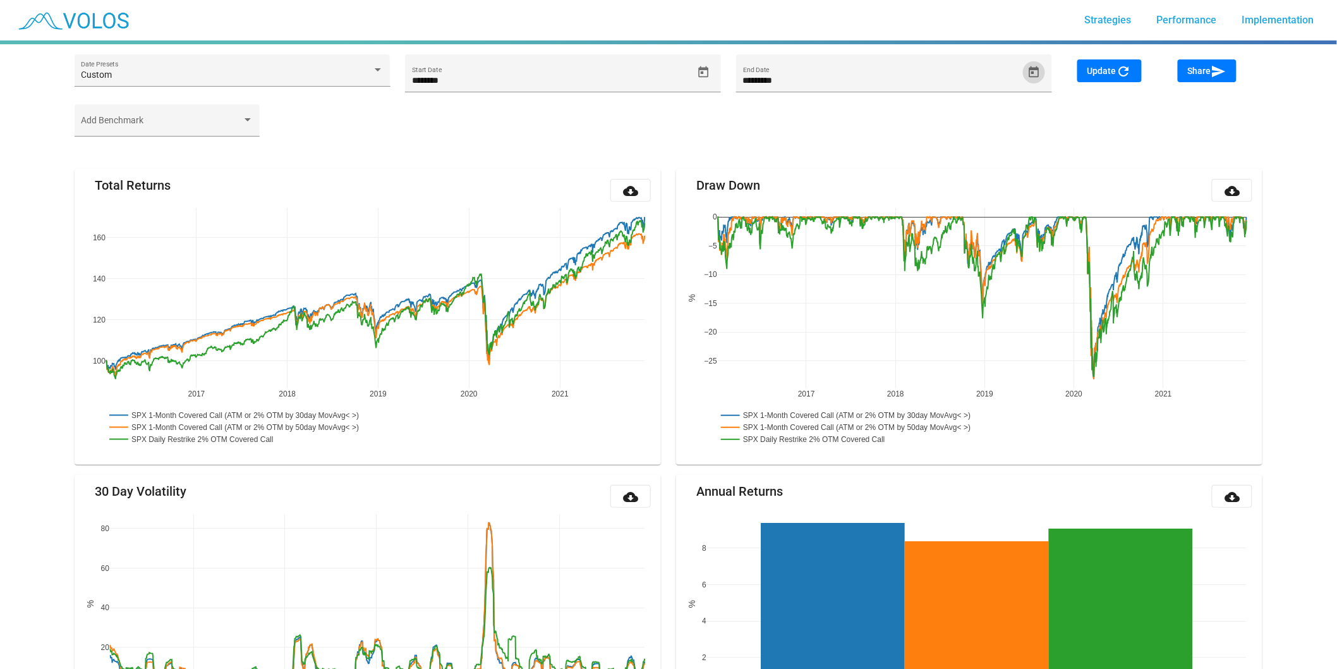
click at [1095, 74] on span "Update refresh" at bounding box center [1110, 71] width 44 height 10
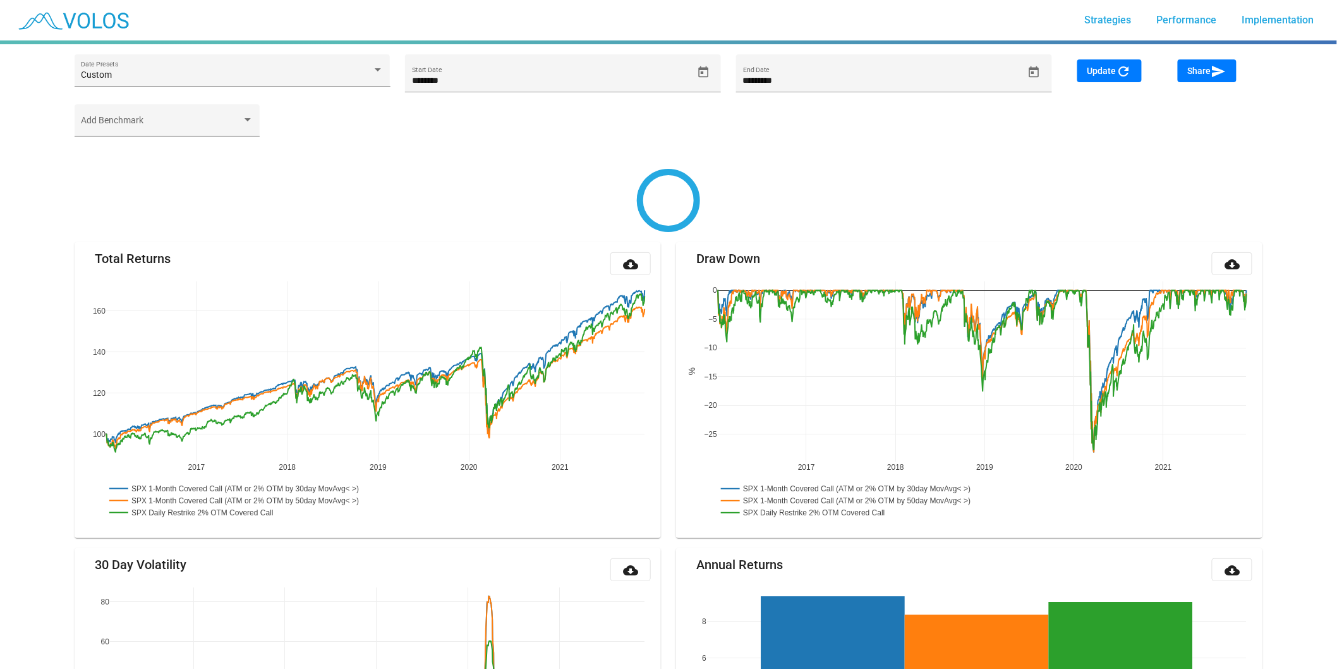
type input "*********"
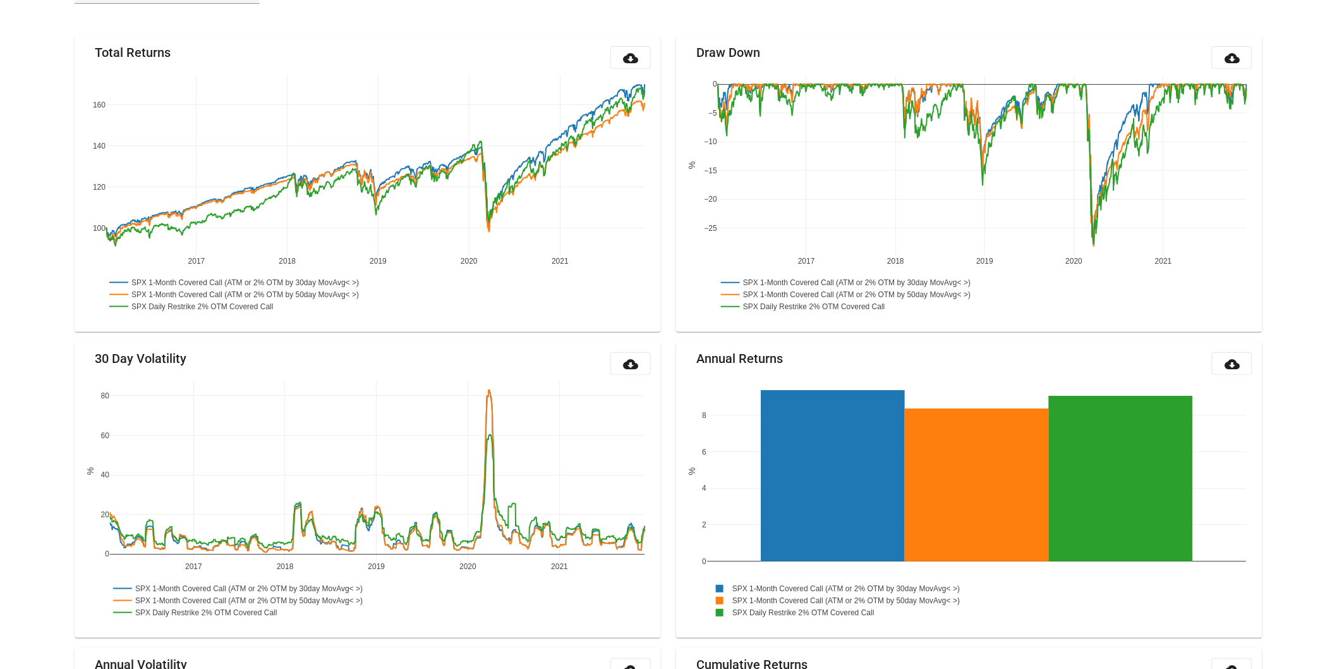
scroll to position [148, 0]
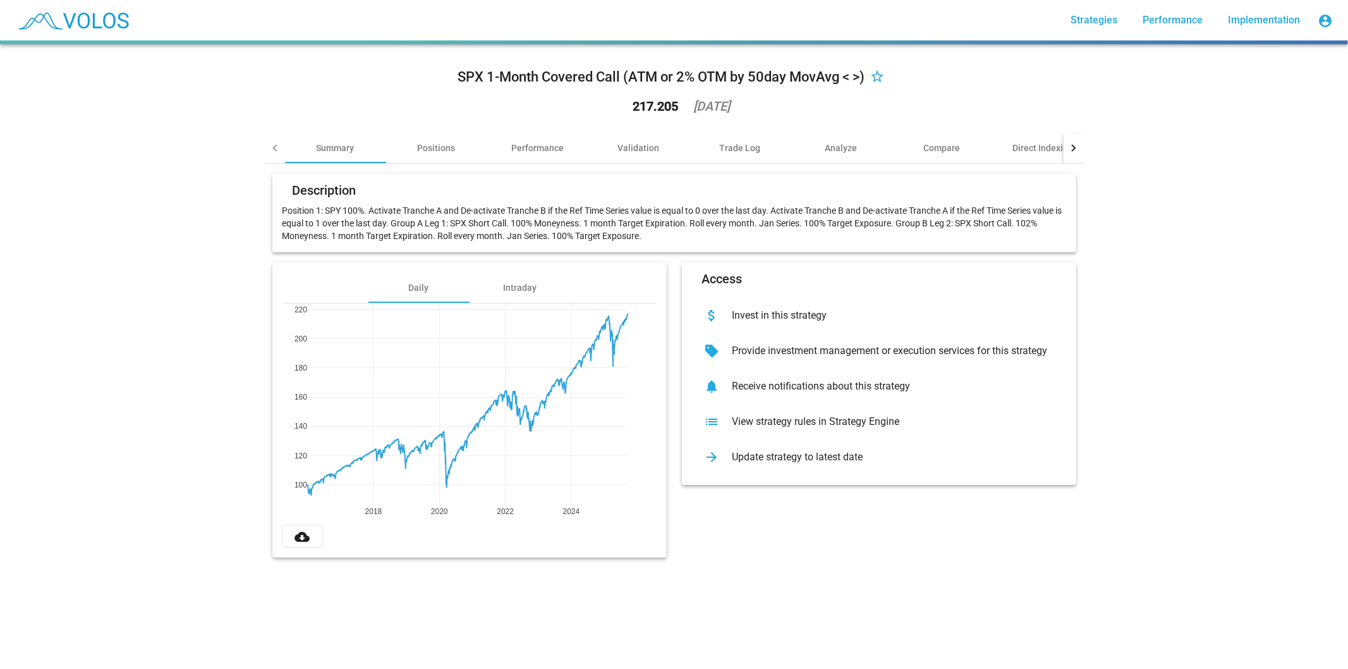
click at [458, 76] on div "SPX 1-Month Covered Call (ATM or 2% OTM by 50day MovAvg < >)" at bounding box center [661, 77] width 407 height 20
drag, startPoint x: 508, startPoint y: 77, endPoint x: 559, endPoint y: 77, distance: 51.2
click at [559, 77] on div "SPX 1-Month Covered Call (ATM or 2% OTM by 50day MovAvg < >)" at bounding box center [661, 77] width 407 height 20
click at [648, 74] on div "SPX 1-Month Covered Call (ATM or 2% OTM by 50day MovAvg < >)" at bounding box center [661, 77] width 407 height 20
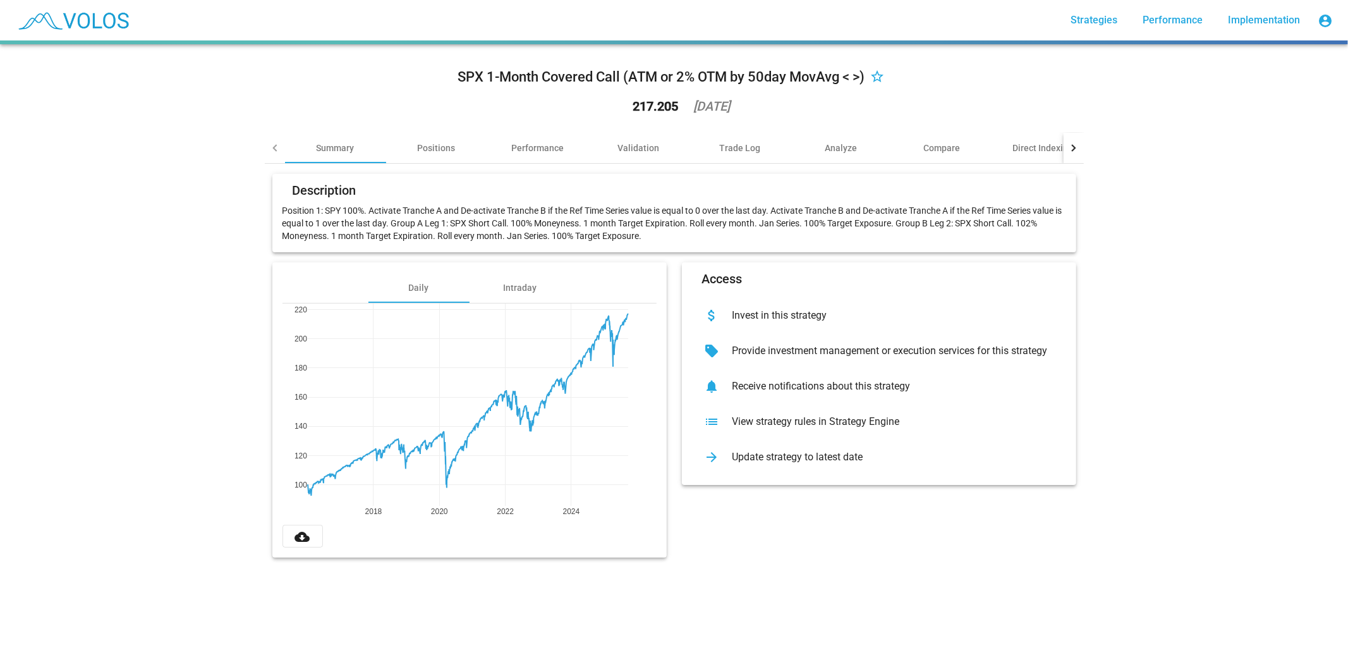
click at [648, 74] on div "SPX 1-Month Covered Call (ATM or 2% OTM by 50day MovAvg < >)" at bounding box center [661, 77] width 407 height 20
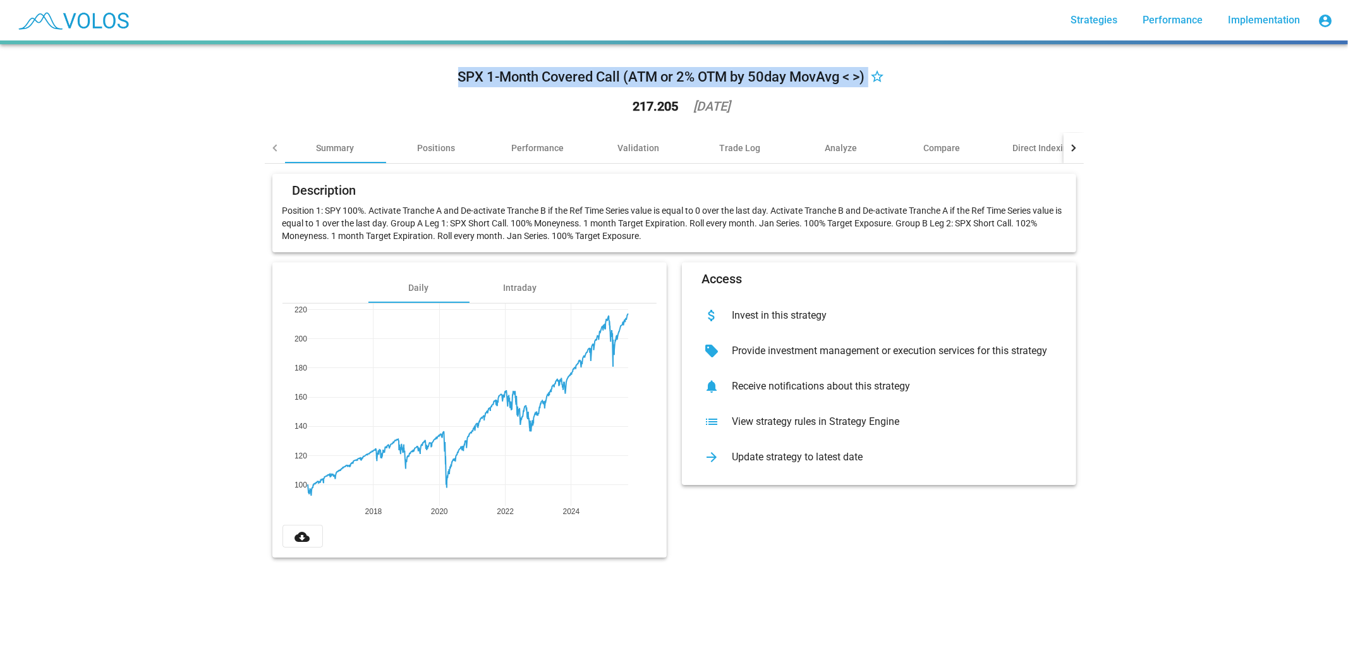
drag, startPoint x: 648, startPoint y: 74, endPoint x: 513, endPoint y: 76, distance: 135.3
click at [513, 76] on div "SPX 1-Month Covered Call (ATM or 2% OTM by 50day MovAvg < >)" at bounding box center [661, 77] width 407 height 20
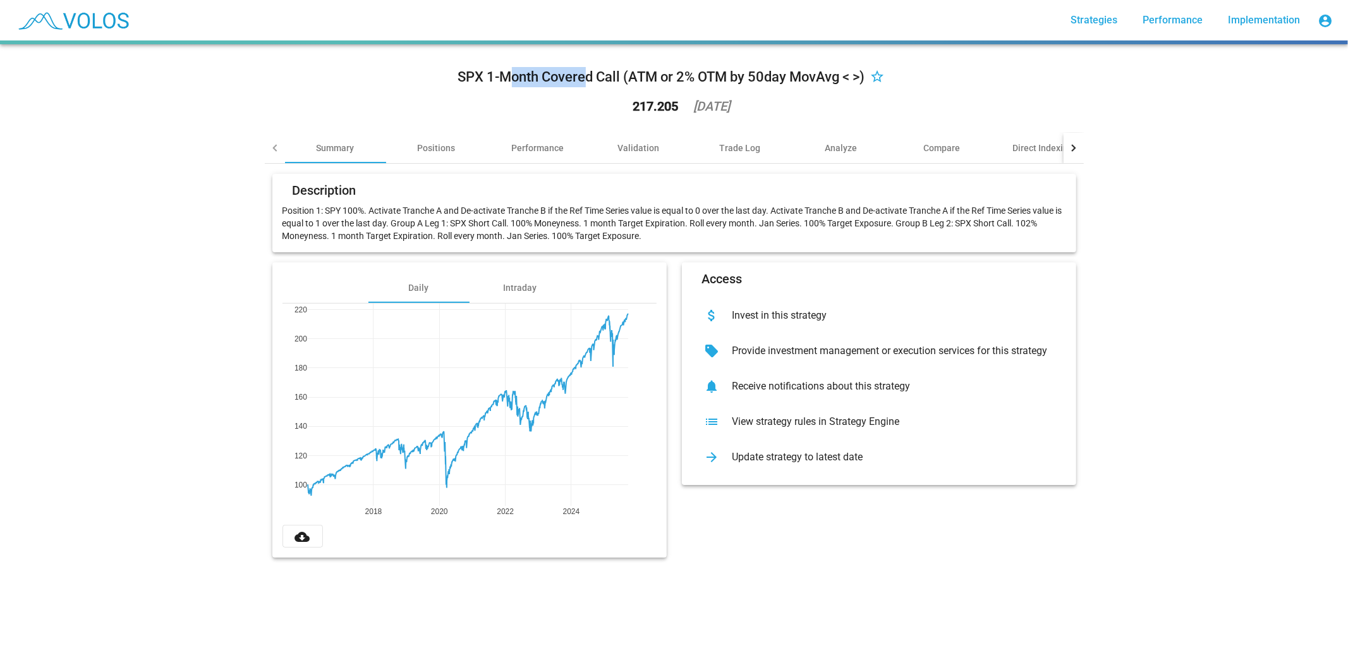
drag, startPoint x: 529, startPoint y: 78, endPoint x: 577, endPoint y: 78, distance: 48.0
click at [577, 78] on div "SPX 1-Month Covered Call (ATM or 2% OTM by 50day MovAvg < >)" at bounding box center [661, 77] width 407 height 20
click at [460, 76] on div "SPX 1-Month Covered Call (ATM or 2% OTM by 50day MovAvg < >)" at bounding box center [661, 77] width 407 height 20
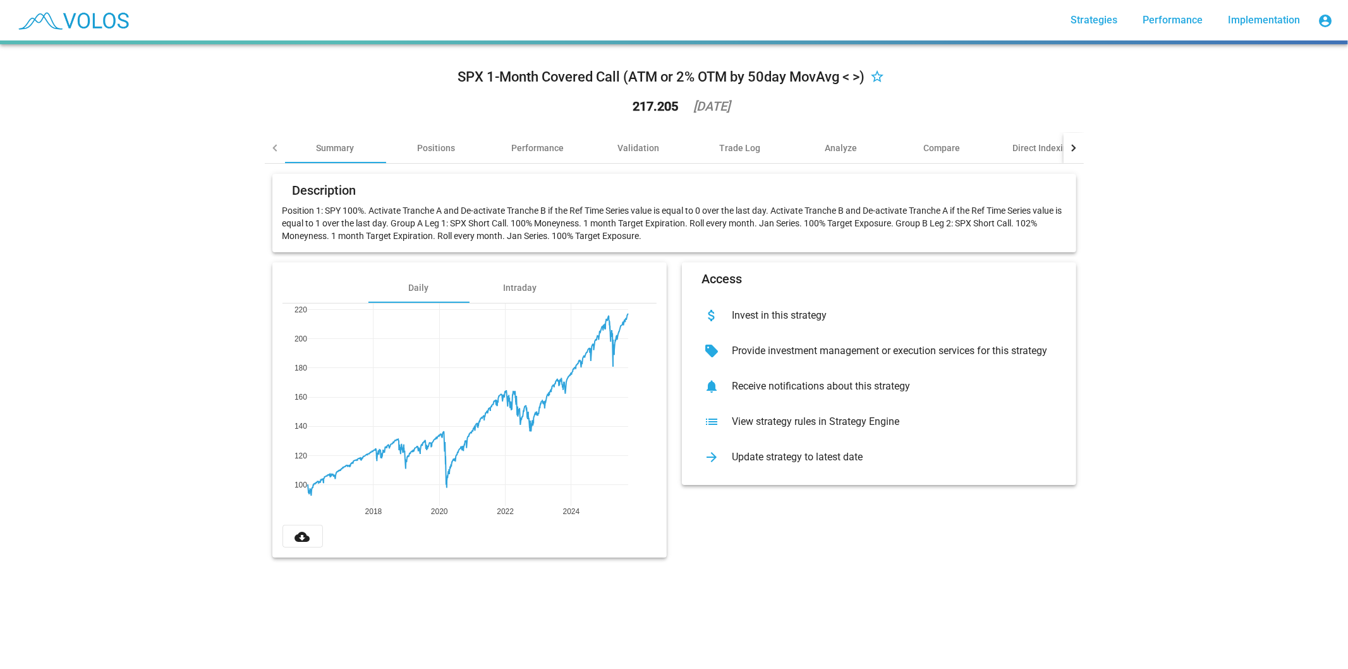
click at [458, 76] on div "SPX 1-Month Covered Call (ATM or 2% OTM by 50day MovAvg < >)" at bounding box center [661, 77] width 407 height 20
click at [542, 77] on div "SPX 1-Month Covered Call (ATM or 2% OTM by 50day MovAvg < >)" at bounding box center [661, 77] width 407 height 20
click at [547, 83] on div "SPX 1-Month Covered Call (ATM or 2% OTM by 50day MovAvg < >)" at bounding box center [661, 77] width 407 height 20
drag, startPoint x: 650, startPoint y: 77, endPoint x: 409, endPoint y: 78, distance: 240.8
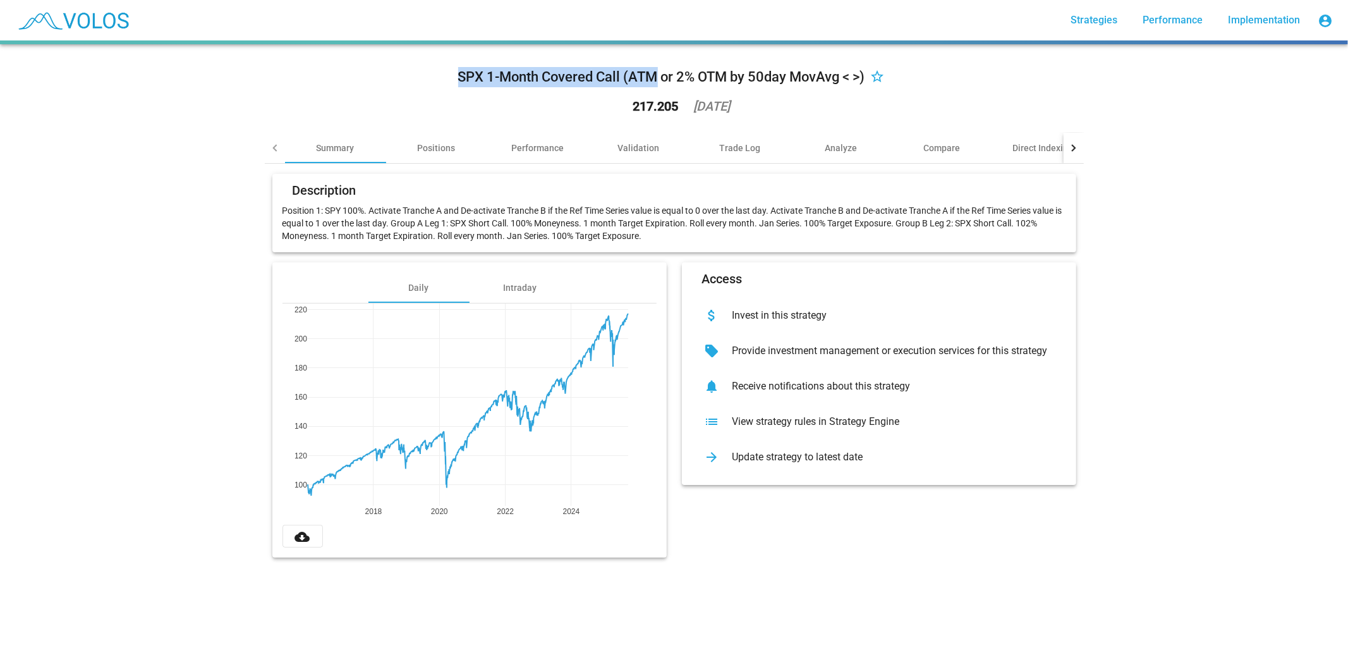
click at [409, 78] on div "SPX 1-Month Covered Call (ATM or 2% OTM by 50day MovAvg < >) star_border 217.20…" at bounding box center [674, 93] width 819 height 78
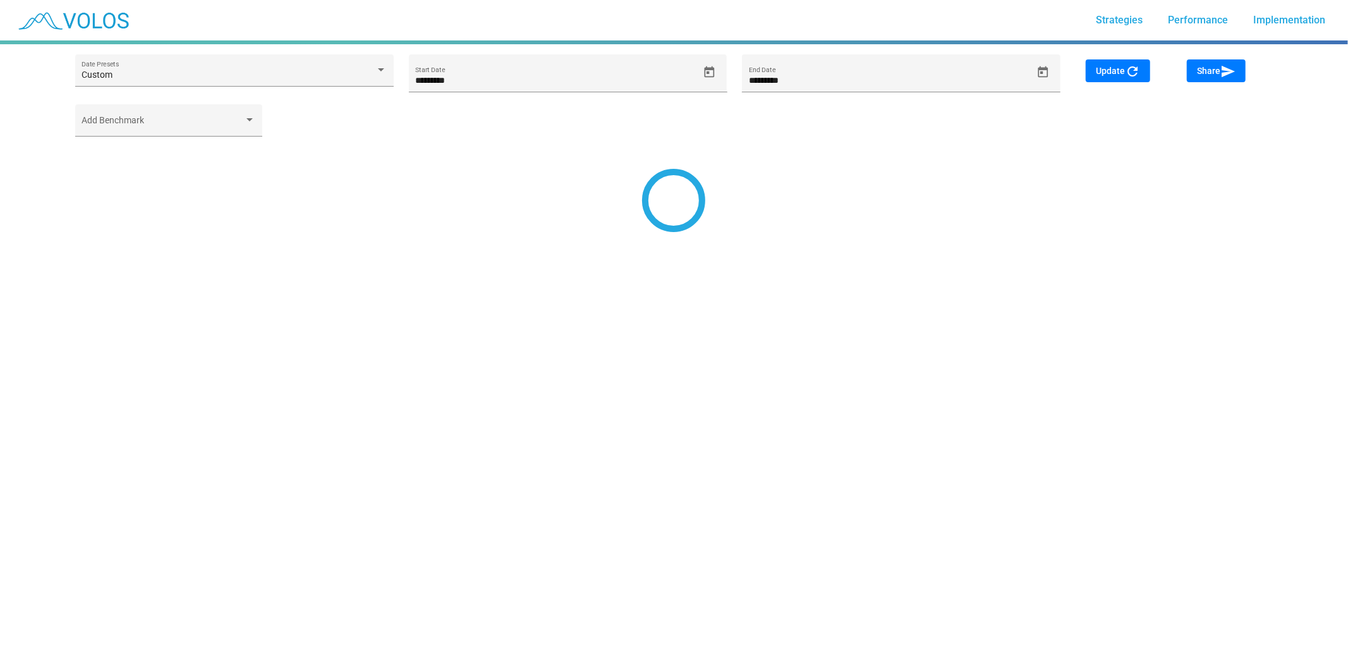
type input "*********"
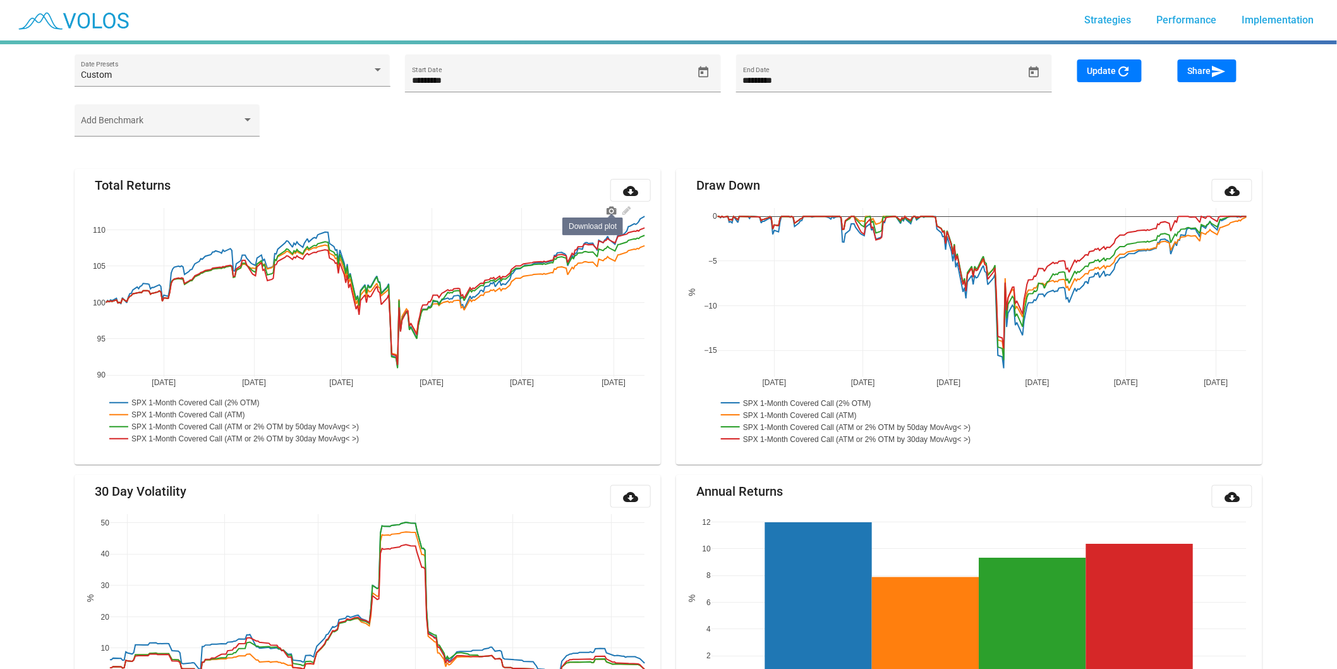
click at [612, 209] on icon at bounding box center [612, 211] width 10 height 8
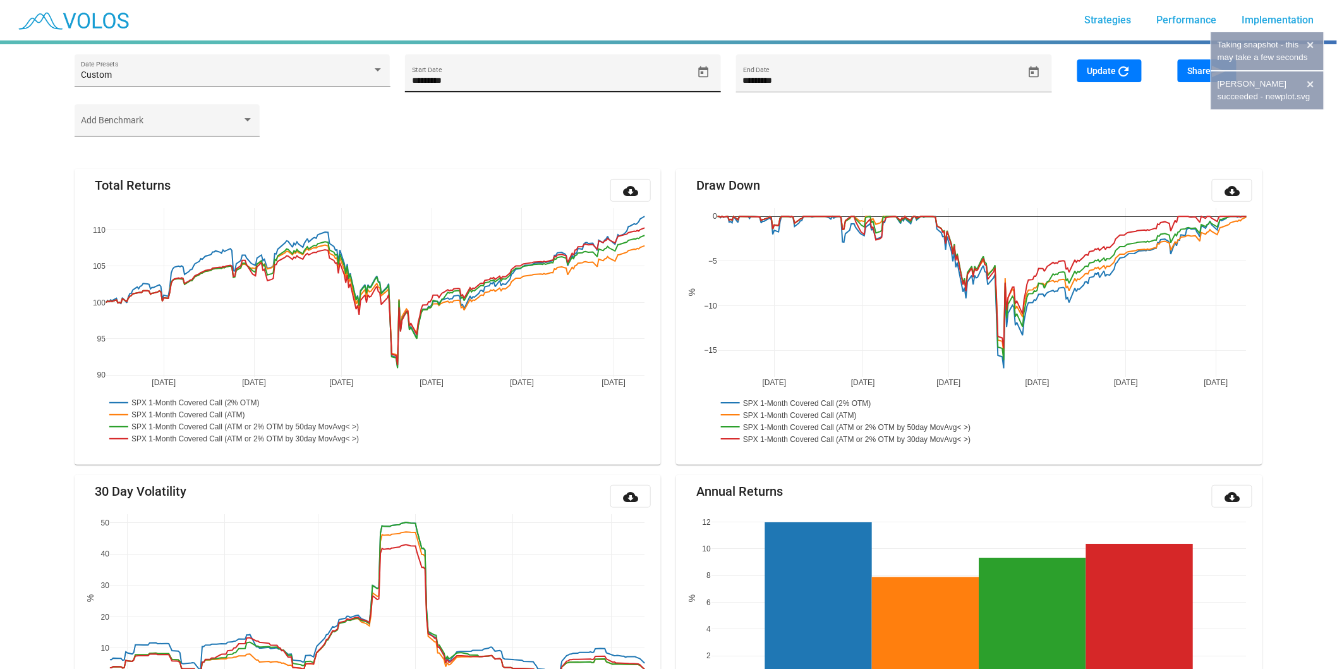
click at [702, 64] on button "Open calendar" at bounding box center [704, 72] width 22 height 22
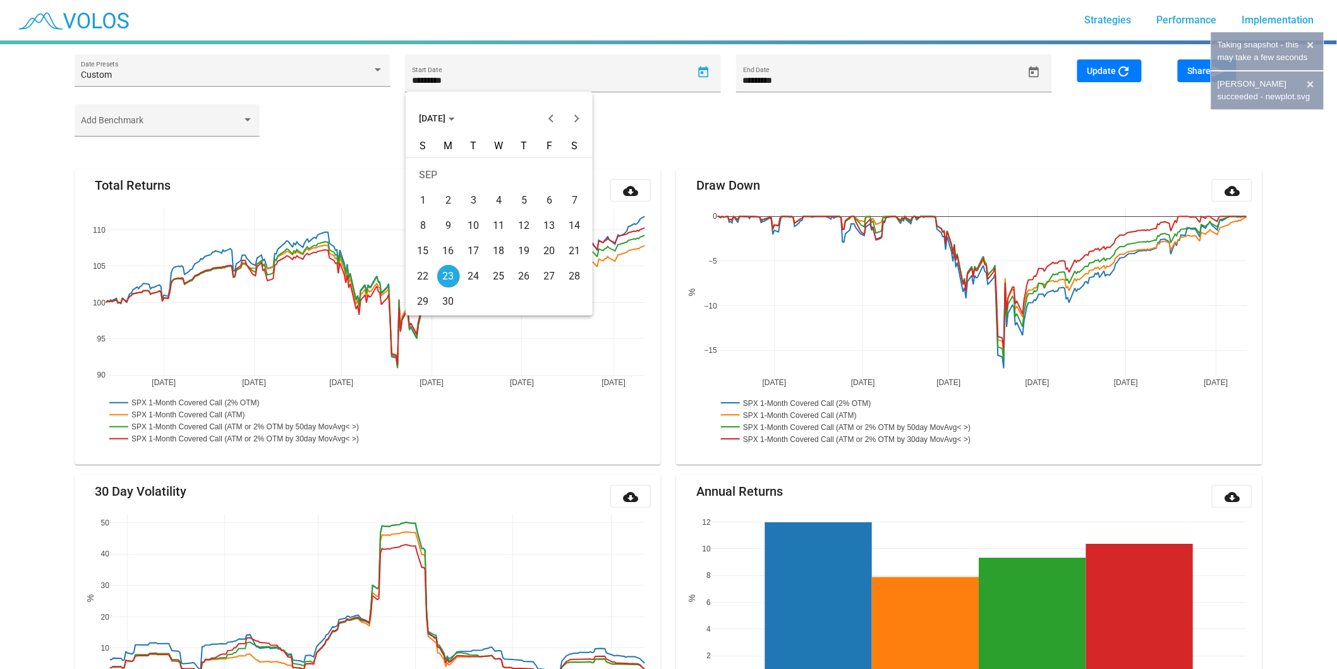
click at [453, 109] on button "[DATE]" at bounding box center [437, 118] width 56 height 25
click at [435, 165] on div "2016" at bounding box center [433, 157] width 40 height 23
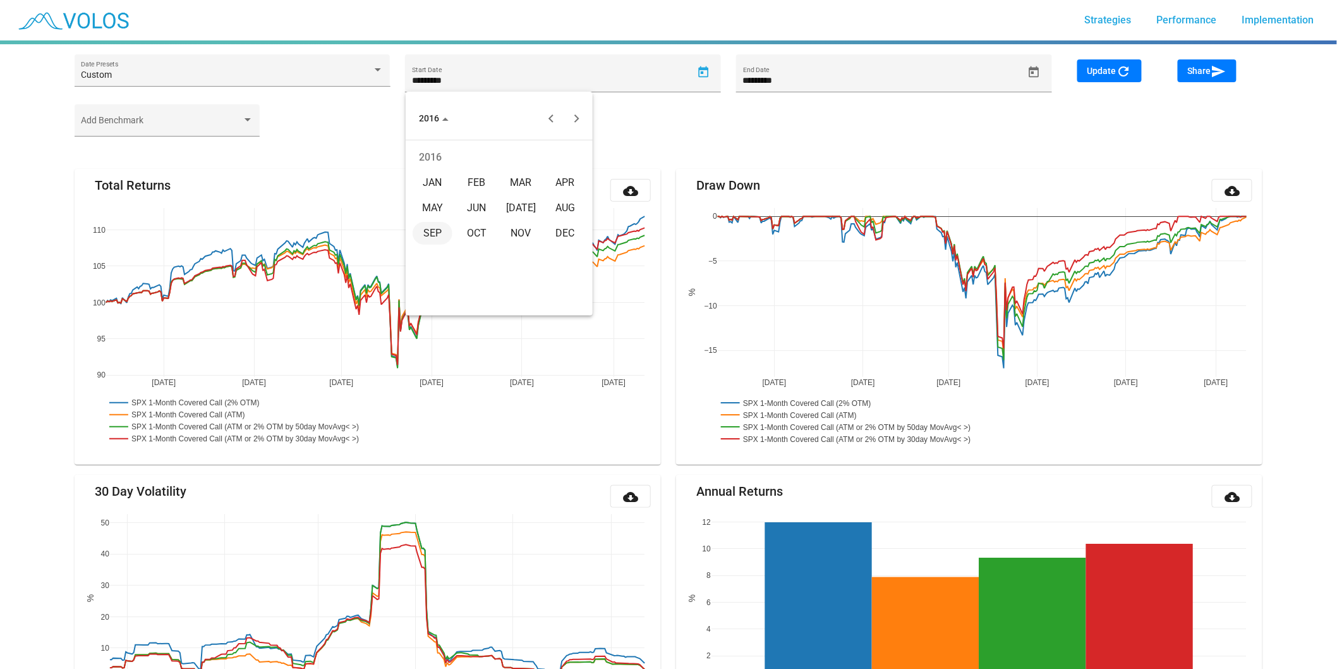
click at [434, 183] on div "JAN" at bounding box center [433, 182] width 40 height 23
click at [439, 201] on div "4" at bounding box center [448, 200] width 23 height 23
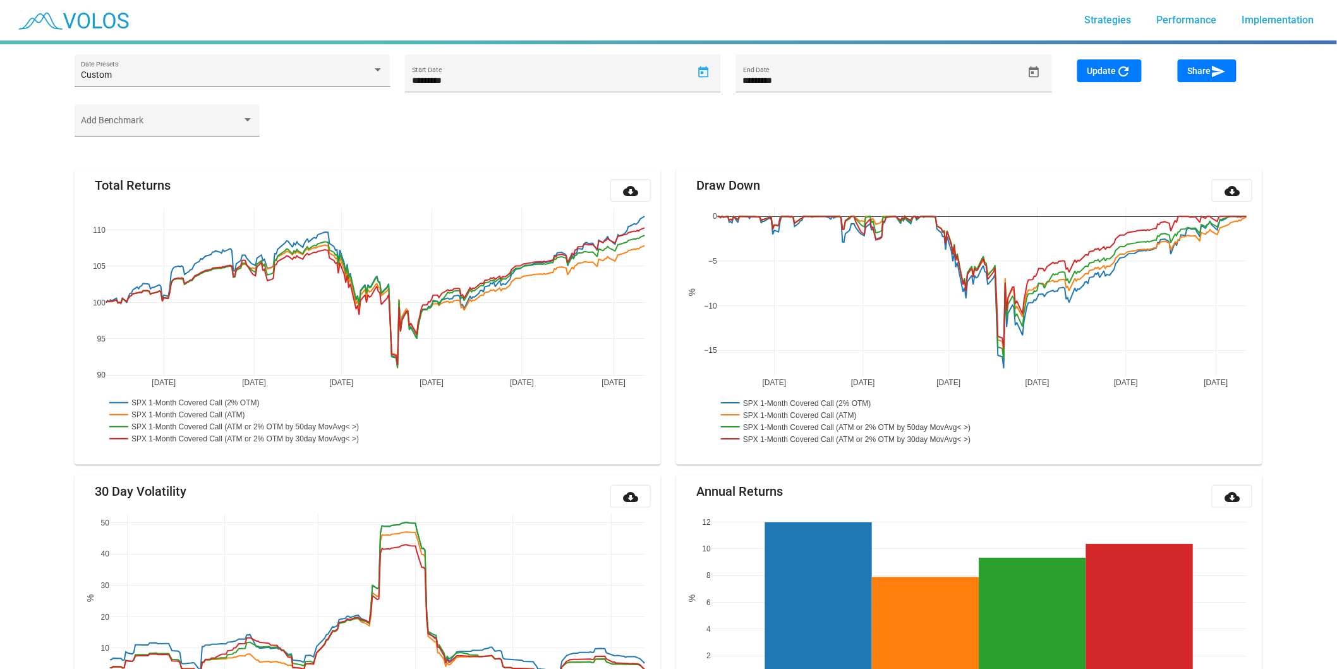
type input "********"
click at [1124, 73] on mat-icon "refresh" at bounding box center [1124, 71] width 15 height 15
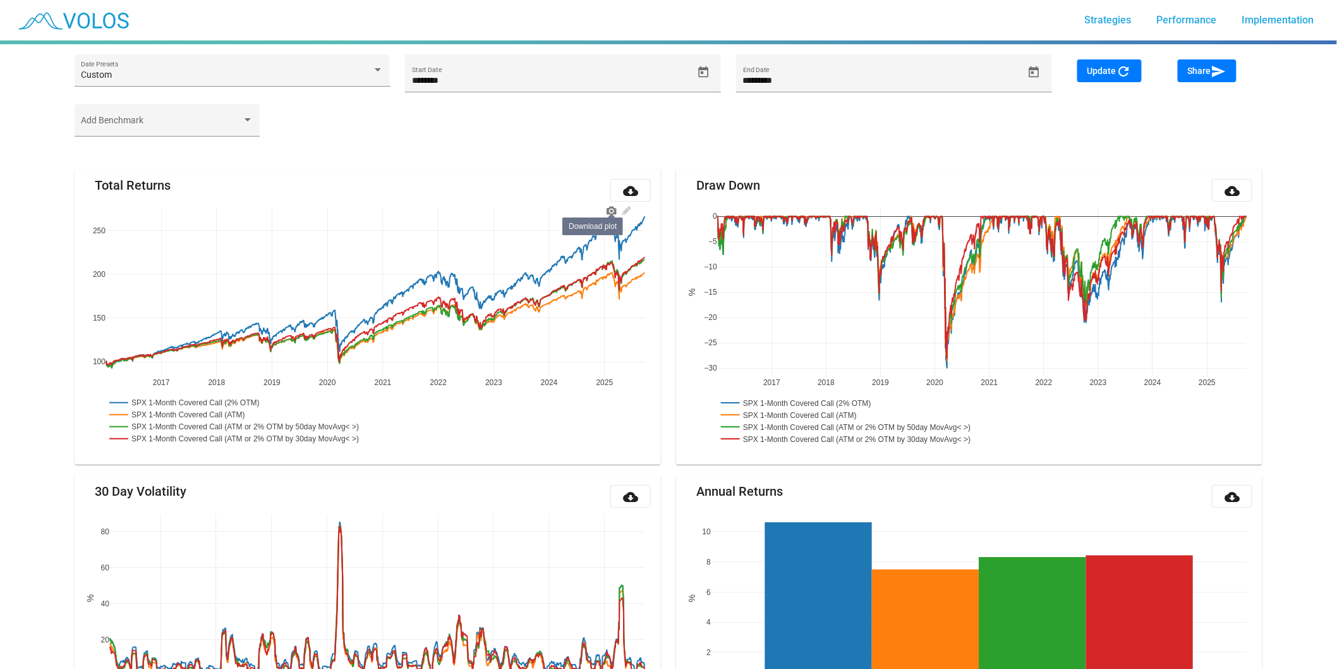
click at [615, 210] on icon at bounding box center [612, 211] width 10 height 8
click at [1032, 135] on div "Add Benchmark" at bounding box center [668, 126] width 1203 height 44
click at [1209, 73] on span "Share send" at bounding box center [1207, 71] width 39 height 10
